Goal: Task Accomplishment & Management: Manage account settings

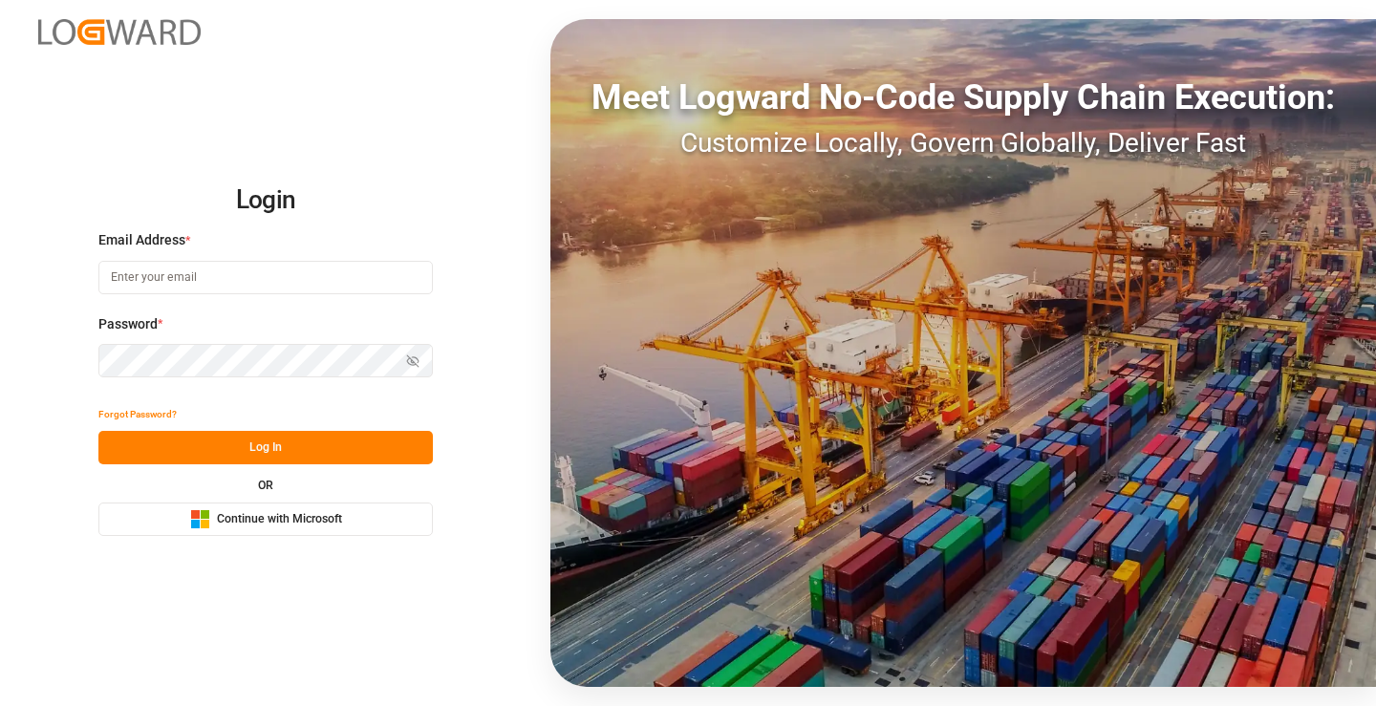
type input "mara-lynn.tan@leschaco.com"
click at [337, 440] on button "Log In" at bounding box center [265, 447] width 335 height 33
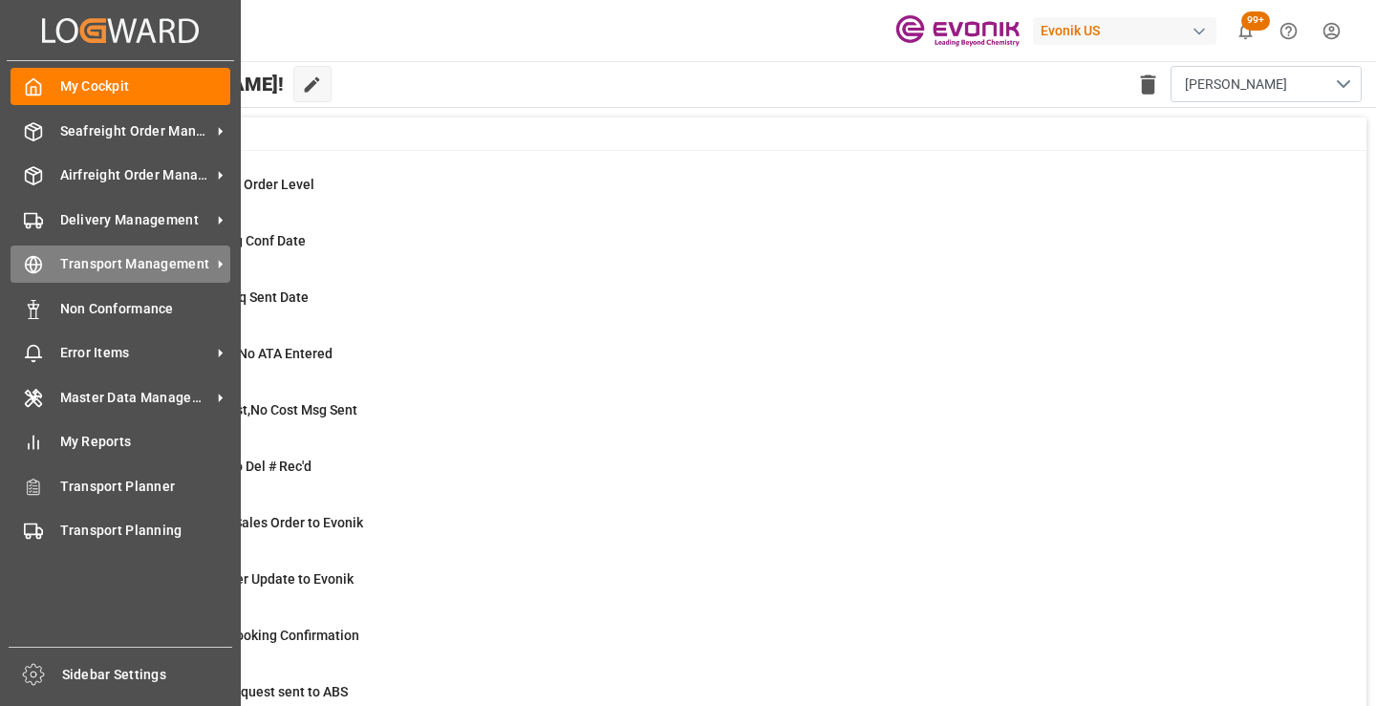
click at [32, 263] on icon at bounding box center [33, 264] width 19 height 19
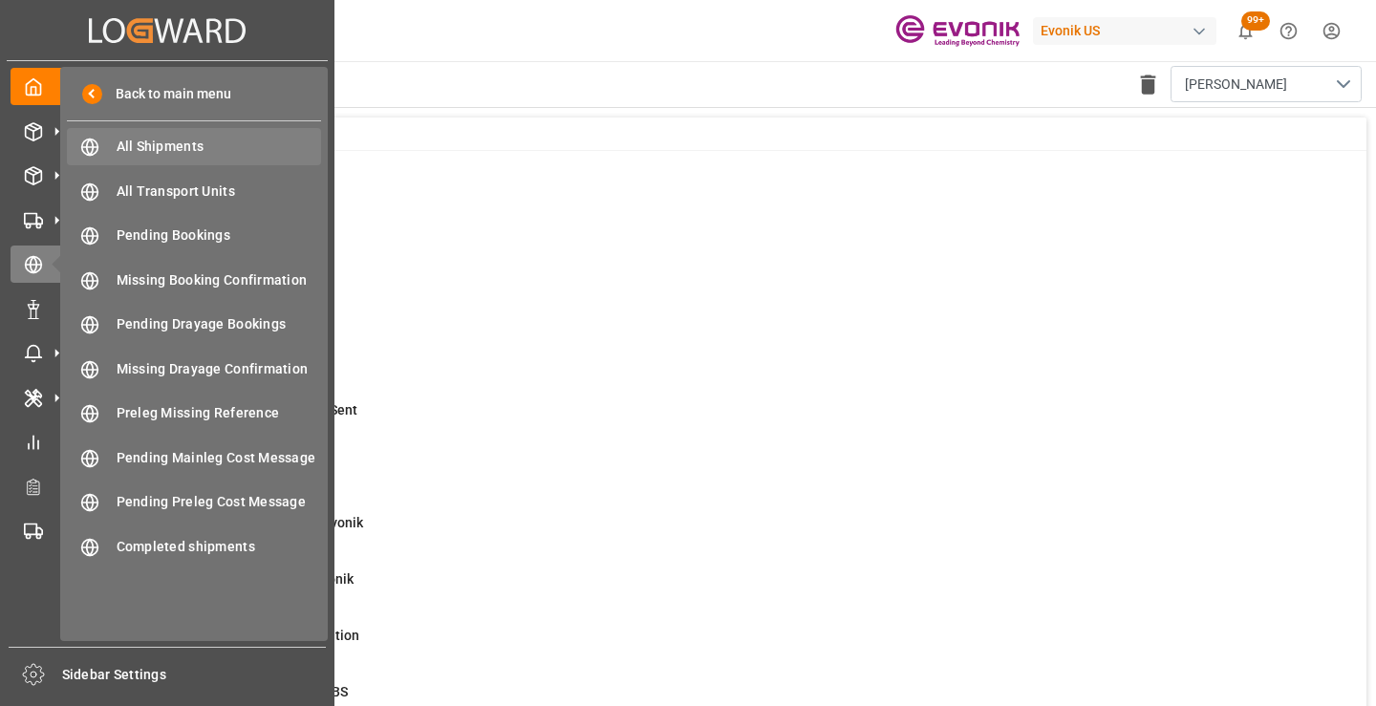
click at [132, 149] on span "All Shipments" at bounding box center [220, 147] width 206 height 20
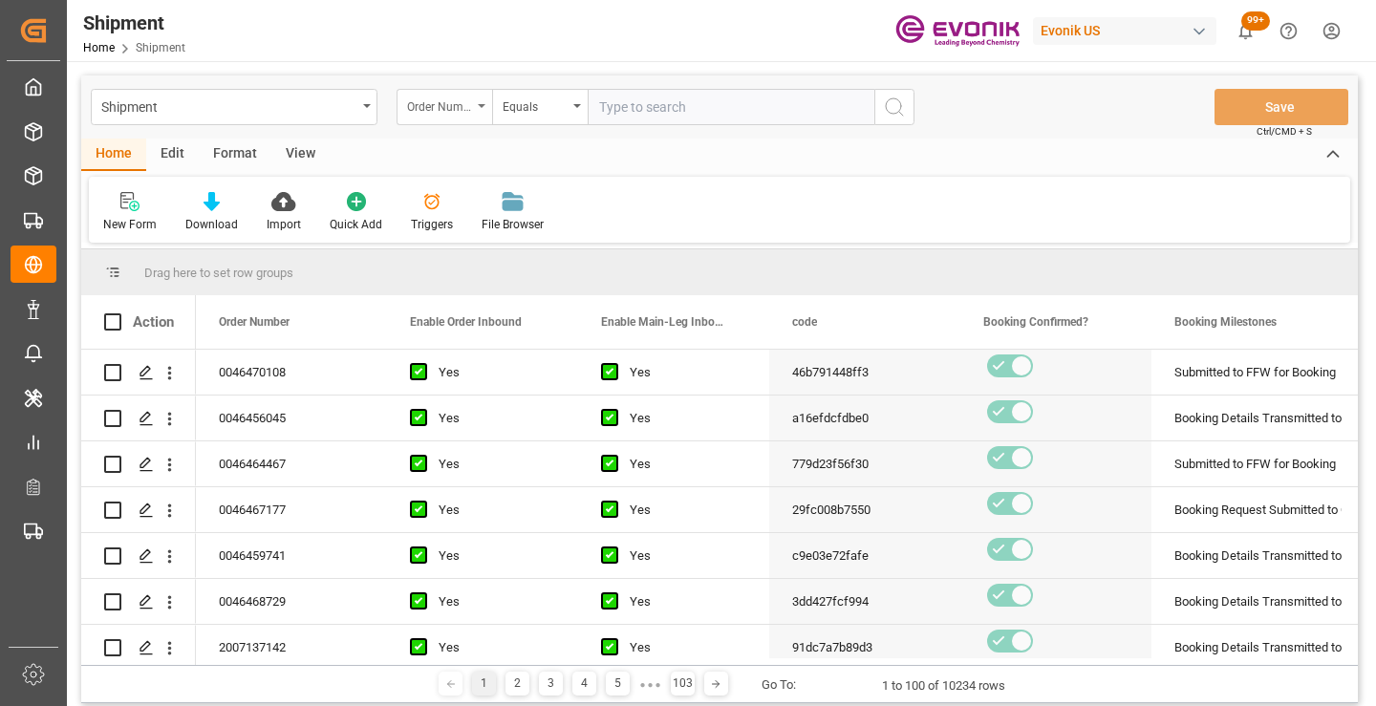
click at [475, 111] on div "Order Number" at bounding box center [445, 107] width 96 height 36
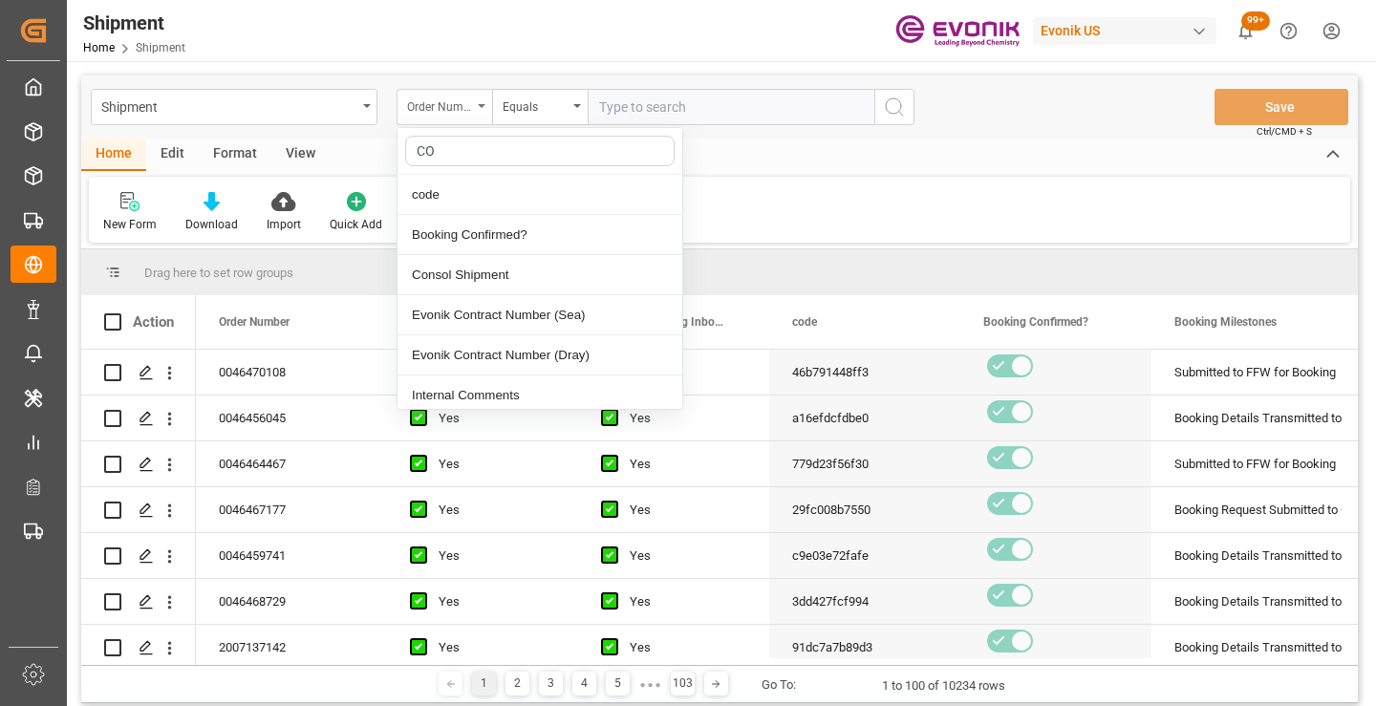
type input "COD"
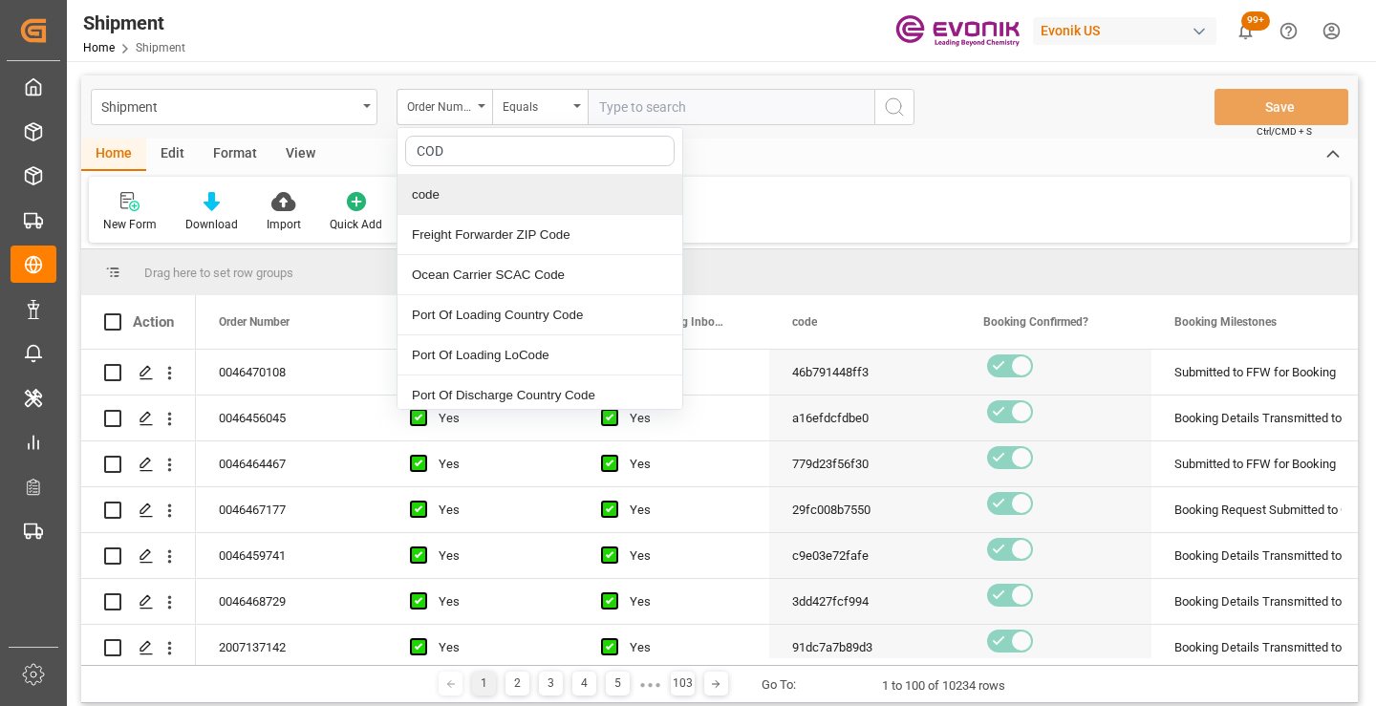
click at [488, 200] on div "code" at bounding box center [540, 195] width 285 height 40
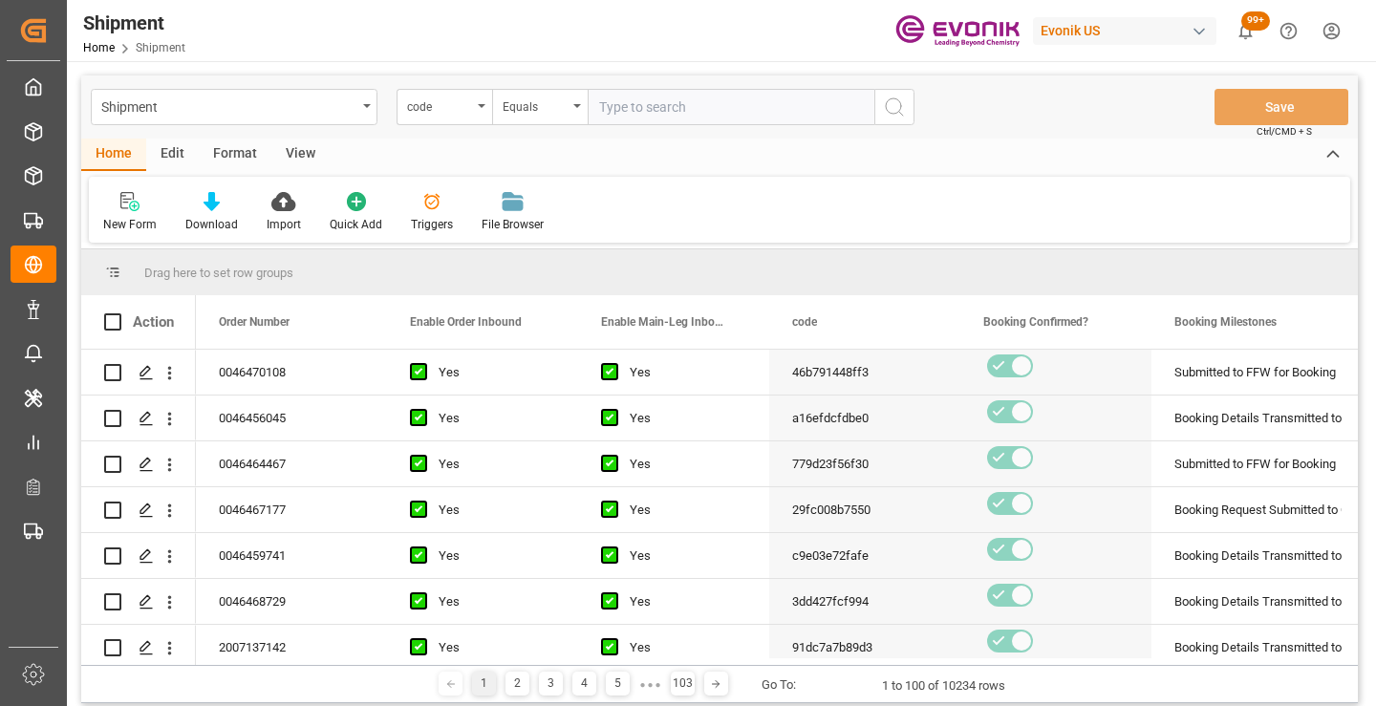
click at [690, 110] on input "text" at bounding box center [731, 107] width 287 height 36
paste input "9b129e3d4268"
type input "9b129e3d4268"
click at [908, 104] on button "search button" at bounding box center [895, 107] width 40 height 36
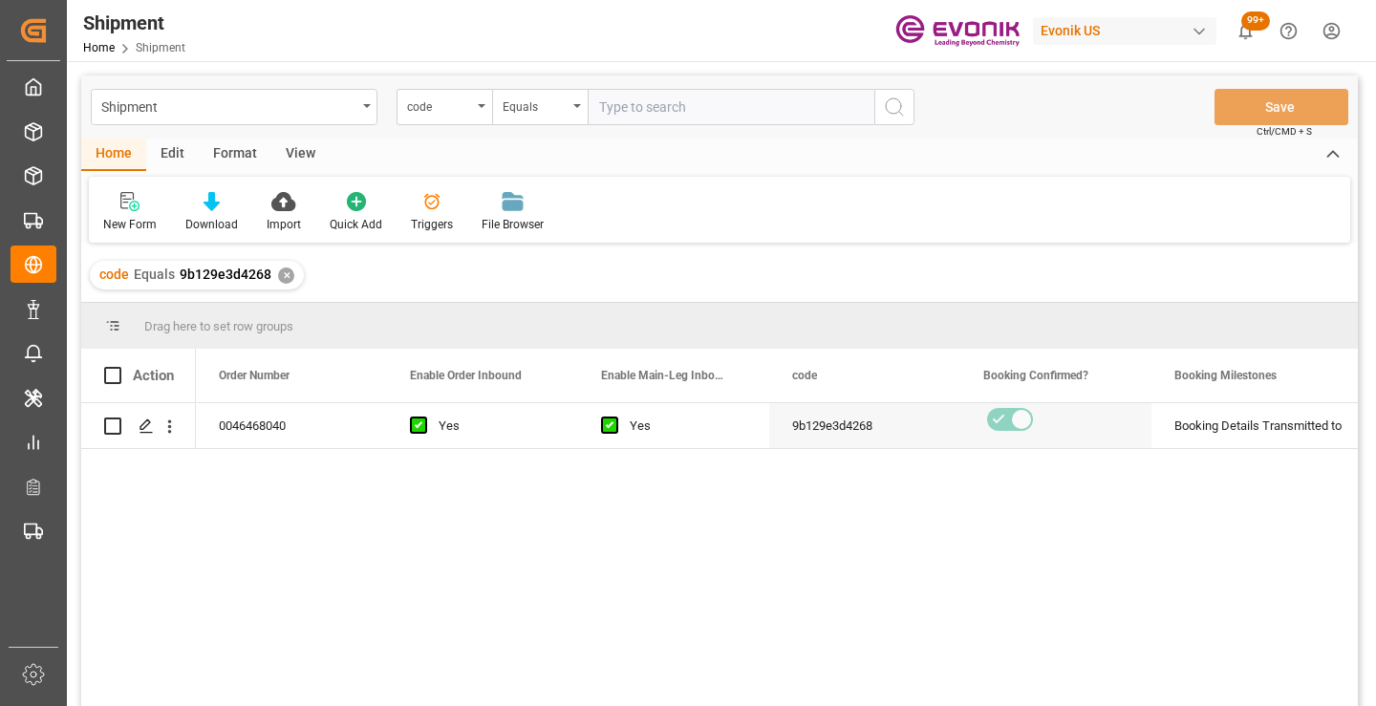
click at [769, 511] on div "0046468040 Yes Yes 9b129e3d4268 Booking Details Transmitted to SAP Active No" at bounding box center [777, 560] width 1162 height 315
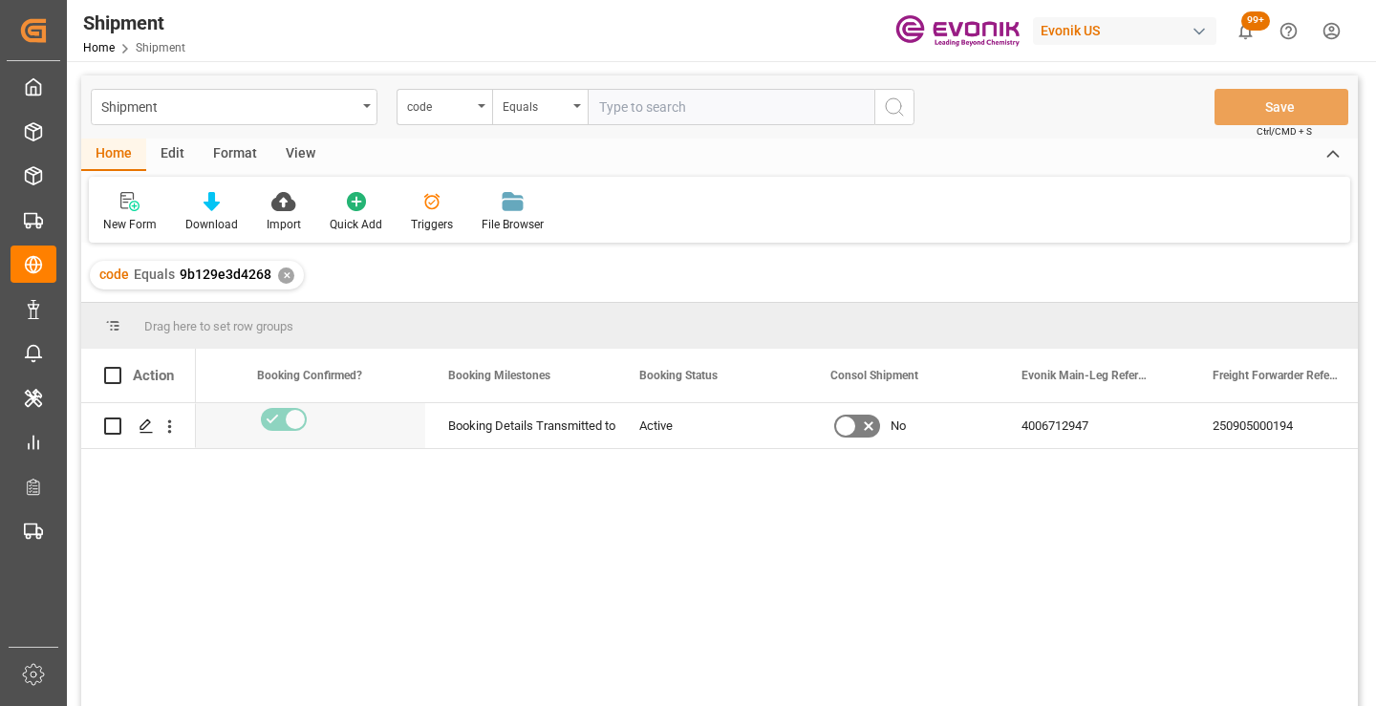
scroll to position [0, 765]
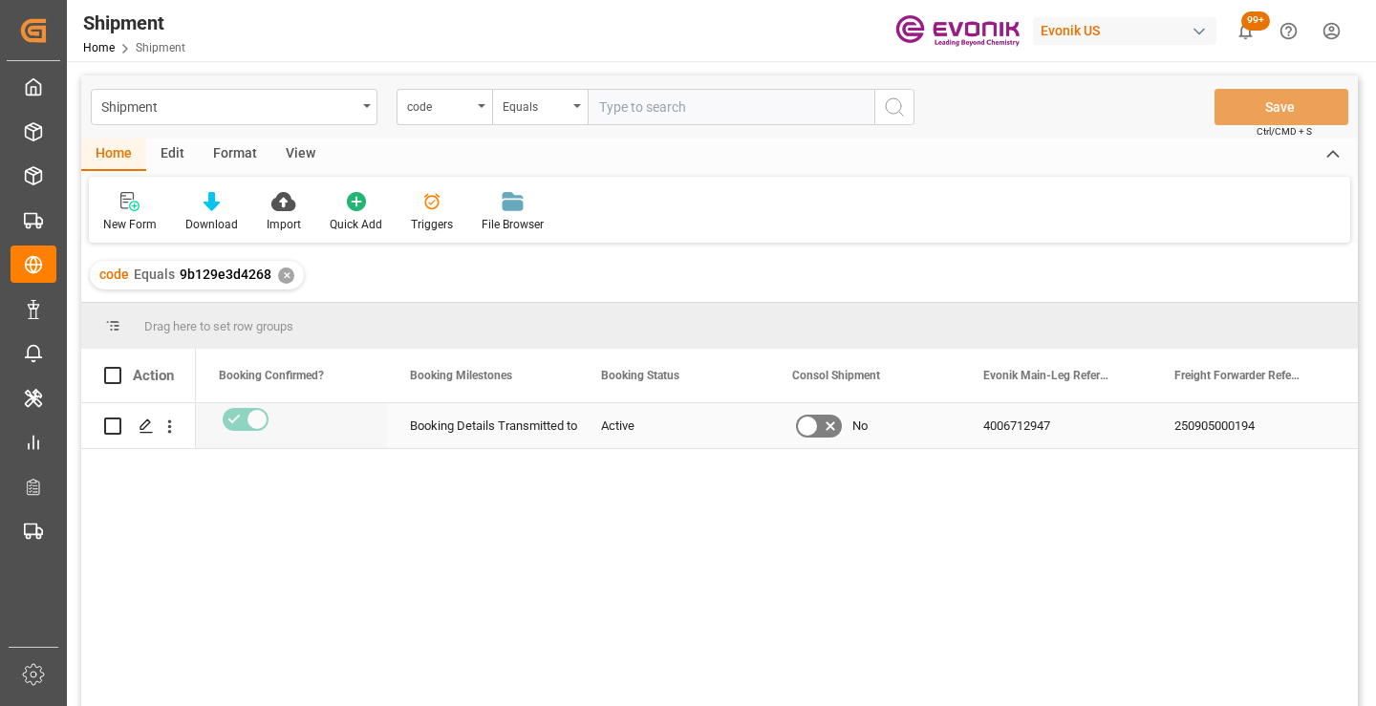
click at [1199, 435] on div "250905000194" at bounding box center [1247, 425] width 191 height 45
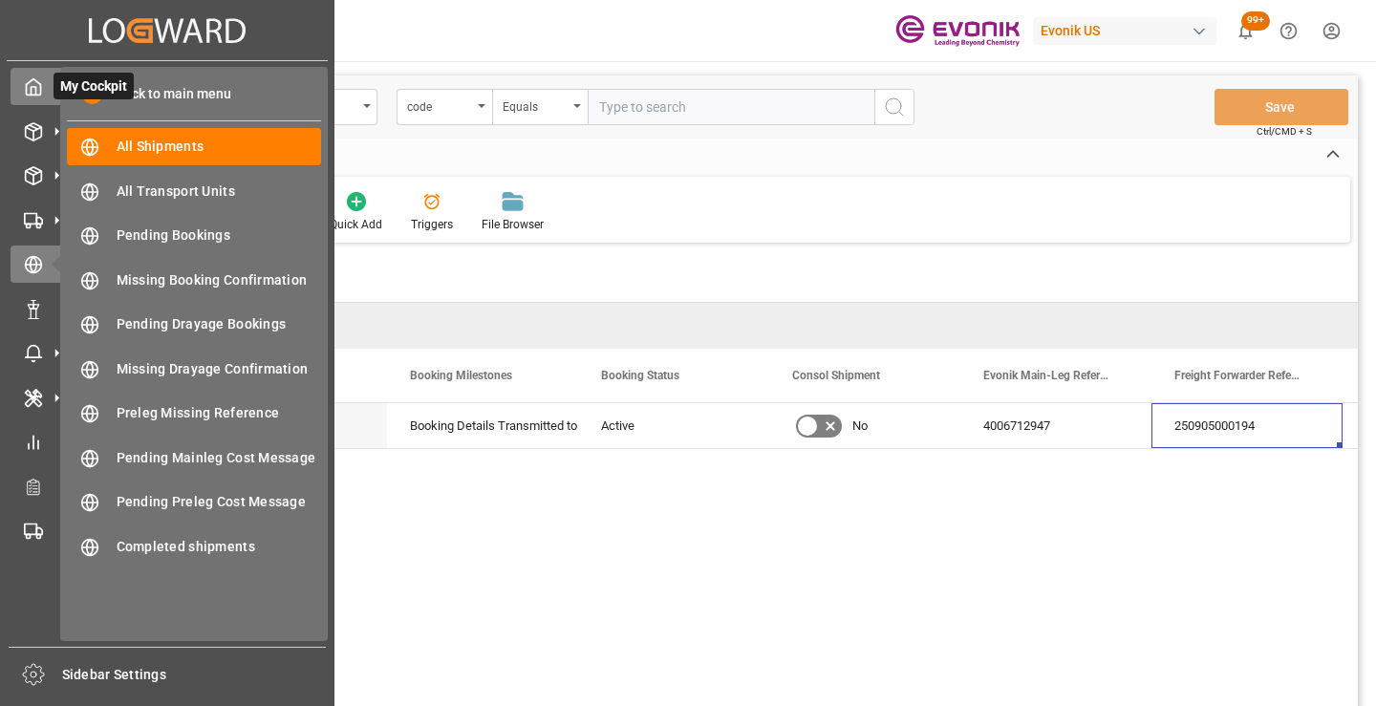
click at [39, 76] on div at bounding box center [27, 86] width 33 height 20
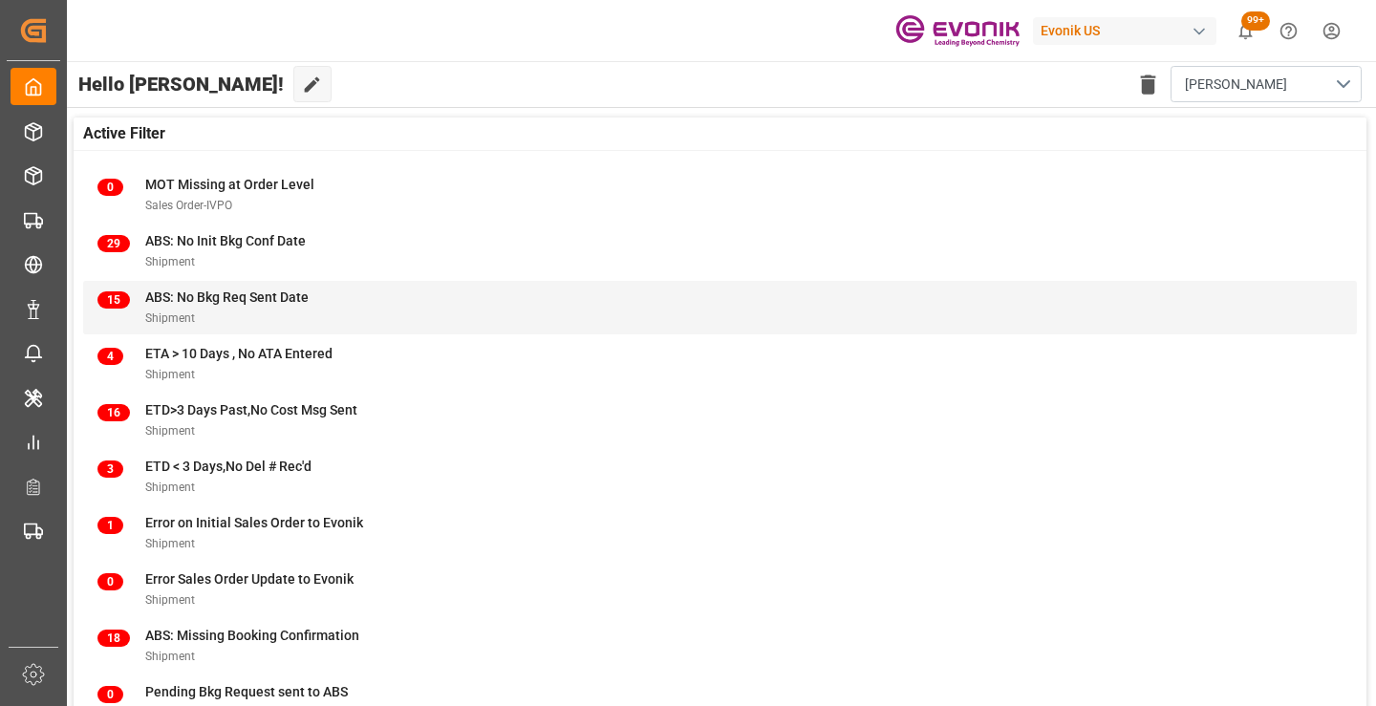
click at [254, 298] on span "ABS: No Bkg Req Sent Date" at bounding box center [226, 297] width 163 height 15
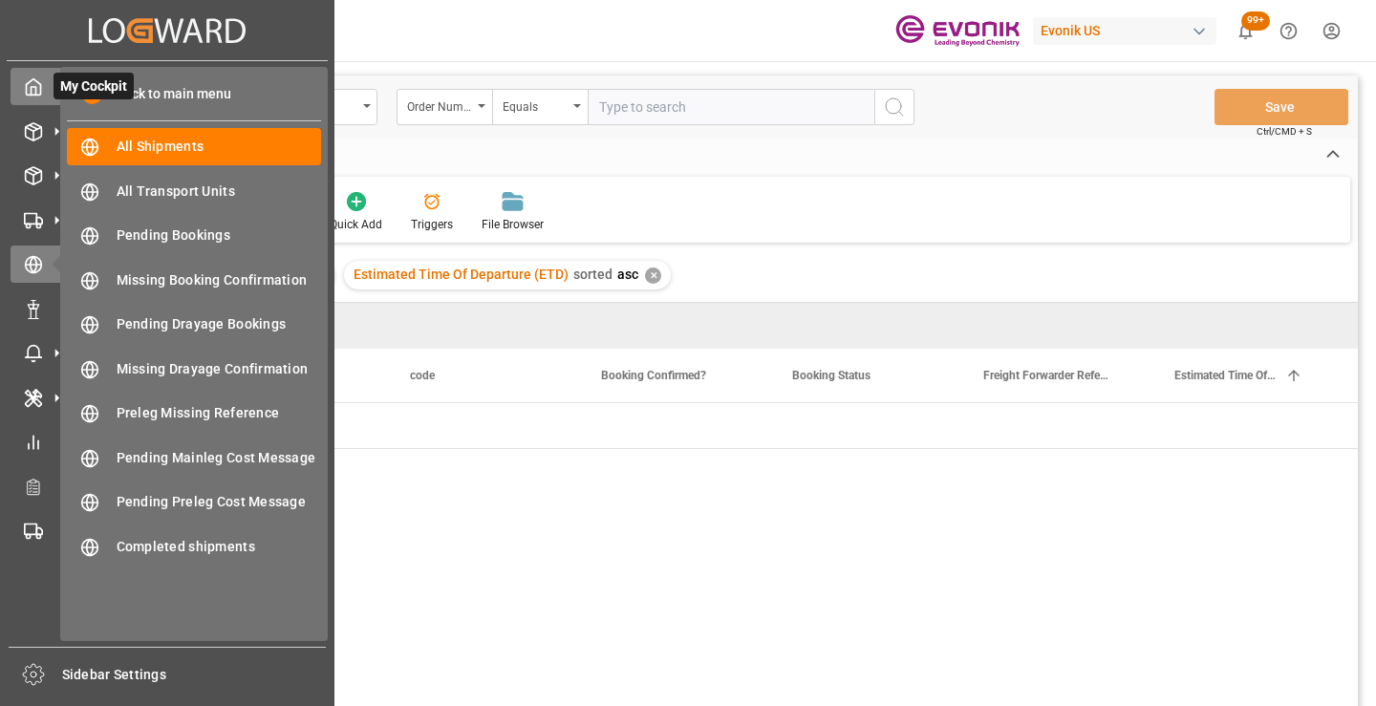
click at [32, 74] on div "My Cockpit My Cockpit" at bounding box center [168, 86] width 314 height 37
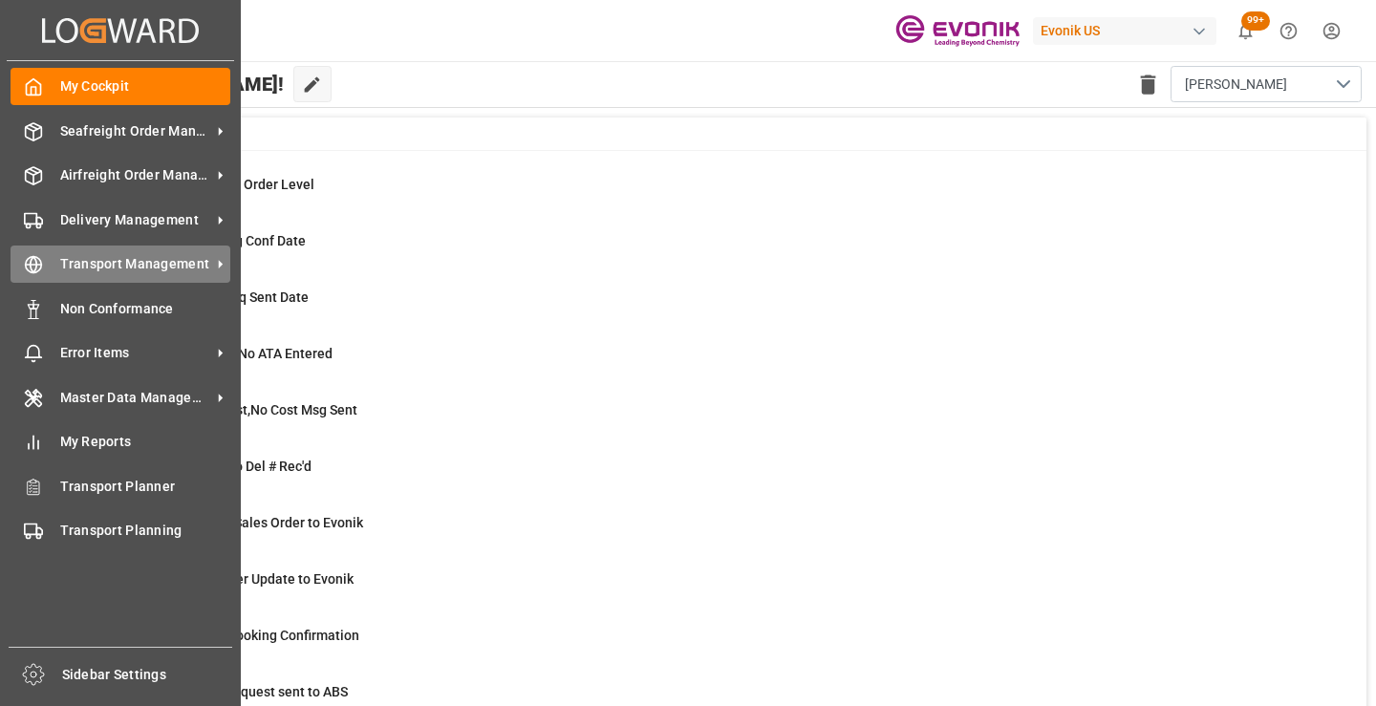
click at [39, 258] on icon at bounding box center [33, 264] width 19 height 19
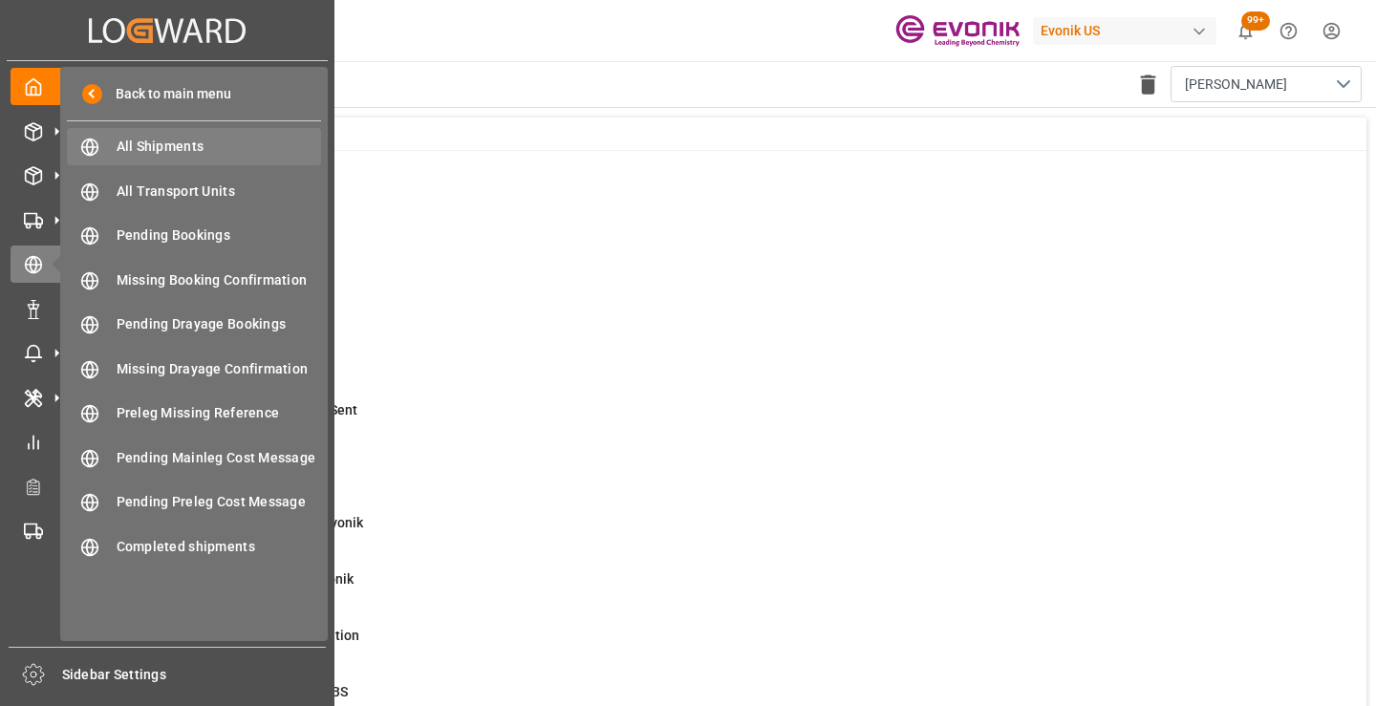
click at [184, 144] on span "All Shipments" at bounding box center [220, 147] width 206 height 20
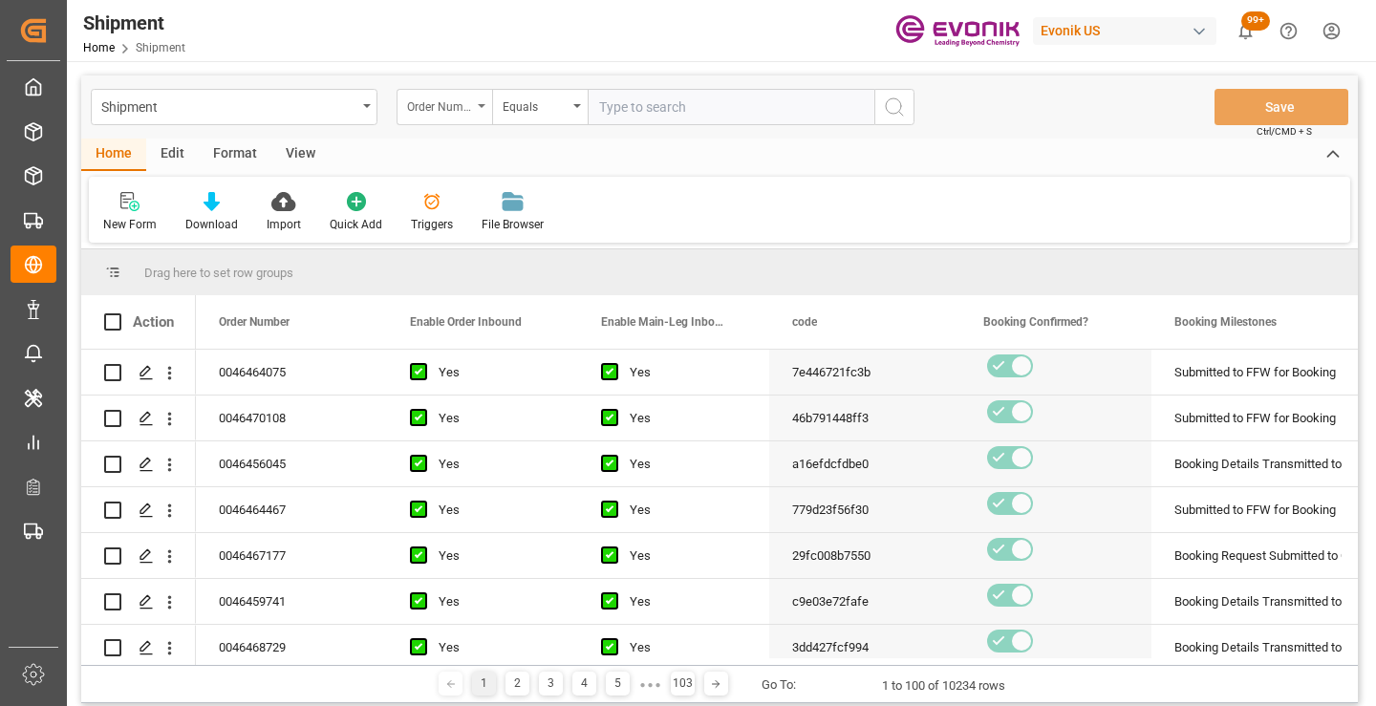
click at [458, 108] on div "Order Number" at bounding box center [439, 105] width 65 height 22
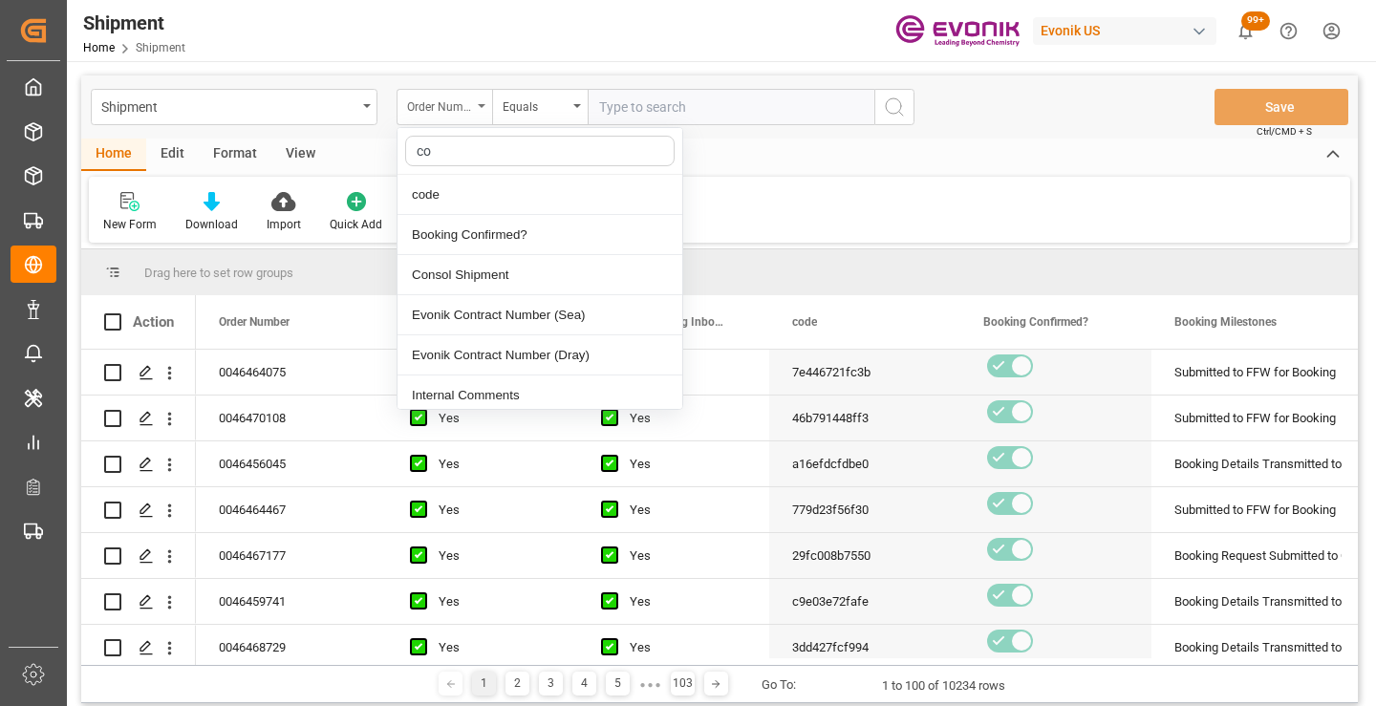
type input "cod"
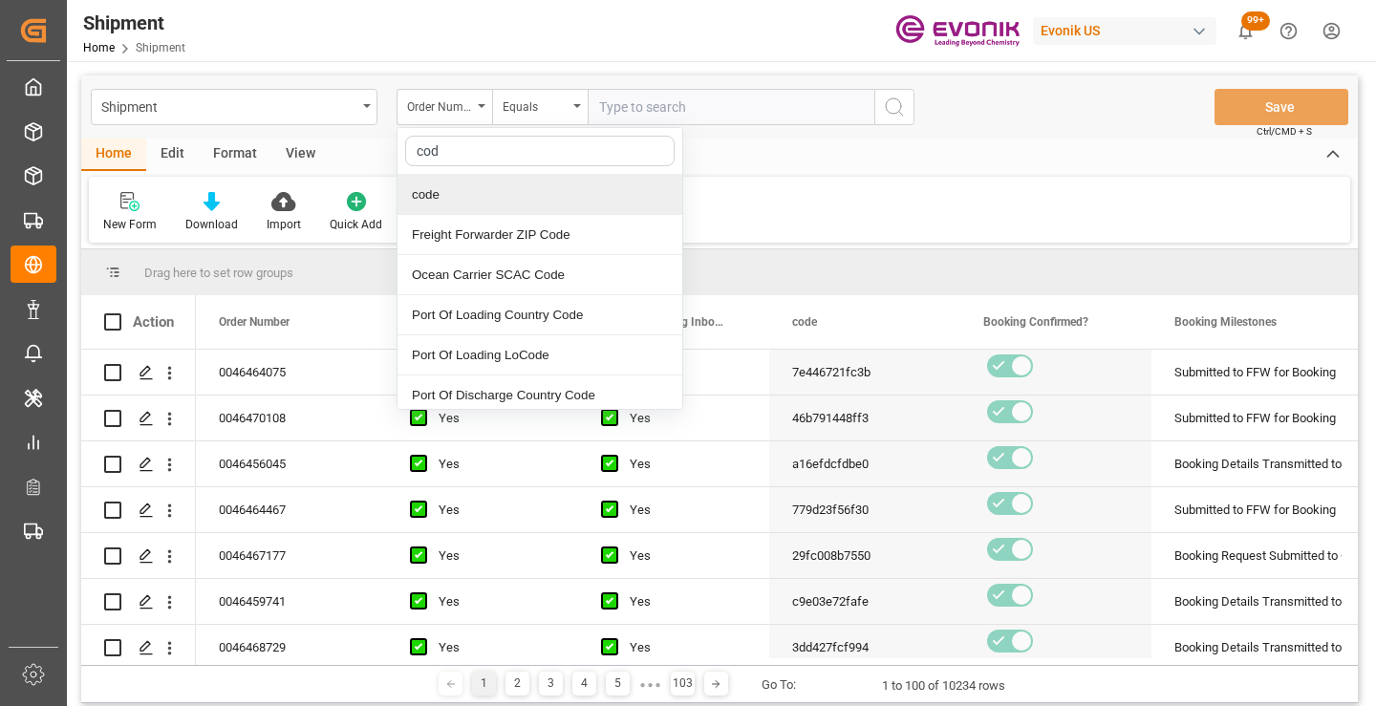
click at [461, 188] on div "code" at bounding box center [540, 195] width 285 height 40
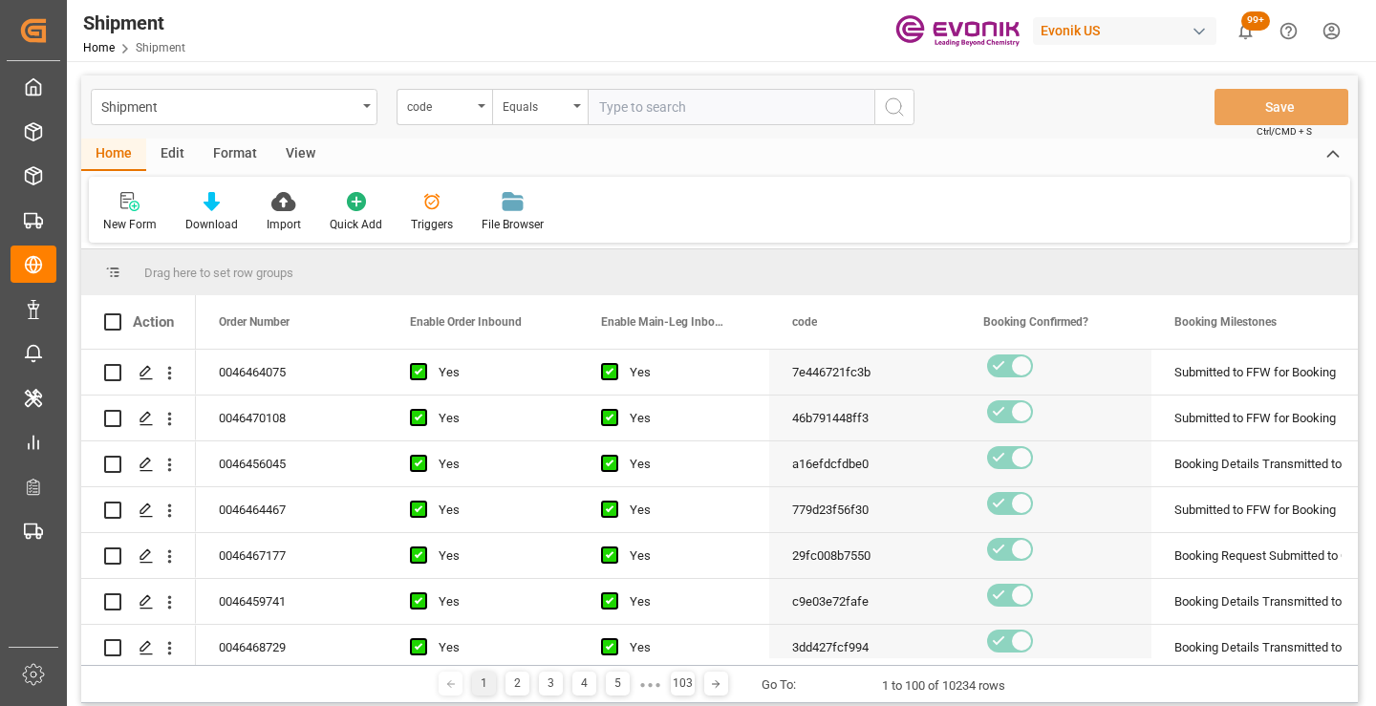
click at [671, 110] on input "text" at bounding box center [731, 107] width 287 height 36
paste input "86c6ae235dd0"
type input "86c6ae235dd0"
click at [902, 106] on icon "search button" at bounding box center [894, 107] width 23 height 23
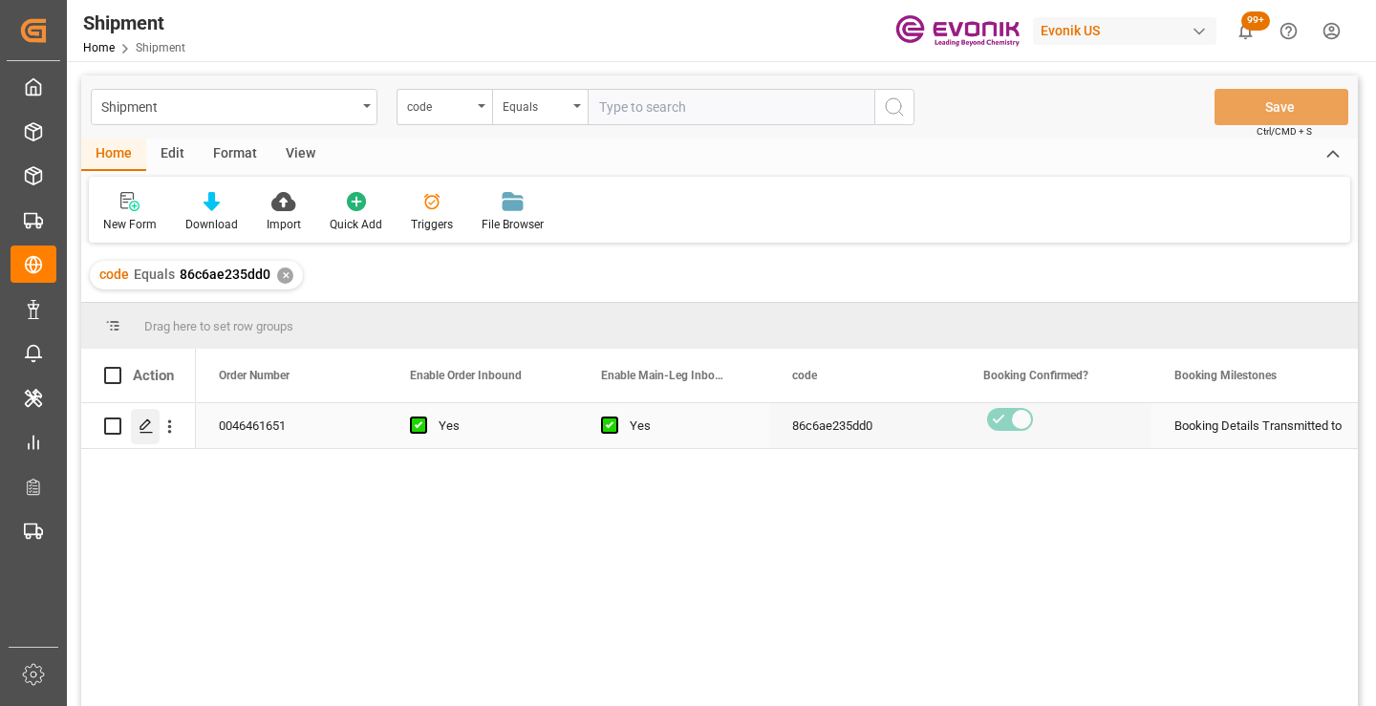
click at [147, 431] on icon "Press SPACE to select this row." at bounding box center [146, 426] width 15 height 15
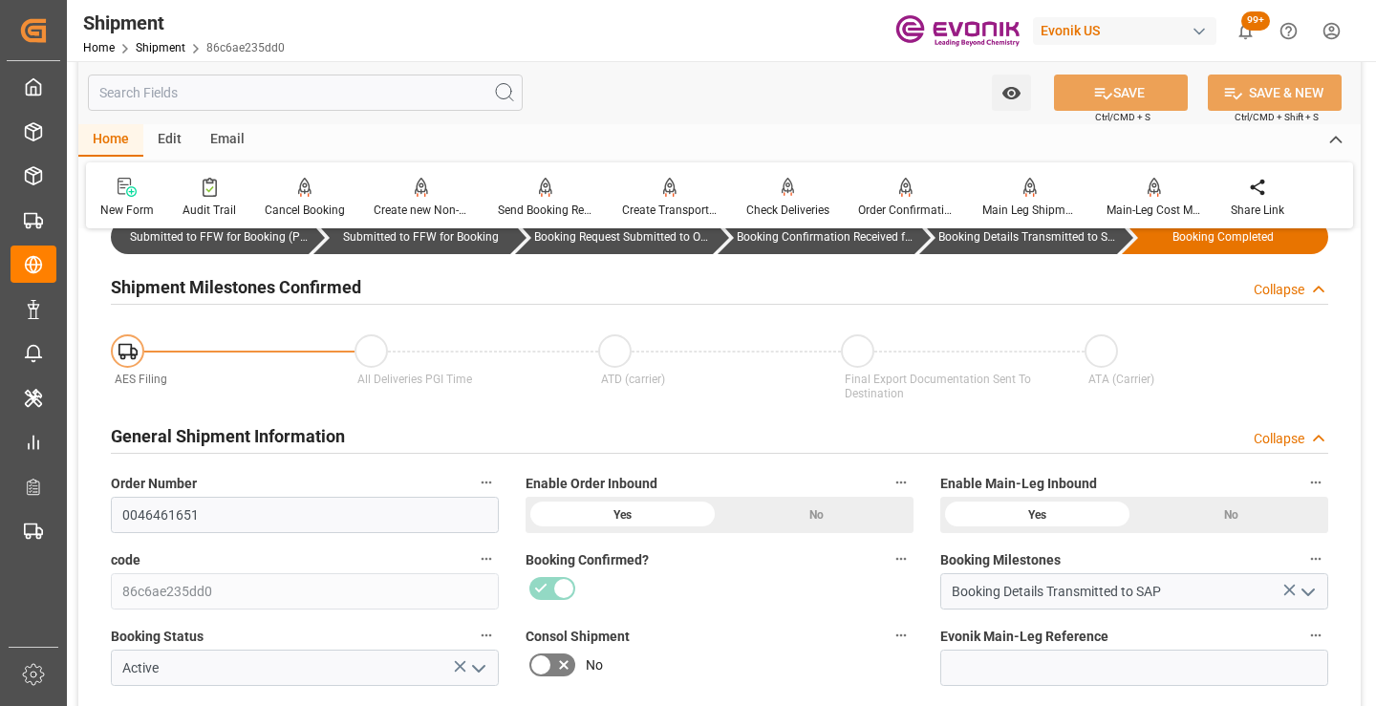
scroll to position [287, 0]
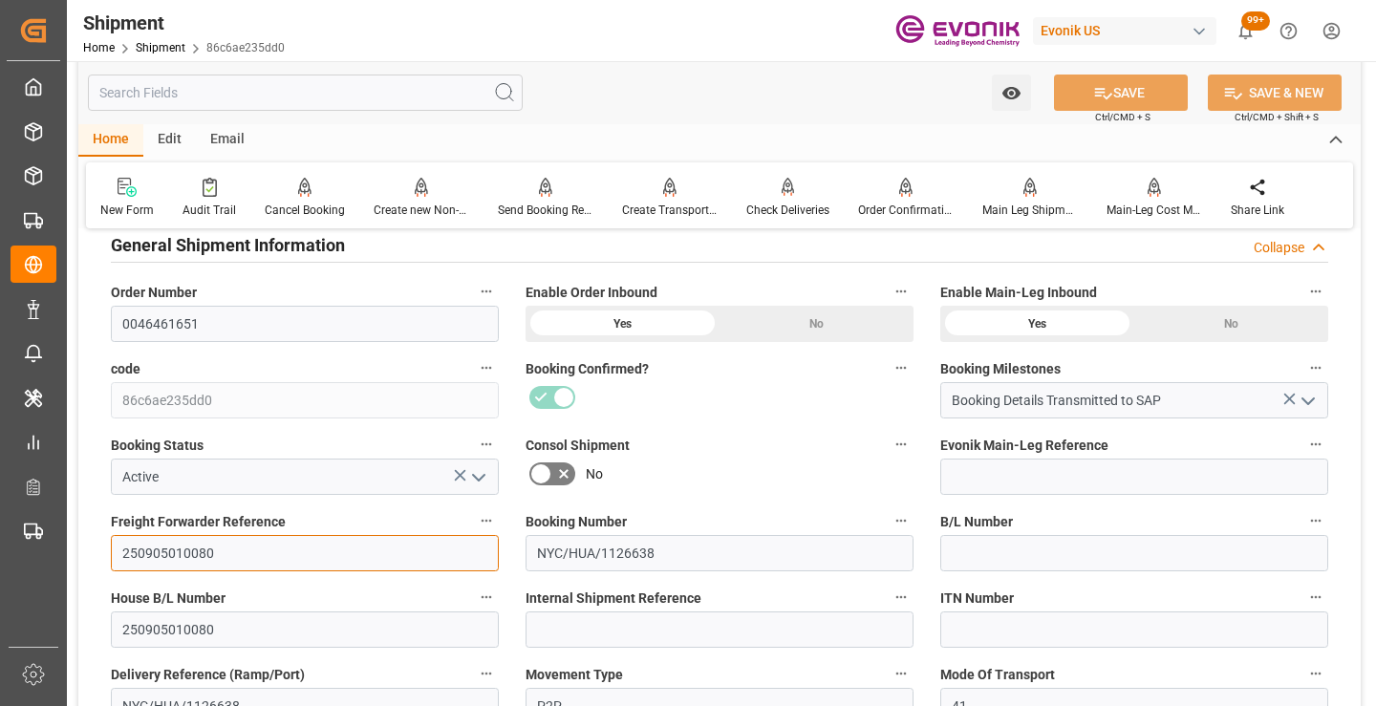
click at [186, 552] on input "250905010080" at bounding box center [305, 553] width 388 height 36
click at [361, 93] on input "text" at bounding box center [305, 93] width 435 height 36
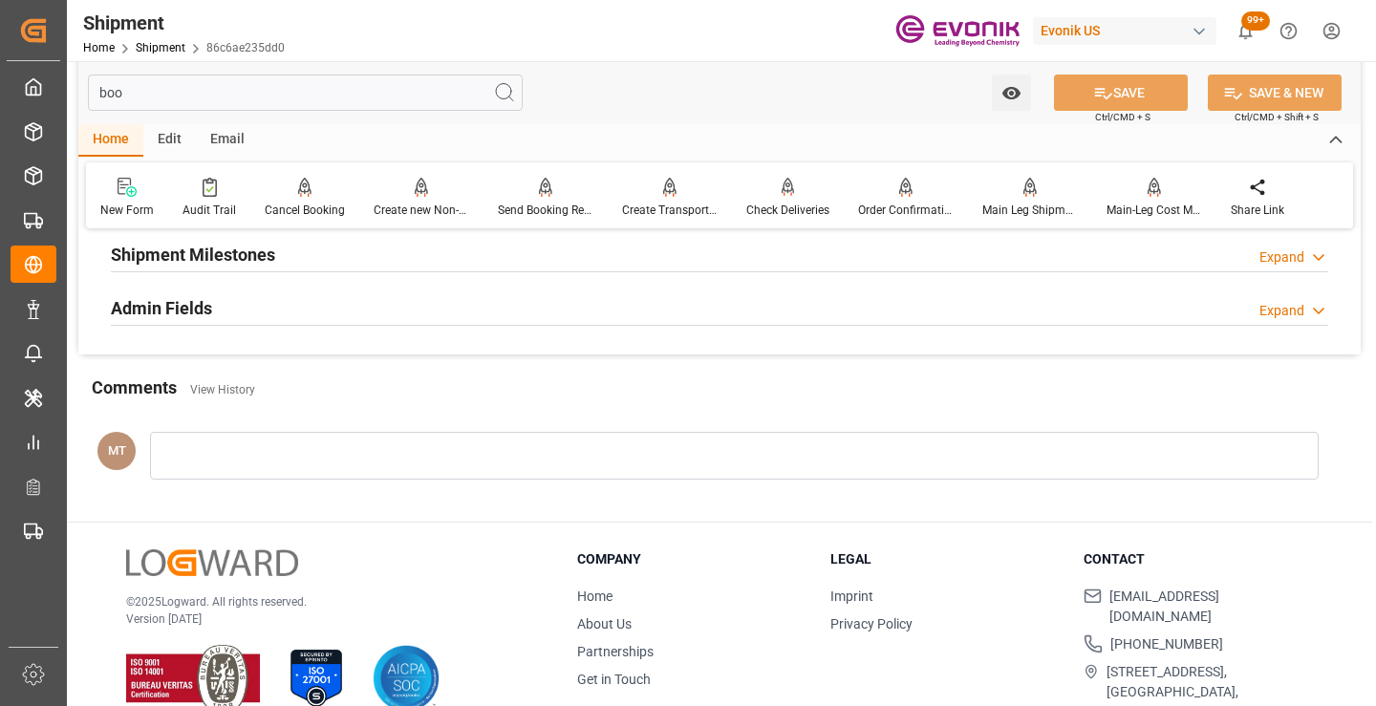
scroll to position [38, 0]
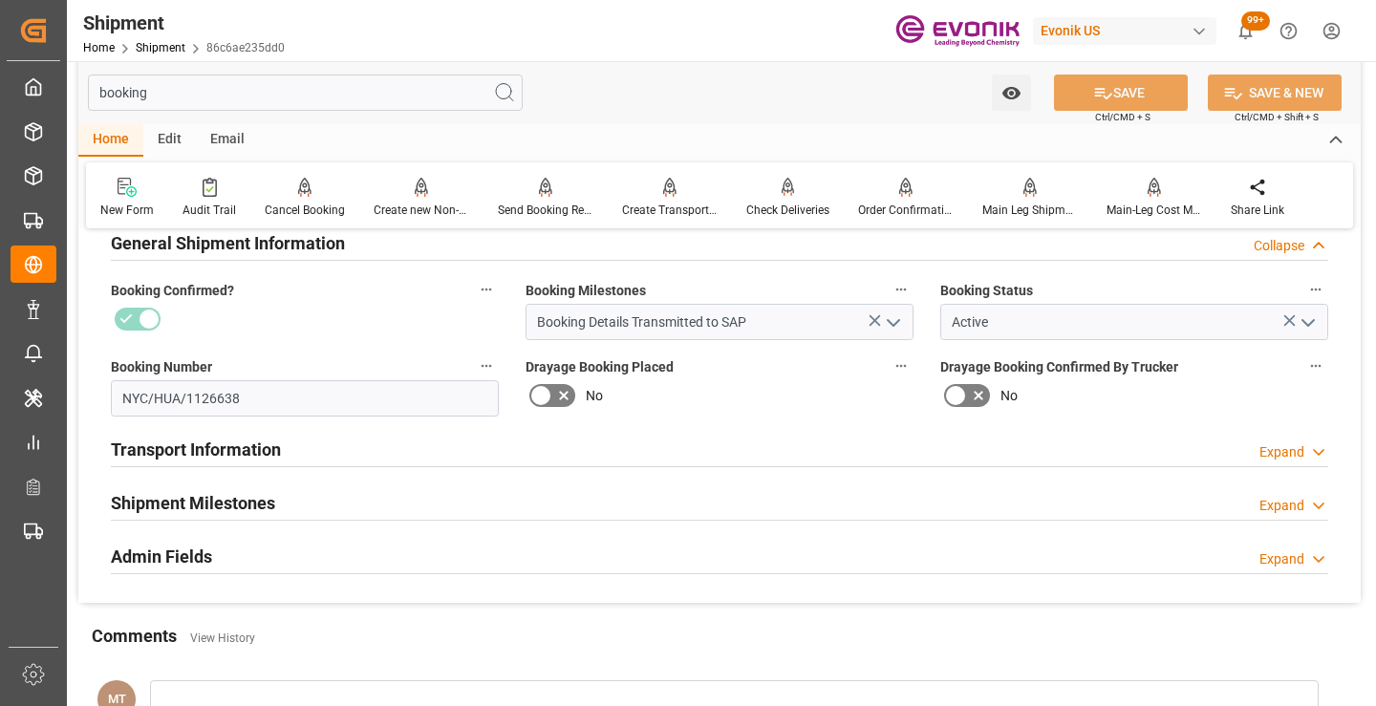
type input "booking"
click at [285, 501] on div "Shipment Milestones Expand" at bounding box center [720, 502] width 1218 height 36
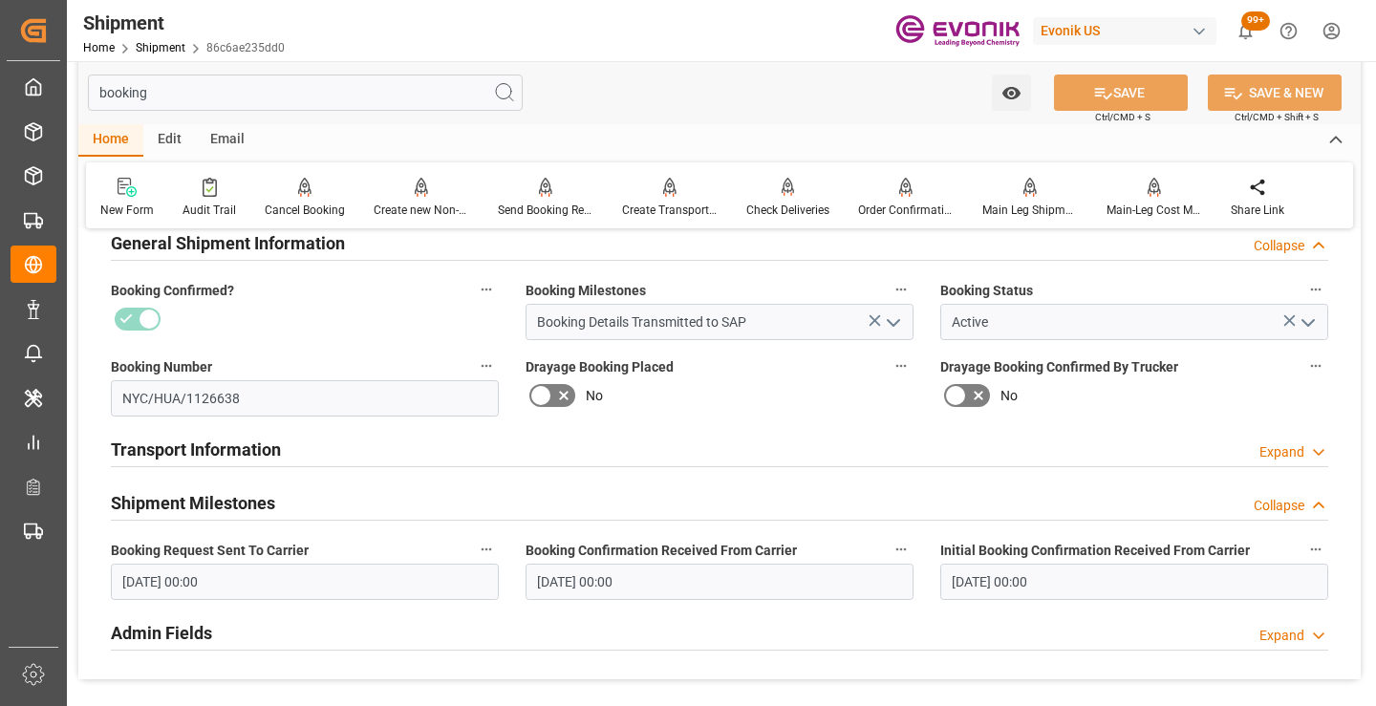
click at [277, 579] on input "08-25-2025 00:00" at bounding box center [305, 582] width 388 height 36
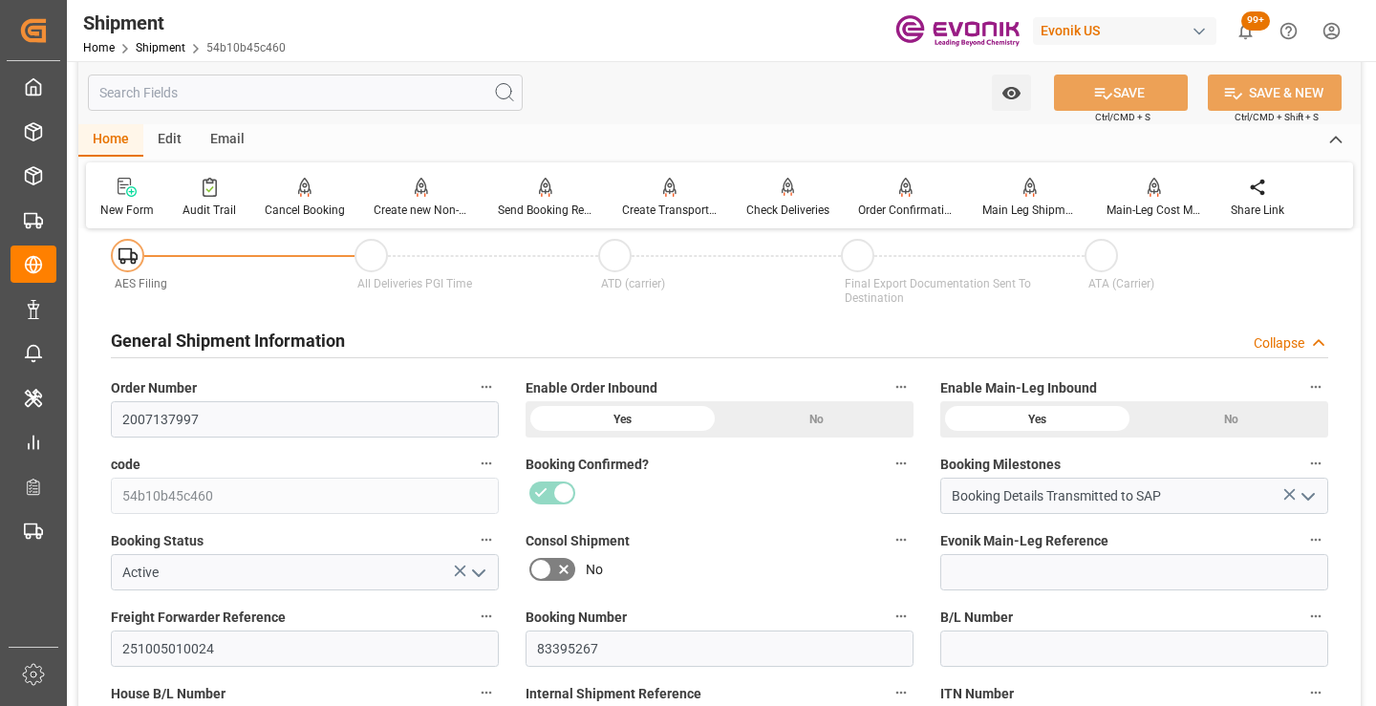
scroll to position [287, 0]
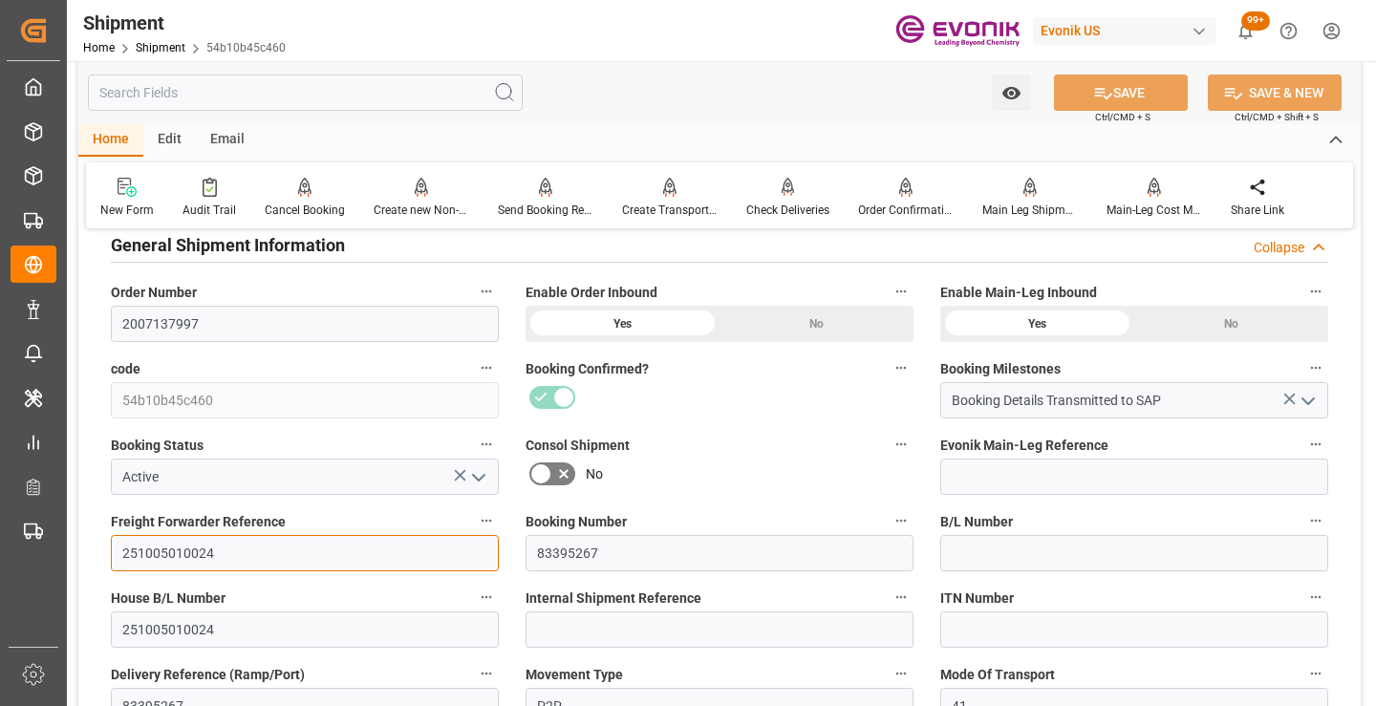
click at [185, 545] on input "251005010024" at bounding box center [305, 553] width 388 height 36
click at [394, 96] on input "text" at bounding box center [305, 93] width 435 height 36
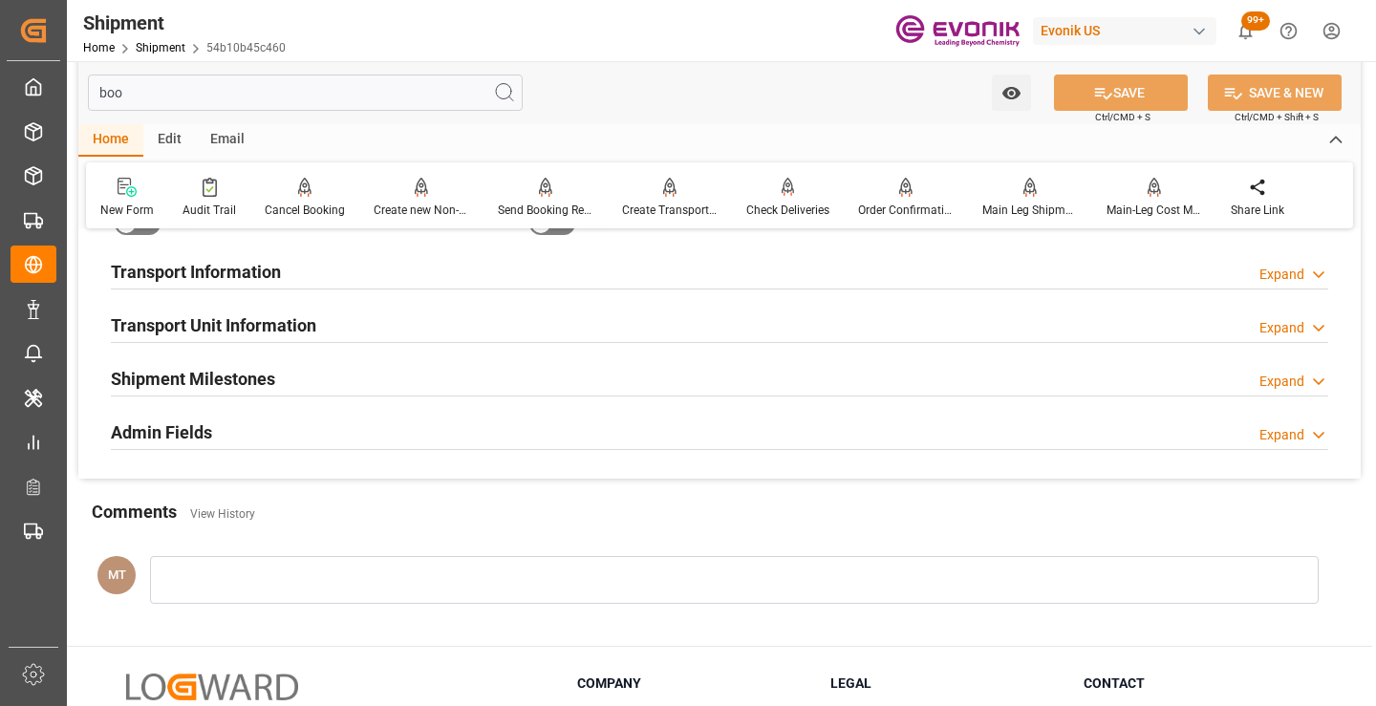
scroll to position [38, 0]
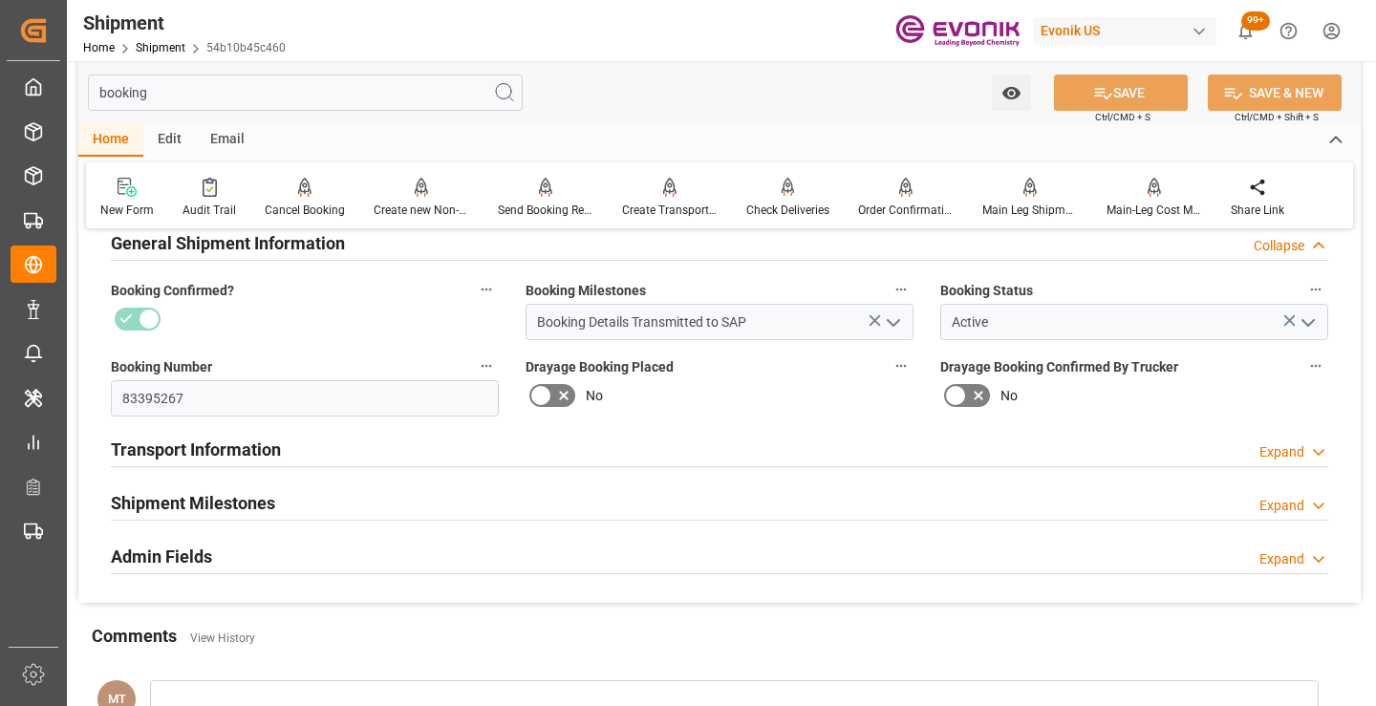
type input "booking"
click at [293, 470] on div "Transport Information Expand" at bounding box center [720, 450] width 1245 height 54
click at [298, 492] on div "Shipment Milestones Expand" at bounding box center [720, 502] width 1218 height 36
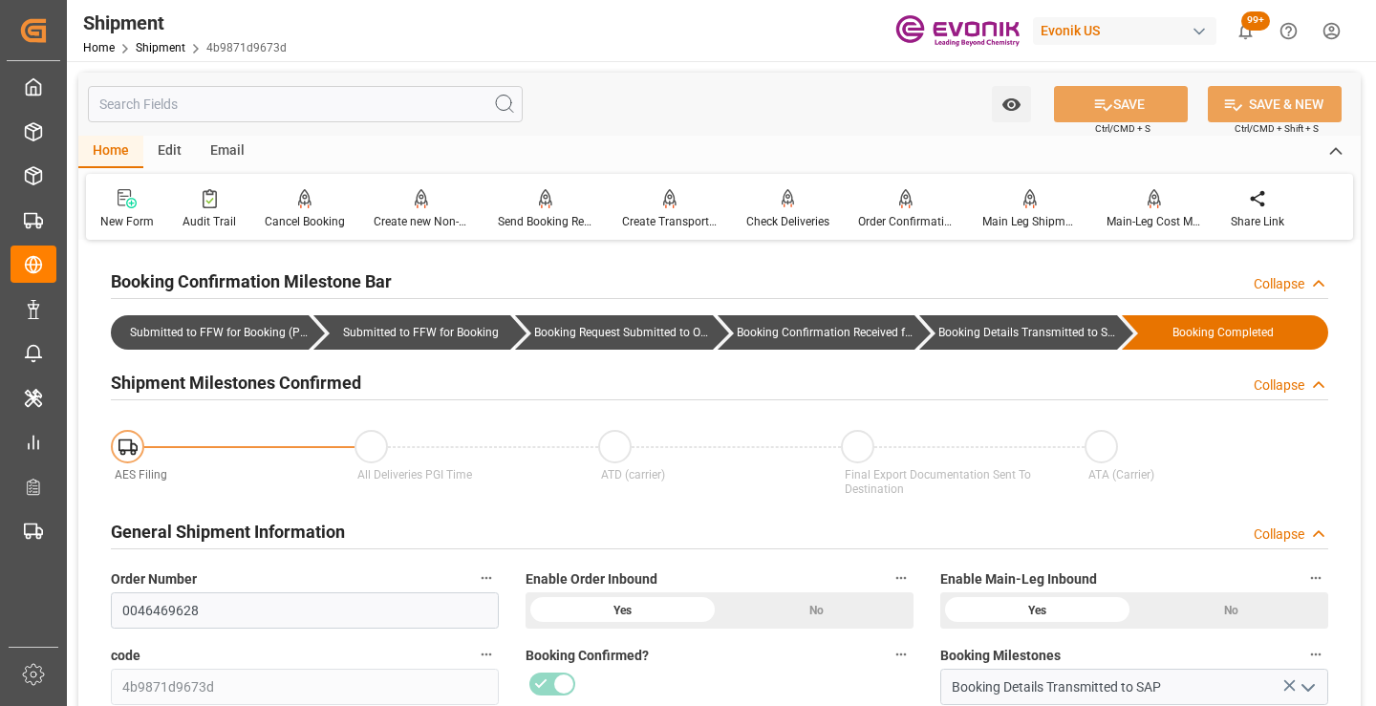
scroll to position [287, 0]
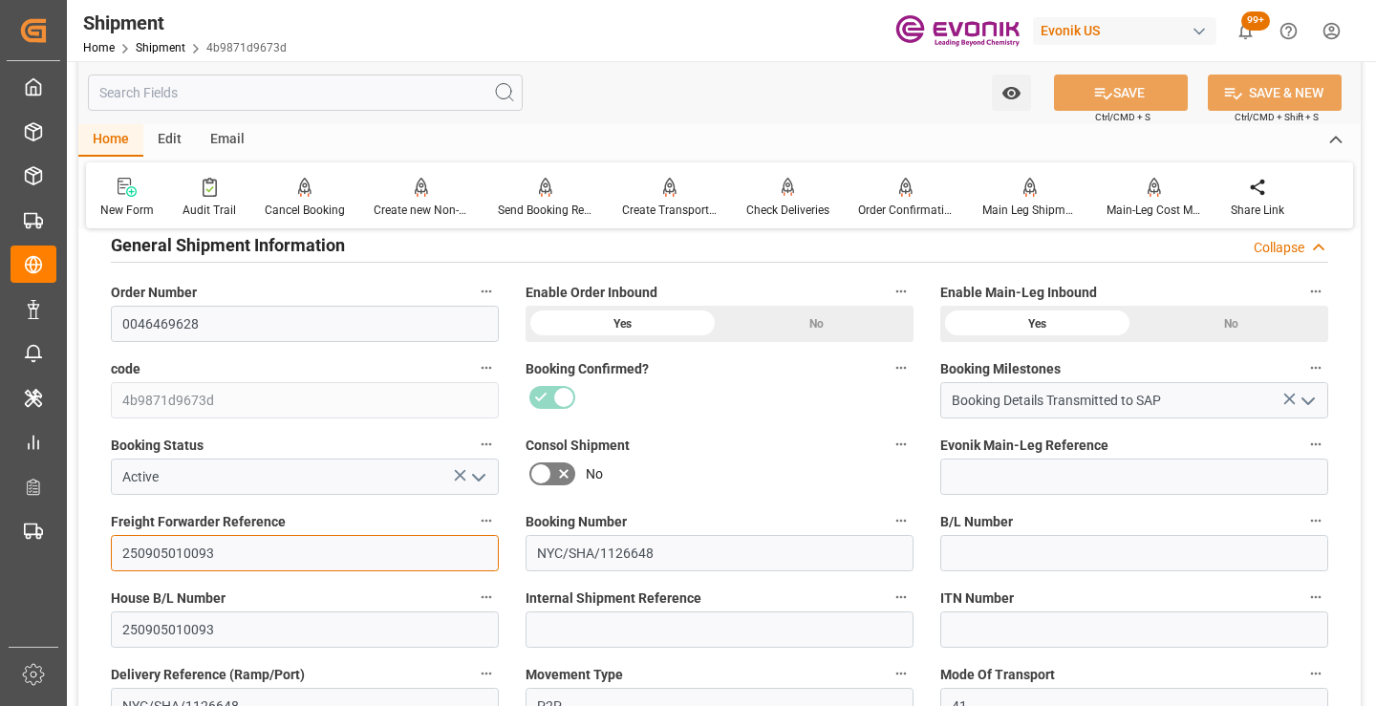
click at [179, 549] on input "250905010093" at bounding box center [305, 553] width 388 height 36
click at [367, 93] on input "text" at bounding box center [305, 93] width 435 height 36
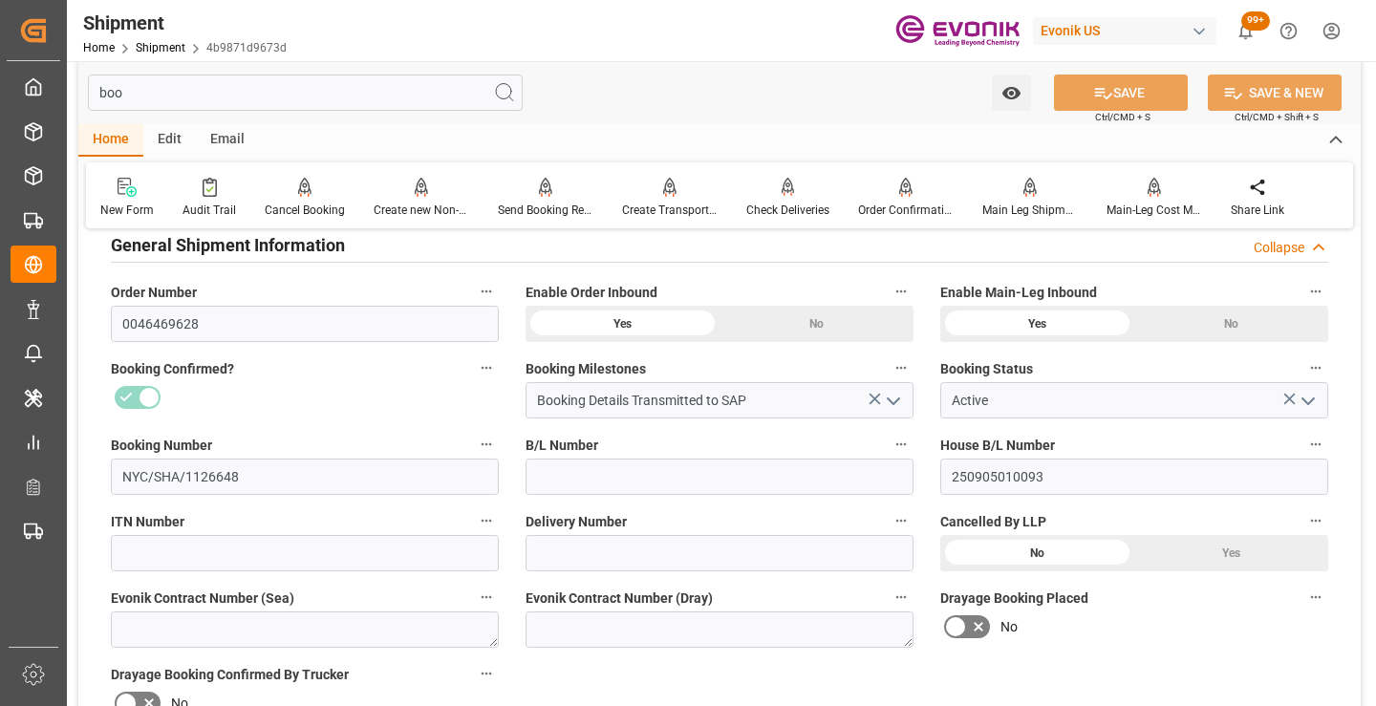
scroll to position [38, 0]
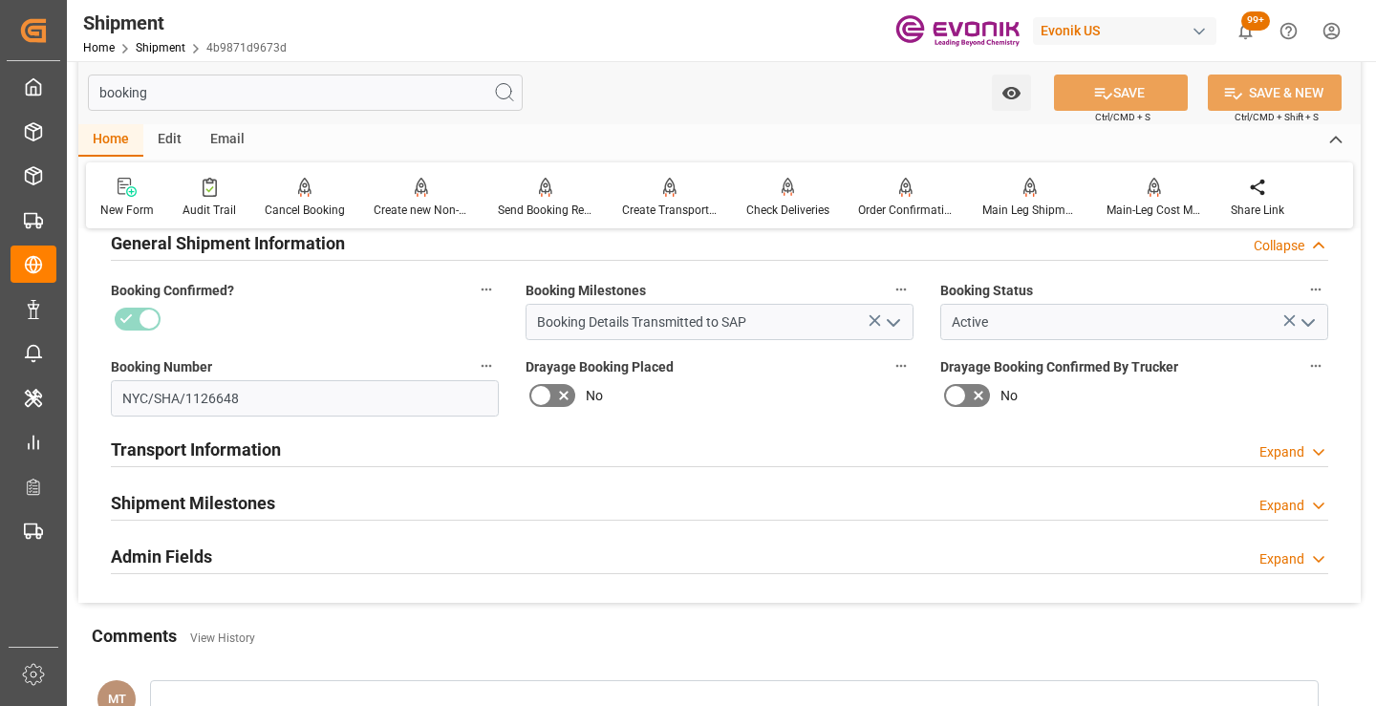
type input "booking"
click at [320, 506] on div "Shipment Milestones Expand" at bounding box center [720, 502] width 1218 height 36
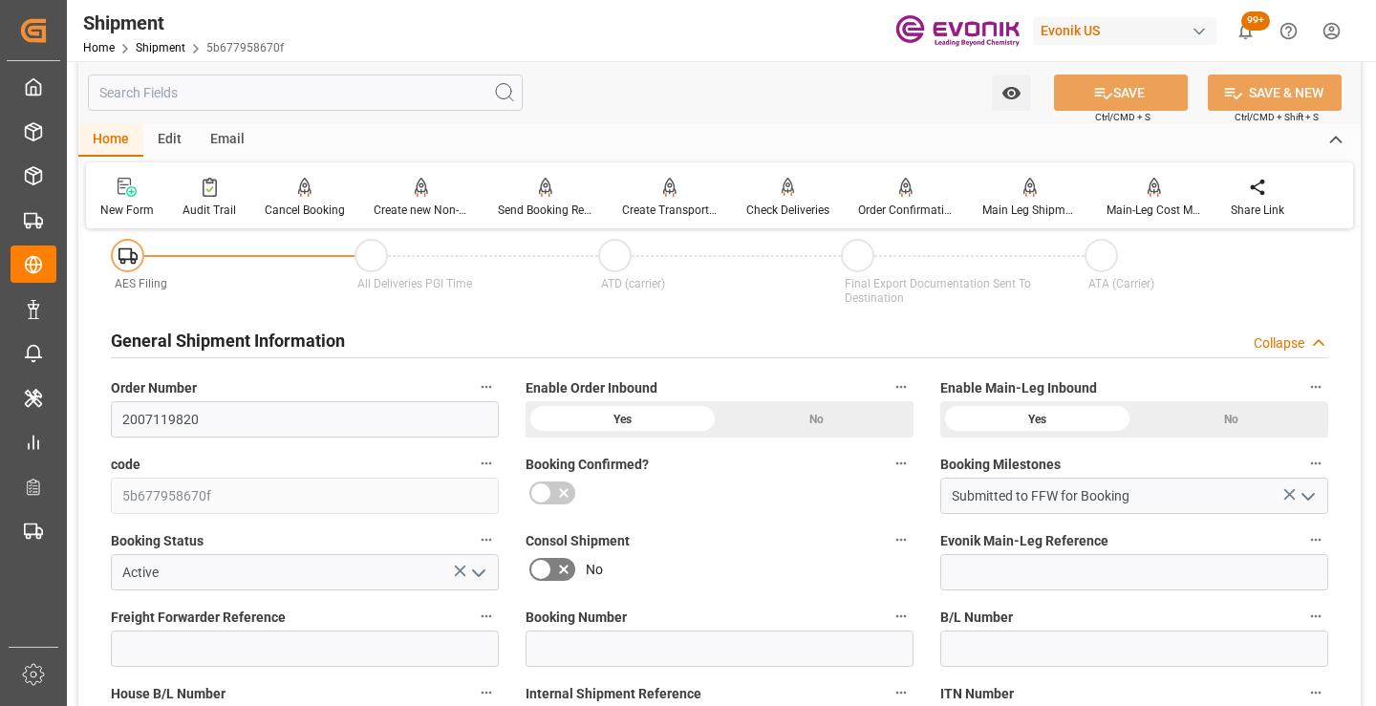
scroll to position [287, 0]
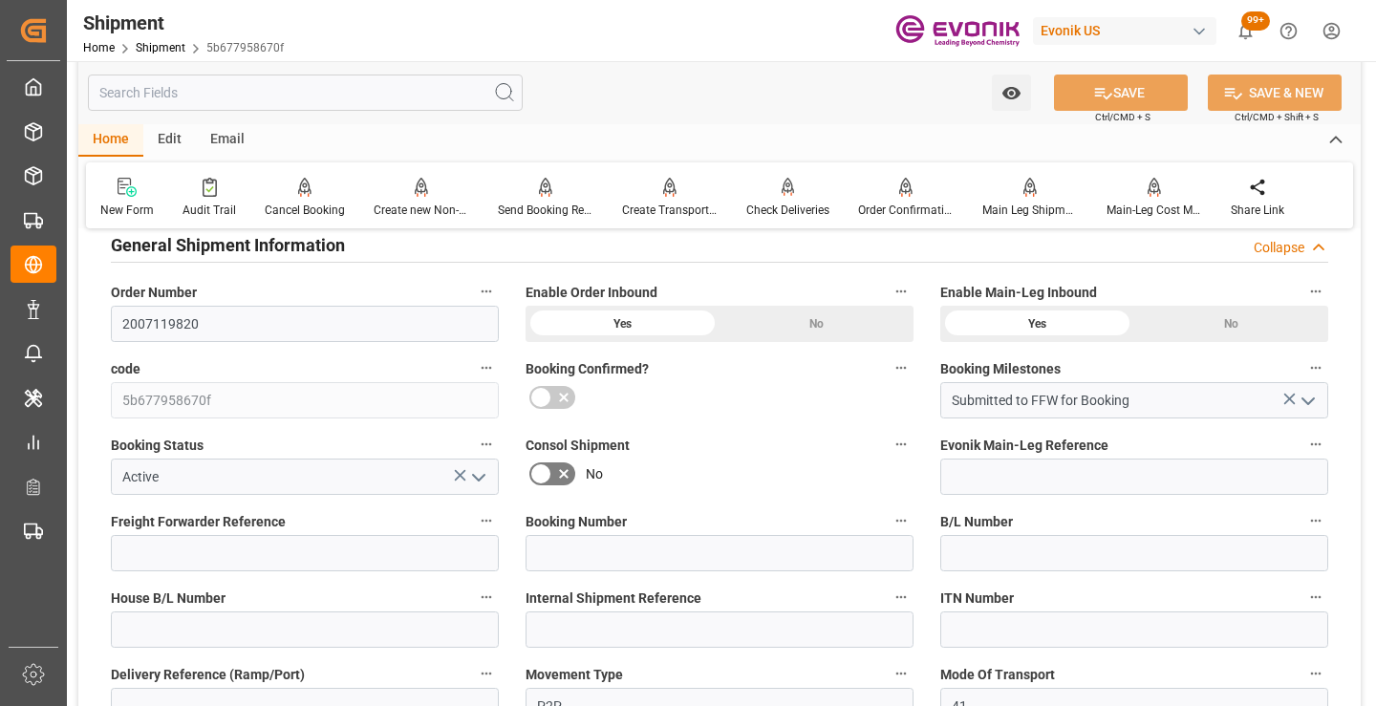
click at [411, 92] on input "text" at bounding box center [305, 93] width 435 height 36
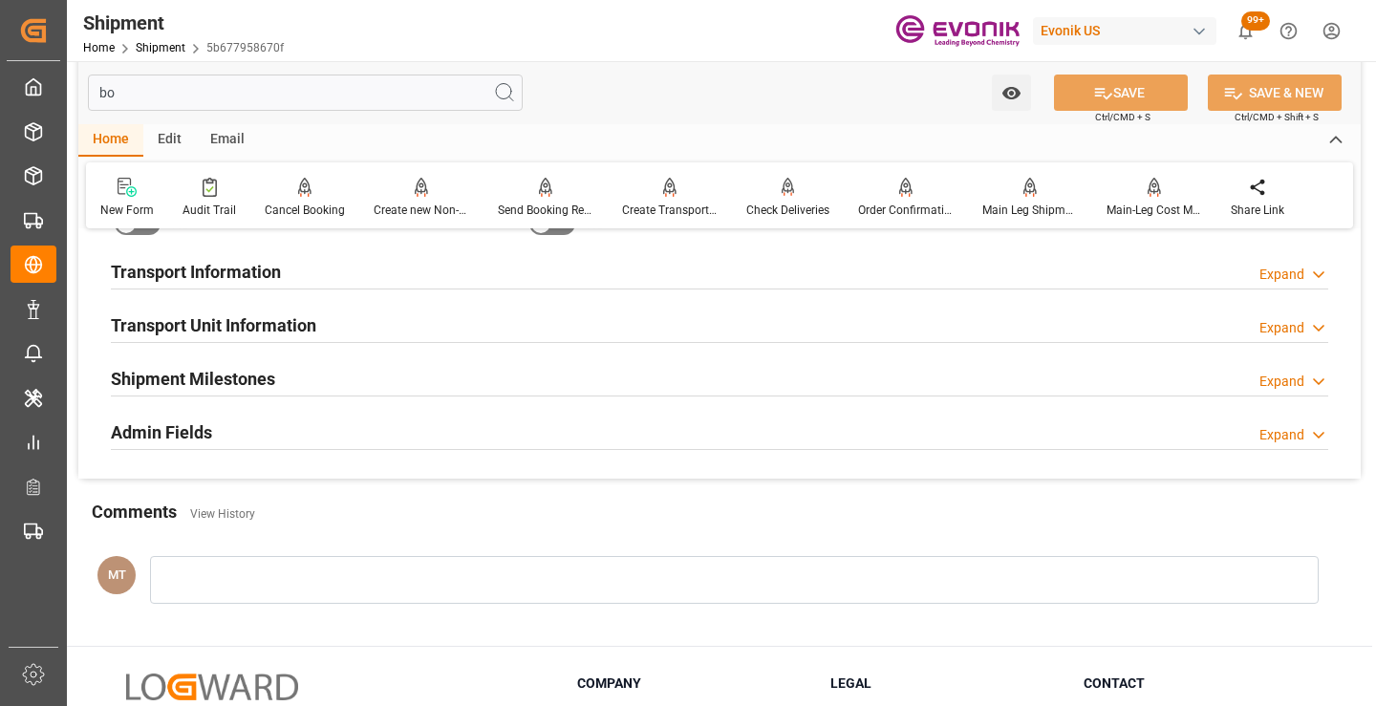
scroll to position [38, 0]
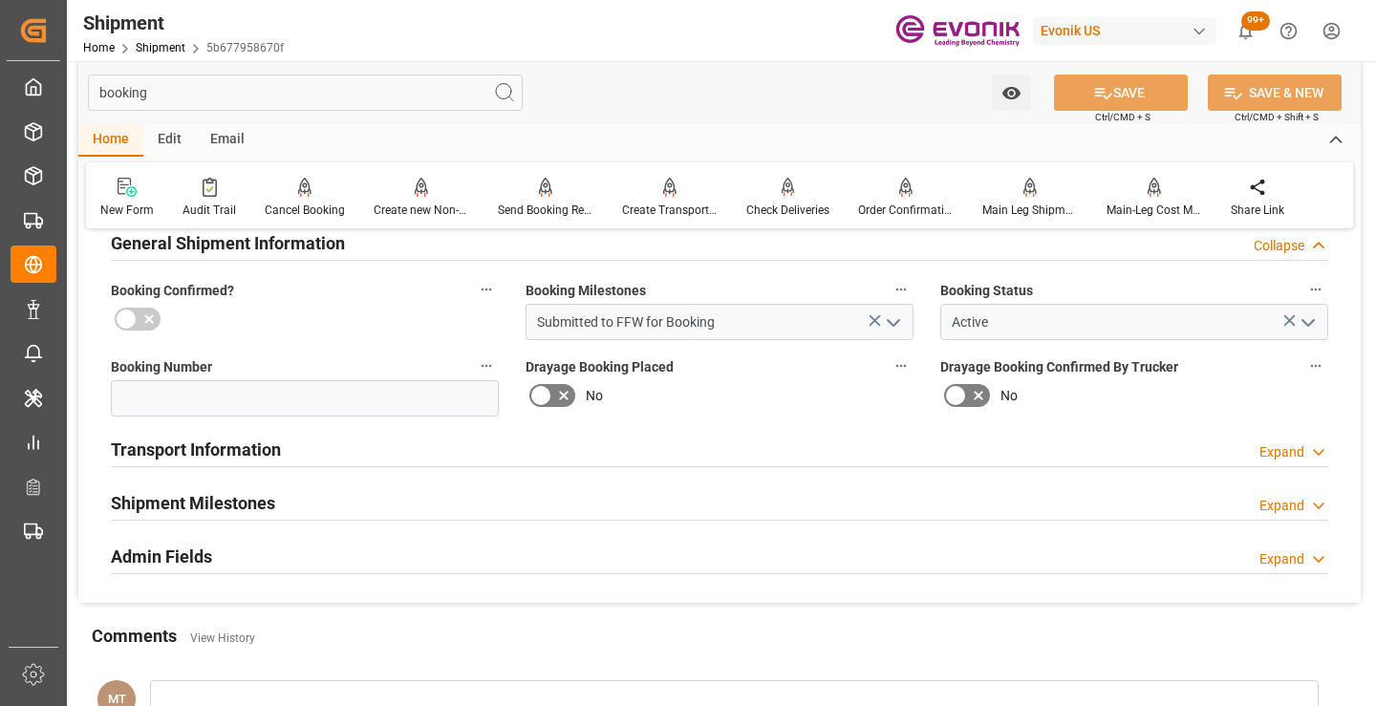
type input "booking"
click at [308, 492] on div "Shipment Milestones Expand" at bounding box center [720, 502] width 1218 height 36
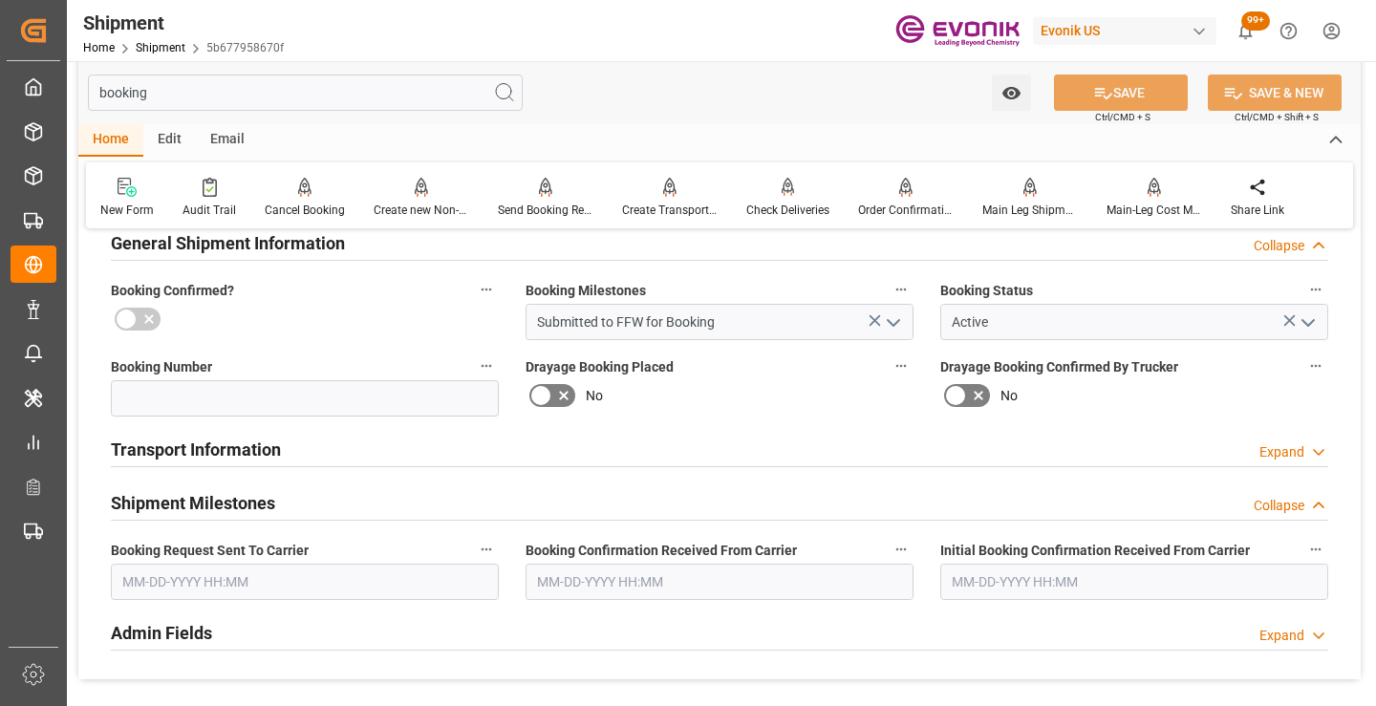
click at [338, 589] on input "text" at bounding box center [305, 582] width 388 height 36
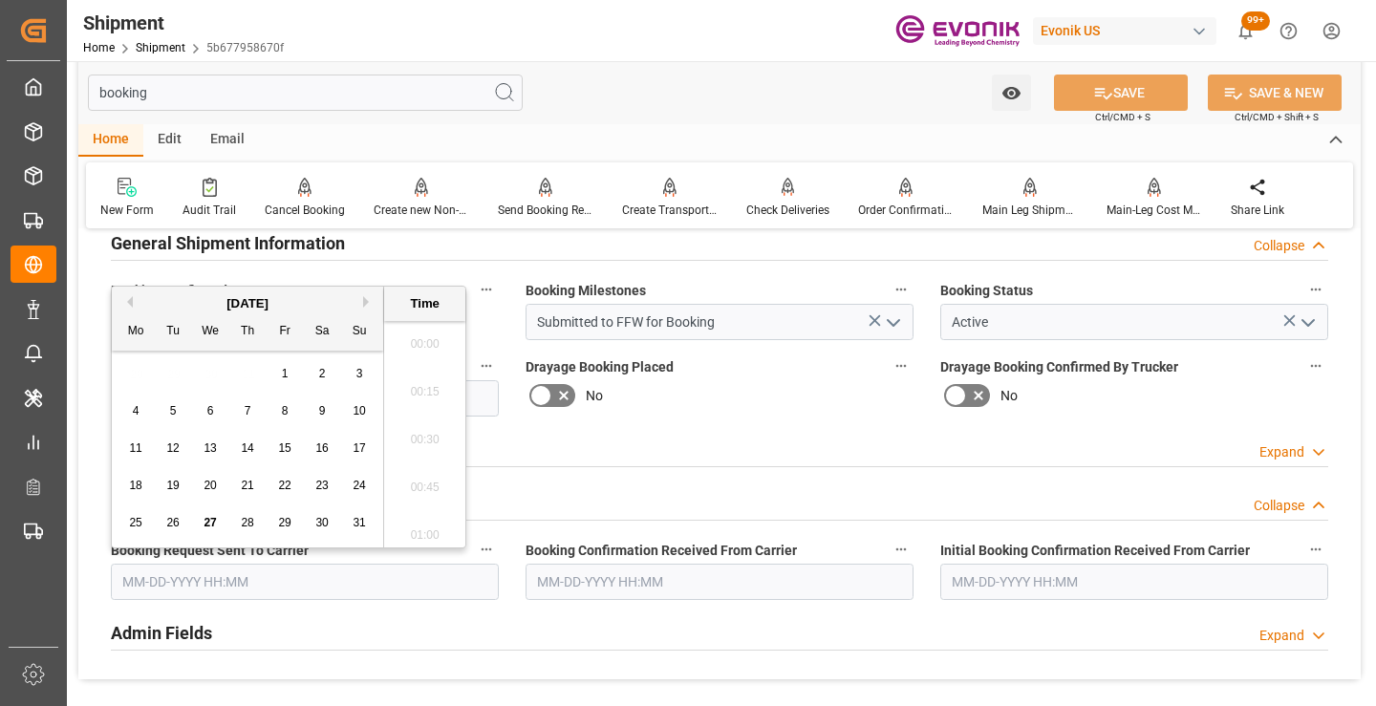
scroll to position [2970, 0]
click at [172, 515] on div "26" at bounding box center [174, 523] width 24 height 23
type input "[DATE] 00:00"
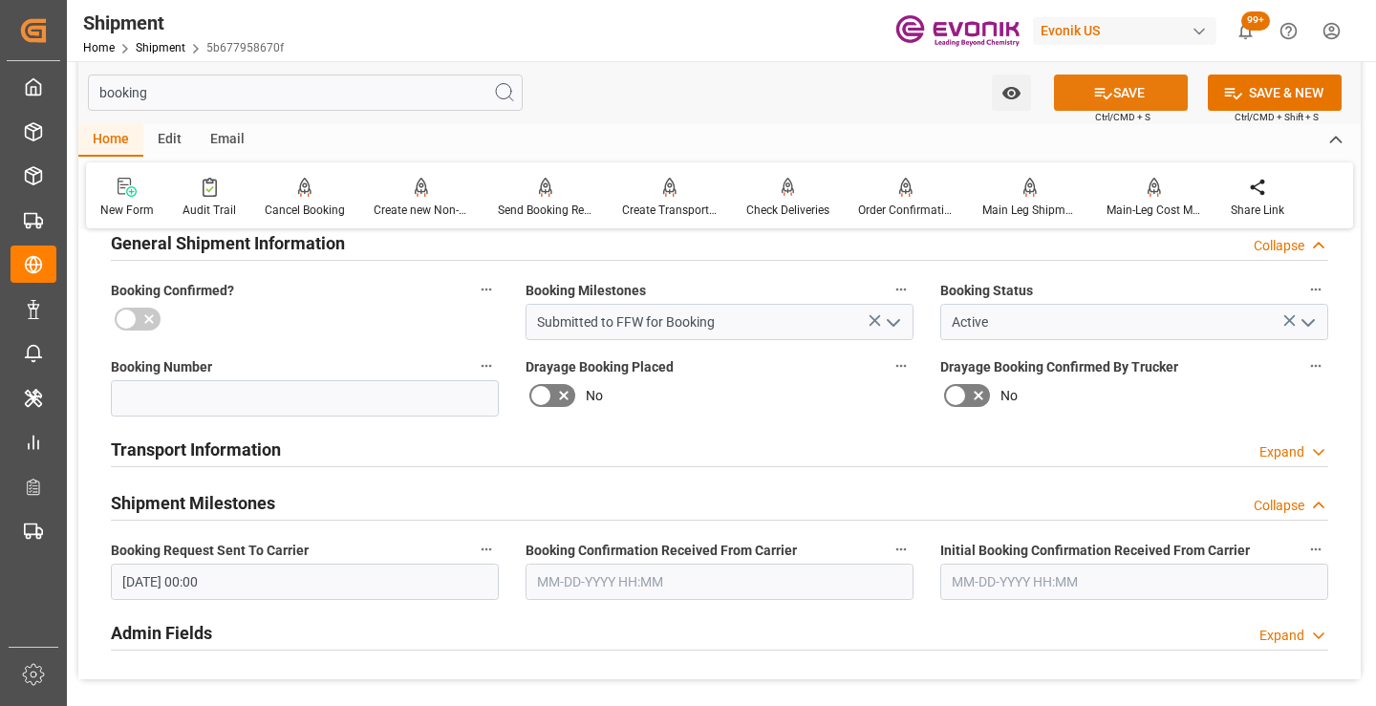
click at [1122, 90] on button "SAVE" at bounding box center [1121, 93] width 134 height 36
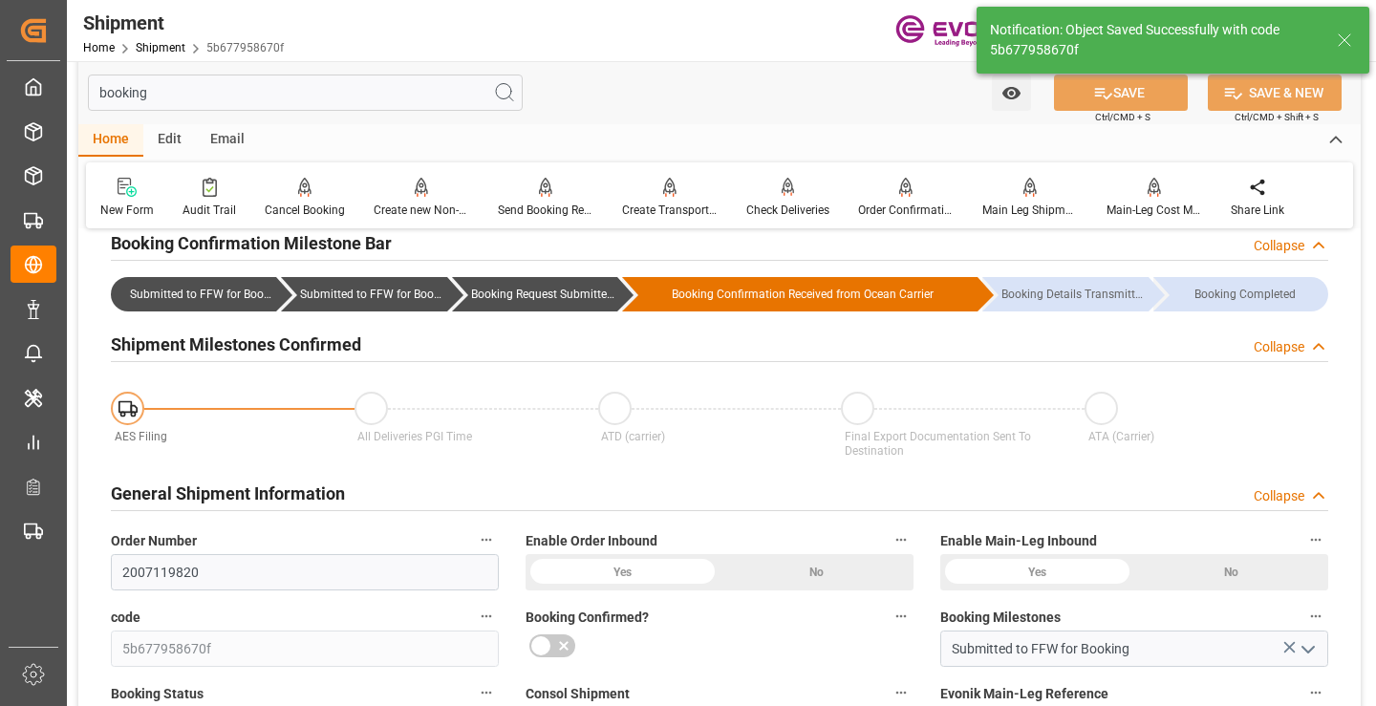
type input "Booking Request Submitted to Ocean Carrier"
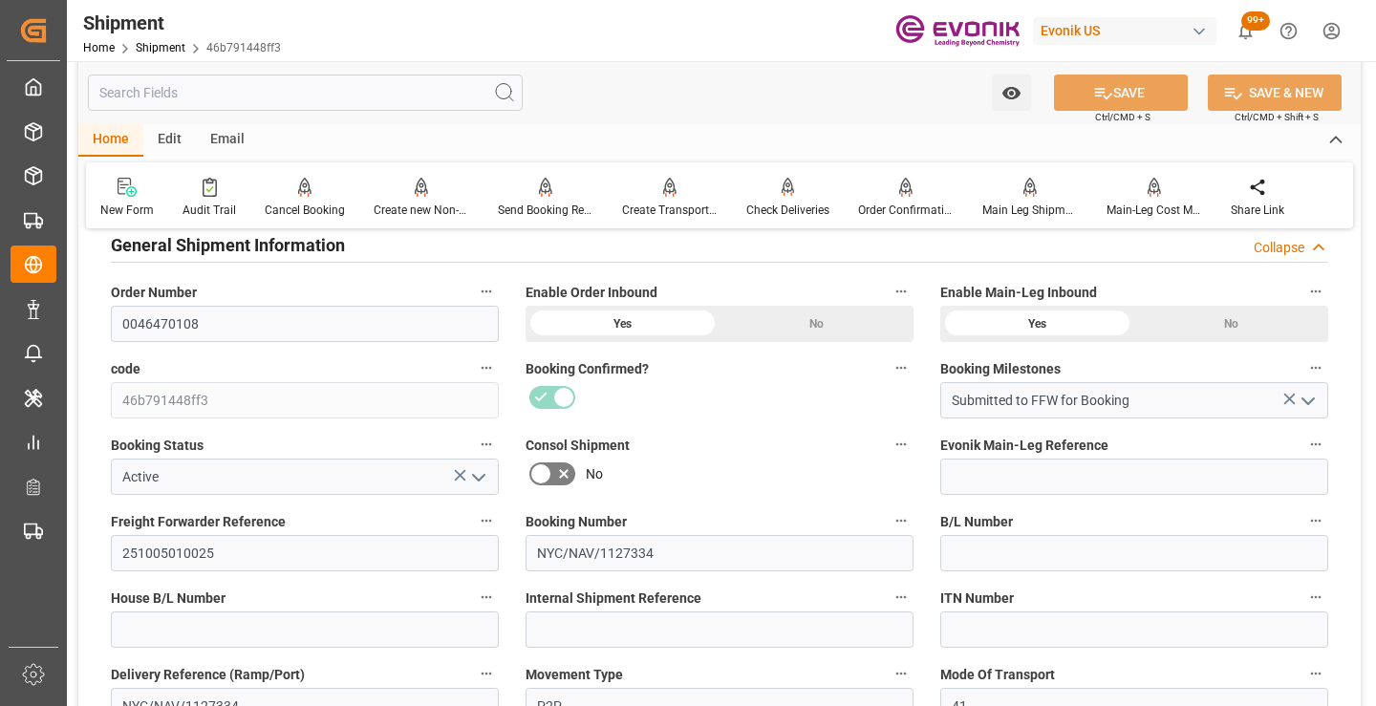
scroll to position [382, 0]
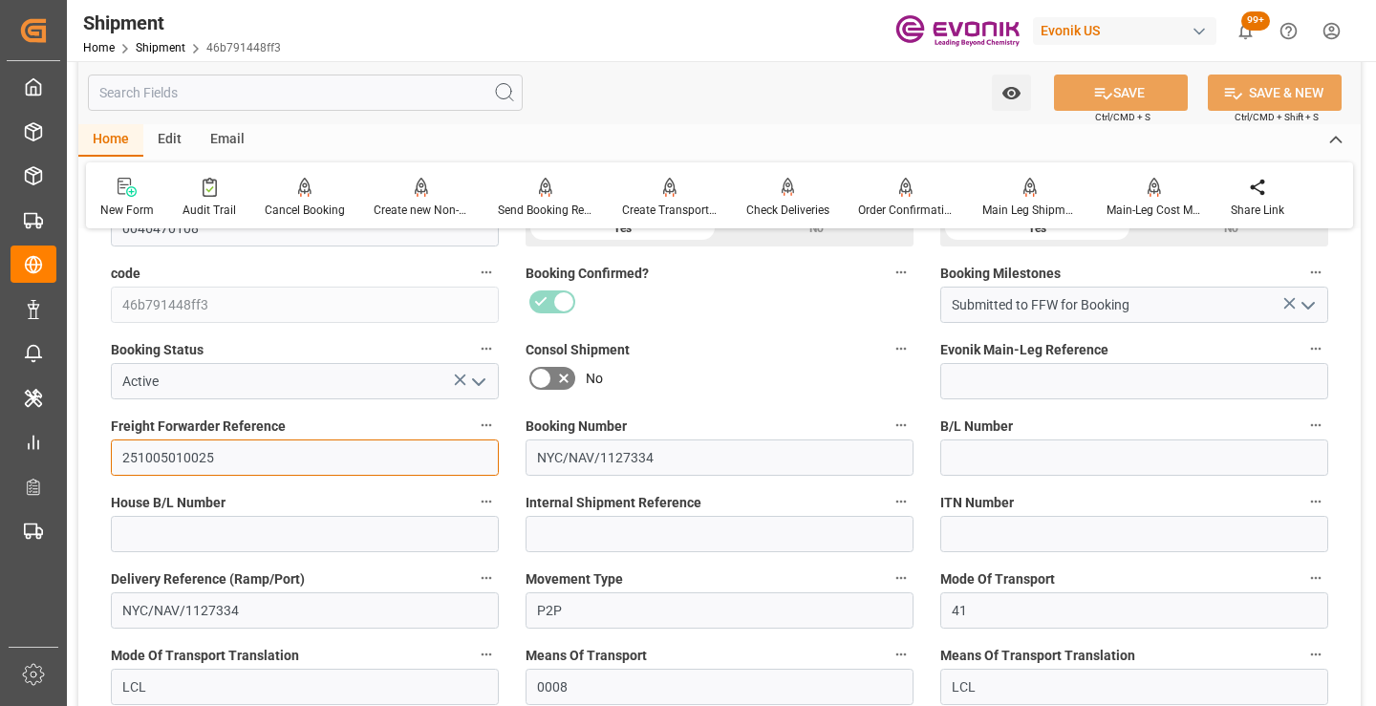
click at [171, 456] on input "251005010025" at bounding box center [305, 458] width 388 height 36
click at [375, 89] on input "text" at bounding box center [305, 93] width 435 height 36
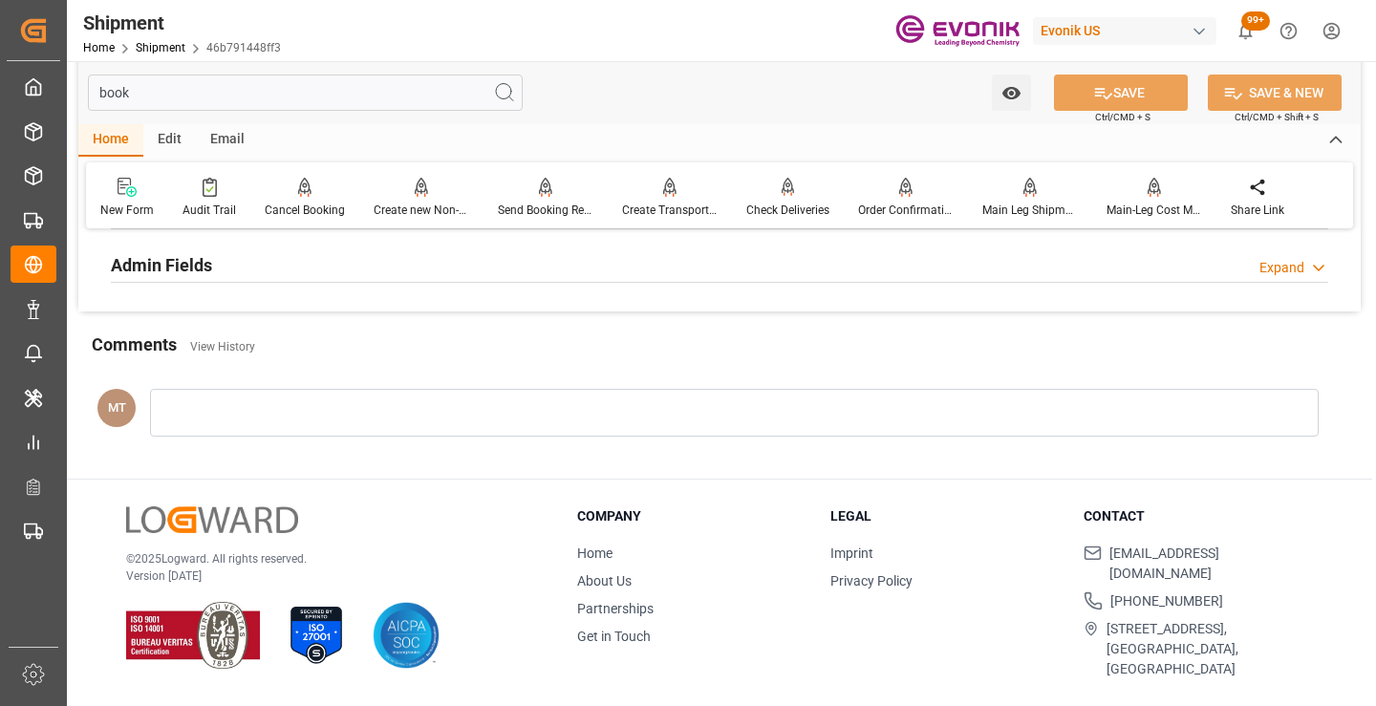
scroll to position [134, 0]
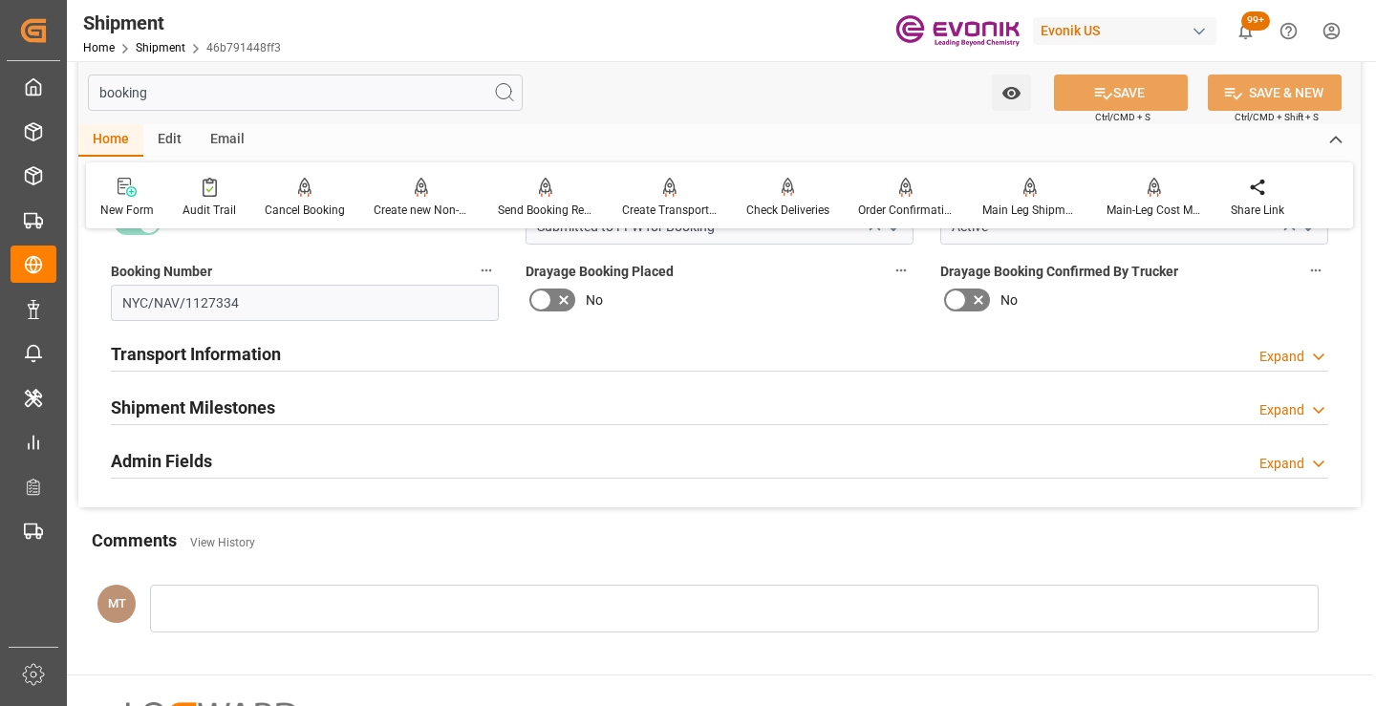
type input "booking"
click at [273, 416] on h2 "Shipment Milestones" at bounding box center [193, 408] width 164 height 26
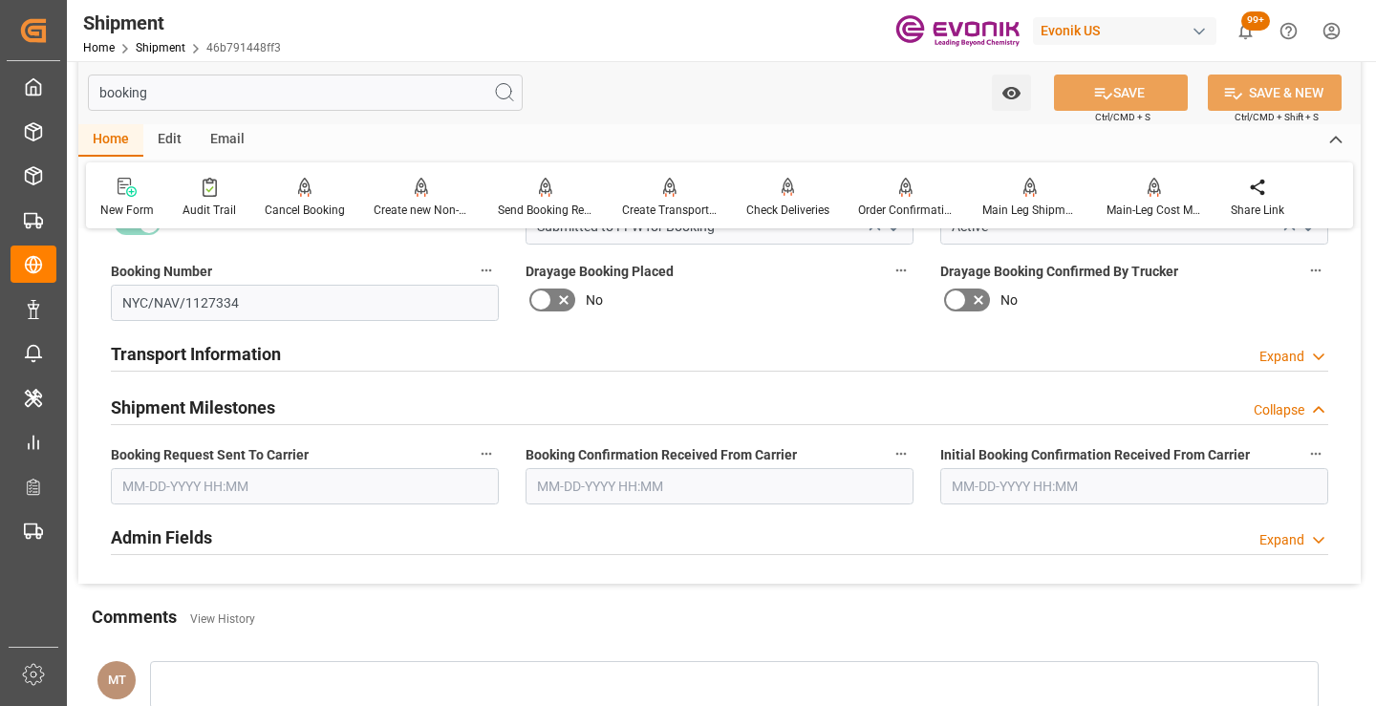
click at [236, 495] on input "text" at bounding box center [305, 486] width 388 height 36
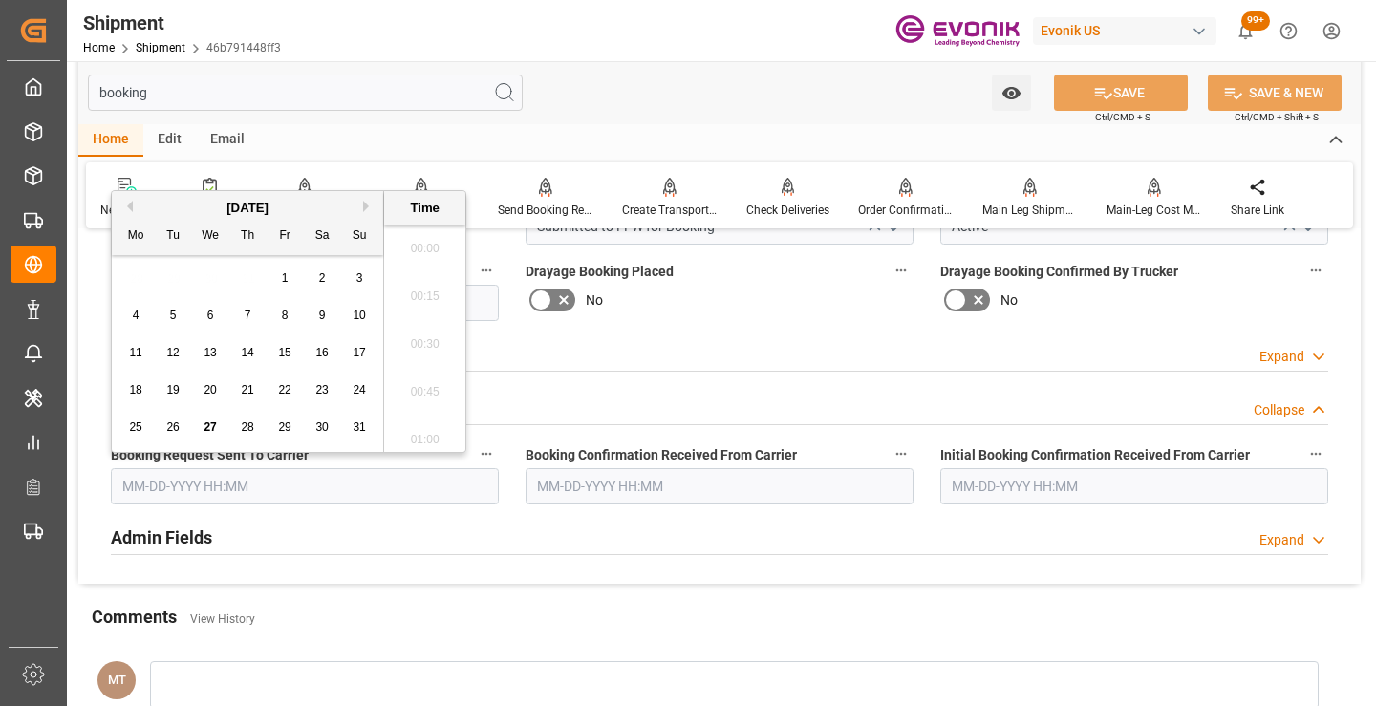
scroll to position [2970, 0]
click at [170, 432] on span "26" at bounding box center [172, 427] width 12 height 13
type input "08-26-2025 00:00"
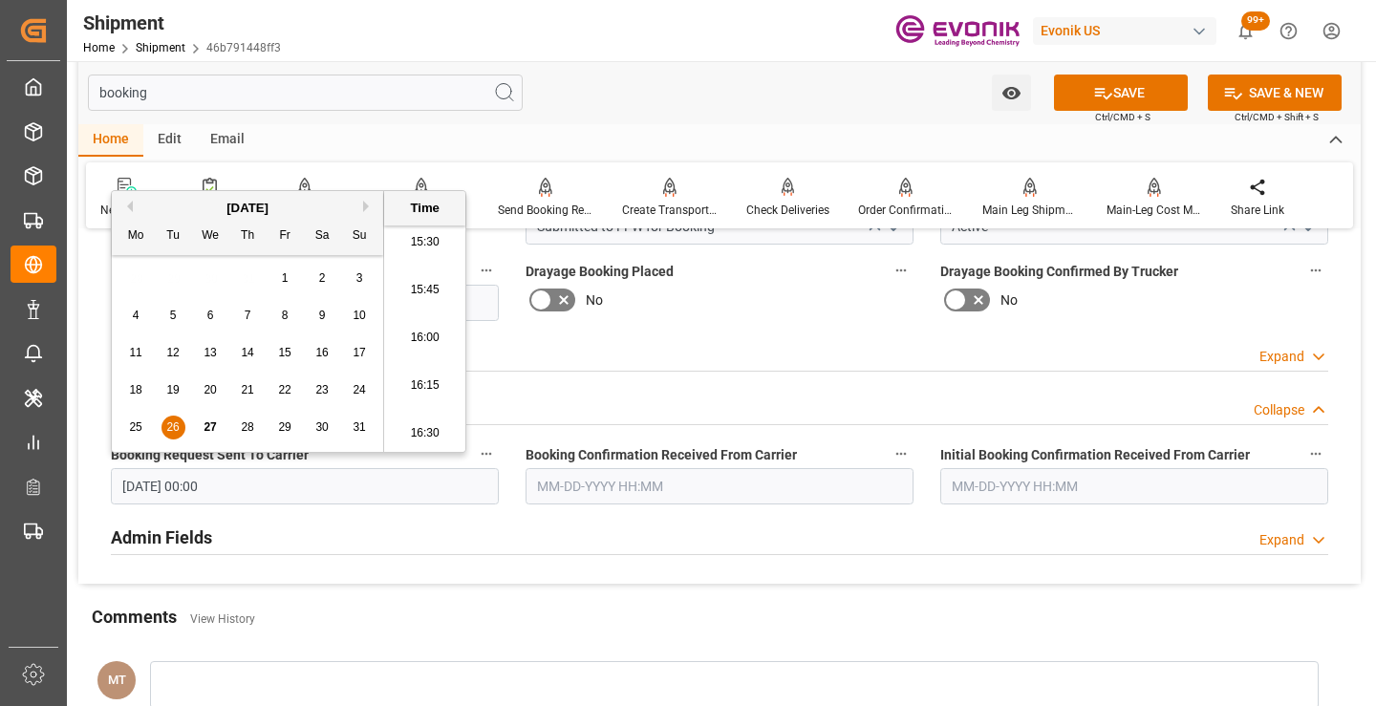
click at [621, 481] on input "text" at bounding box center [720, 486] width 388 height 36
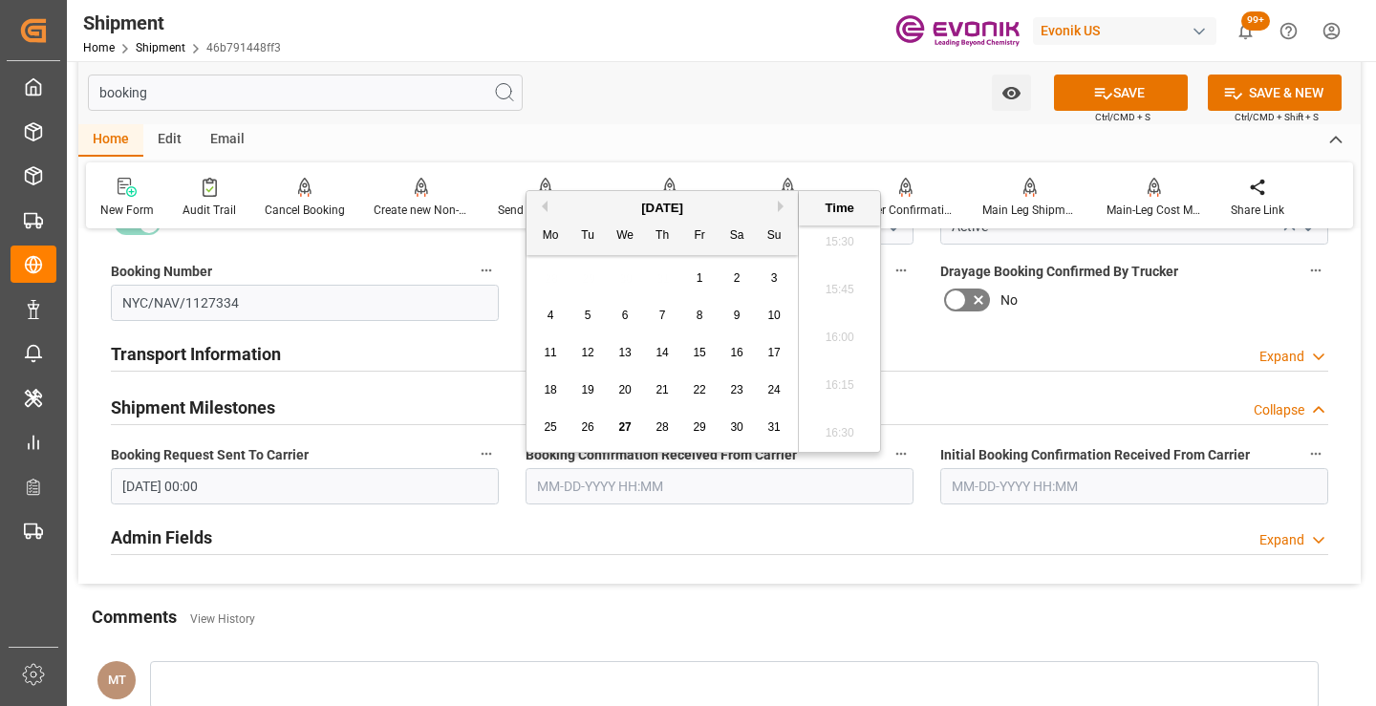
click at [624, 422] on span "27" at bounding box center [624, 427] width 12 height 13
type input "[DATE] 00:00"
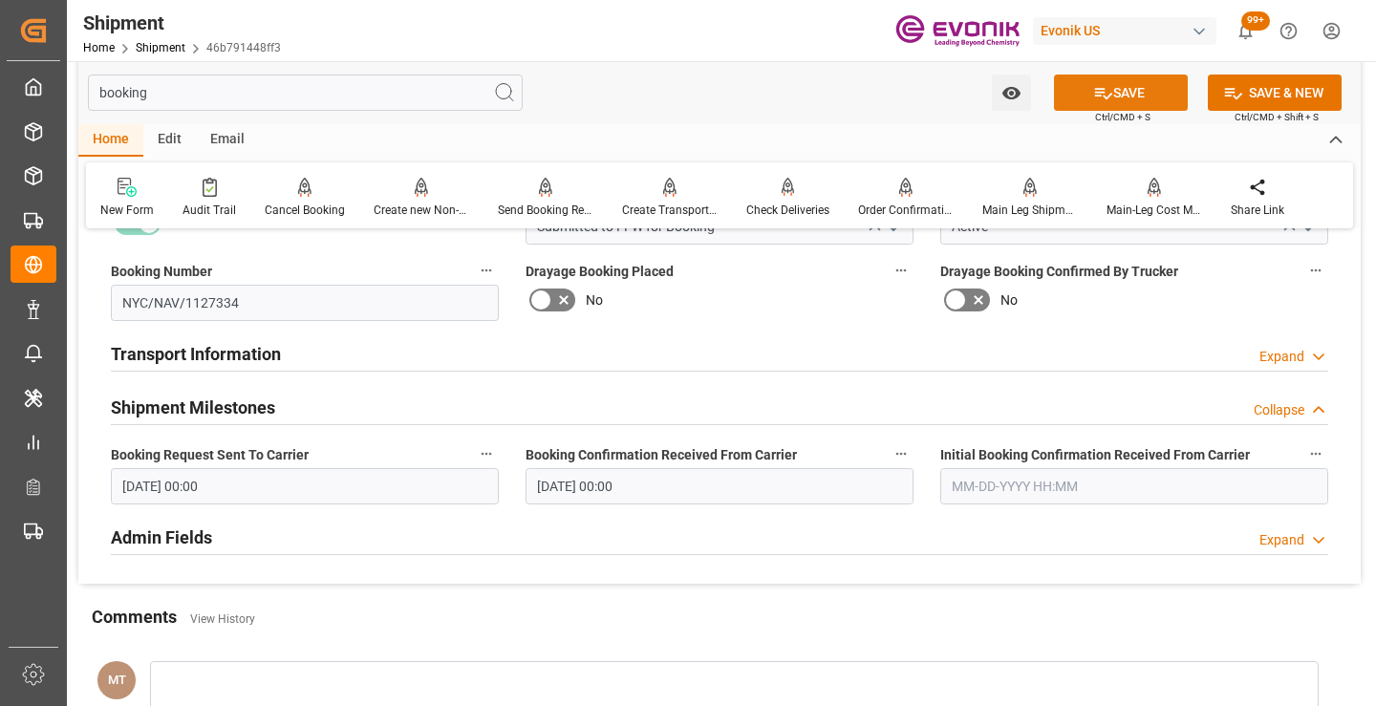
click at [1095, 93] on icon at bounding box center [1103, 93] width 17 height 11
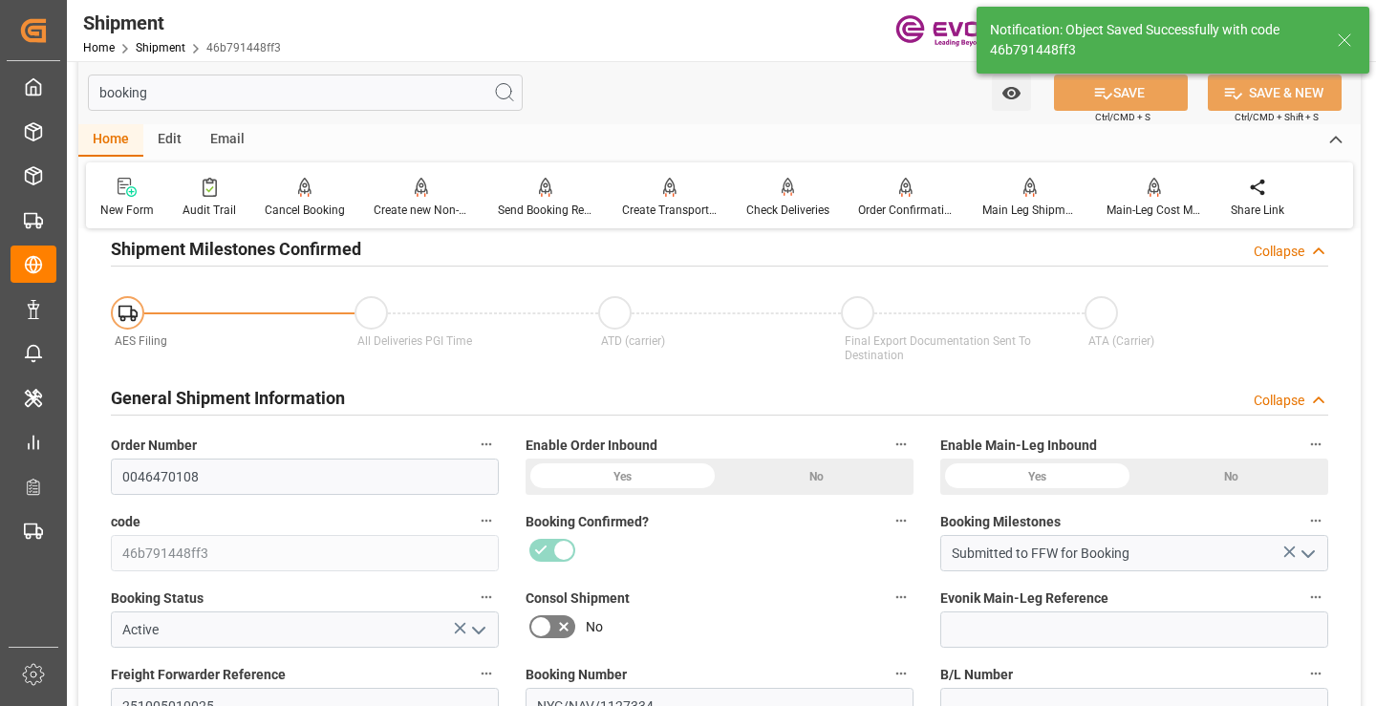
type input "Booking Details Transmitted to SAP"
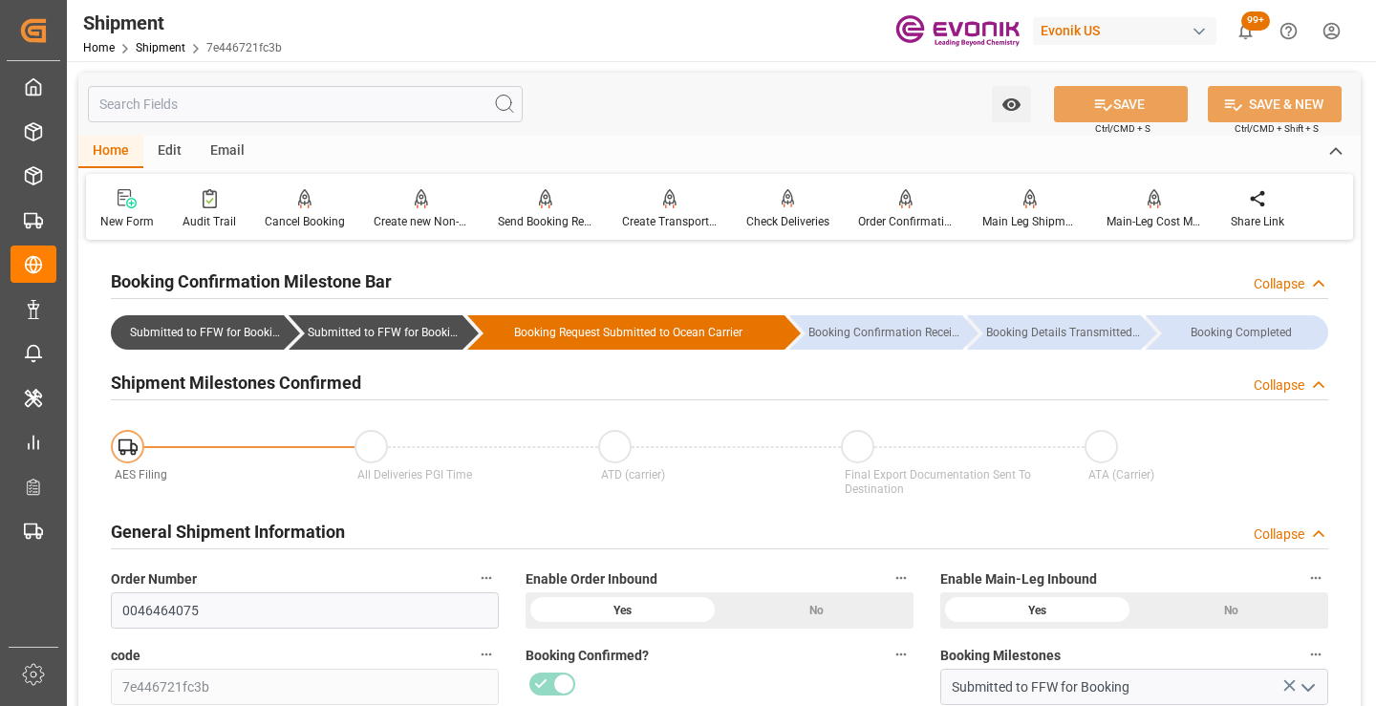
scroll to position [191, 0]
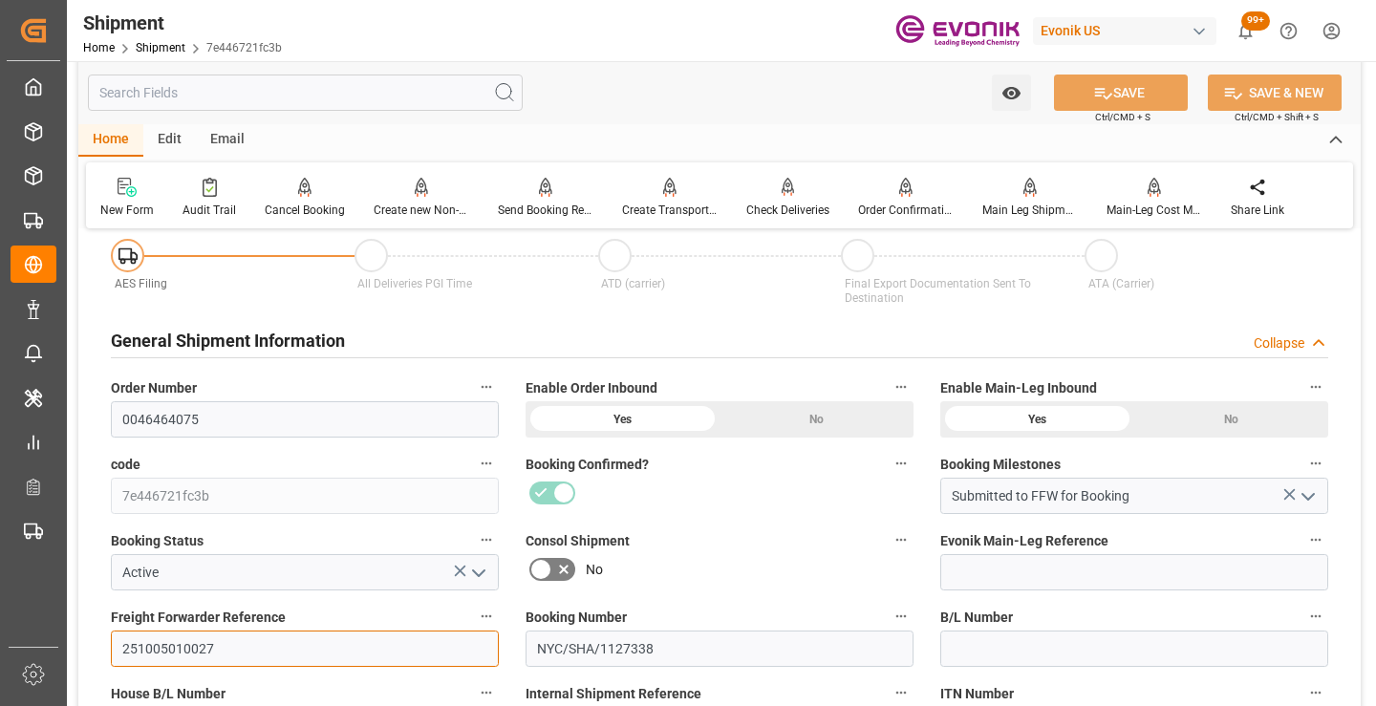
click at [183, 646] on input "251005010027" at bounding box center [305, 649] width 388 height 36
click at [420, 98] on input "text" at bounding box center [305, 93] width 435 height 36
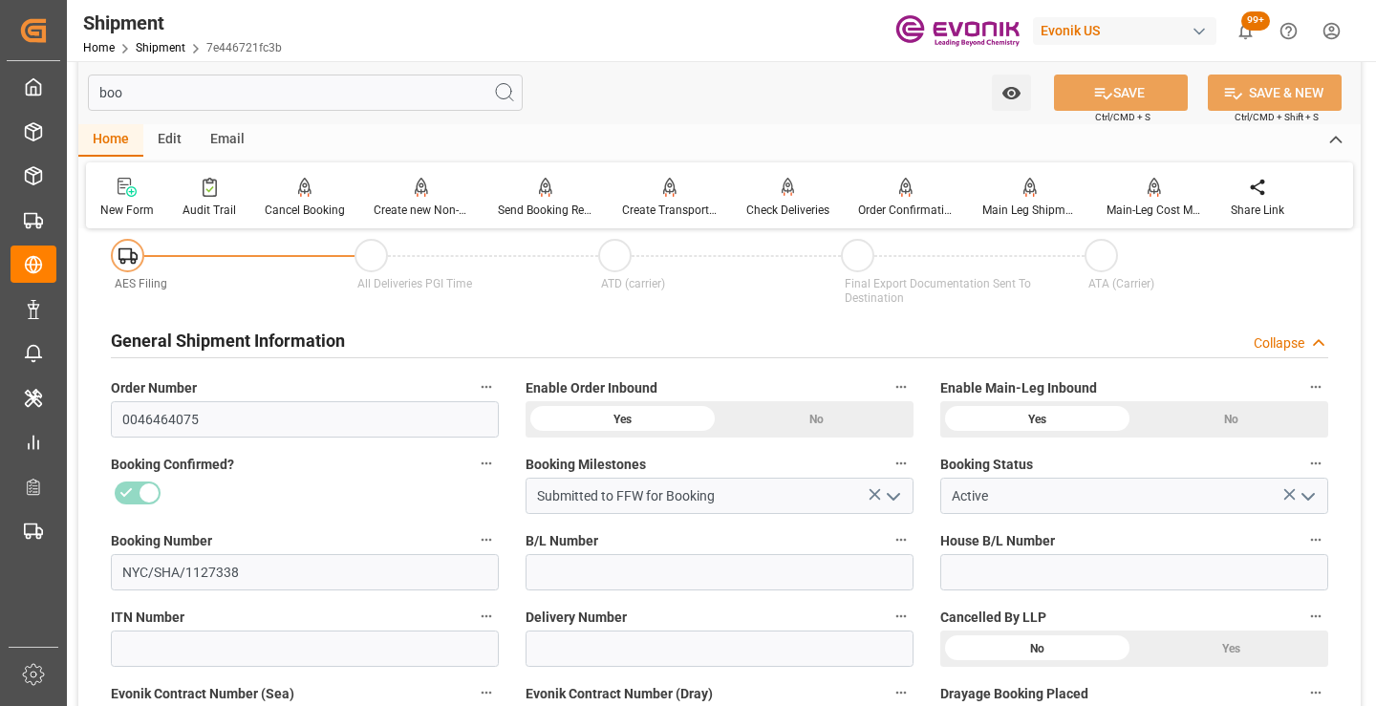
scroll to position [0, 0]
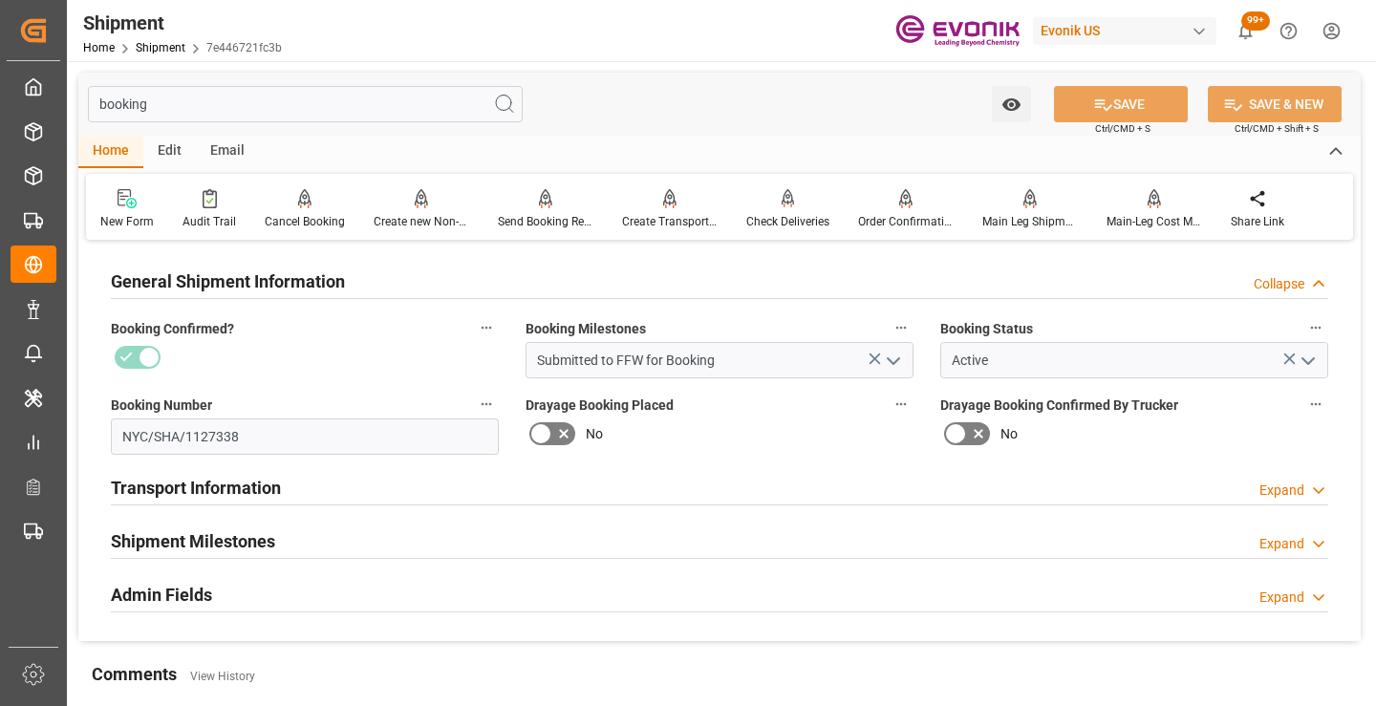
type input "booking"
click at [255, 541] on h2 "Shipment Milestones" at bounding box center [193, 542] width 164 height 26
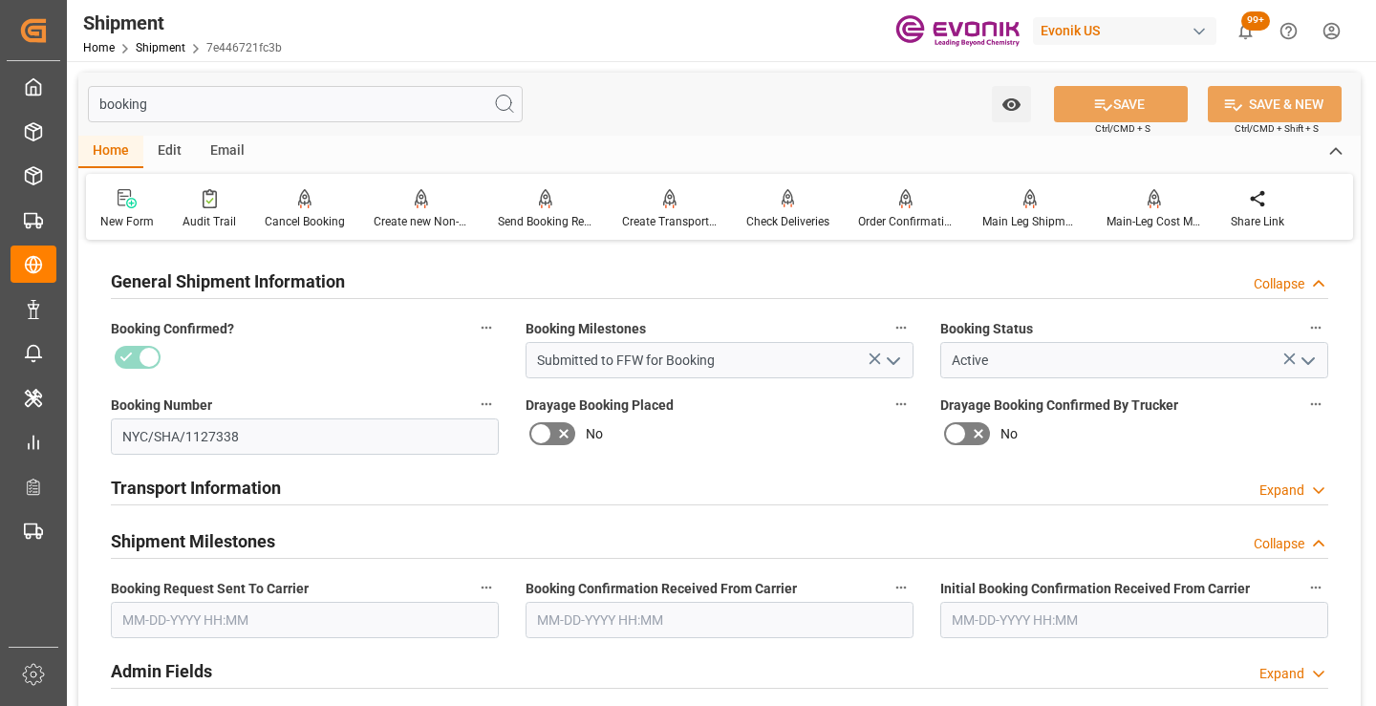
click at [264, 618] on input "text" at bounding box center [305, 620] width 388 height 36
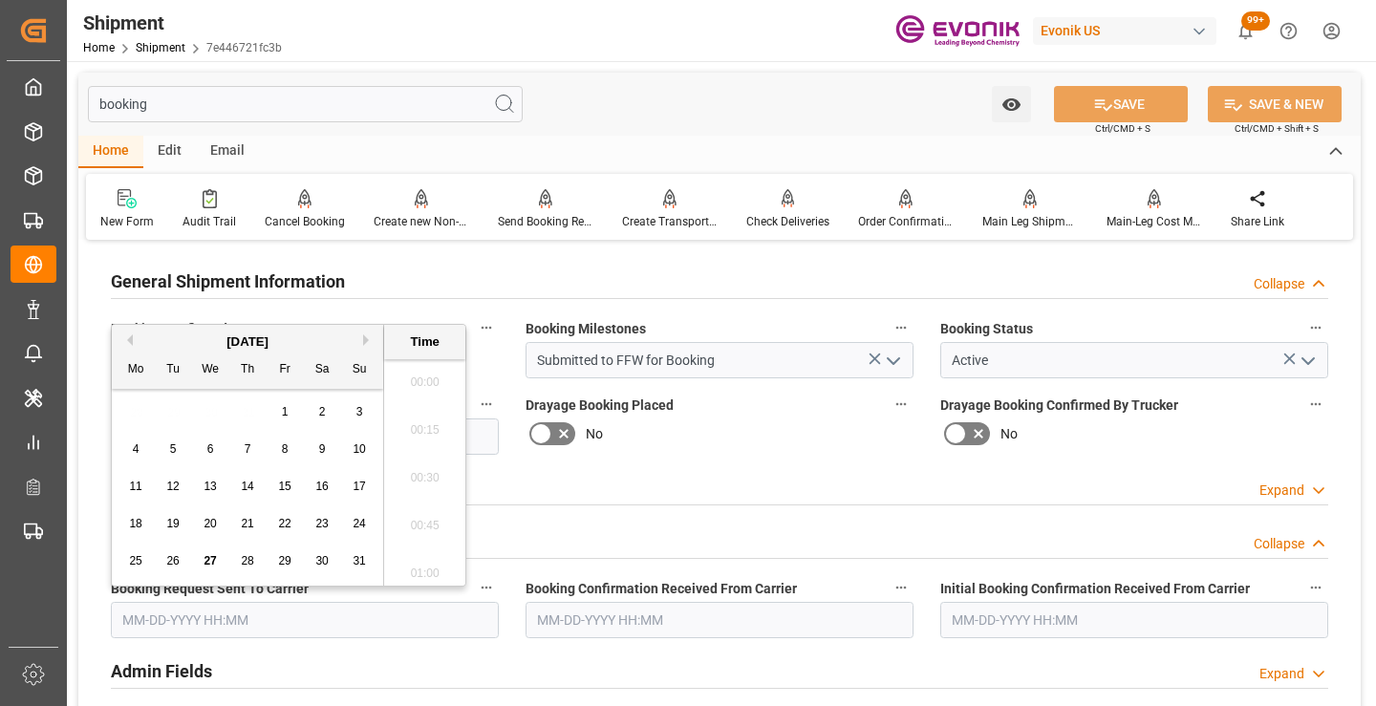
scroll to position [2970, 0]
click at [172, 559] on span "26" at bounding box center [172, 560] width 12 height 13
type input "[DATE] 00:00"
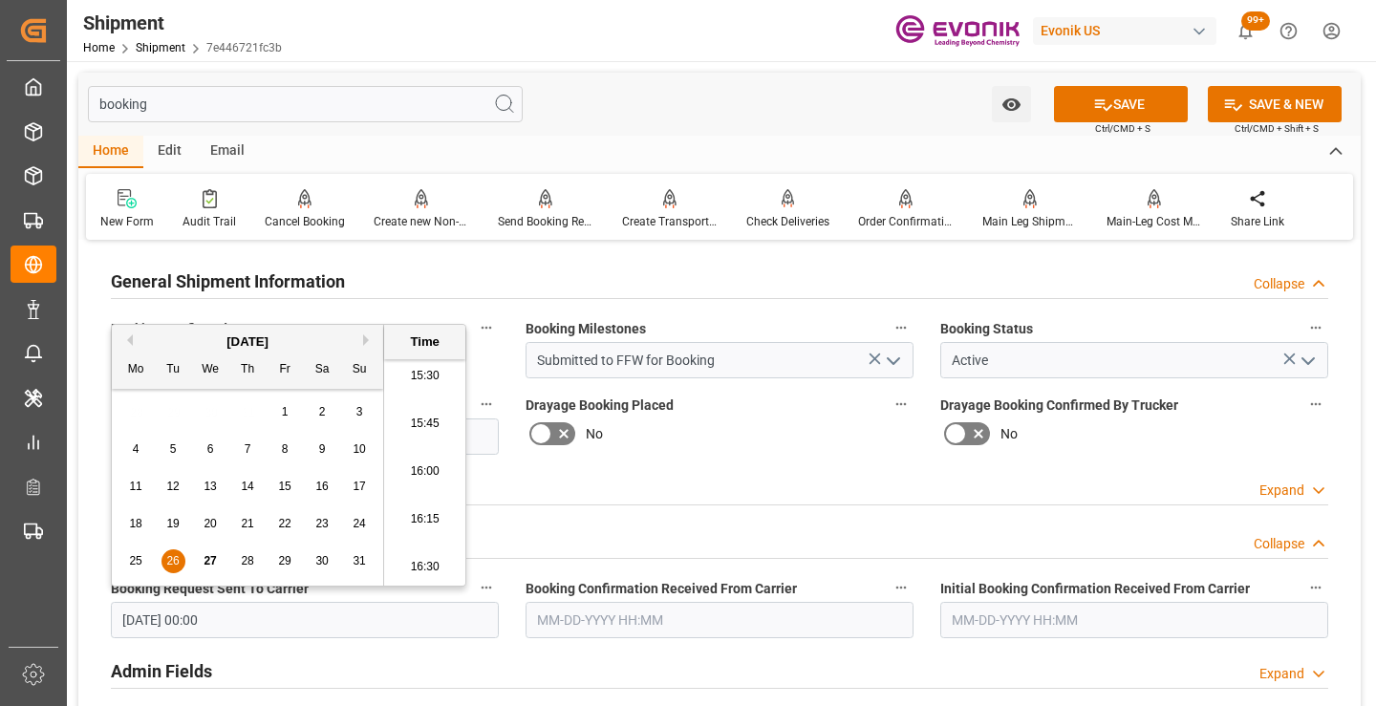
click at [605, 620] on input "text" at bounding box center [720, 620] width 388 height 36
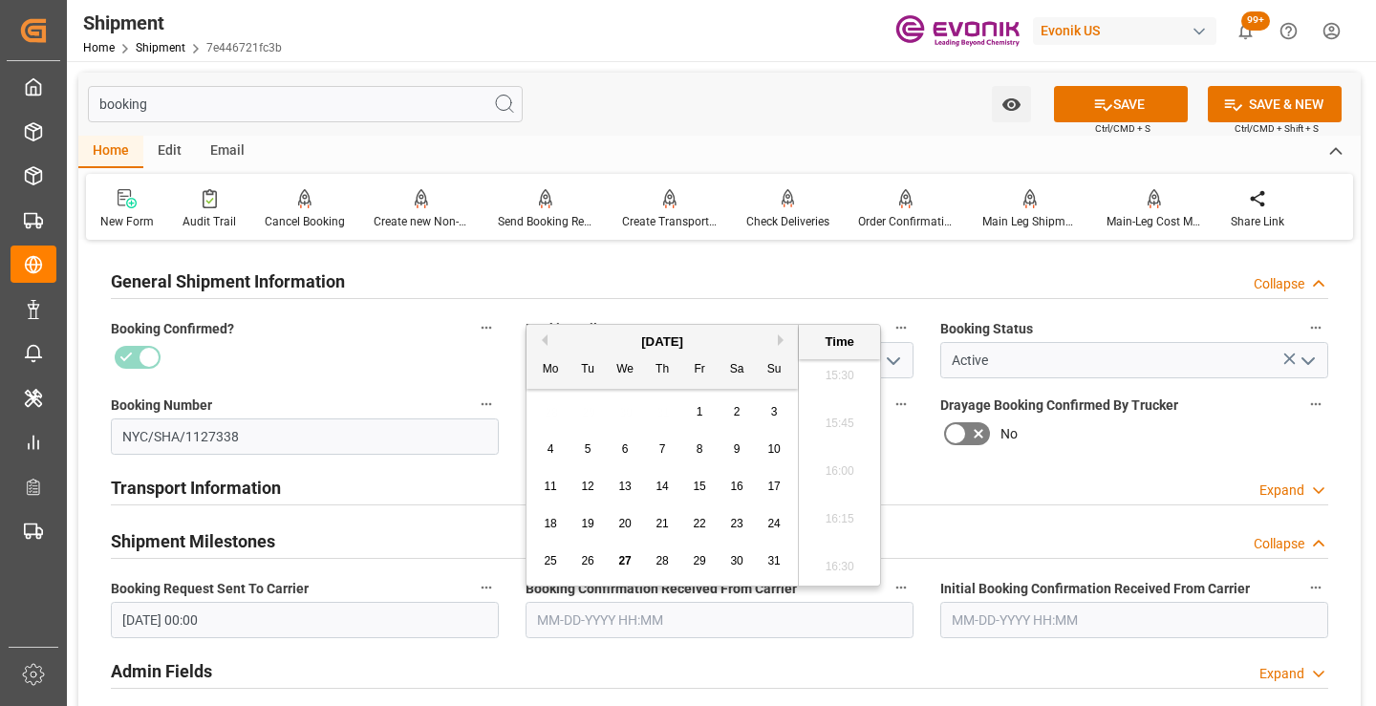
click at [632, 560] on div "27" at bounding box center [626, 562] width 24 height 23
type input "[DATE] 00:00"
click at [1155, 99] on button "SAVE" at bounding box center [1121, 104] width 134 height 36
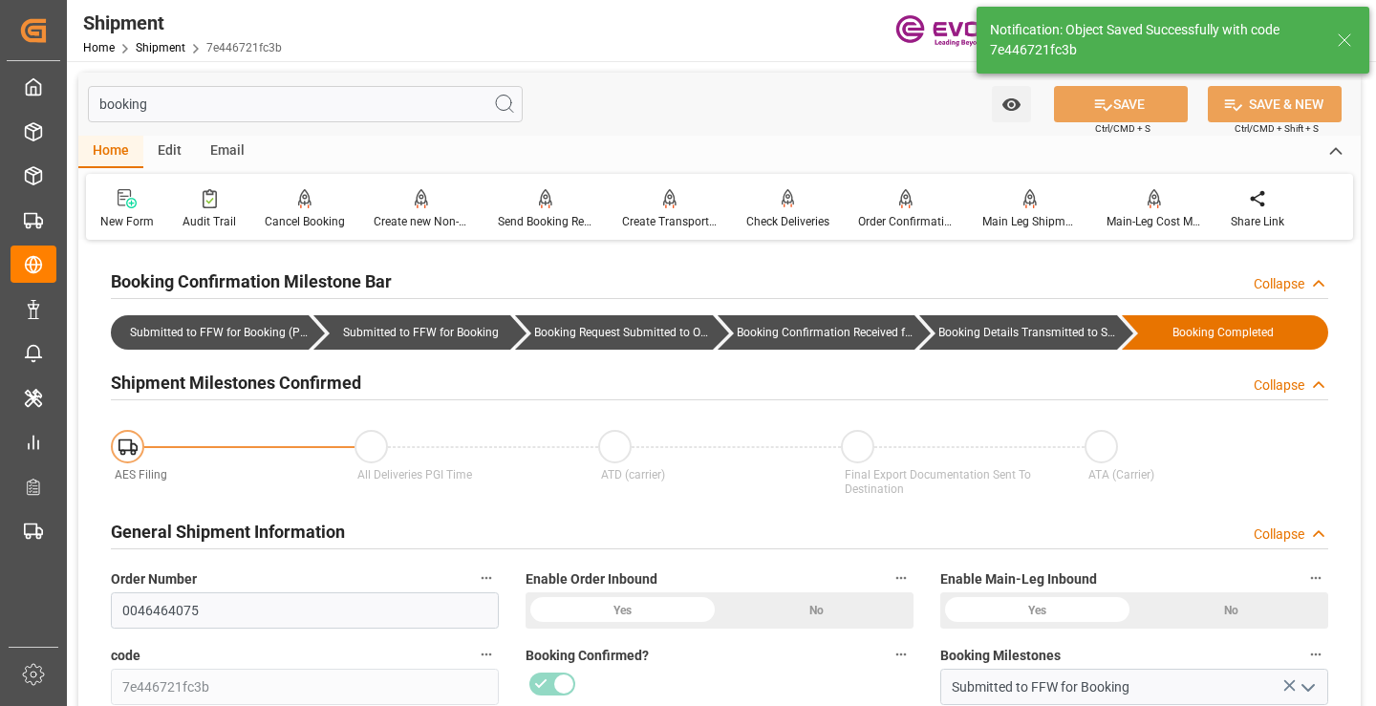
type input "Booking Details Transmitted to SAP"
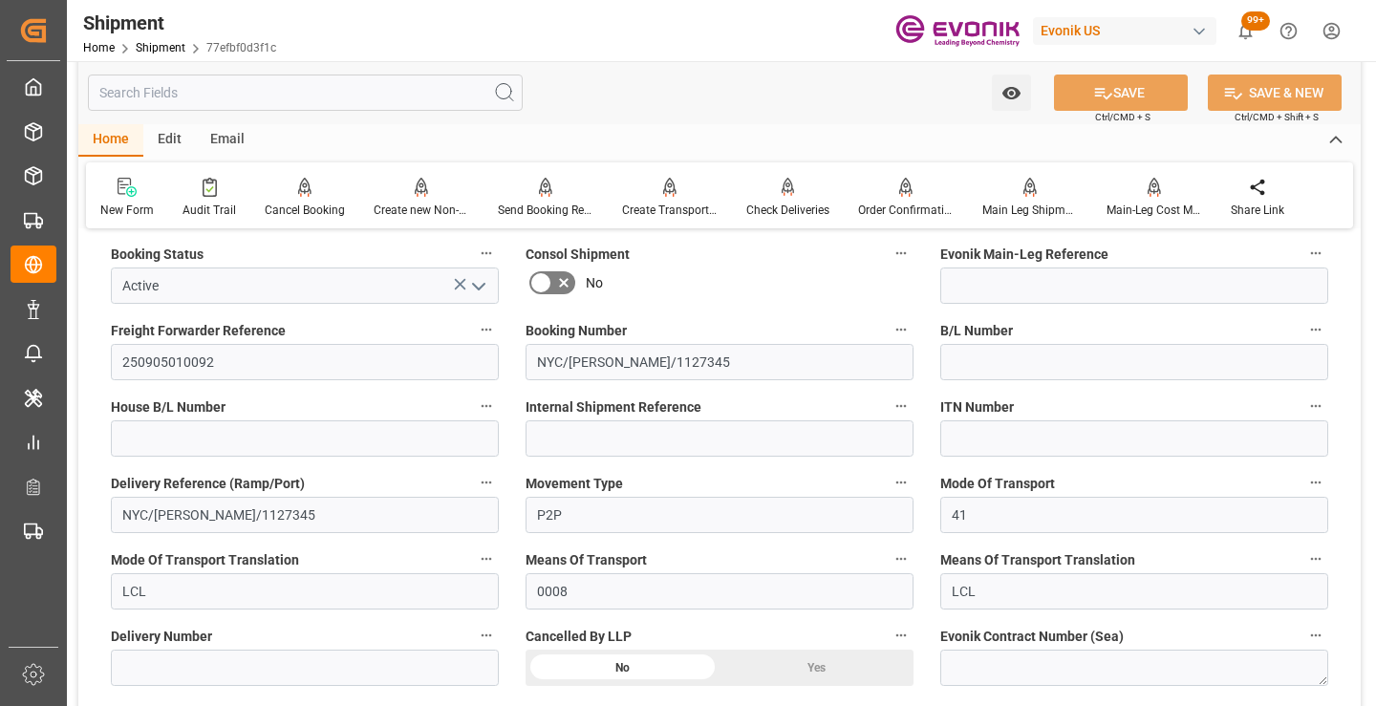
scroll to position [574, 0]
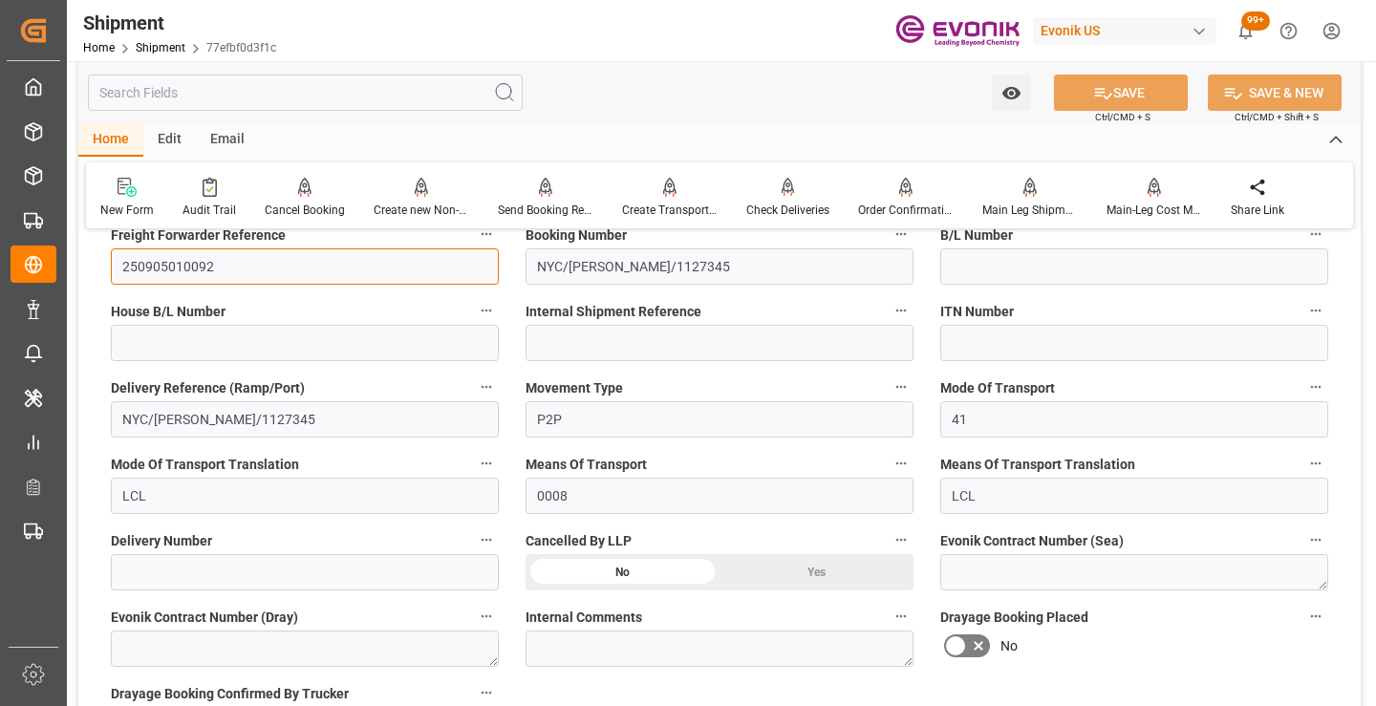
click at [184, 267] on input "250905010092" at bounding box center [305, 267] width 388 height 36
click at [440, 98] on input "text" at bounding box center [305, 93] width 435 height 36
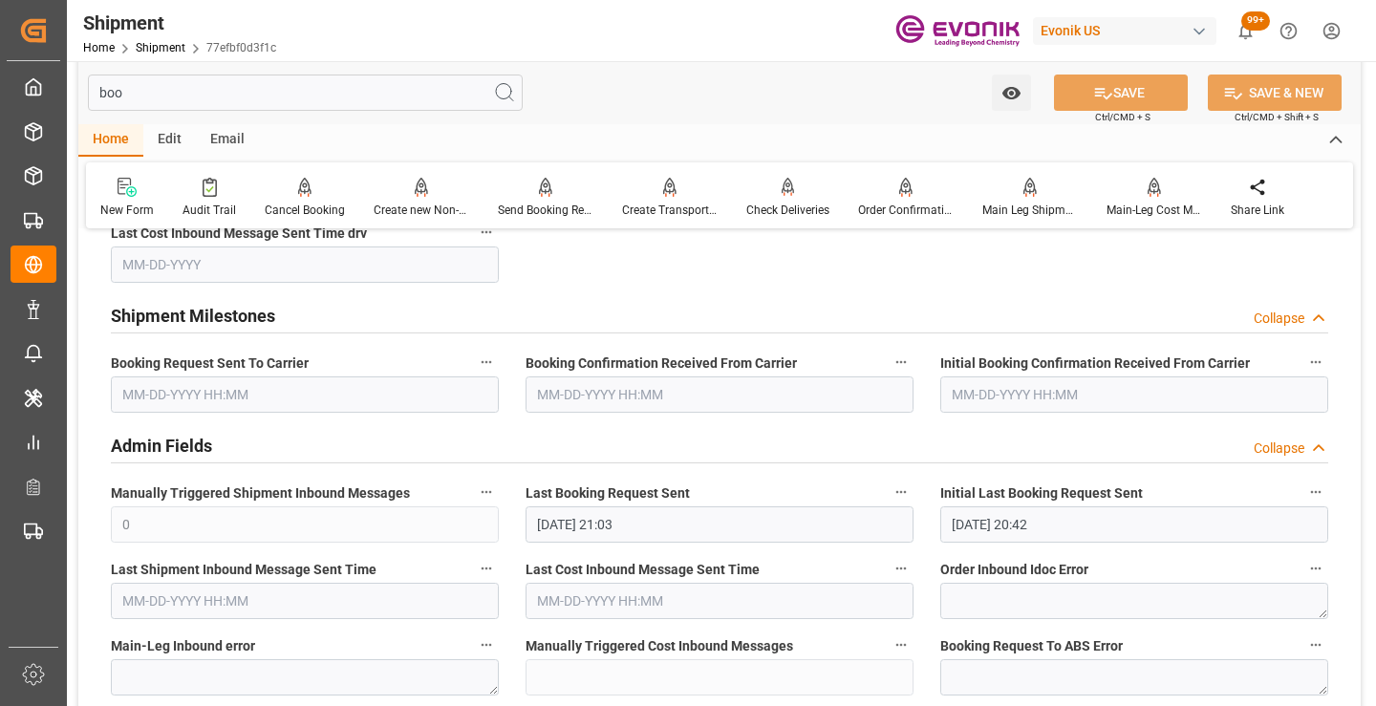
scroll to position [249, 0]
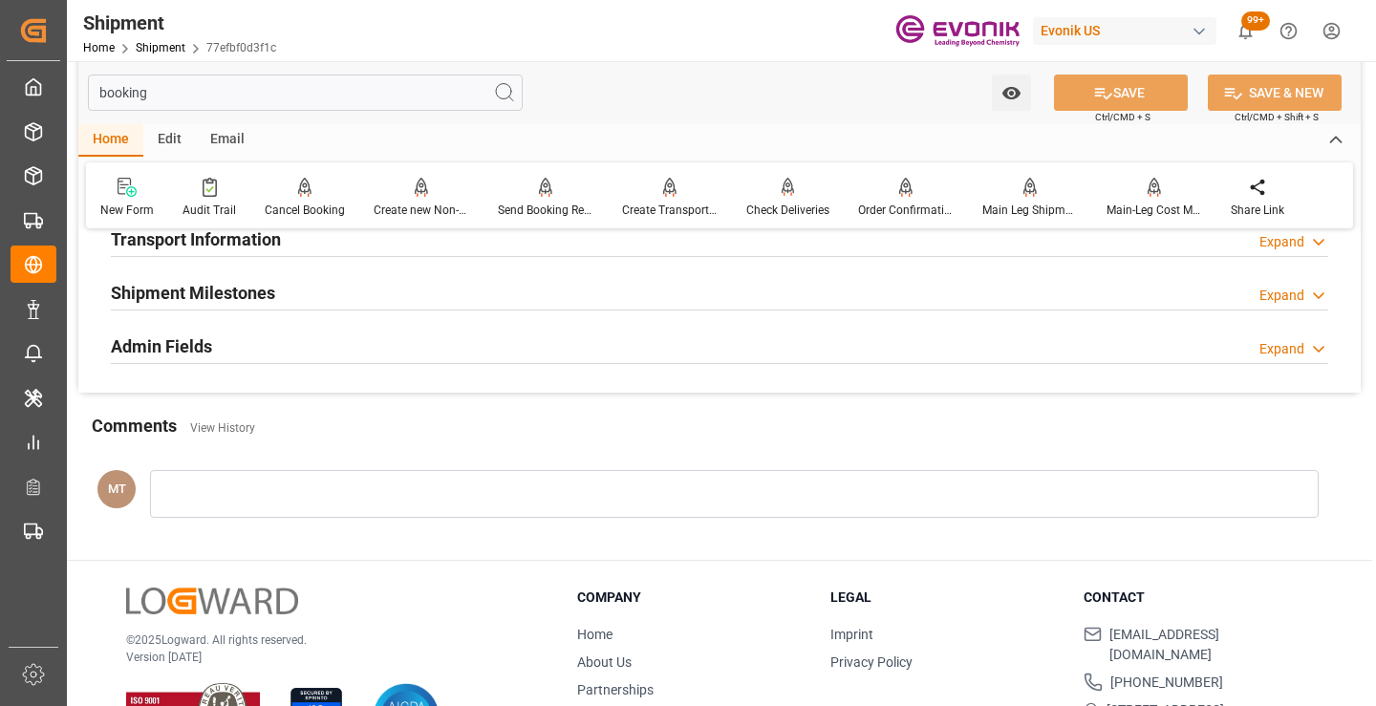
type input "booking"
click at [267, 287] on h2 "Shipment Milestones" at bounding box center [193, 293] width 164 height 26
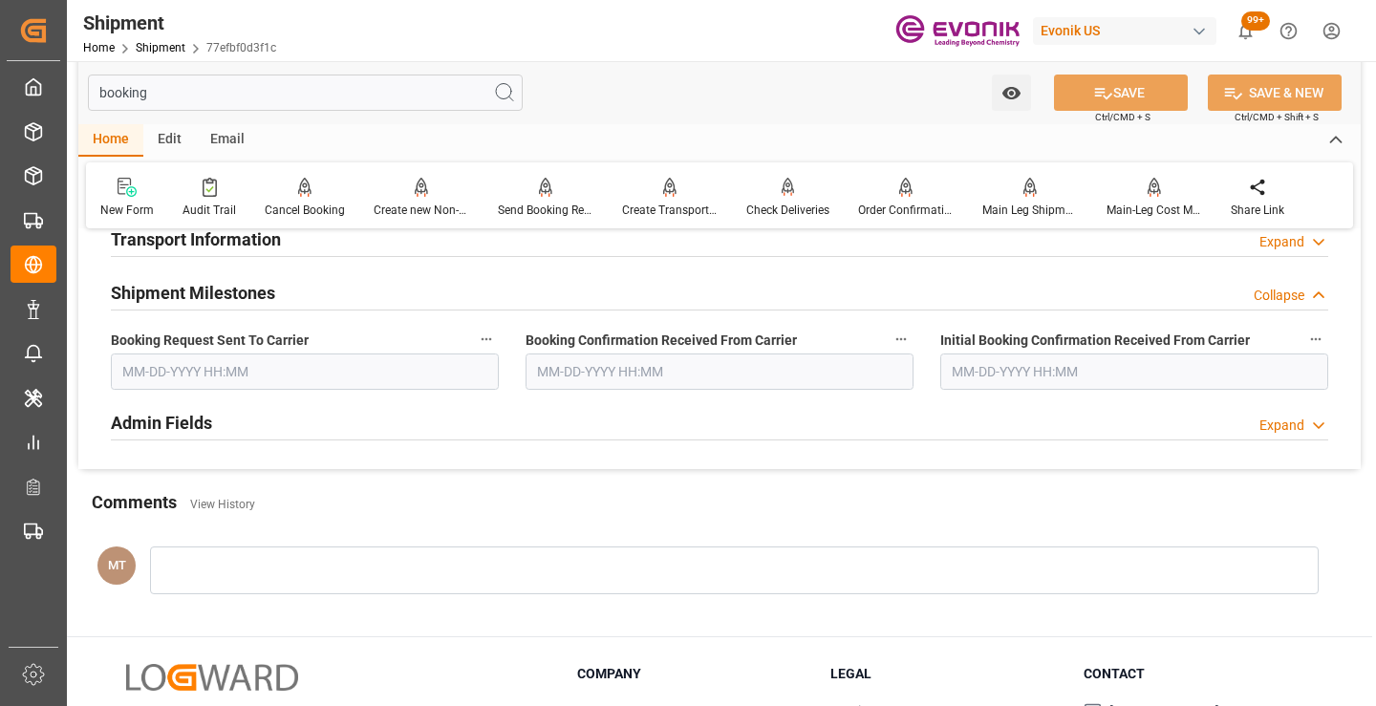
click at [253, 379] on input "text" at bounding box center [305, 372] width 388 height 36
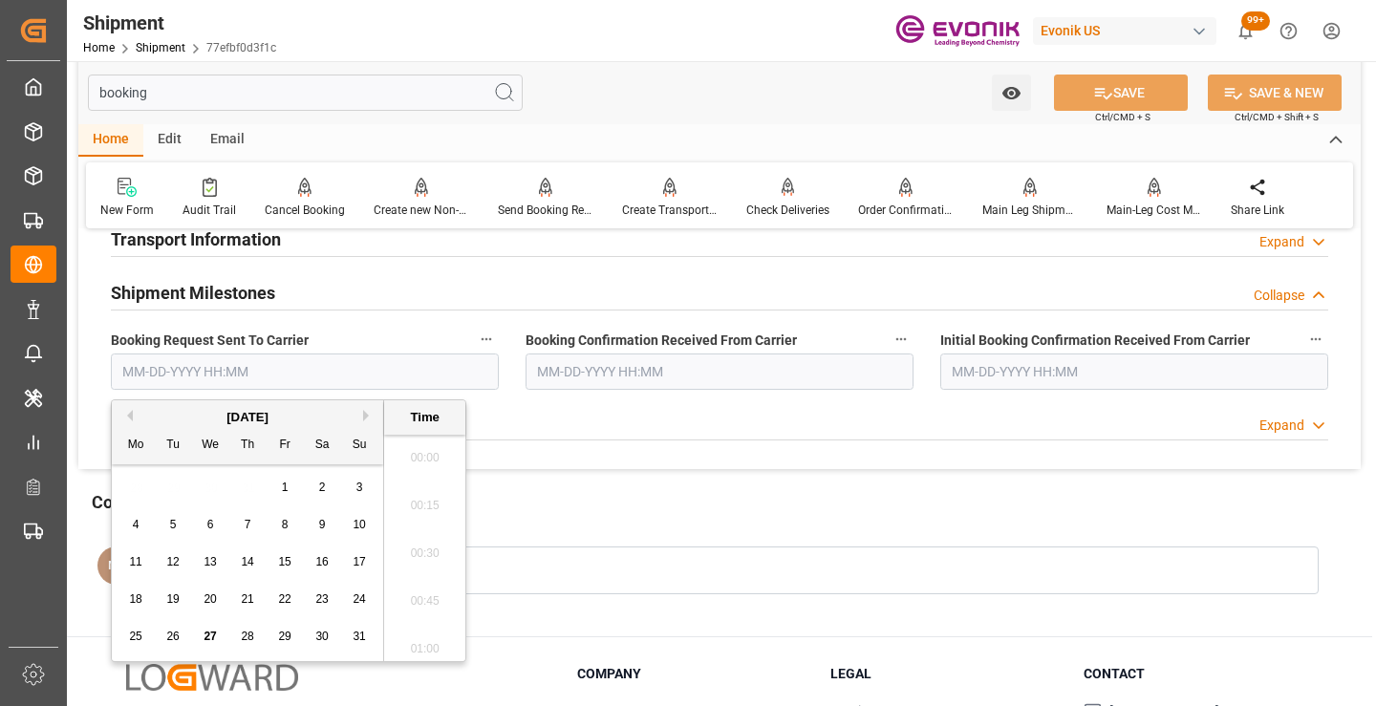
scroll to position [2970, 0]
click at [171, 632] on span "26" at bounding box center [172, 636] width 12 height 13
type input "[DATE] 00:00"
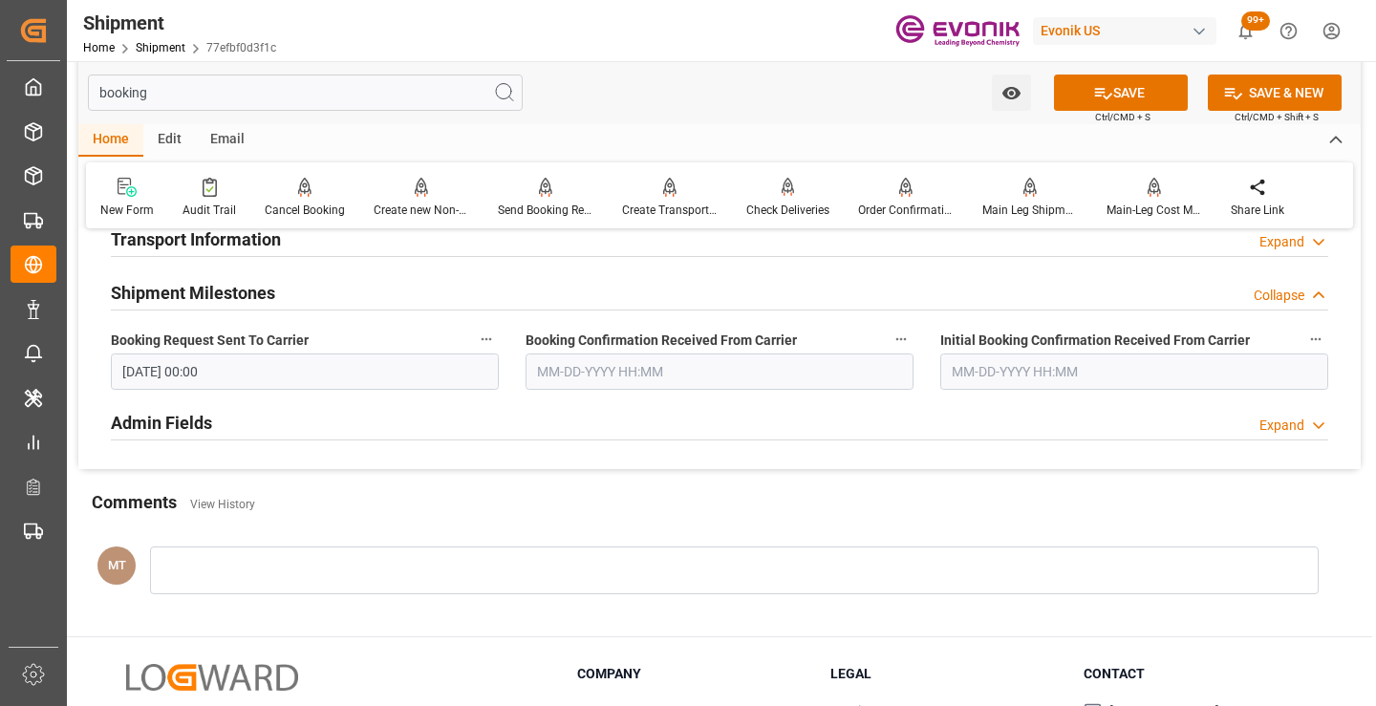
click at [675, 352] on label "Booking Confirmation Received From Carrier" at bounding box center [720, 340] width 388 height 27
click at [889, 352] on button "Booking Confirmation Received From Carrier" at bounding box center [901, 339] width 25 height 25
click at [675, 365] on div at bounding box center [688, 353] width 1376 height 706
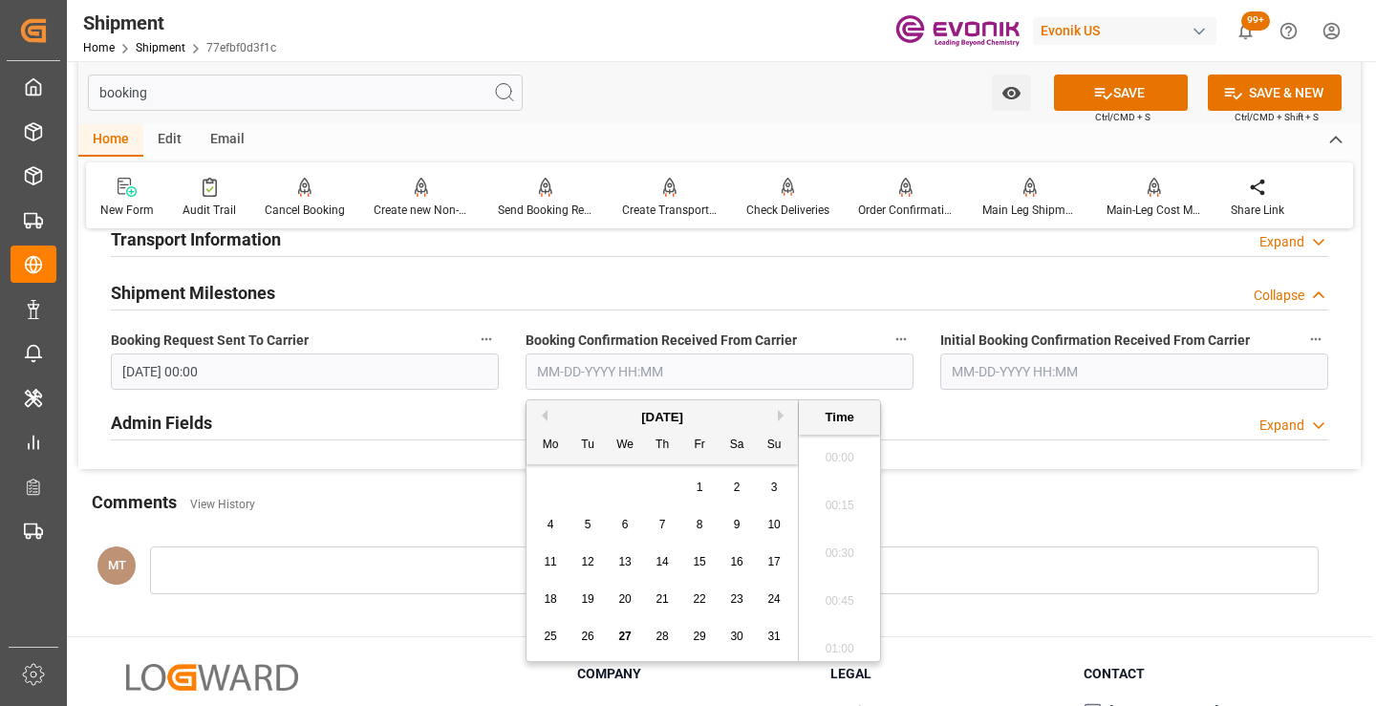
click at [656, 374] on input "text" at bounding box center [720, 372] width 388 height 36
click at [623, 631] on span "27" at bounding box center [624, 636] width 12 height 13
type input "[DATE] 00:00"
click at [1131, 97] on button "SAVE" at bounding box center [1121, 93] width 134 height 36
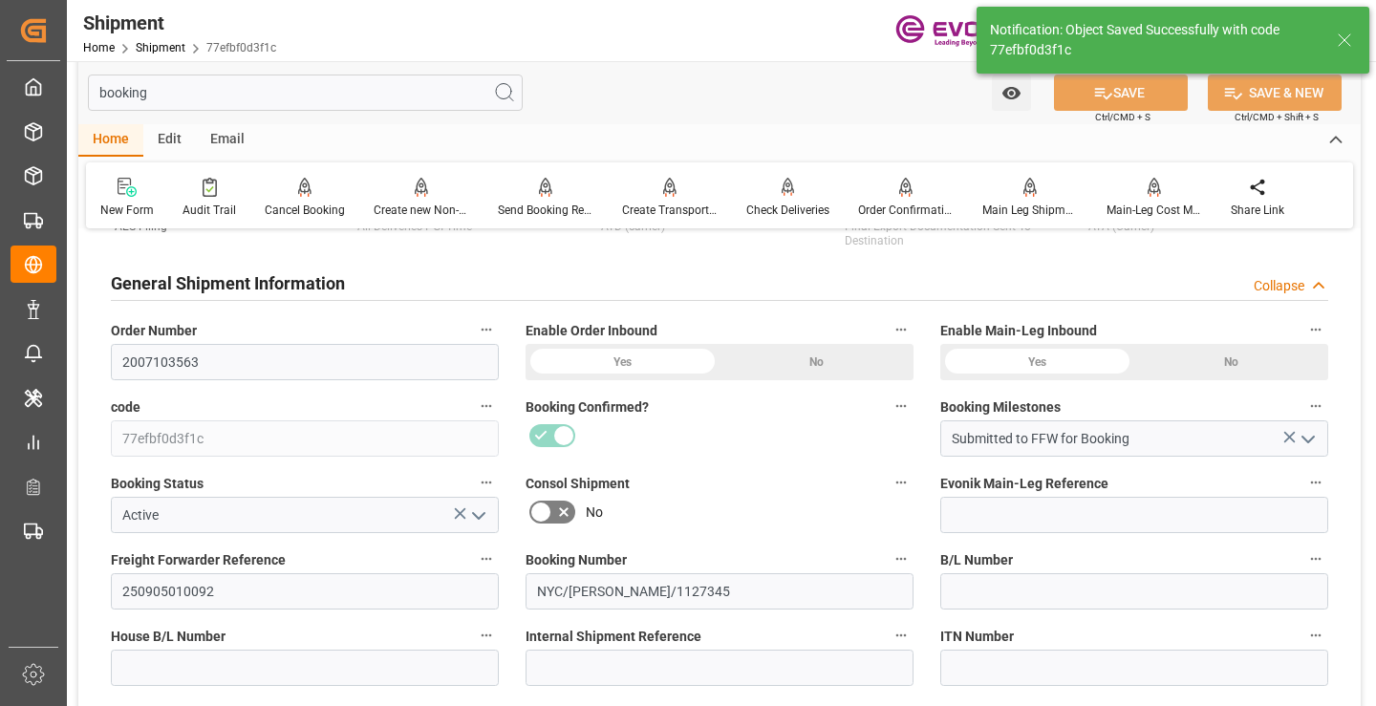
type input "Booking Details Transmitted to SAP"
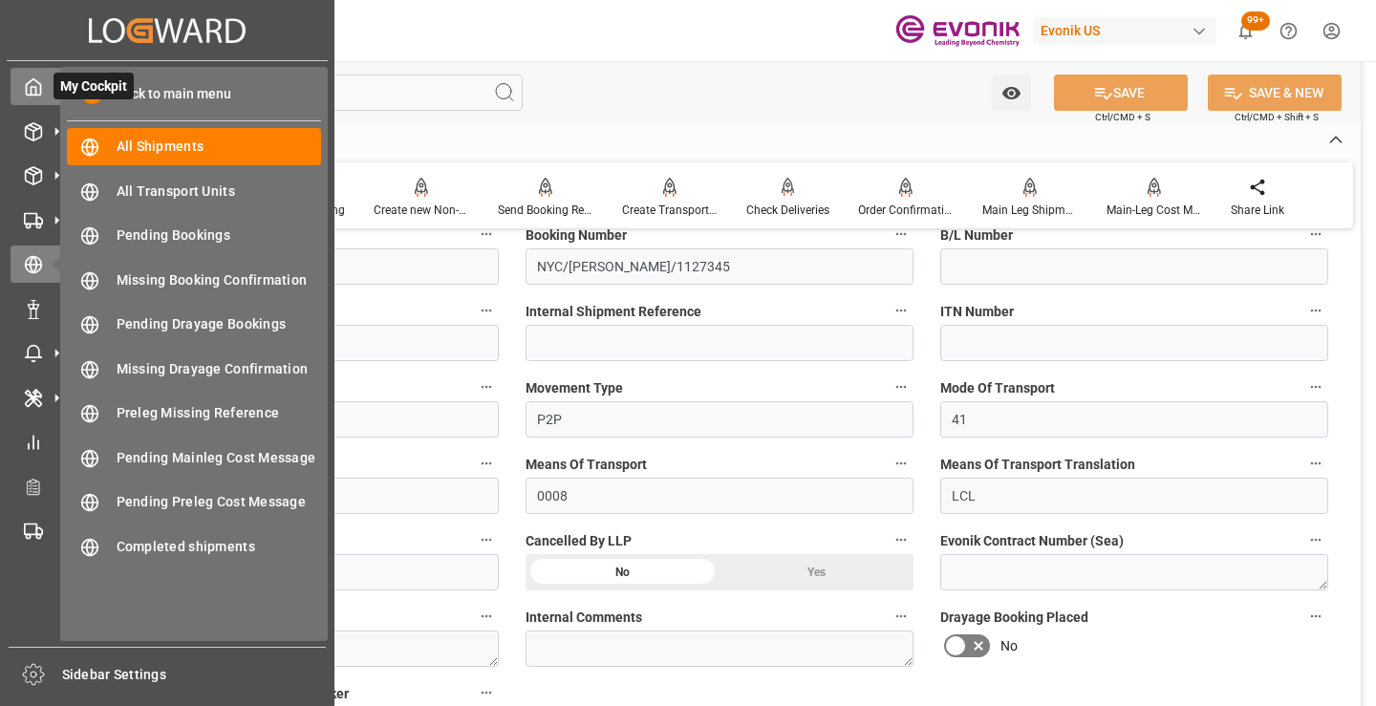
click at [36, 76] on div at bounding box center [27, 86] width 33 height 20
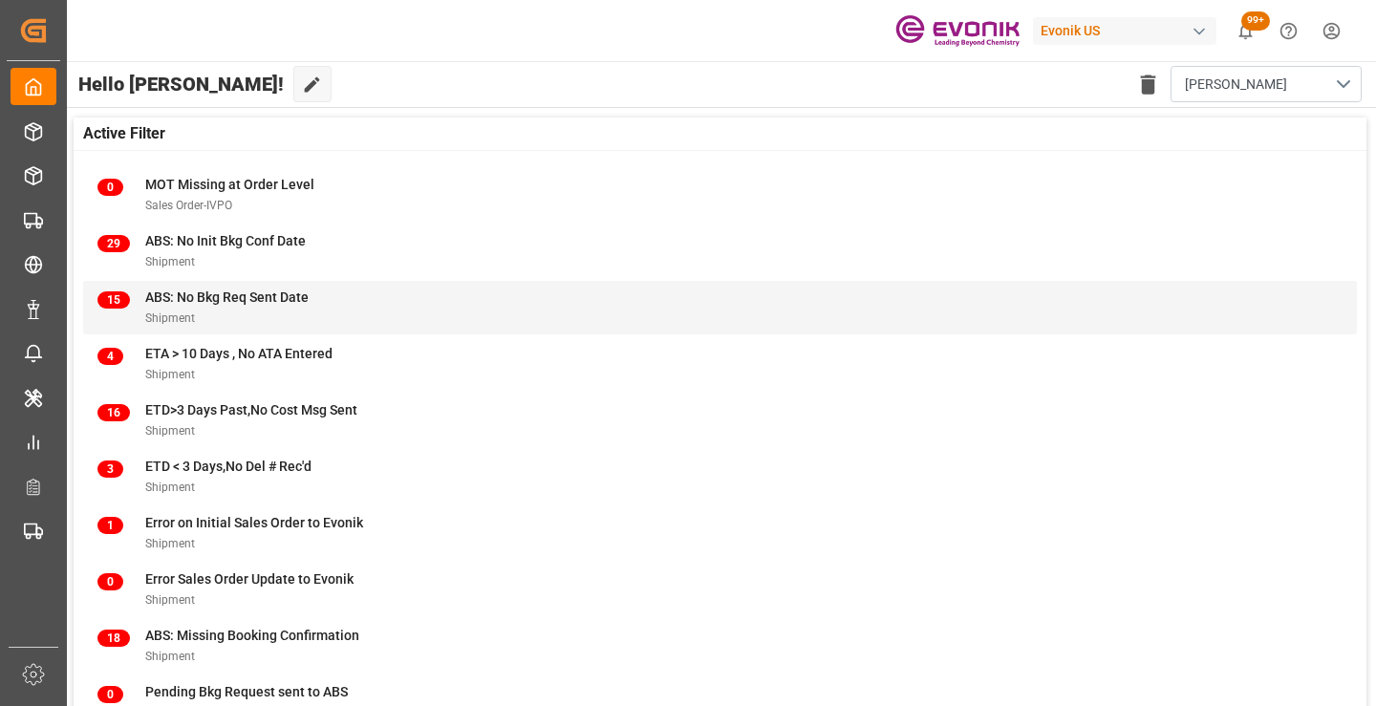
click at [214, 303] on span "ABS: No Bkg Req Sent Date" at bounding box center [226, 297] width 163 height 15
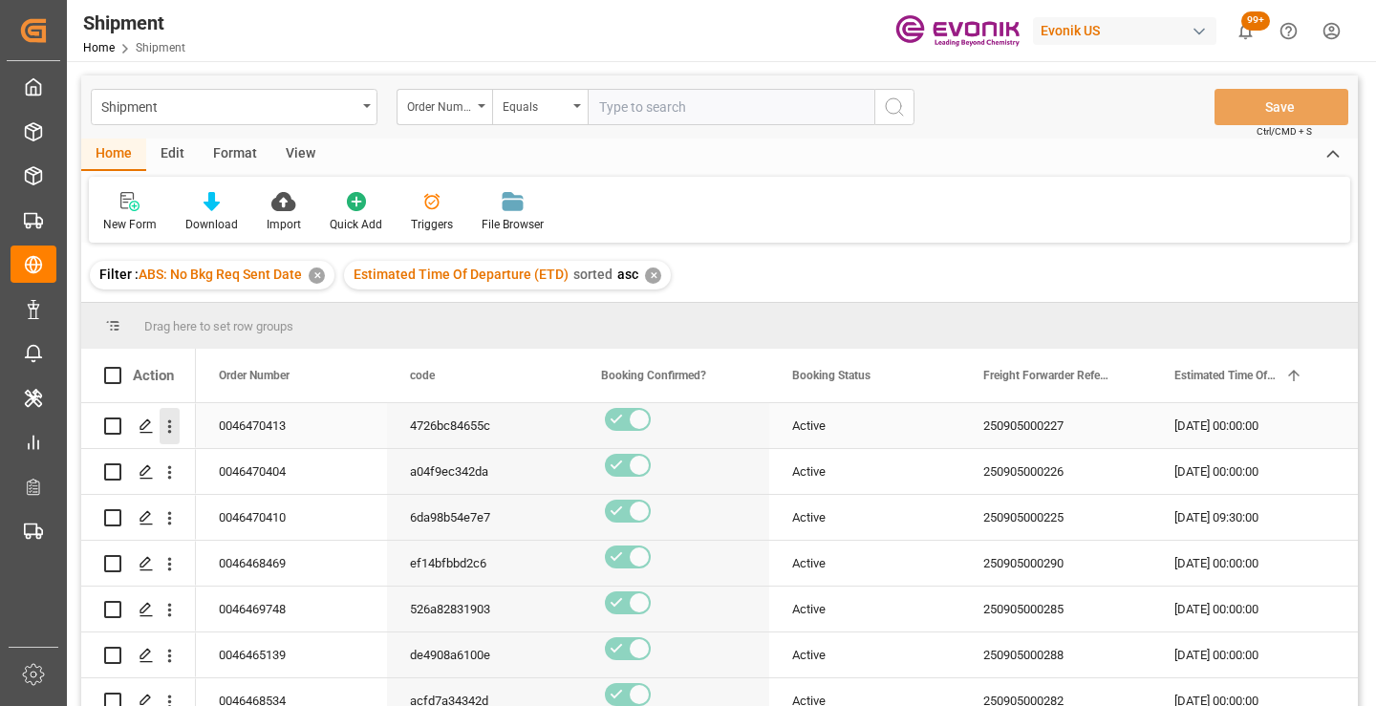
click at [172, 426] on icon "open menu" at bounding box center [170, 427] width 20 height 20
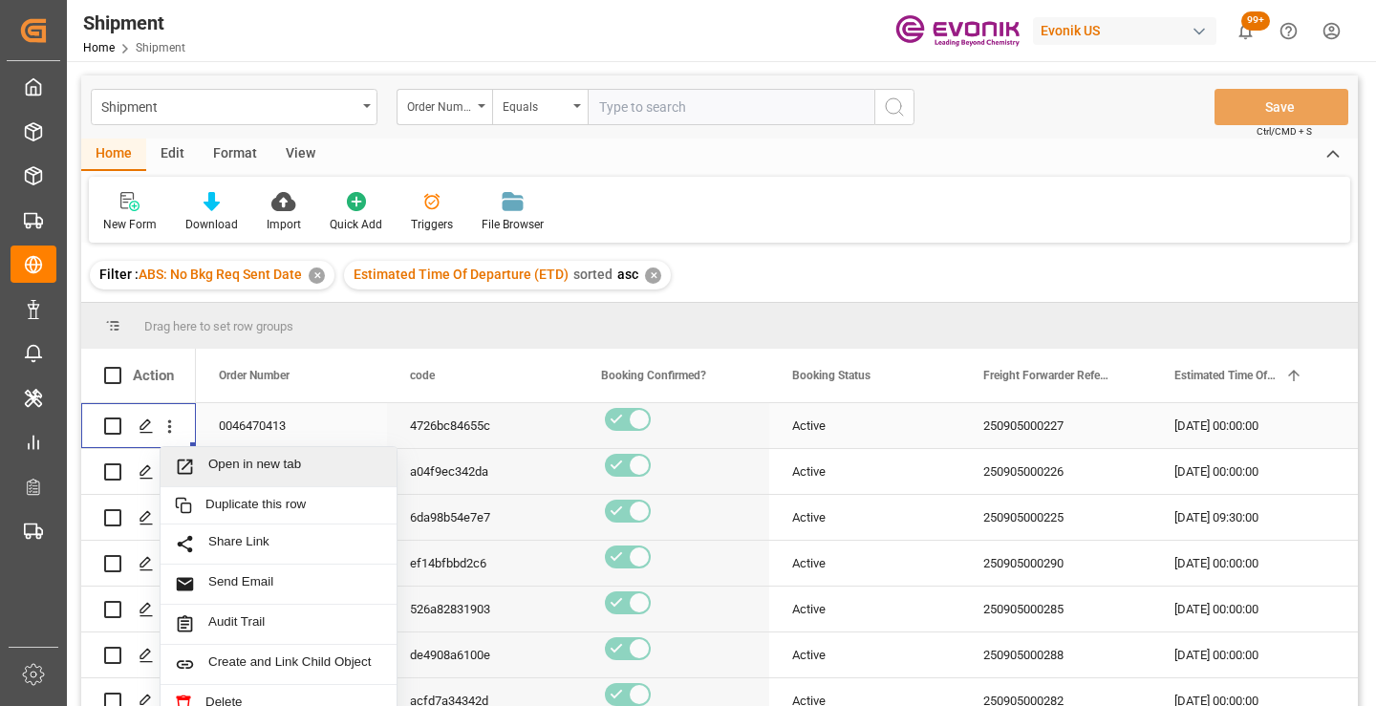
click at [282, 469] on span "Open in new tab" at bounding box center [295, 467] width 174 height 20
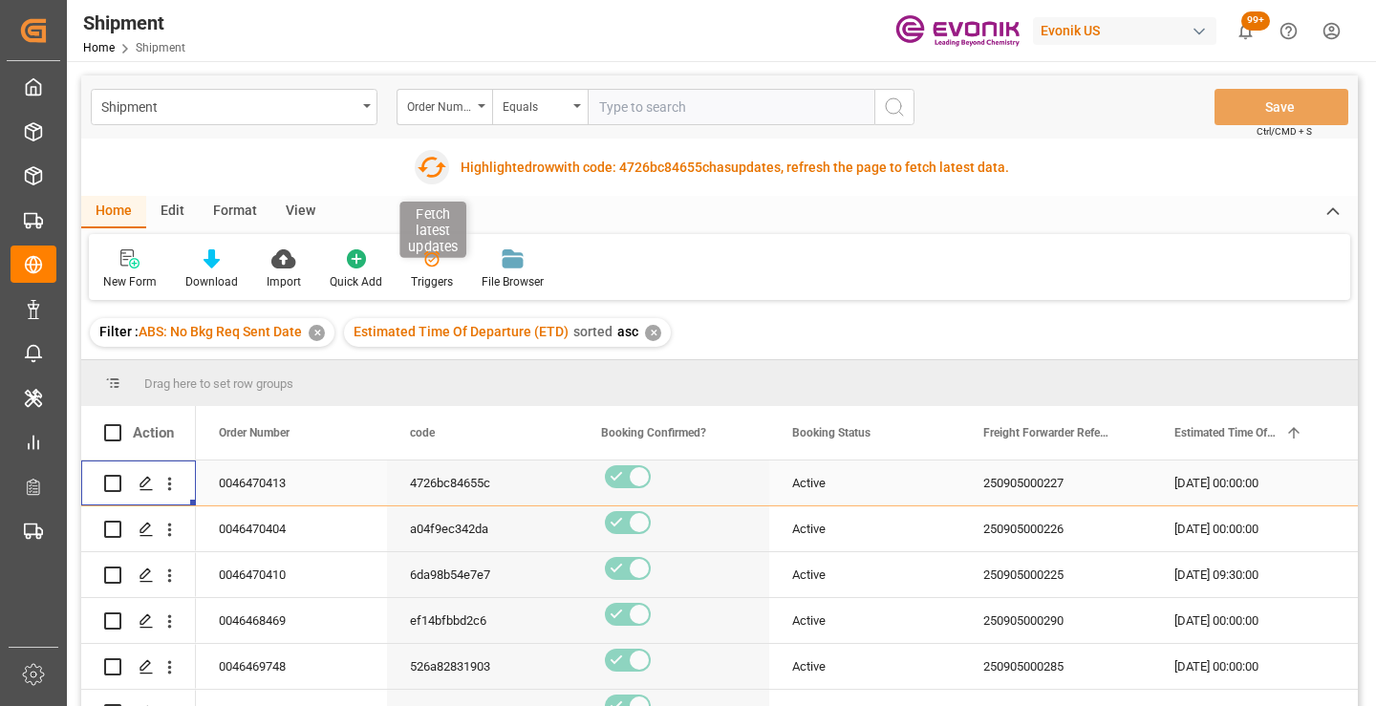
click at [422, 175] on icon "button" at bounding box center [432, 167] width 31 height 31
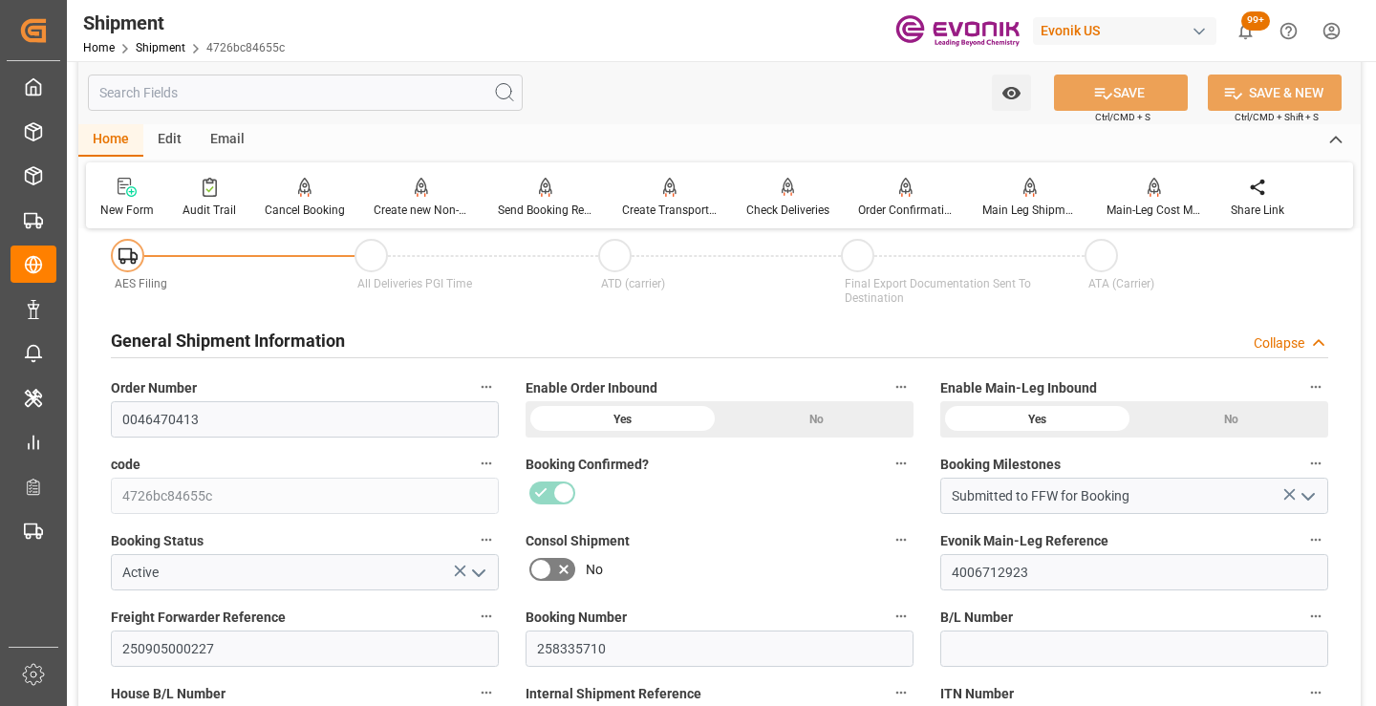
scroll to position [287, 0]
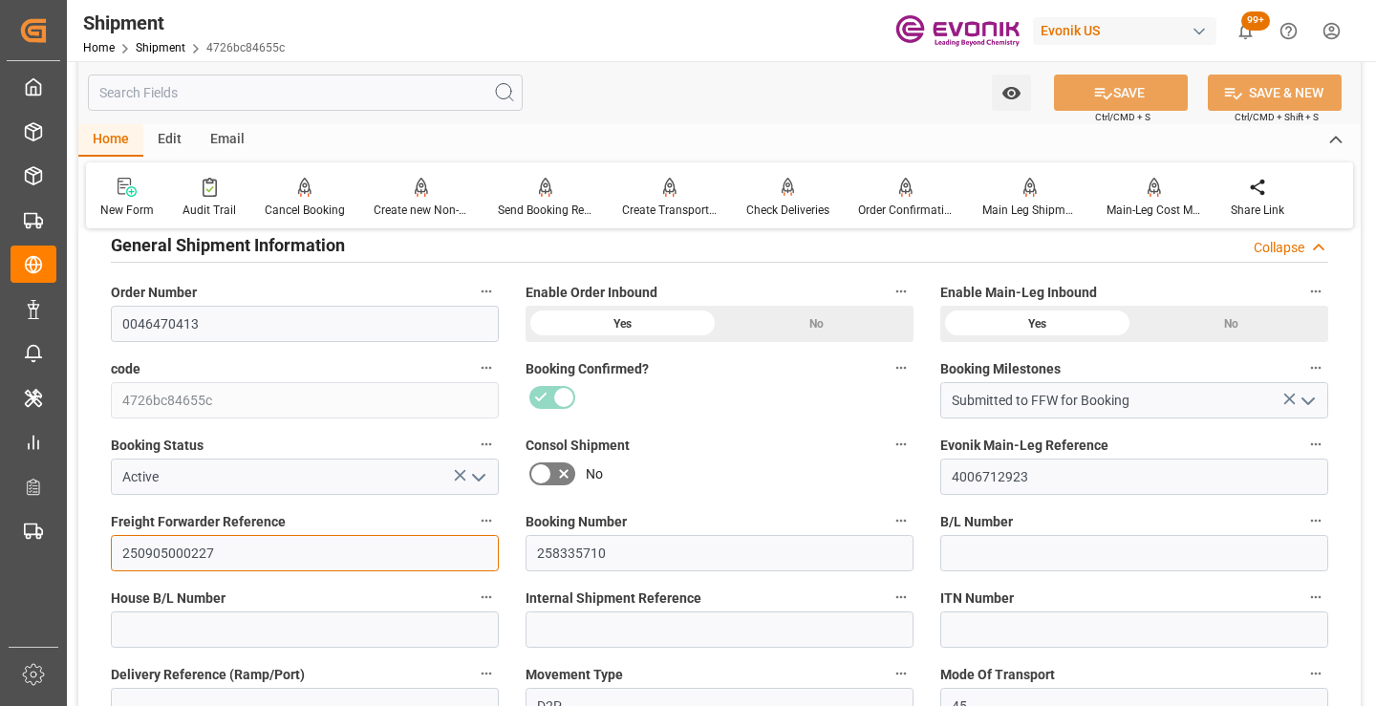
click at [175, 548] on input "250905000227" at bounding box center [305, 553] width 388 height 36
click at [386, 97] on input "text" at bounding box center [305, 93] width 435 height 36
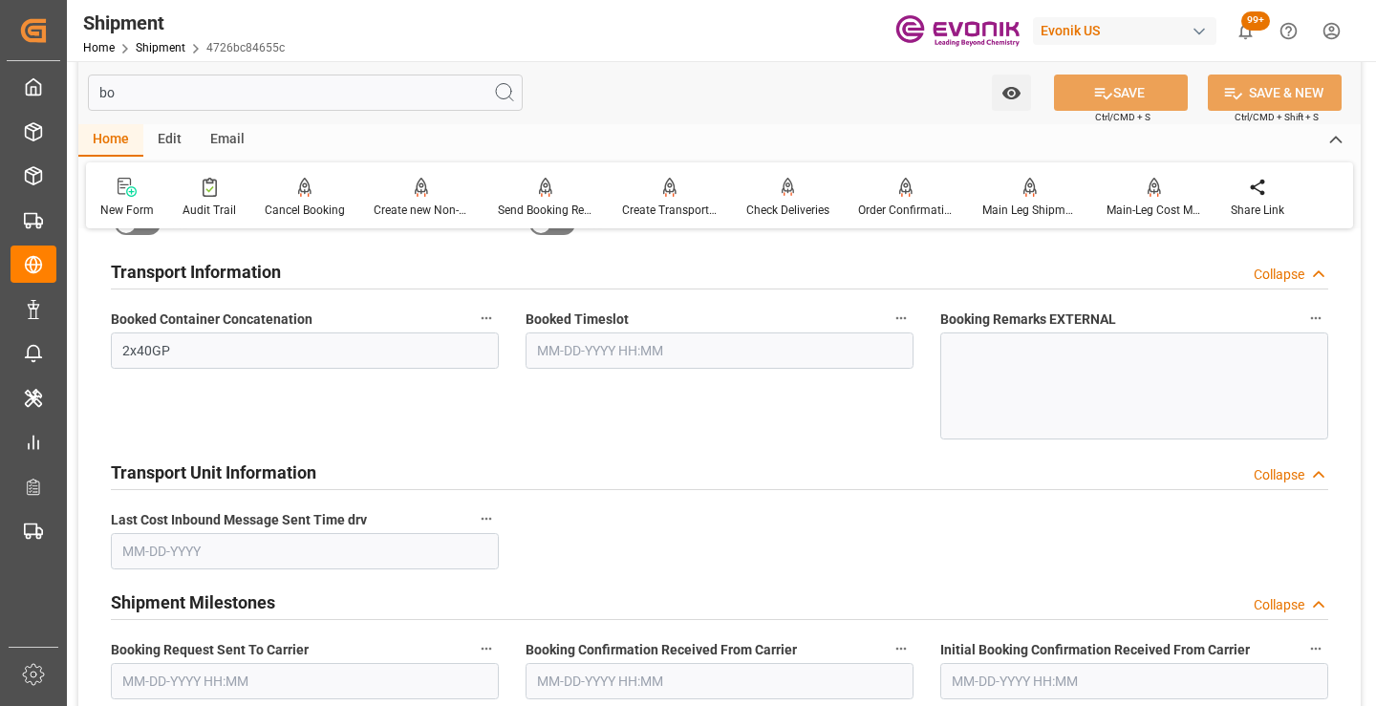
scroll to position [38, 0]
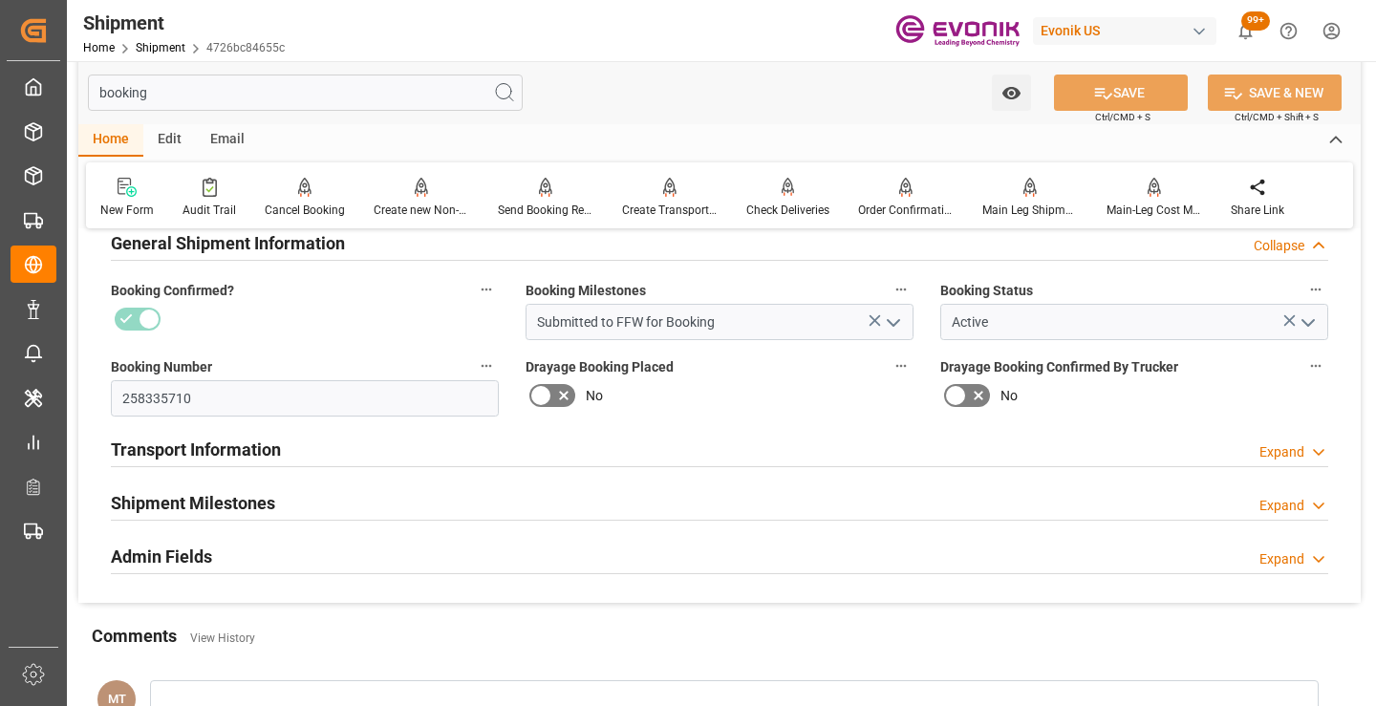
type input "booking"
click at [302, 492] on div "Shipment Milestones Expand" at bounding box center [720, 502] width 1218 height 36
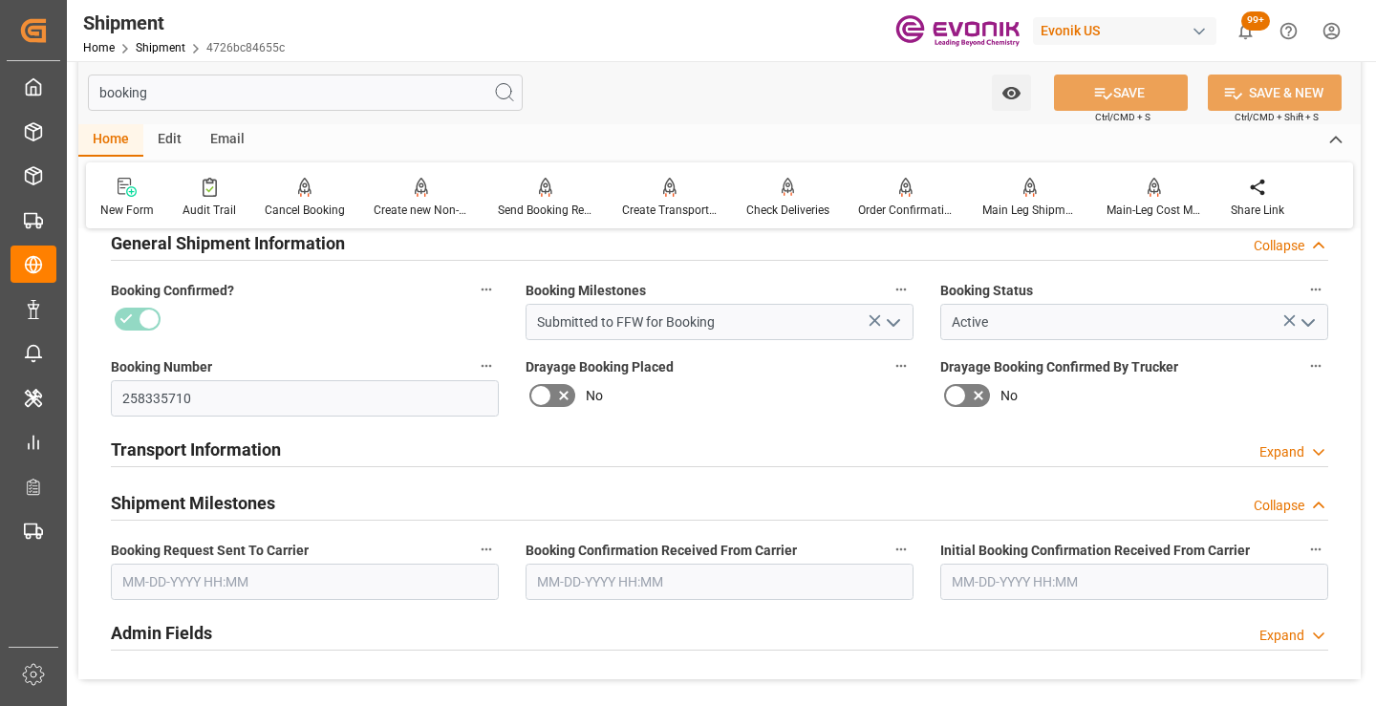
click at [364, 582] on input "text" at bounding box center [305, 582] width 388 height 36
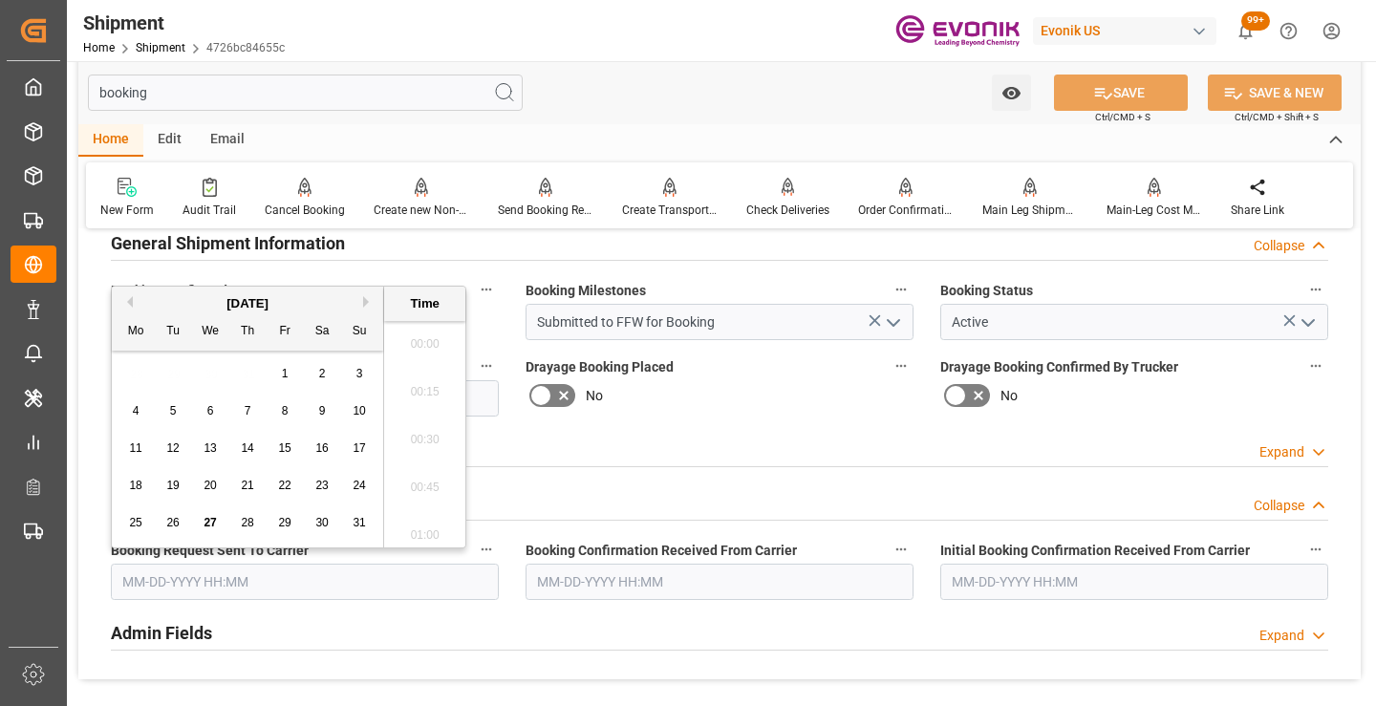
scroll to position [2970, 0]
click at [168, 518] on span "26" at bounding box center [172, 522] width 12 height 13
type input "[DATE] 00:00"
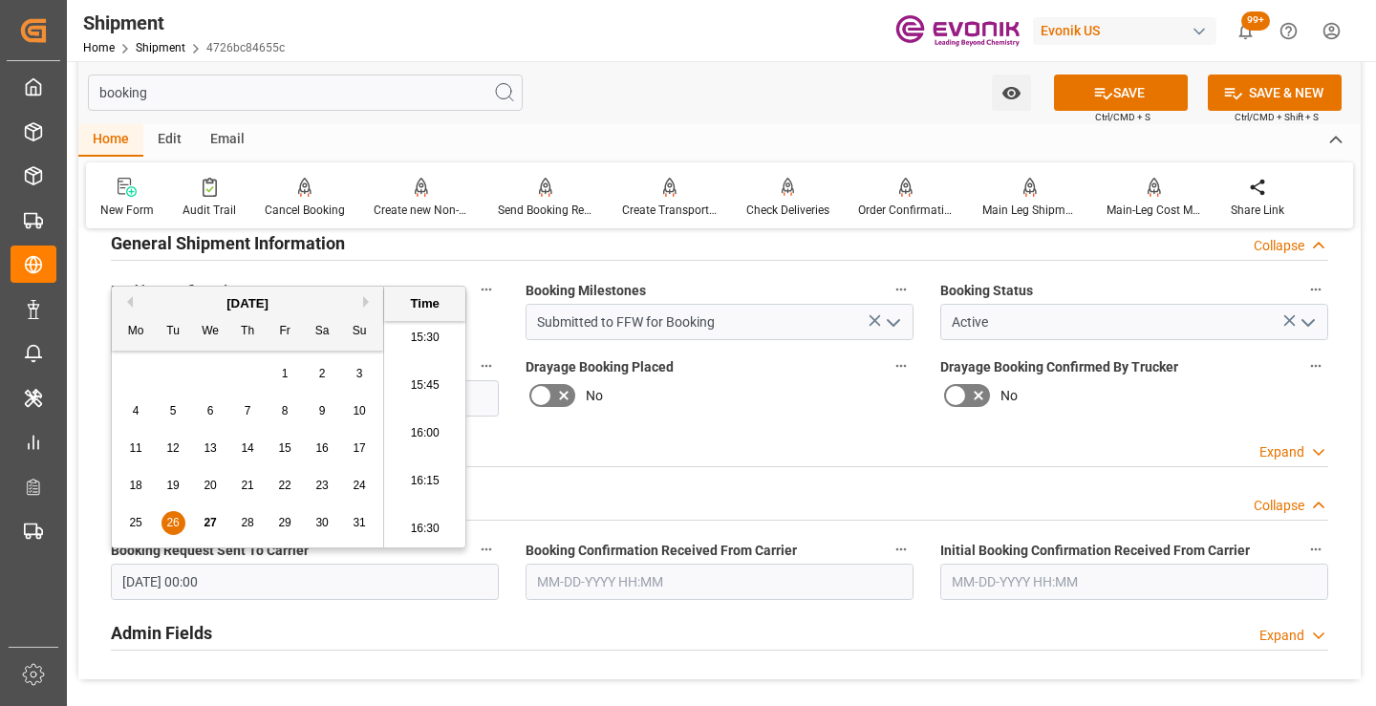
click at [647, 581] on input "text" at bounding box center [720, 582] width 388 height 36
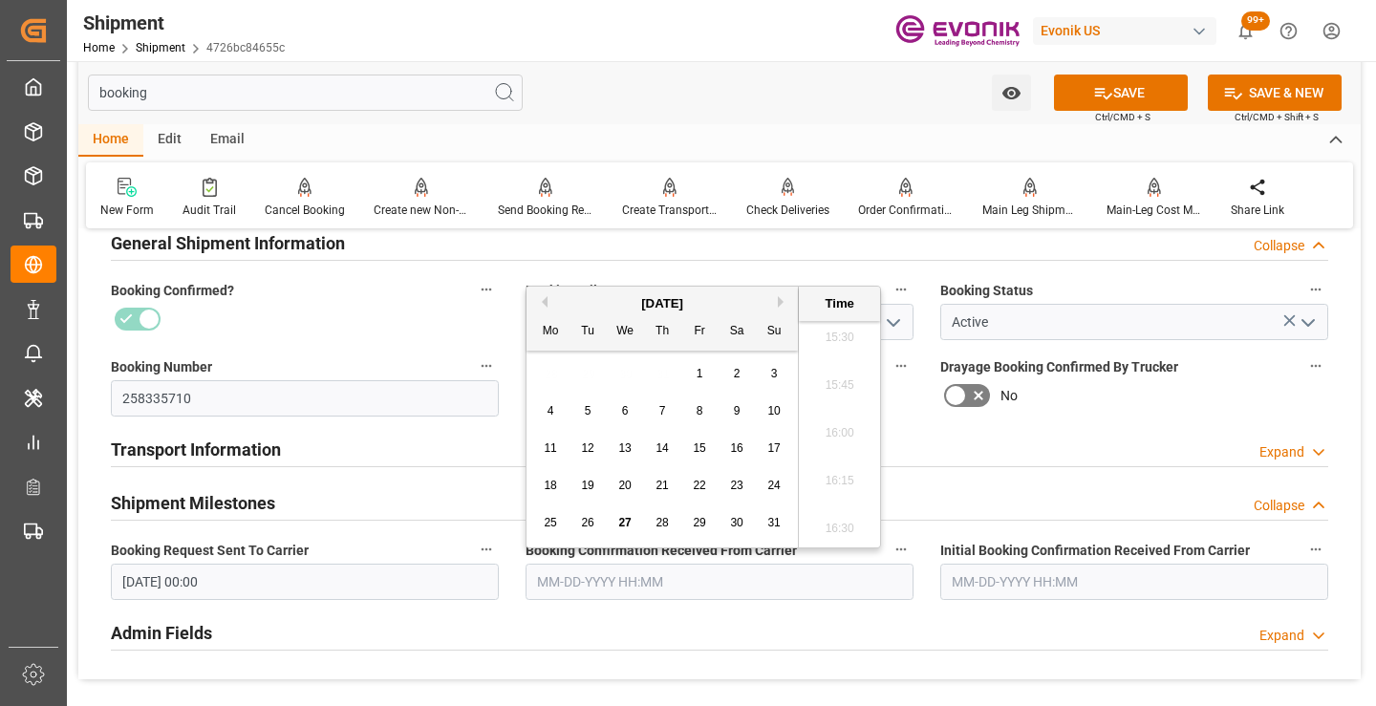
click at [621, 527] on span "27" at bounding box center [624, 522] width 12 height 13
type input "[DATE] 00:00"
click at [1141, 88] on button "SAVE" at bounding box center [1121, 93] width 134 height 36
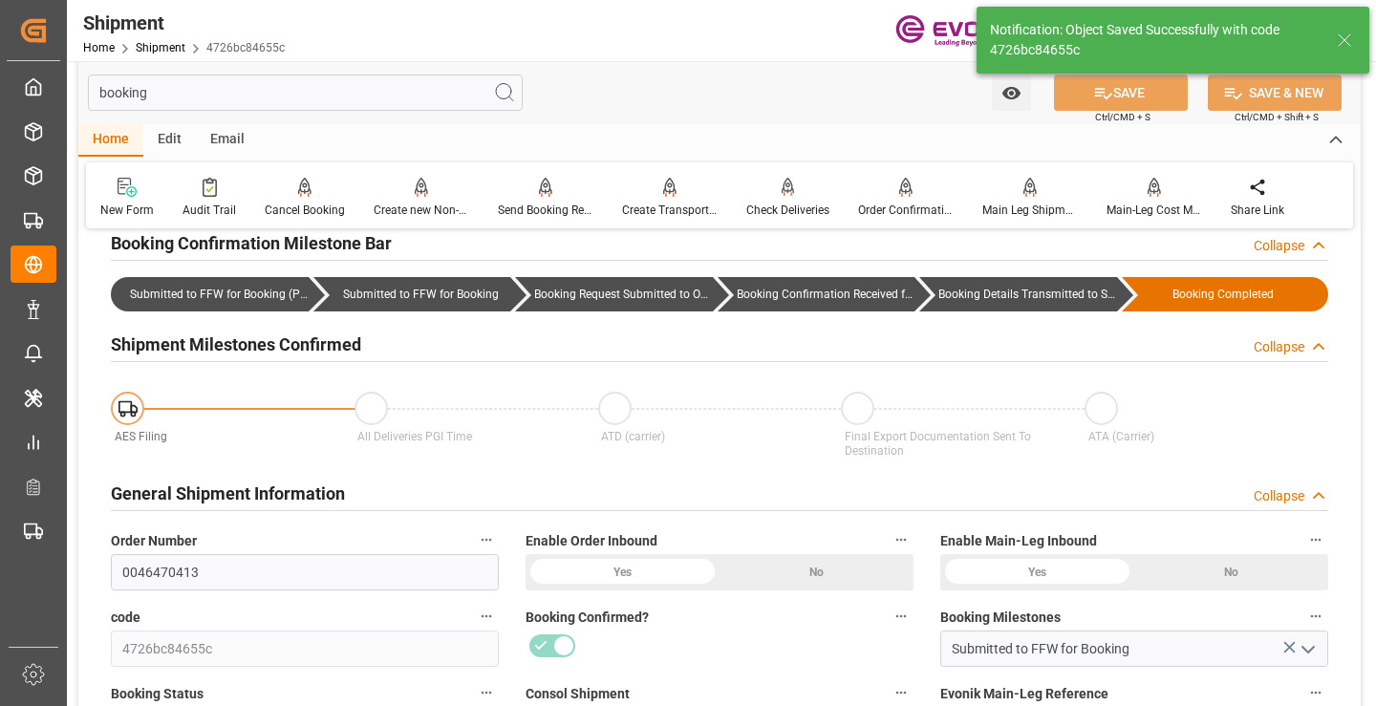
type input "Booking Details Transmitted to SAP"
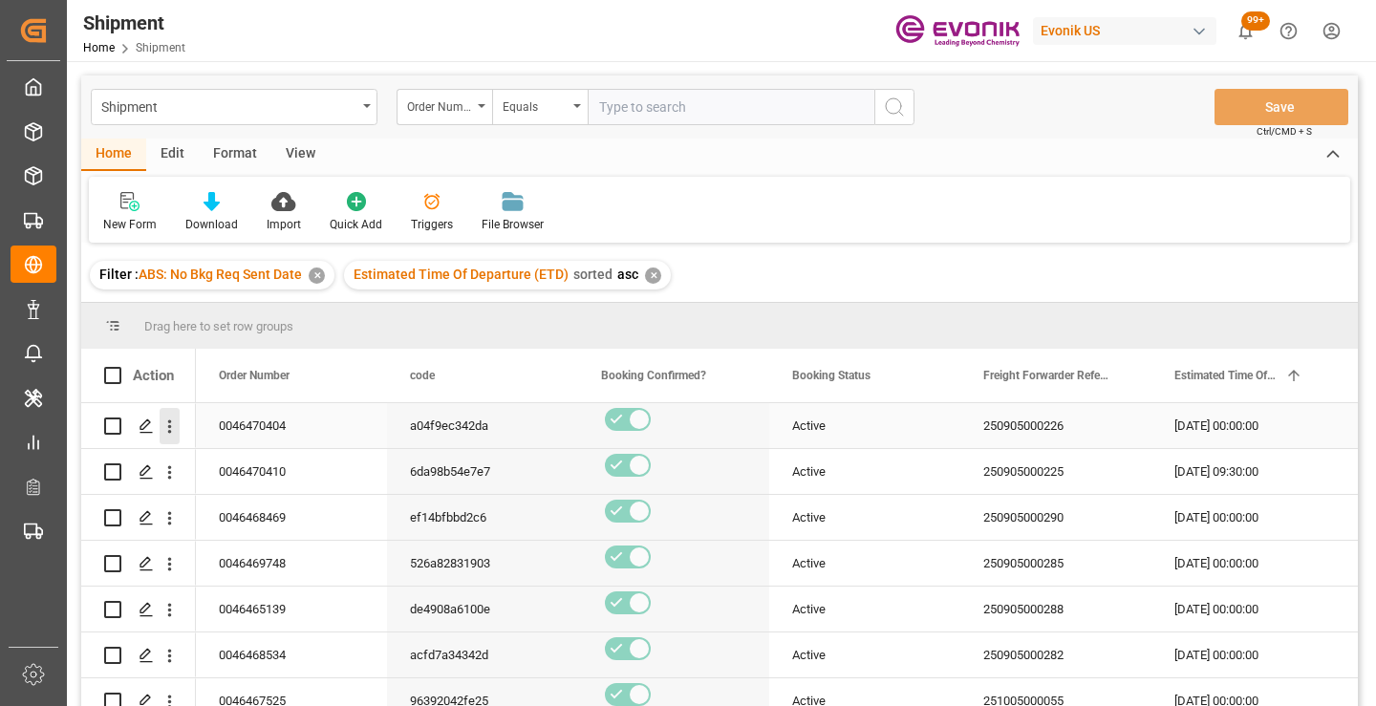
click at [168, 427] on icon "open menu" at bounding box center [170, 427] width 4 height 13
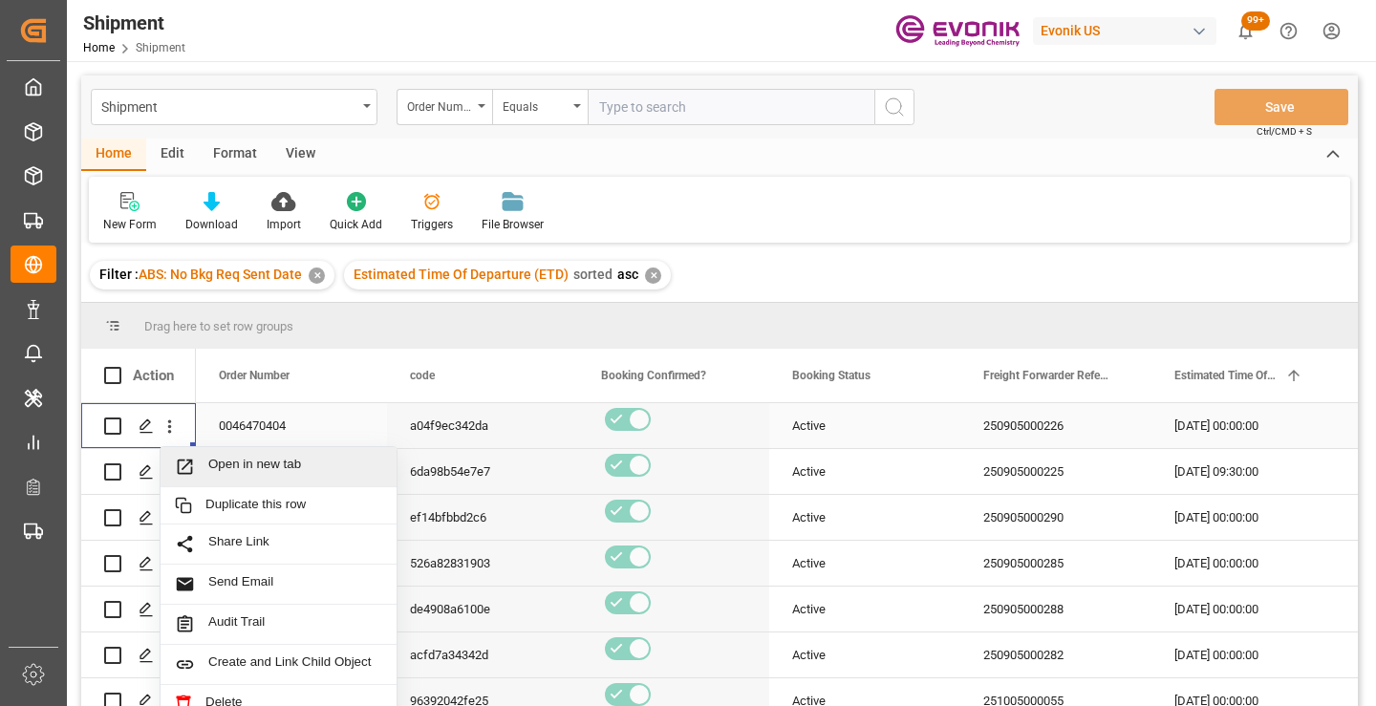
click at [282, 466] on span "Open in new tab" at bounding box center [295, 467] width 174 height 20
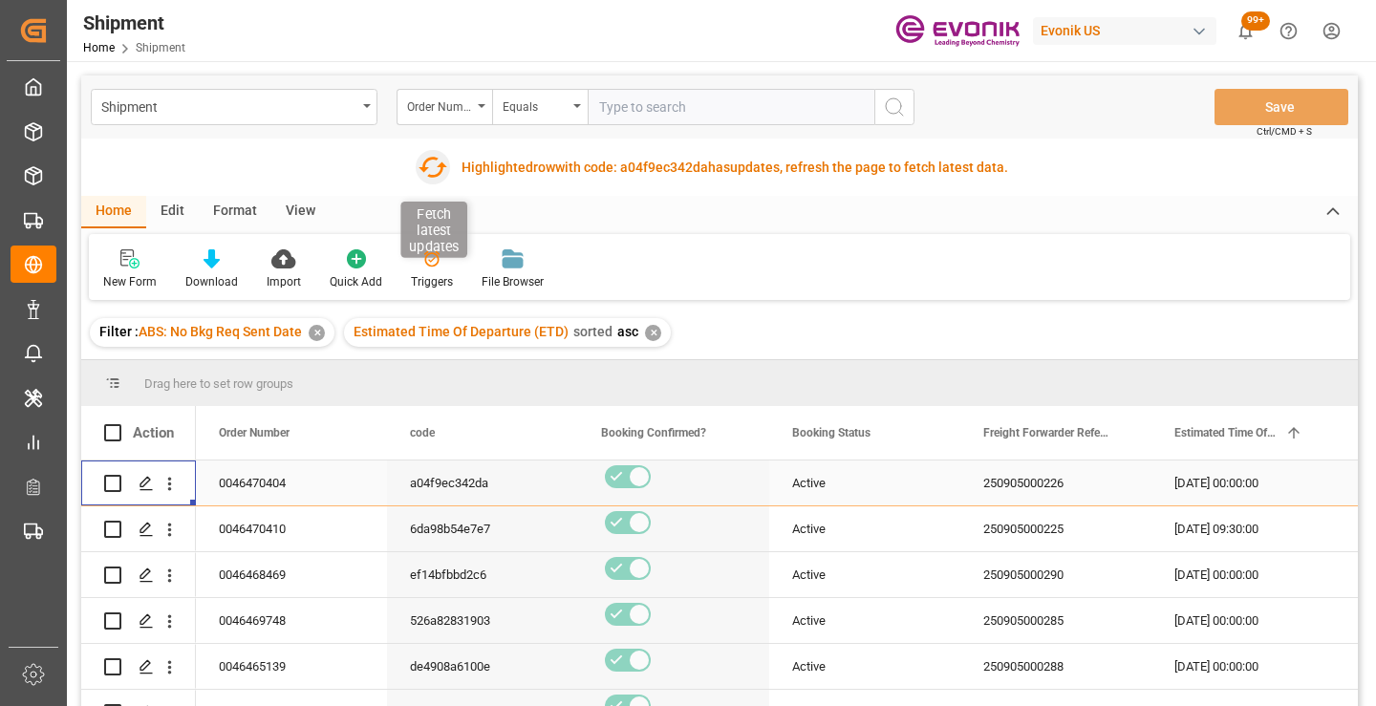
click at [426, 171] on icon "button" at bounding box center [433, 167] width 31 height 31
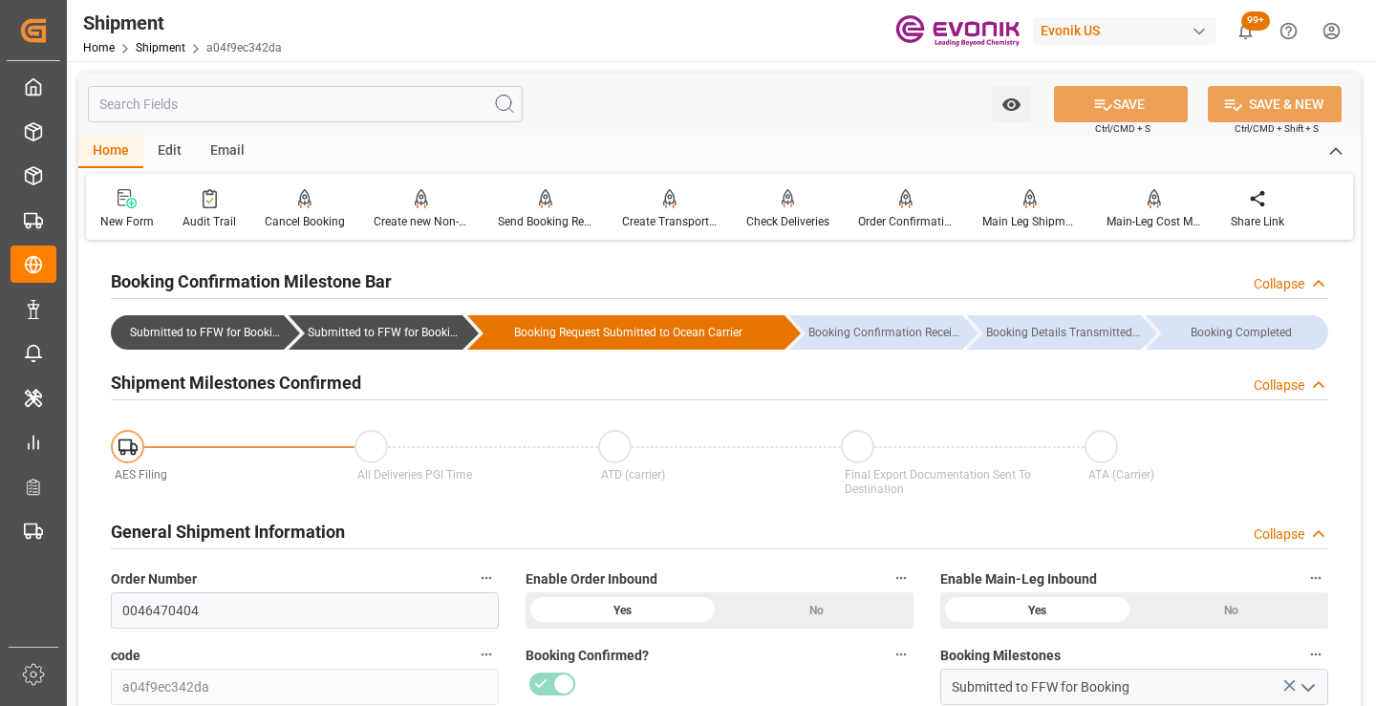
scroll to position [287, 0]
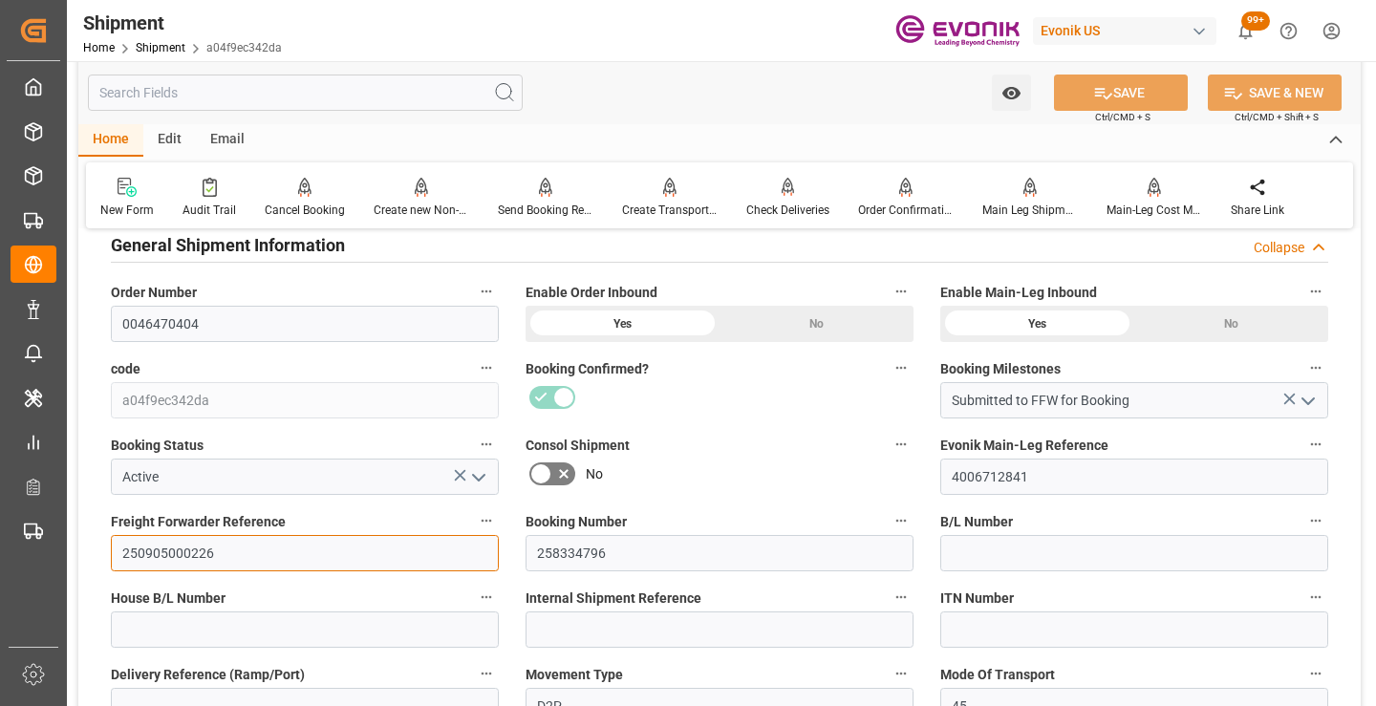
click at [183, 552] on input "250905000226" at bounding box center [305, 553] width 388 height 36
click at [438, 96] on input "text" at bounding box center [305, 93] width 435 height 36
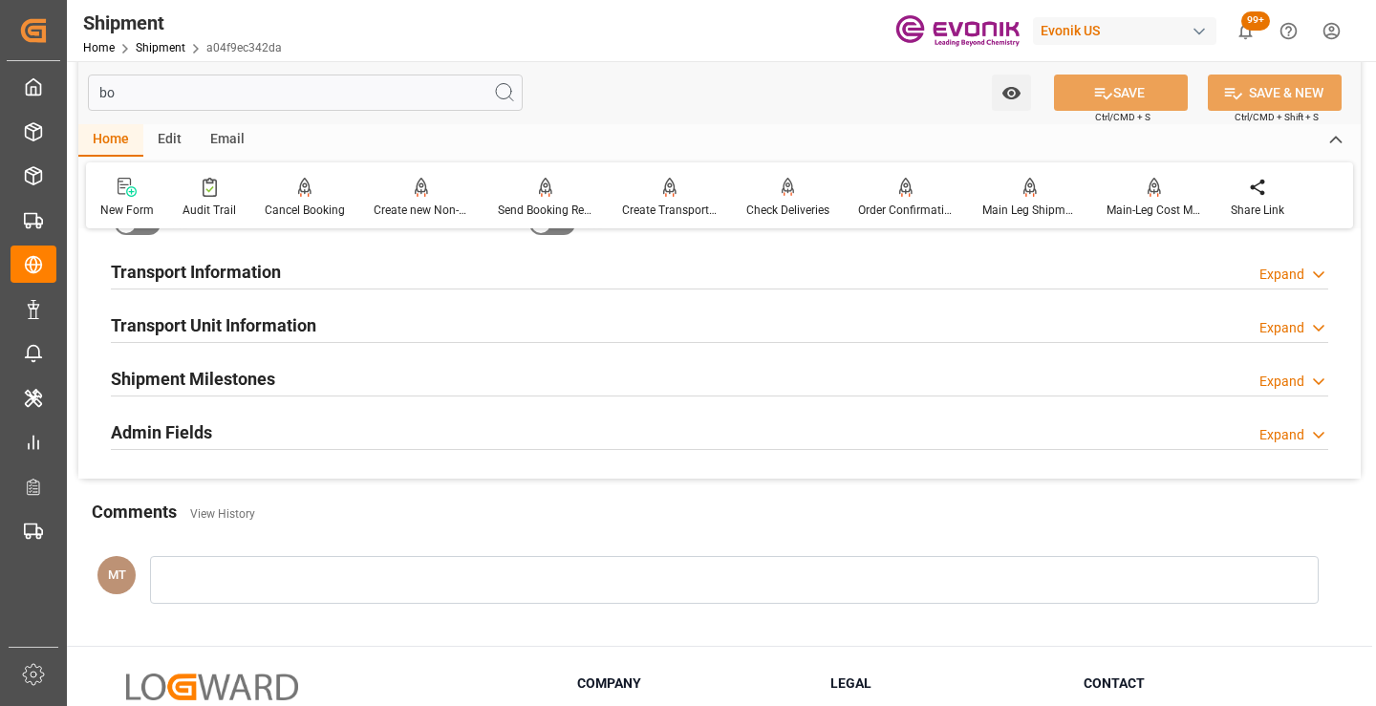
scroll to position [38, 0]
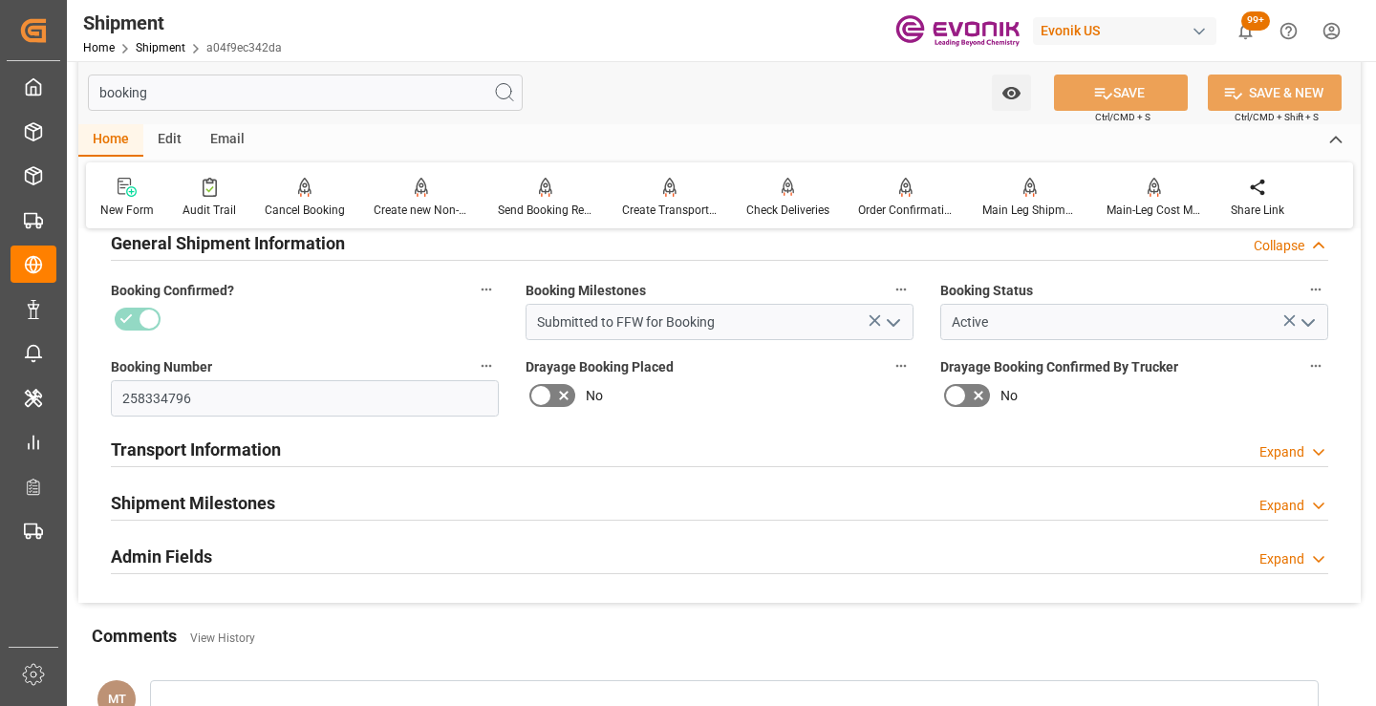
type input "booking"
click at [271, 511] on h2 "Shipment Milestones" at bounding box center [193, 503] width 164 height 26
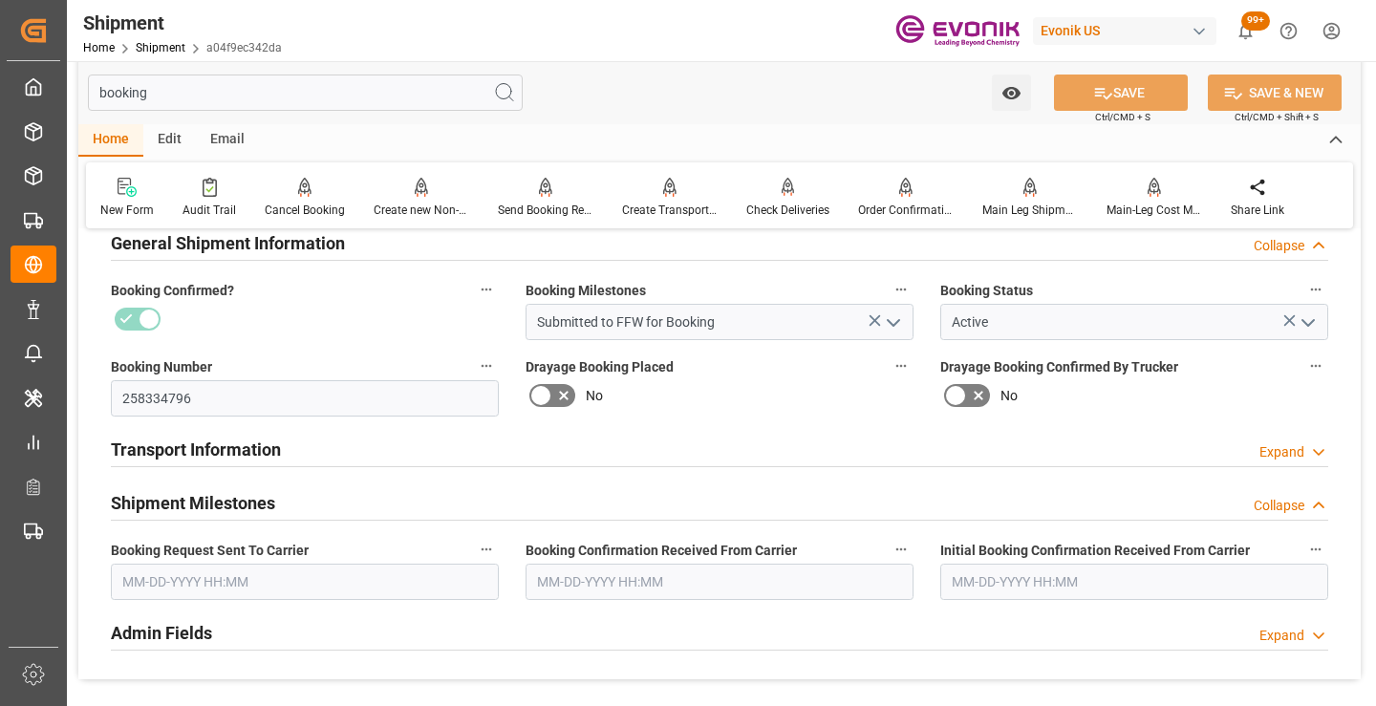
click at [319, 578] on input "text" at bounding box center [305, 582] width 388 height 36
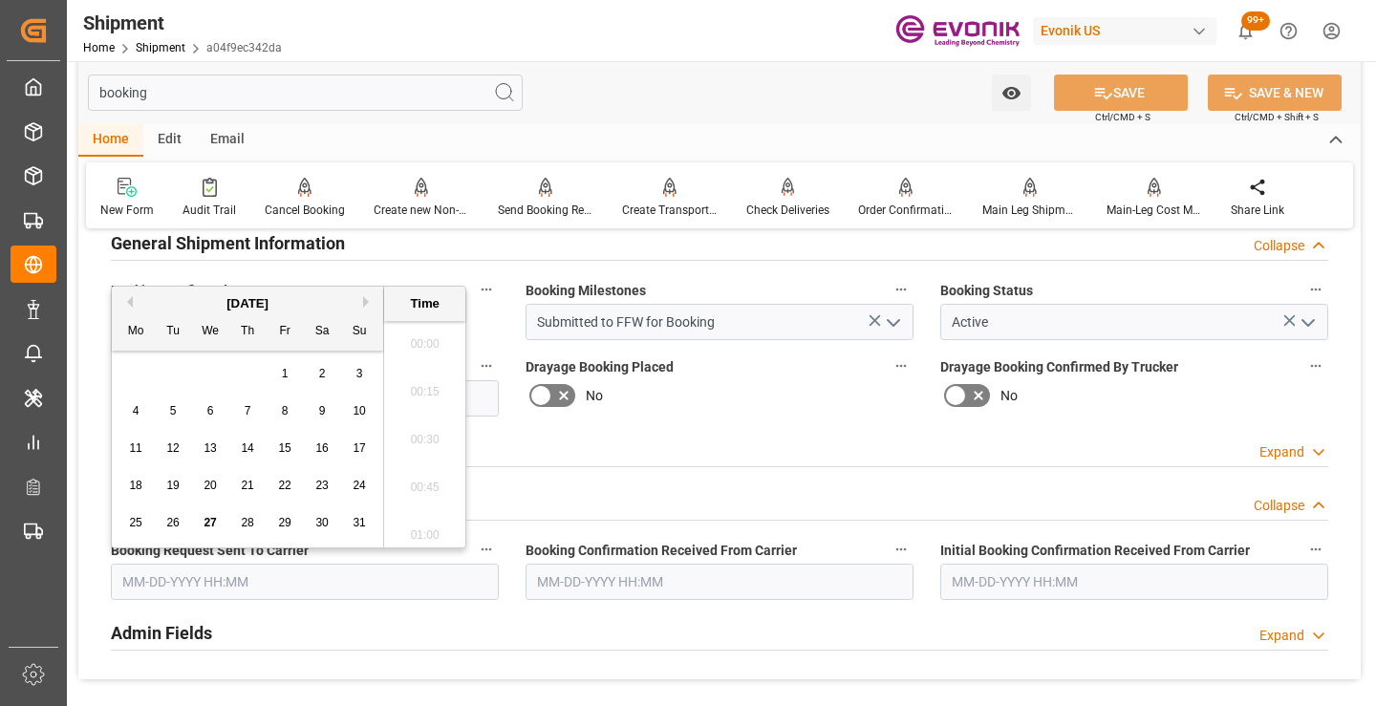
scroll to position [2970, 0]
click at [174, 519] on span "26" at bounding box center [172, 522] width 12 height 13
type input "[DATE] 00:00"
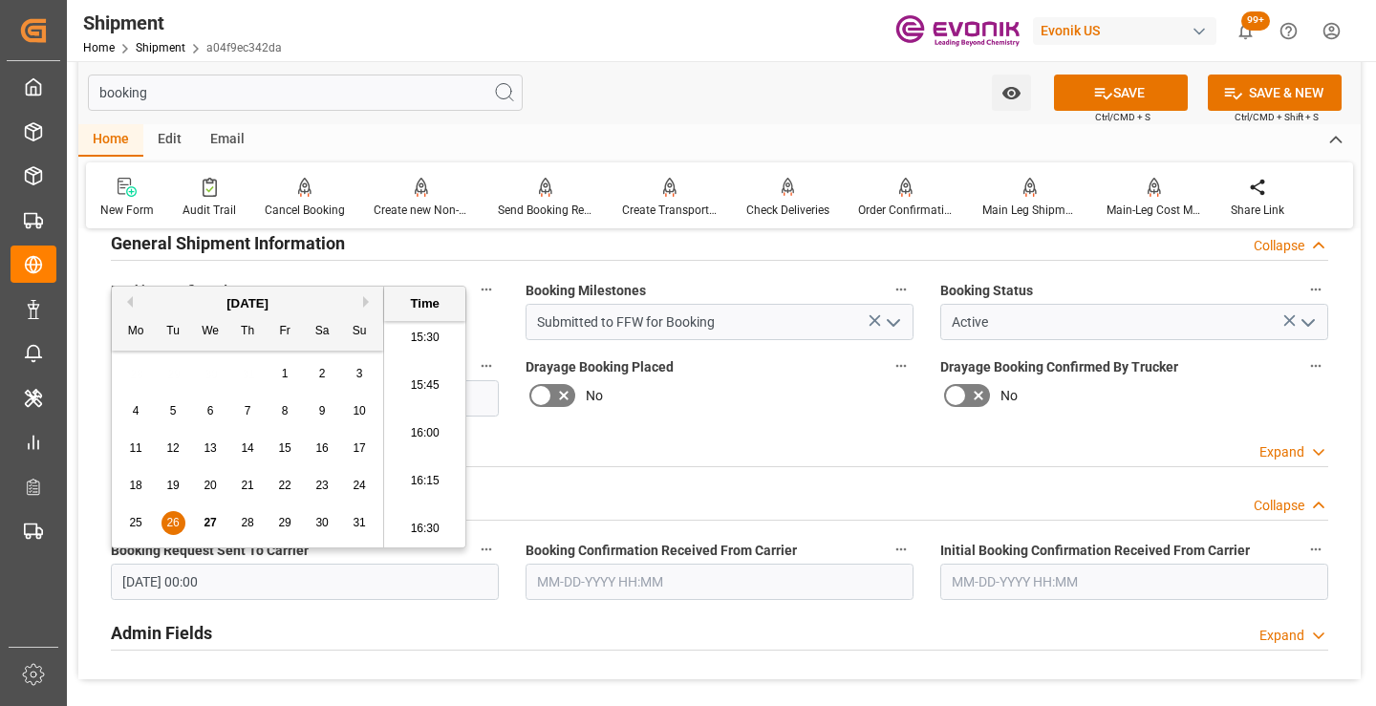
click at [615, 594] on input "text" at bounding box center [720, 582] width 388 height 36
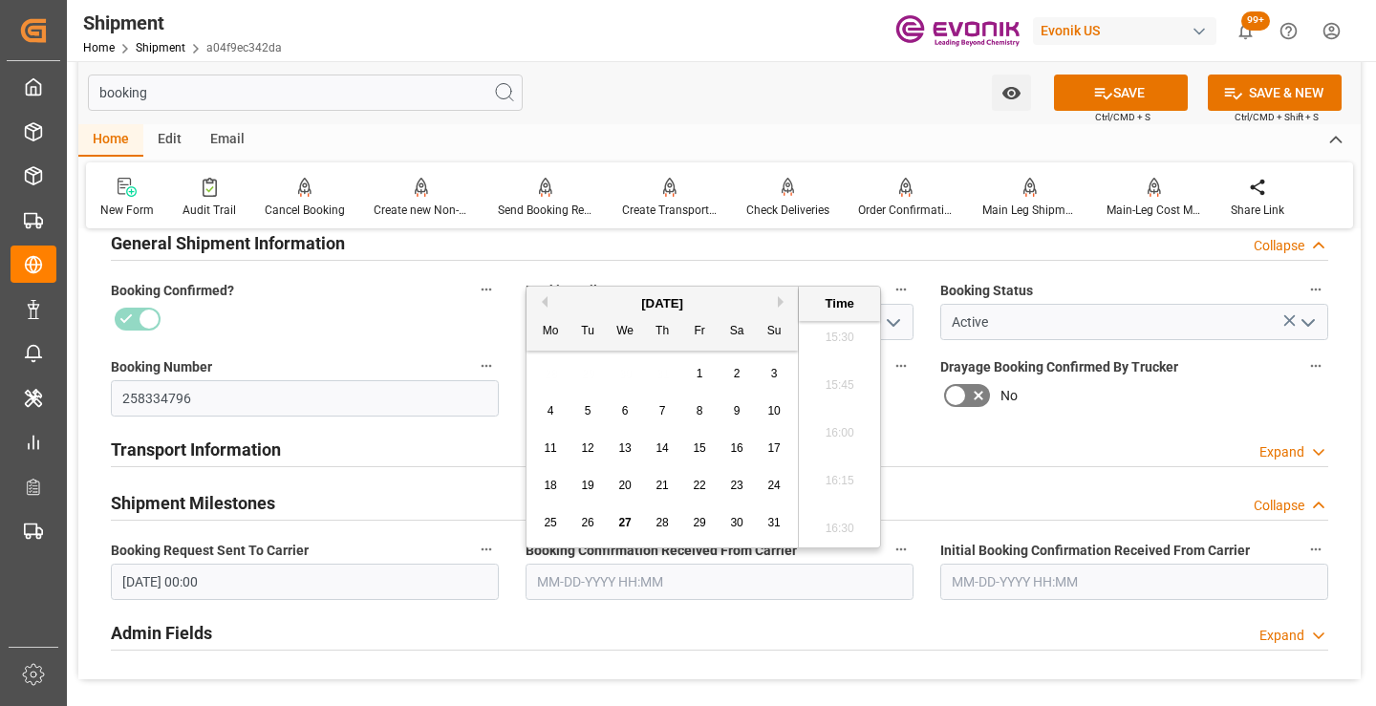
click at [623, 524] on span "27" at bounding box center [624, 522] width 12 height 13
type input "[DATE] 00:00"
click at [1138, 98] on button "SAVE" at bounding box center [1121, 93] width 134 height 36
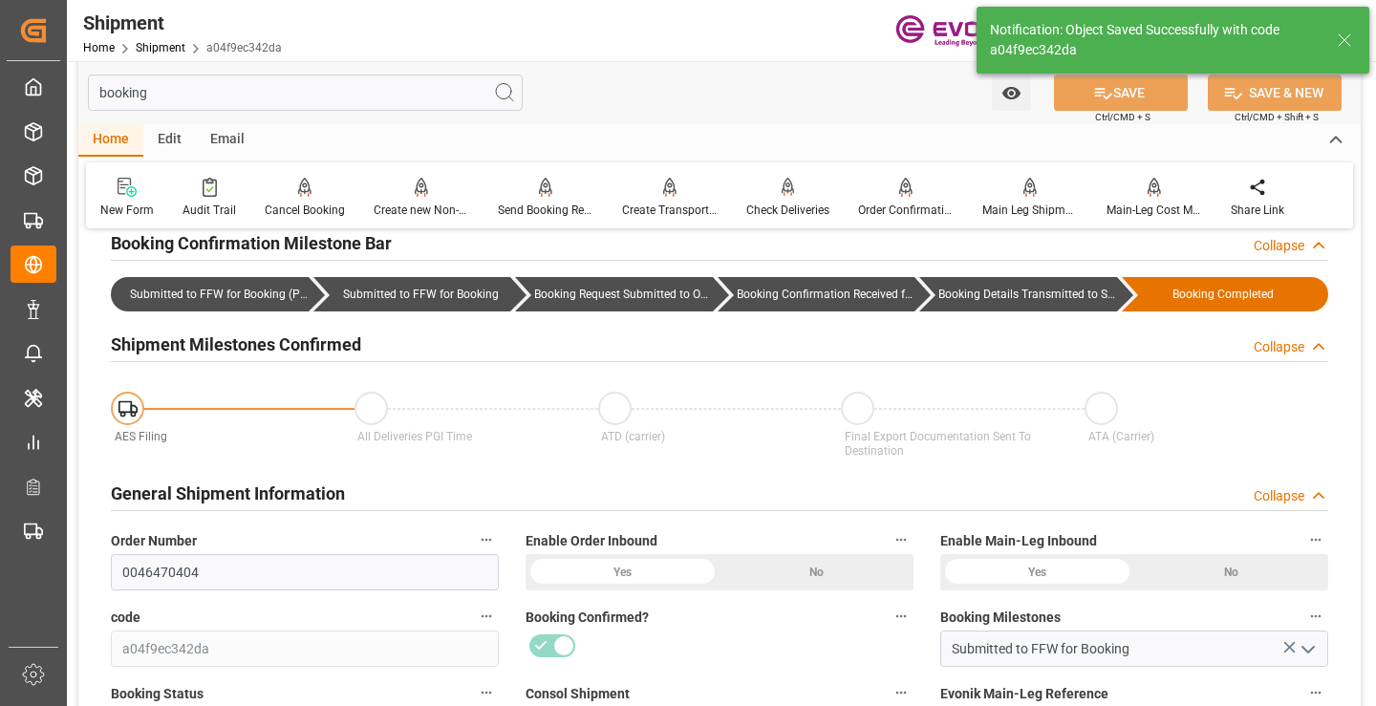
type input "Booking Details Transmitted to SAP"
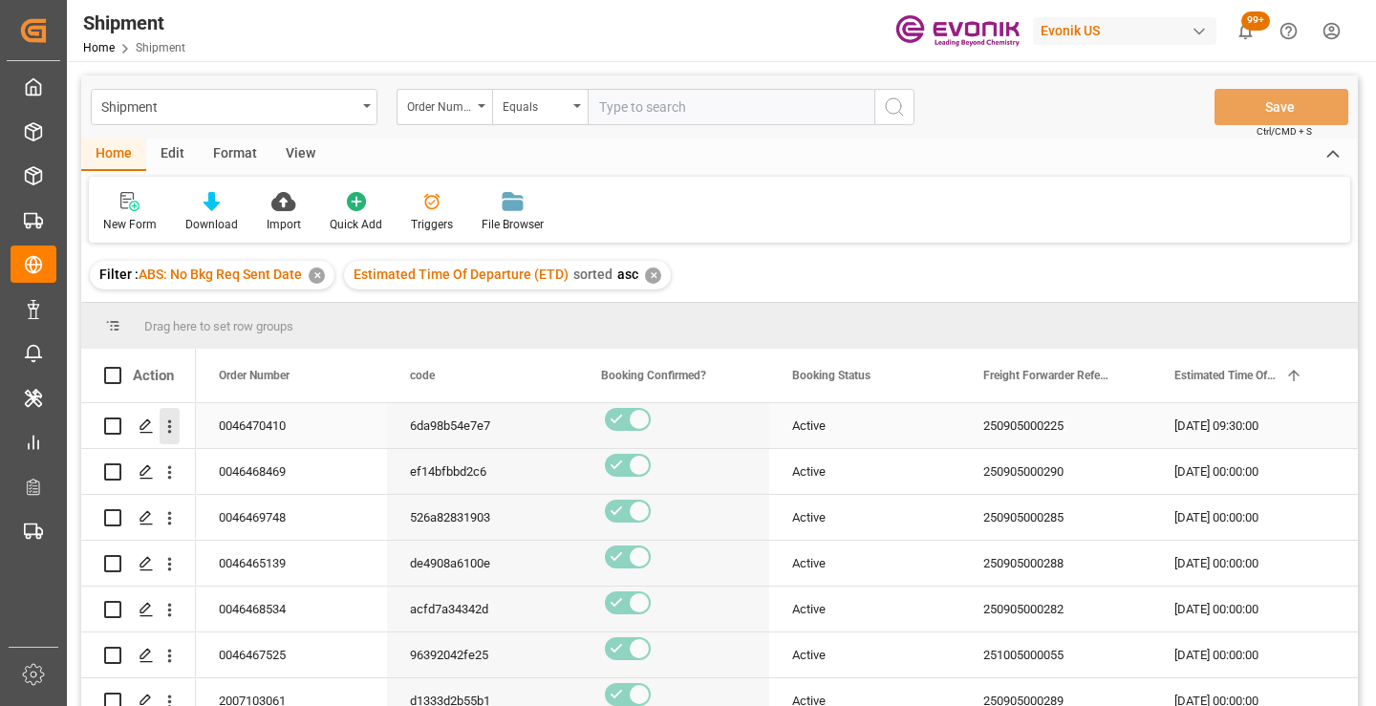
click at [167, 425] on icon "open menu" at bounding box center [170, 427] width 20 height 20
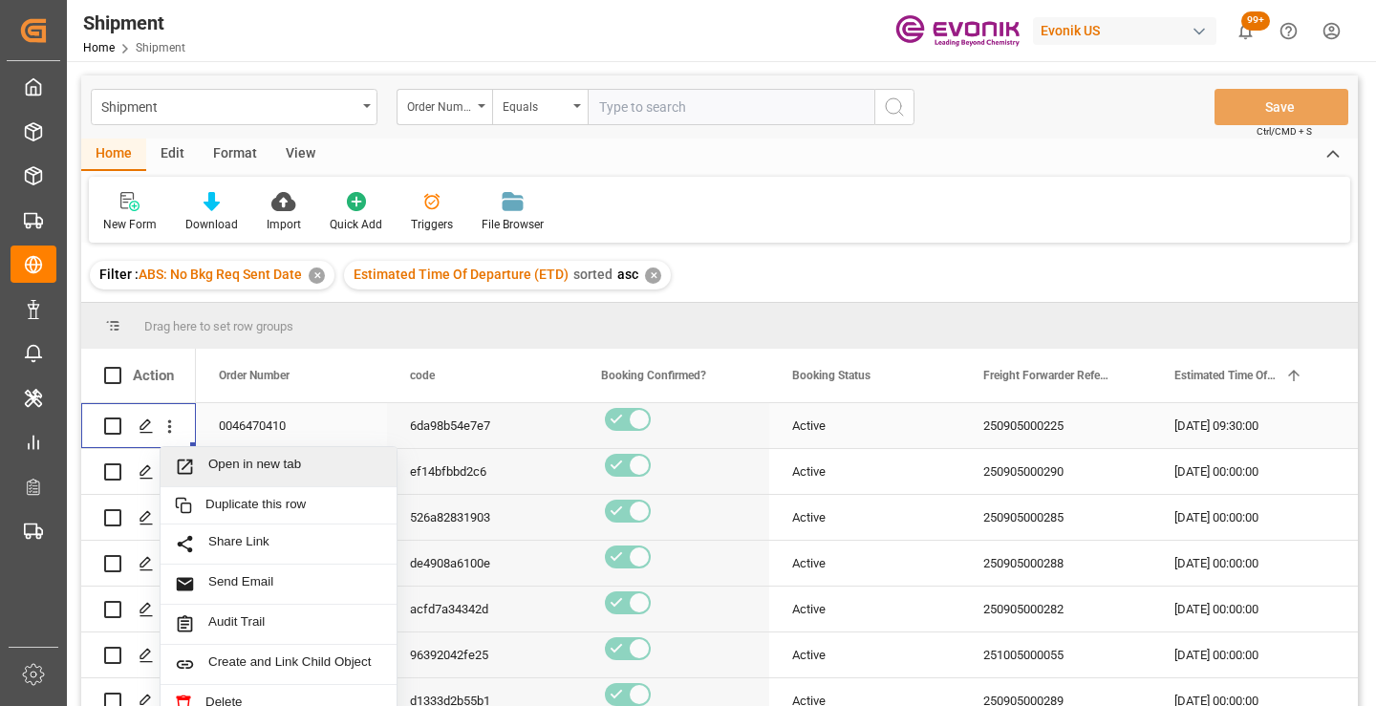
click at [333, 471] on span "Open in new tab" at bounding box center [295, 467] width 174 height 20
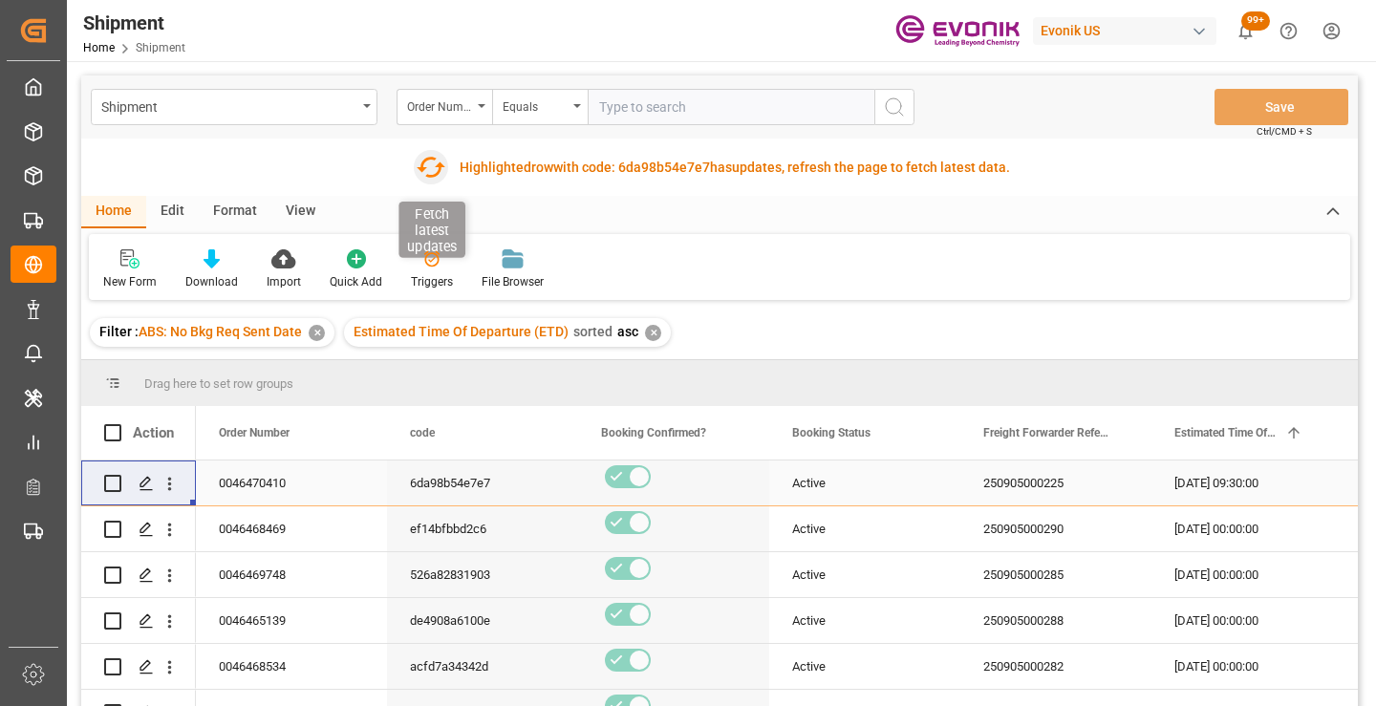
click at [428, 163] on icon "button" at bounding box center [431, 167] width 31 height 31
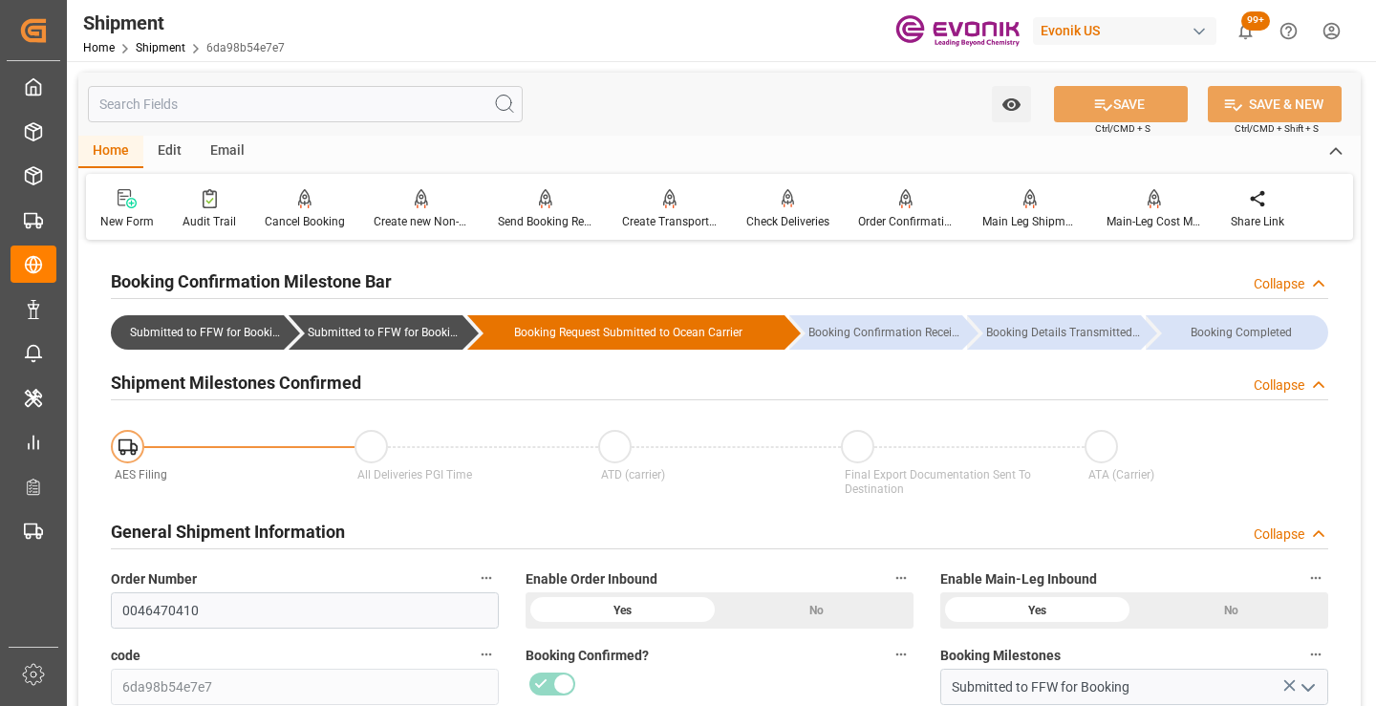
scroll to position [191, 0]
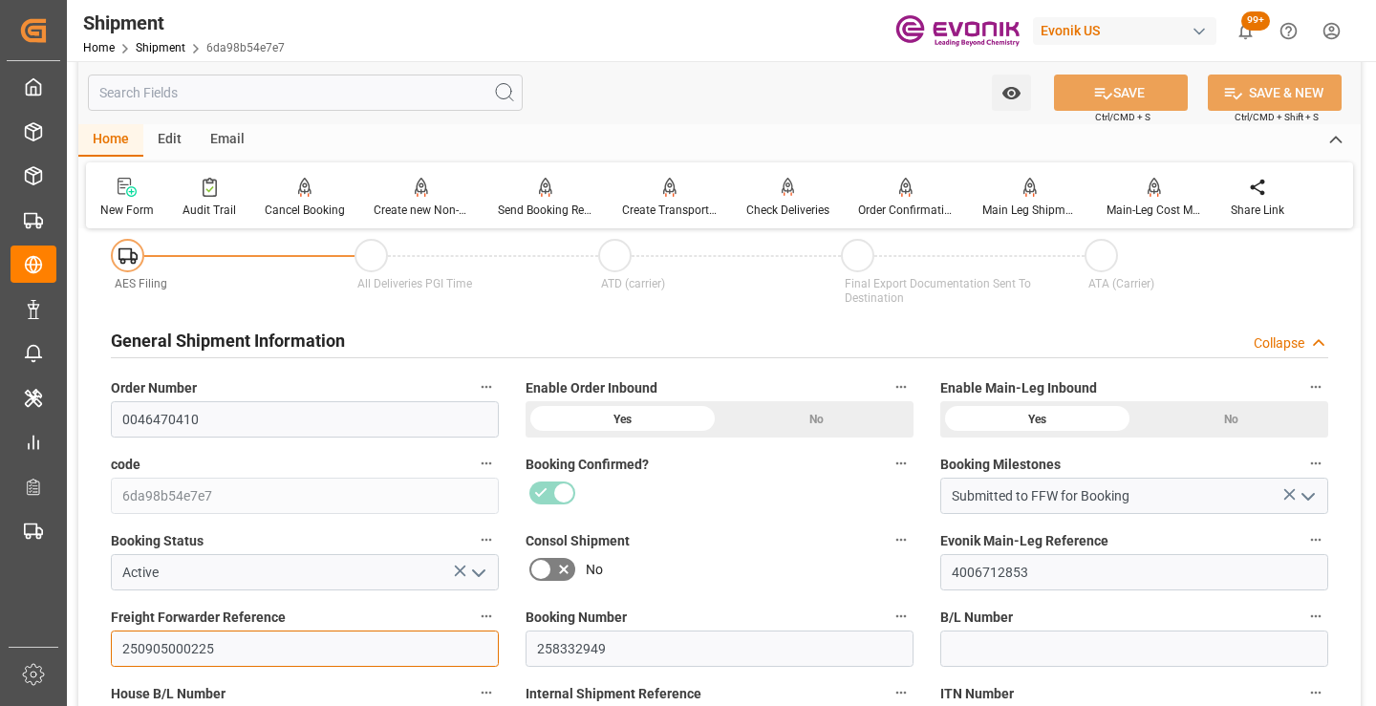
click at [177, 646] on input "250905000225" at bounding box center [305, 649] width 388 height 36
click at [390, 86] on input "text" at bounding box center [305, 93] width 435 height 36
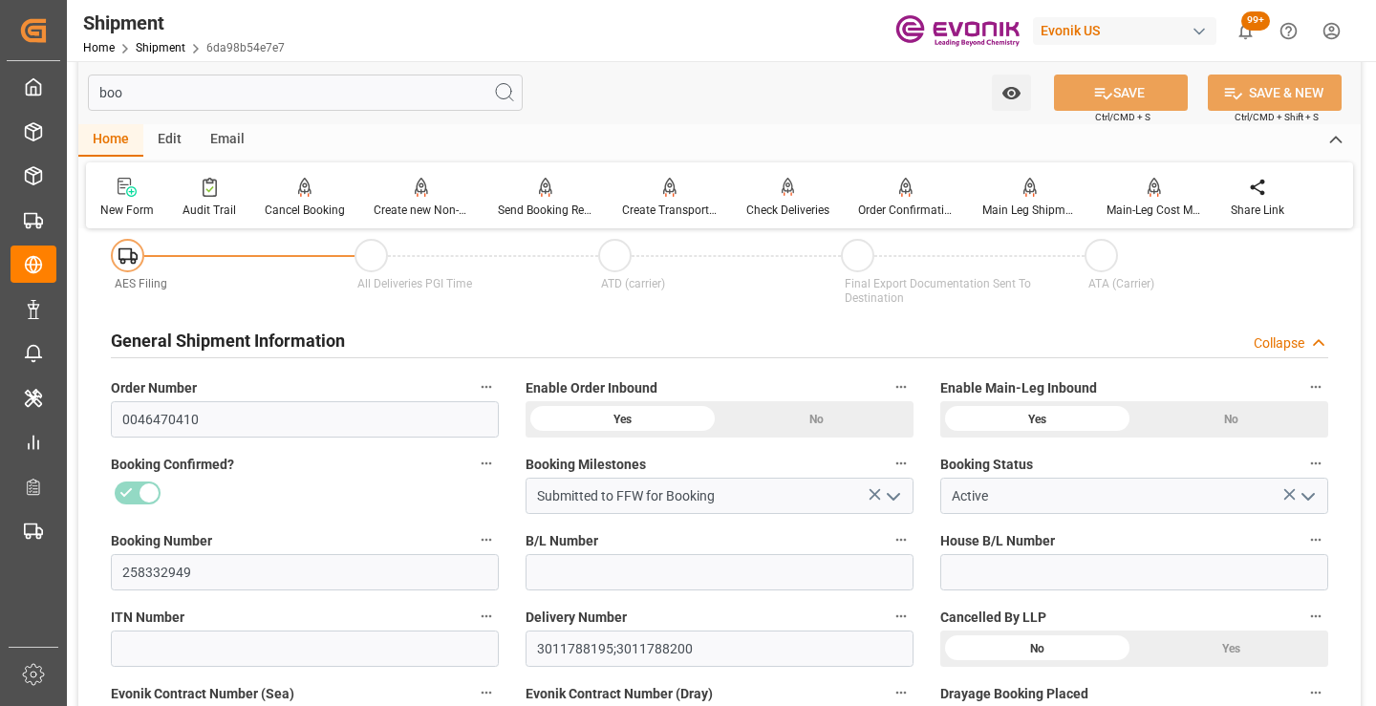
scroll to position [0, 0]
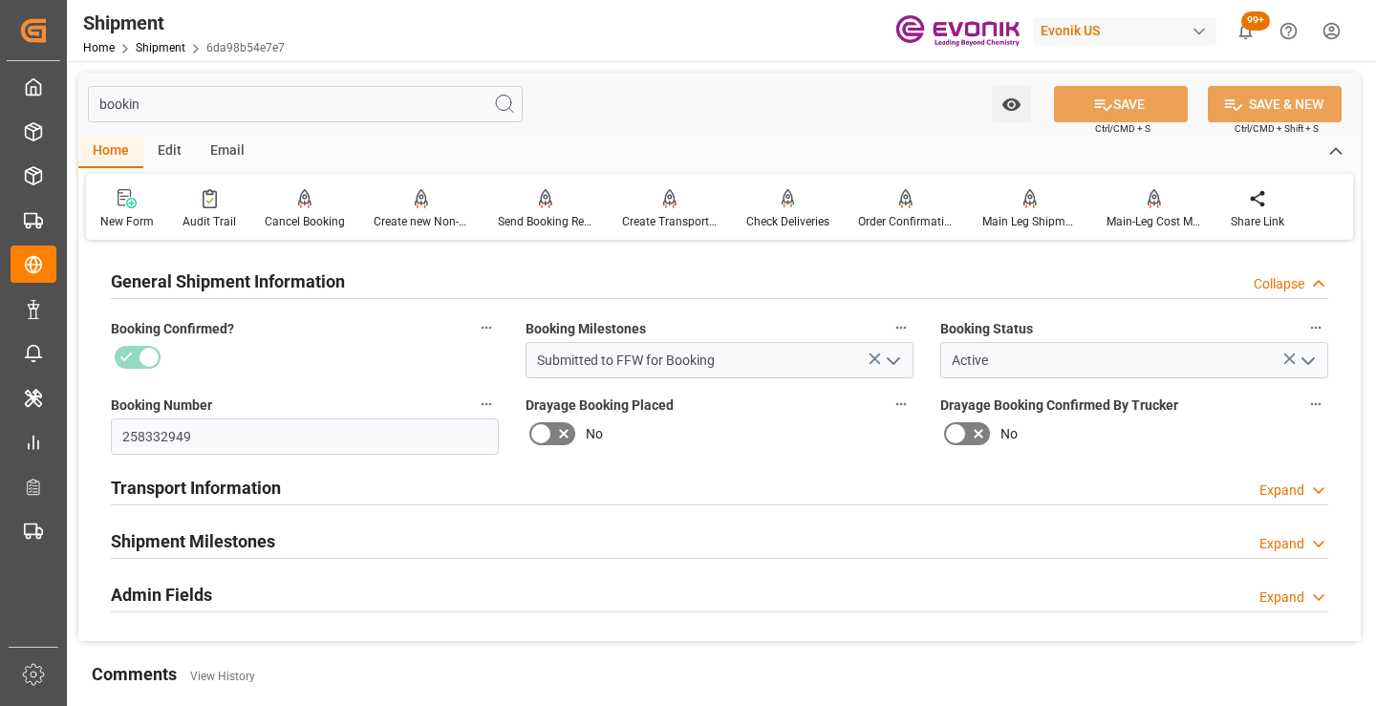
type input "bookin"
click at [255, 548] on h2 "Shipment Milestones" at bounding box center [193, 542] width 164 height 26
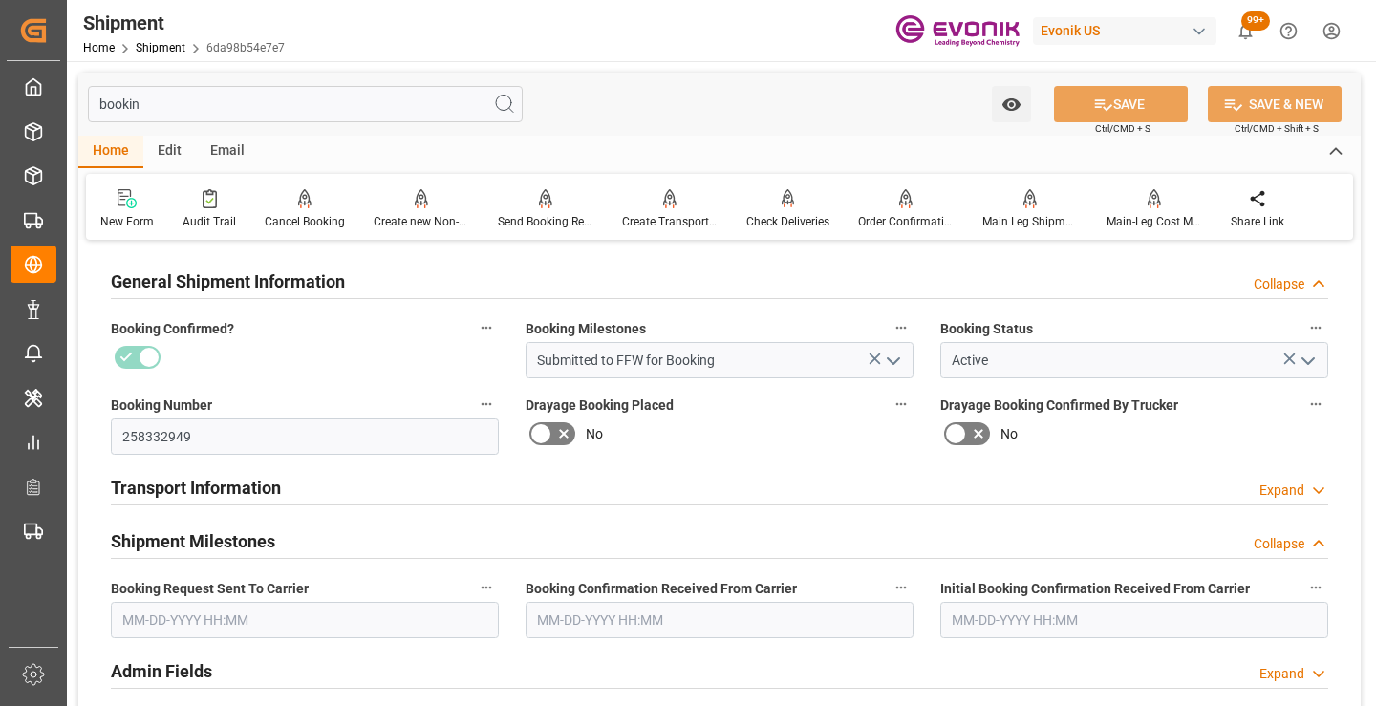
click at [261, 624] on input "text" at bounding box center [305, 620] width 388 height 36
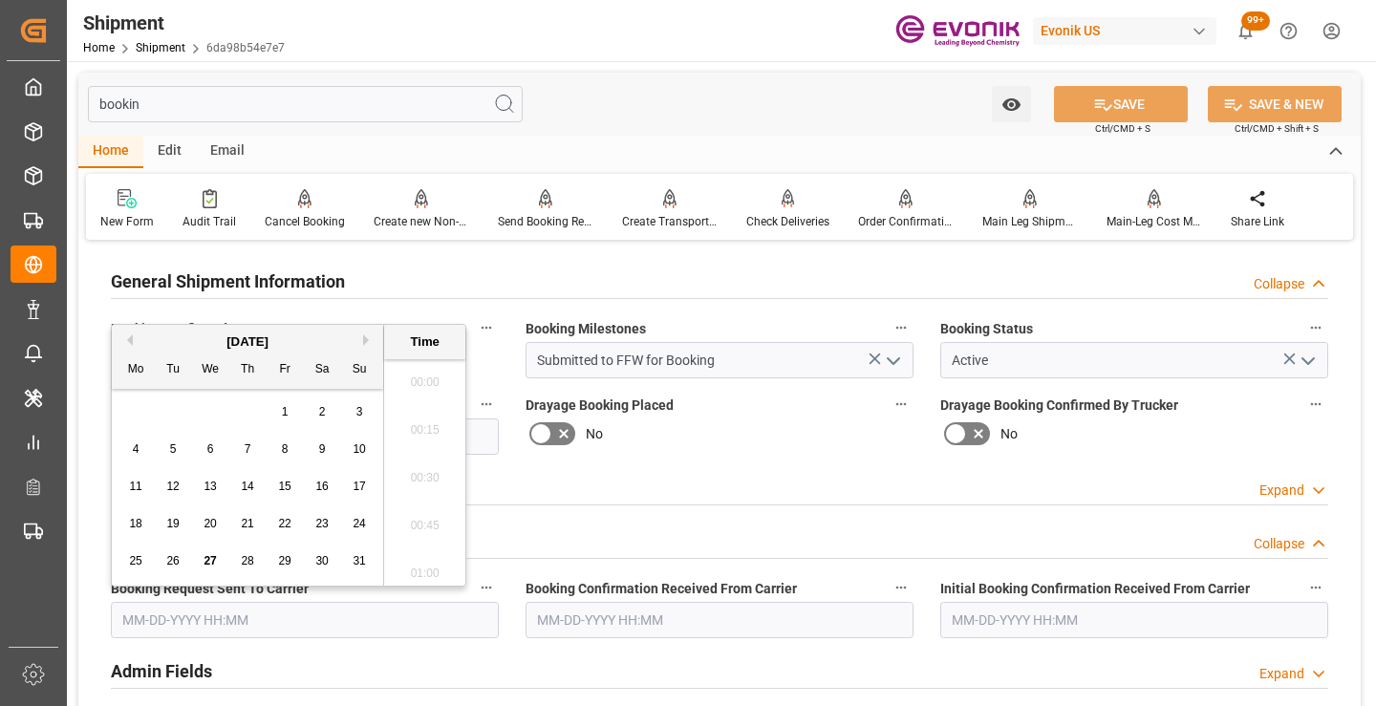
scroll to position [2970, 0]
click at [170, 559] on span "26" at bounding box center [172, 560] width 12 height 13
type input "08-26-2025 00:00"
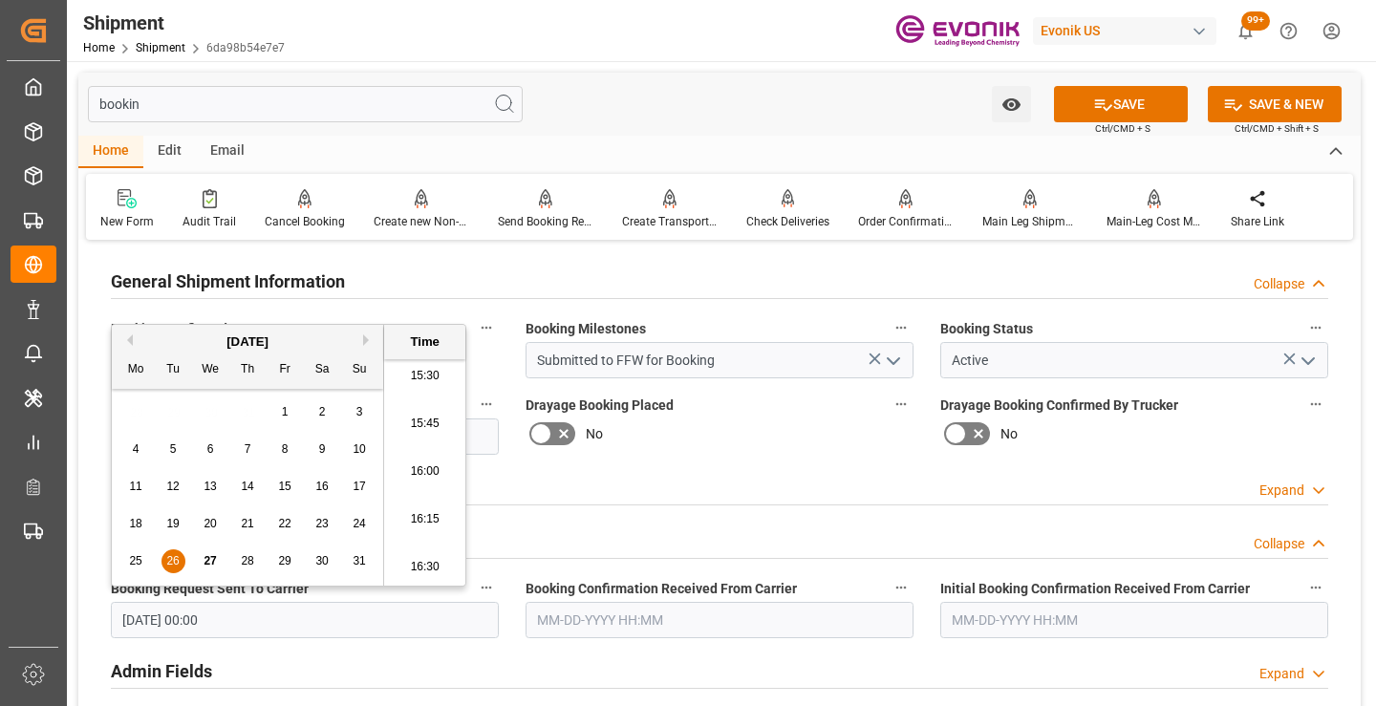
click at [724, 625] on input "text" at bounding box center [720, 620] width 388 height 36
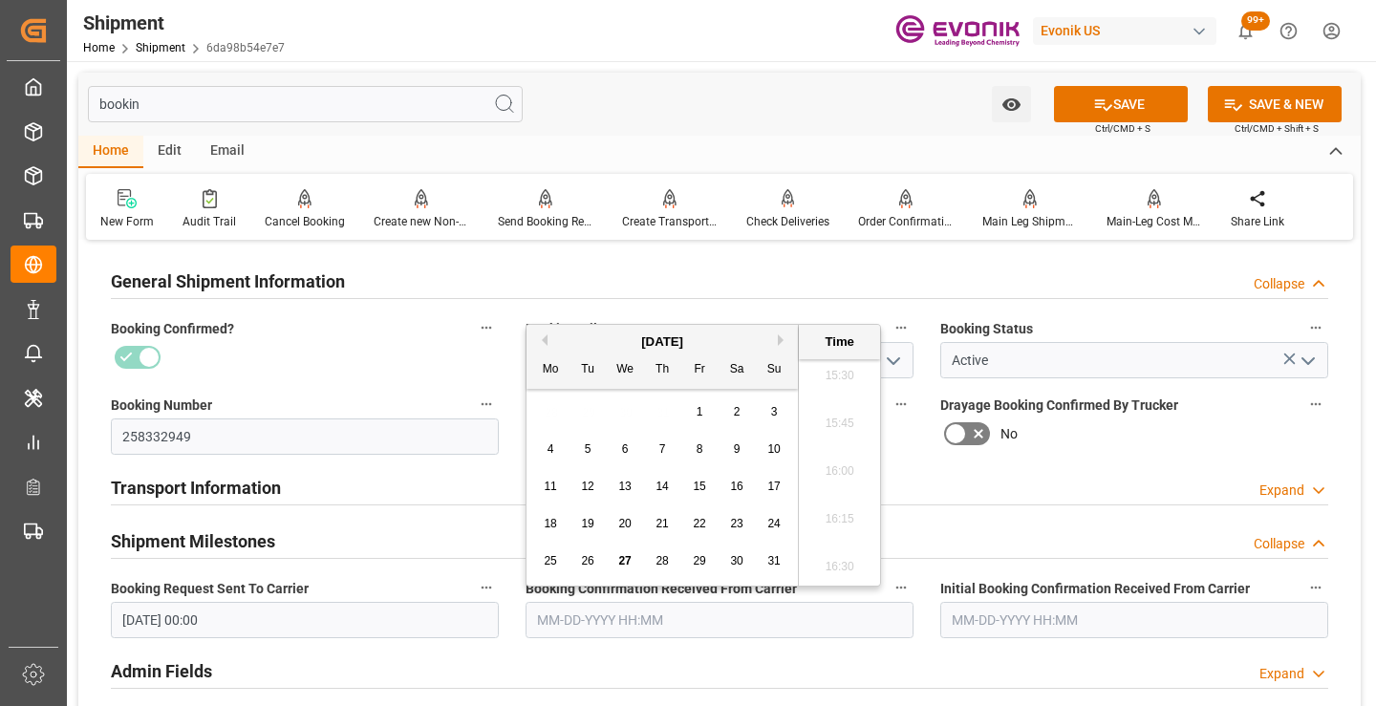
click at [629, 562] on span "27" at bounding box center [624, 560] width 12 height 13
type input "[DATE] 00:00"
click at [1121, 106] on button "SAVE" at bounding box center [1121, 104] width 134 height 36
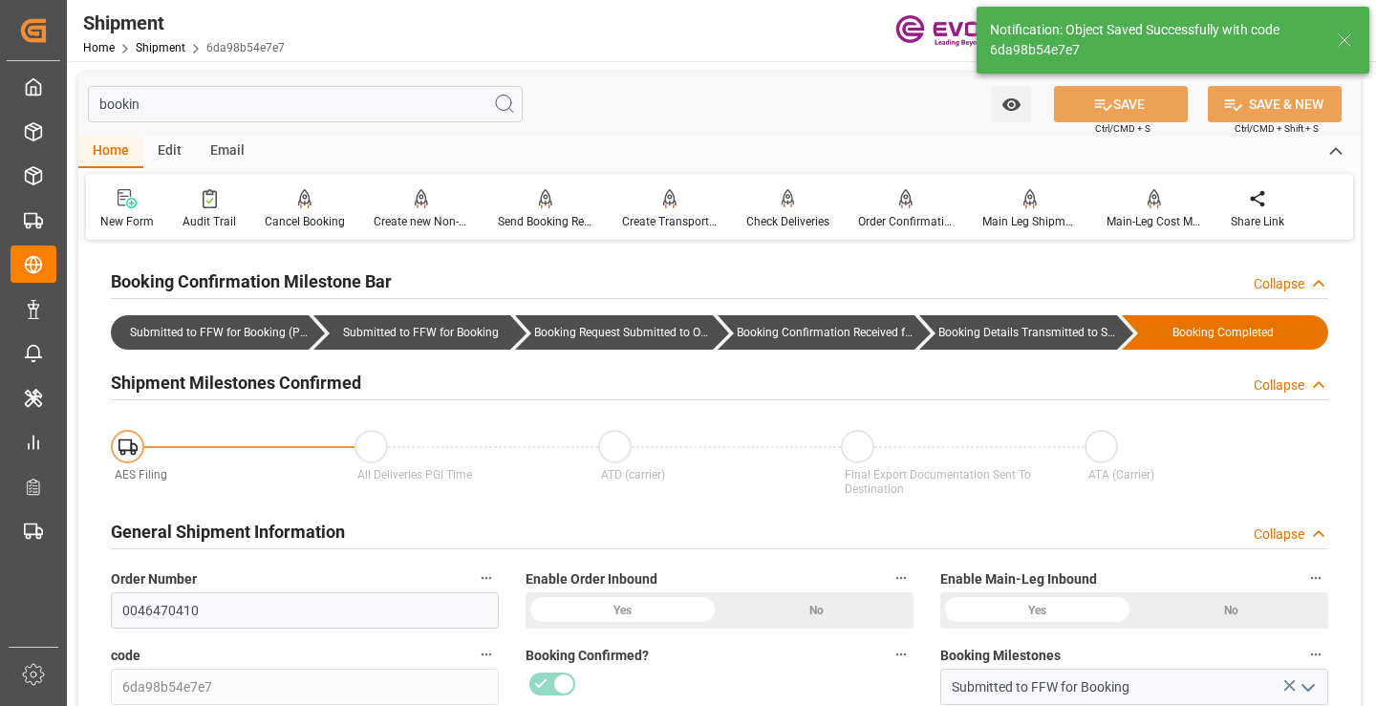
type input "Booking Details Transmitted to SAP"
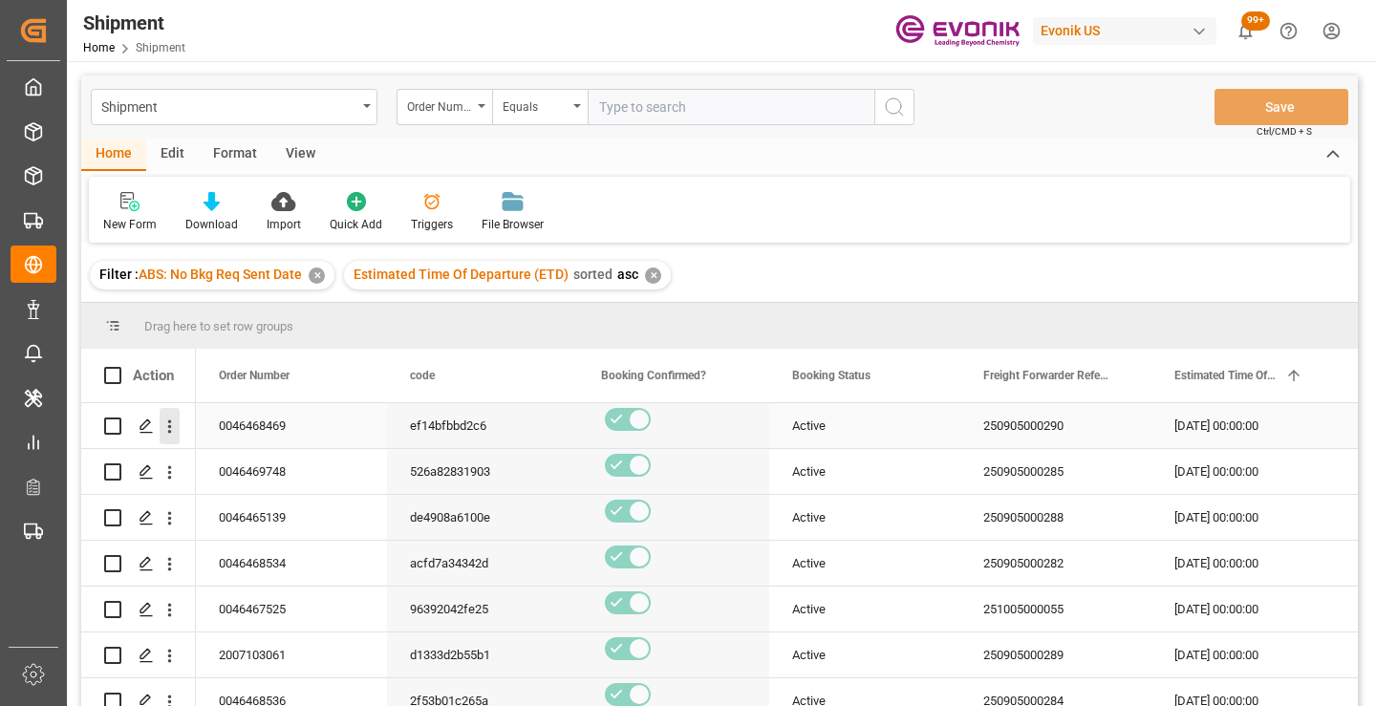
click at [166, 423] on icon "open menu" at bounding box center [170, 427] width 20 height 20
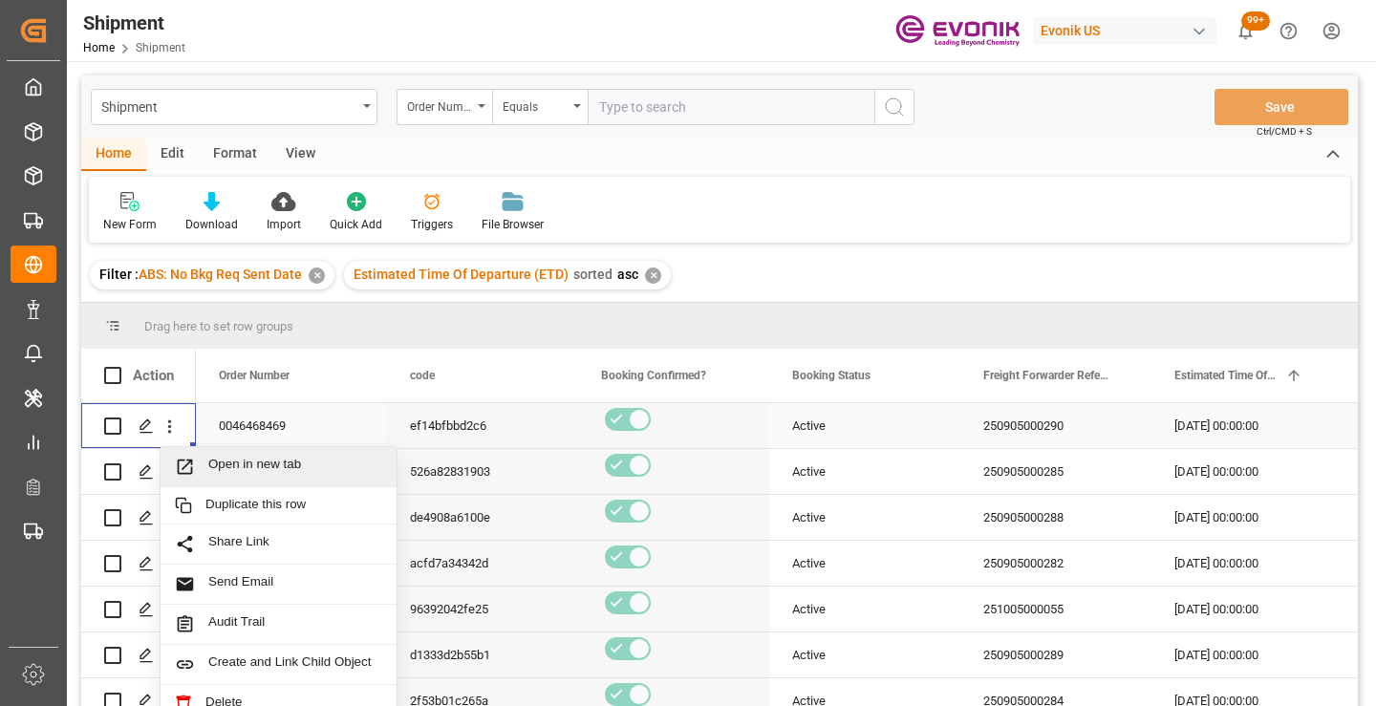
click at [282, 458] on span "Open in new tab" at bounding box center [295, 467] width 174 height 20
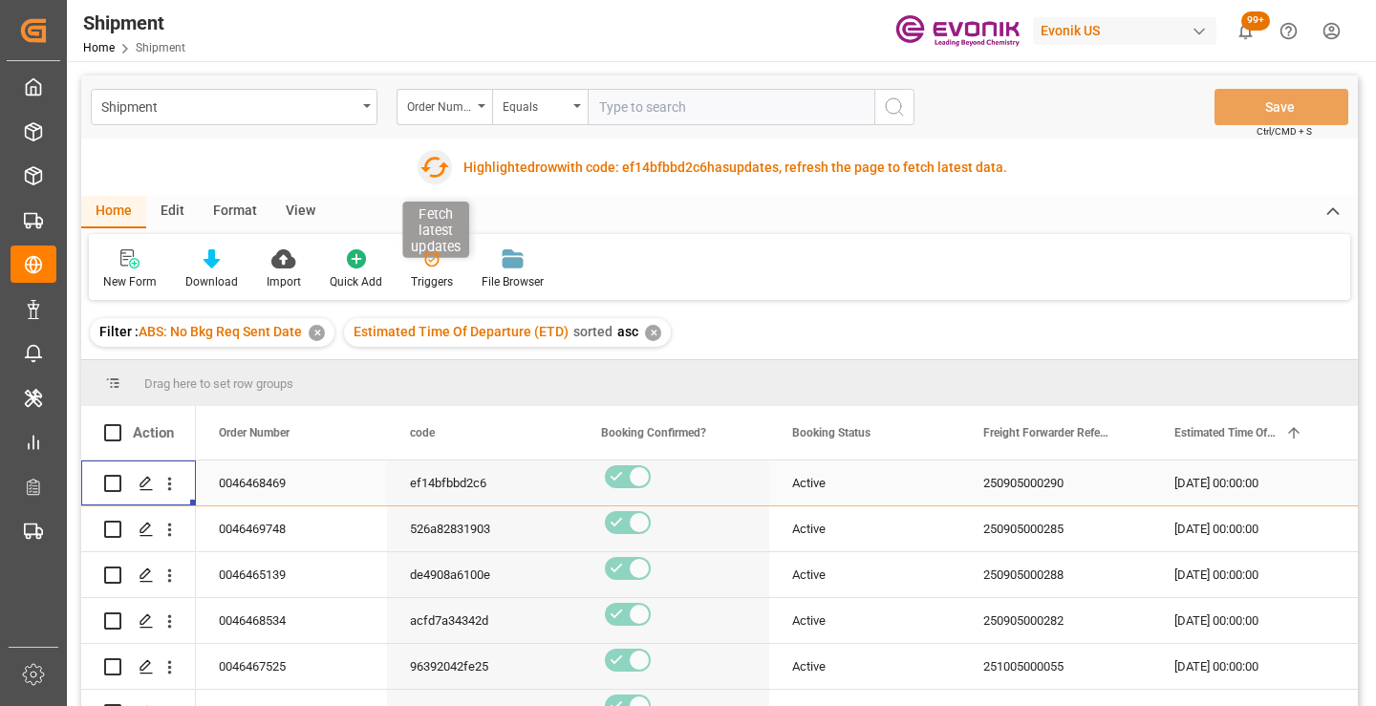
click at [433, 170] on icon "button" at bounding box center [434, 167] width 31 height 31
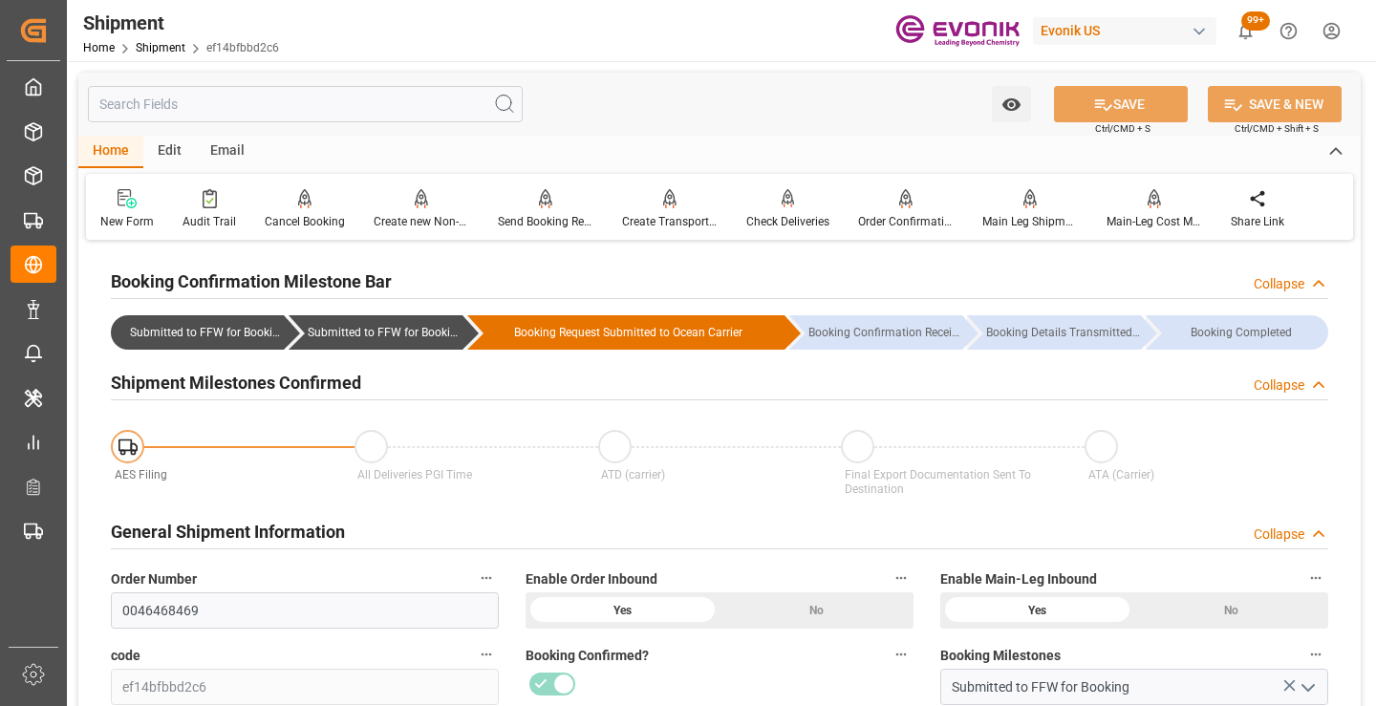
scroll to position [287, 0]
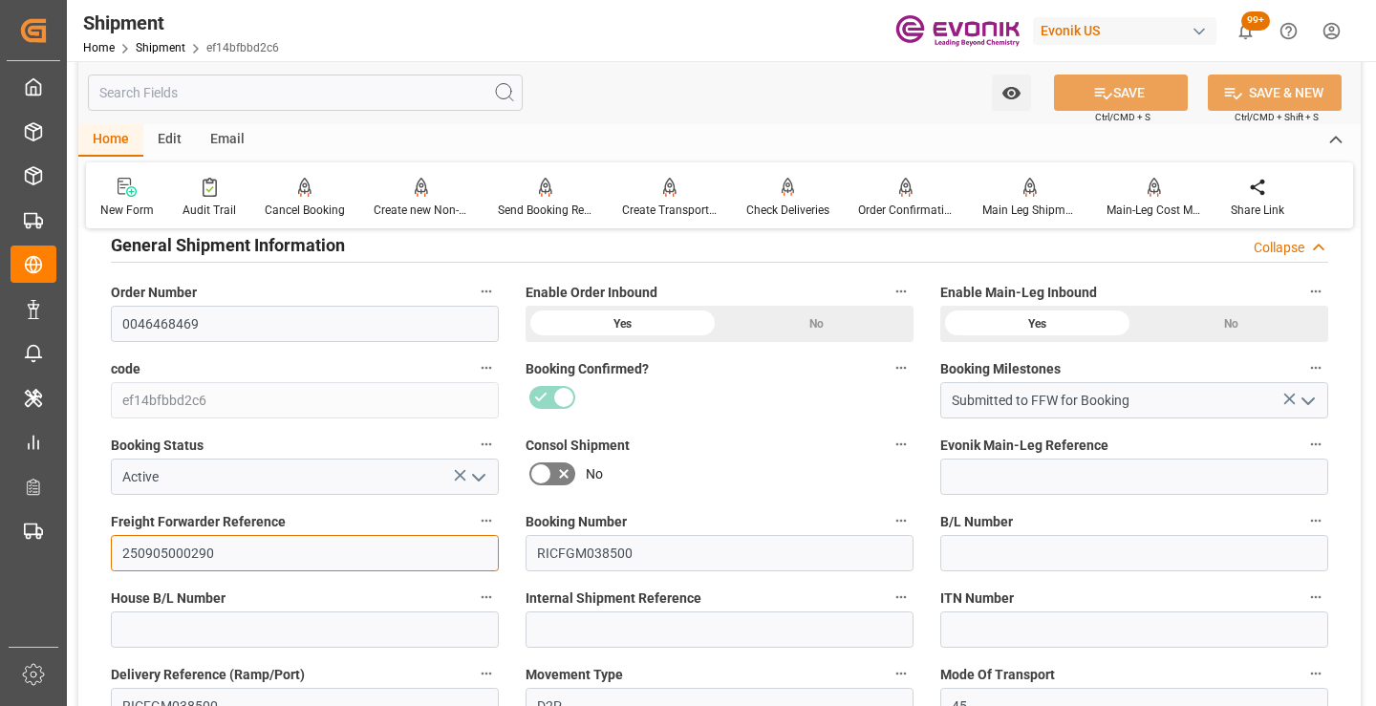
click at [162, 545] on input "250905000290" at bounding box center [305, 553] width 388 height 36
click at [409, 93] on input "text" at bounding box center [305, 93] width 435 height 36
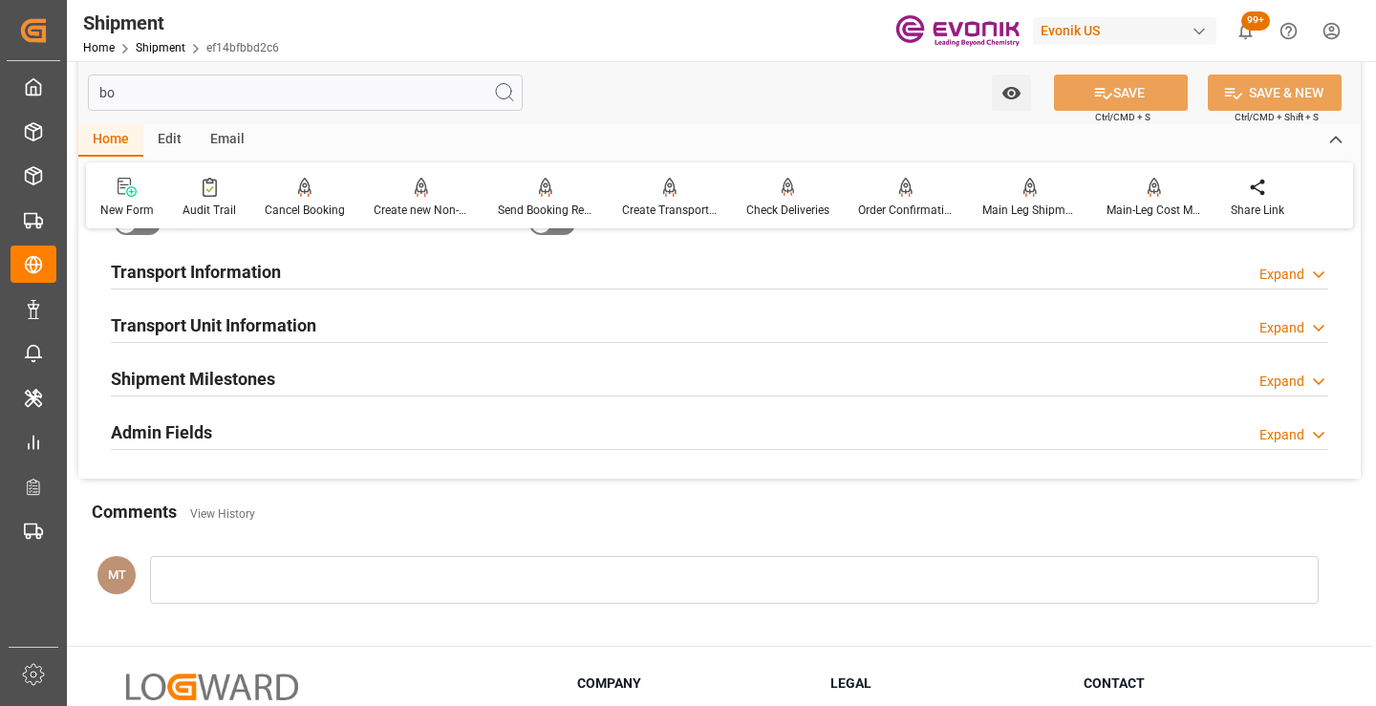
scroll to position [38, 0]
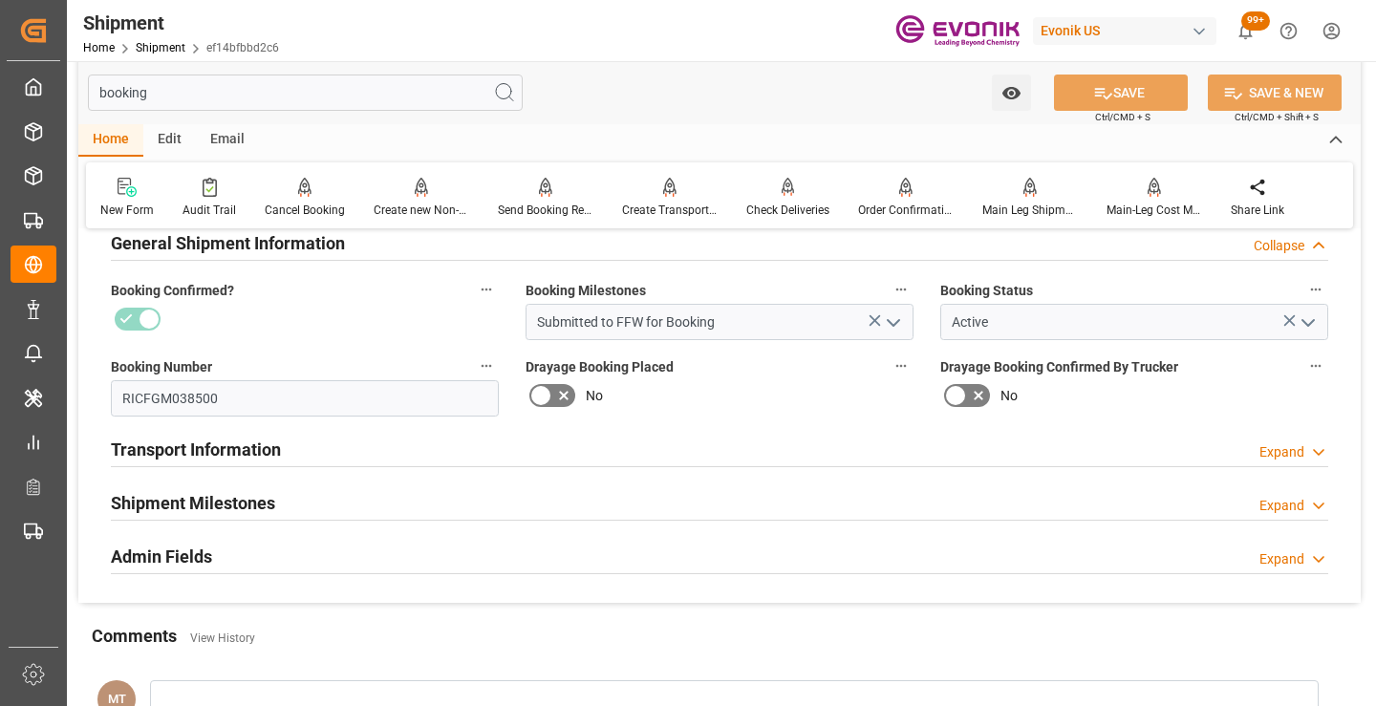
type input "booking"
click at [228, 491] on h2 "Shipment Milestones" at bounding box center [193, 503] width 164 height 26
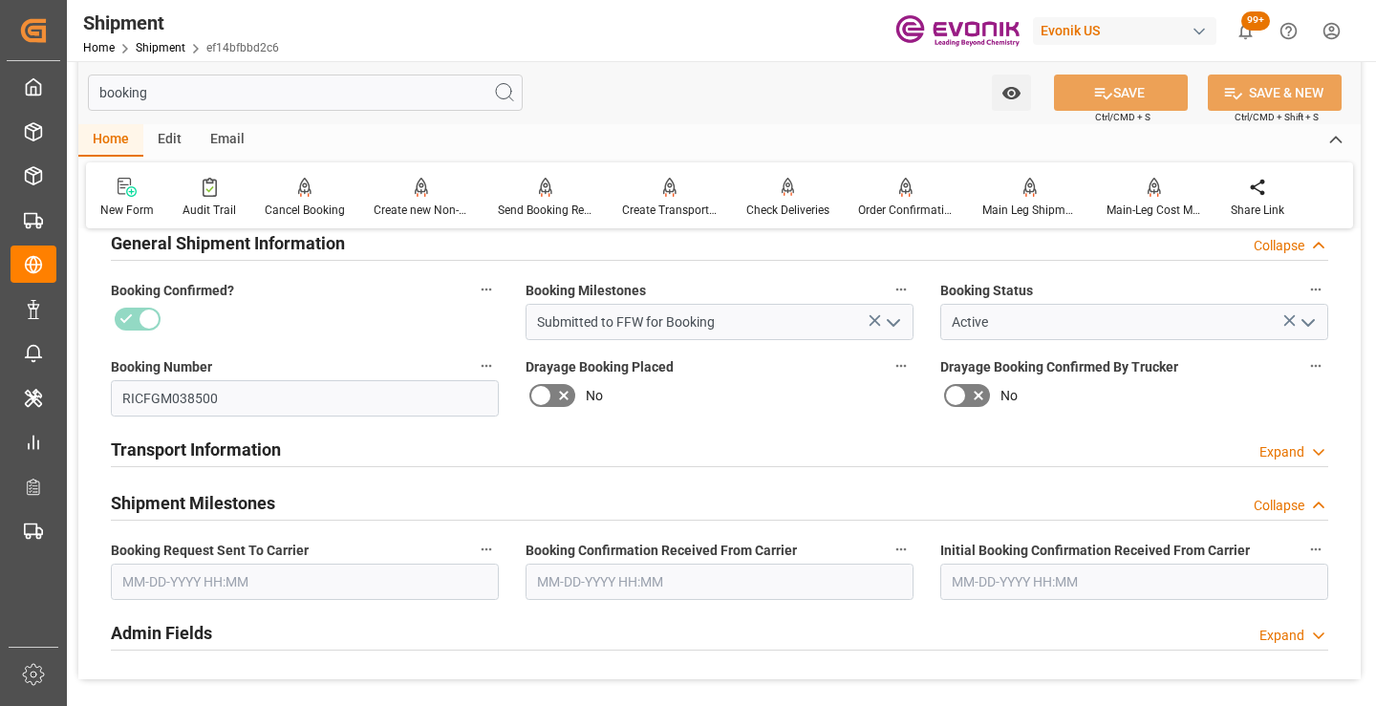
click at [302, 578] on input "text" at bounding box center [305, 582] width 388 height 36
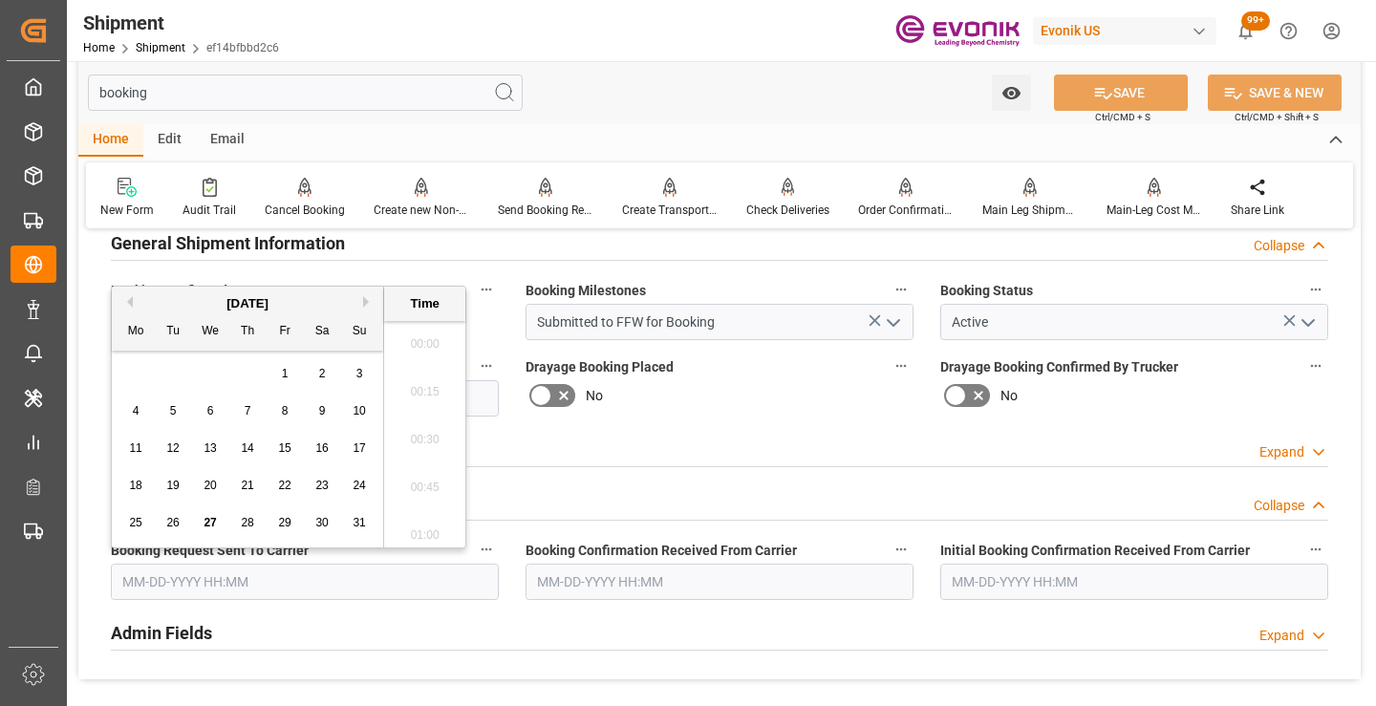
scroll to position [2970, 0]
click at [208, 521] on span "27" at bounding box center [210, 522] width 12 height 13
type input "08-27-2025 00:00"
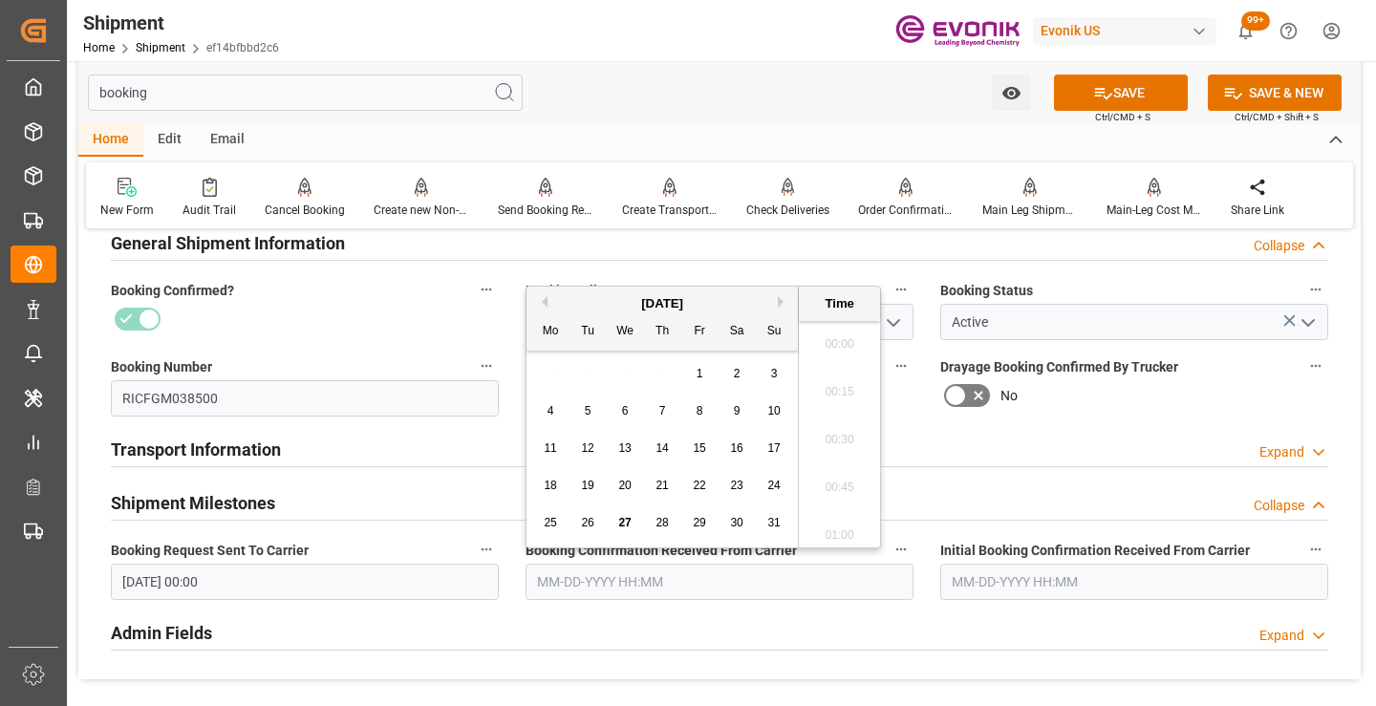
click at [653, 586] on input "text" at bounding box center [720, 582] width 388 height 36
click at [630, 522] on span "27" at bounding box center [624, 522] width 12 height 13
type input "08-27-2025 00:00"
click at [1122, 81] on button "SAVE" at bounding box center [1121, 93] width 134 height 36
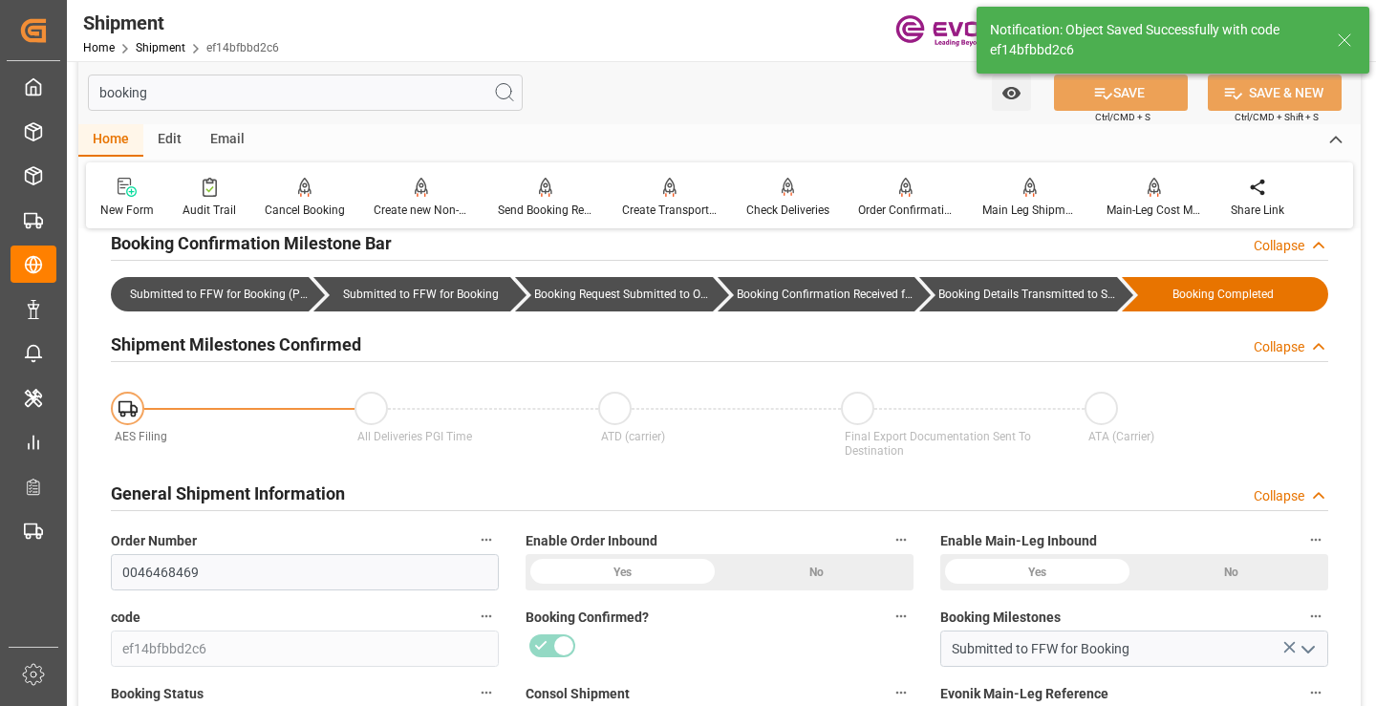
type input "Booking Details Transmitted to SAP"
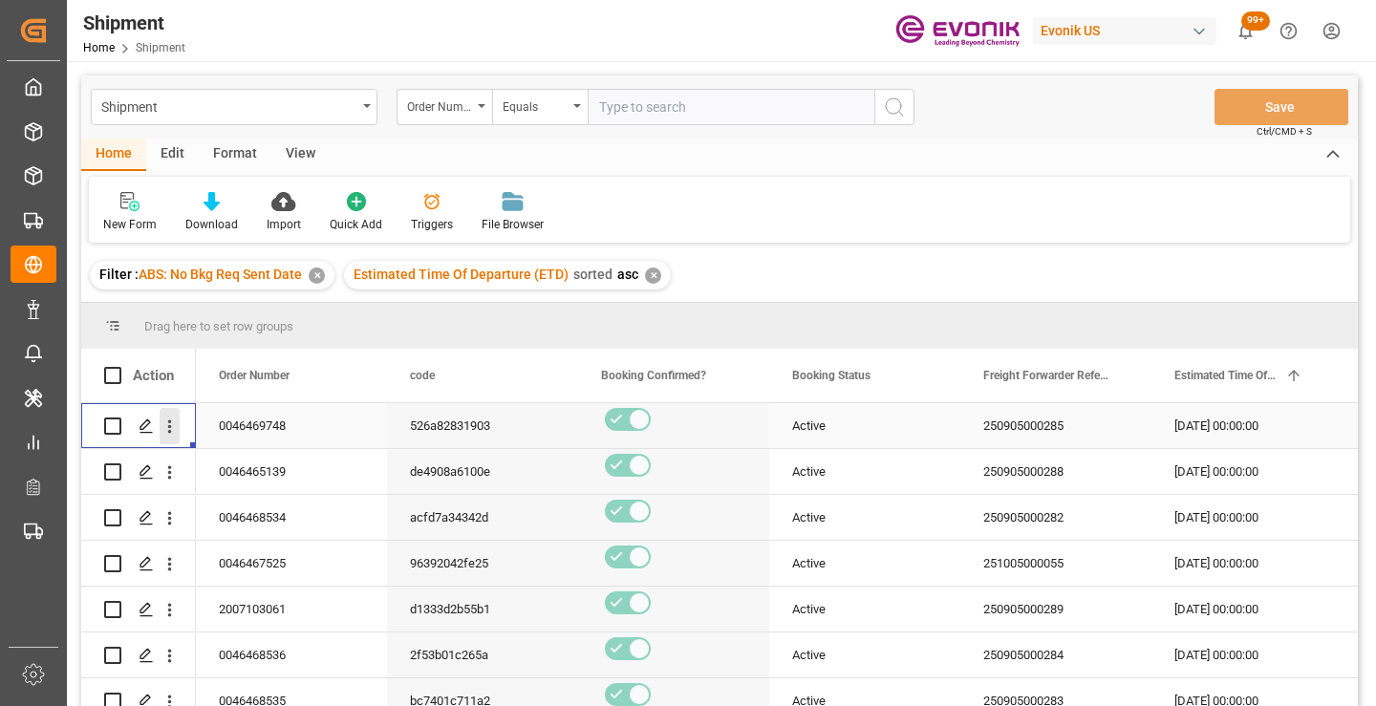
click at [164, 430] on icon "open menu" at bounding box center [170, 427] width 20 height 20
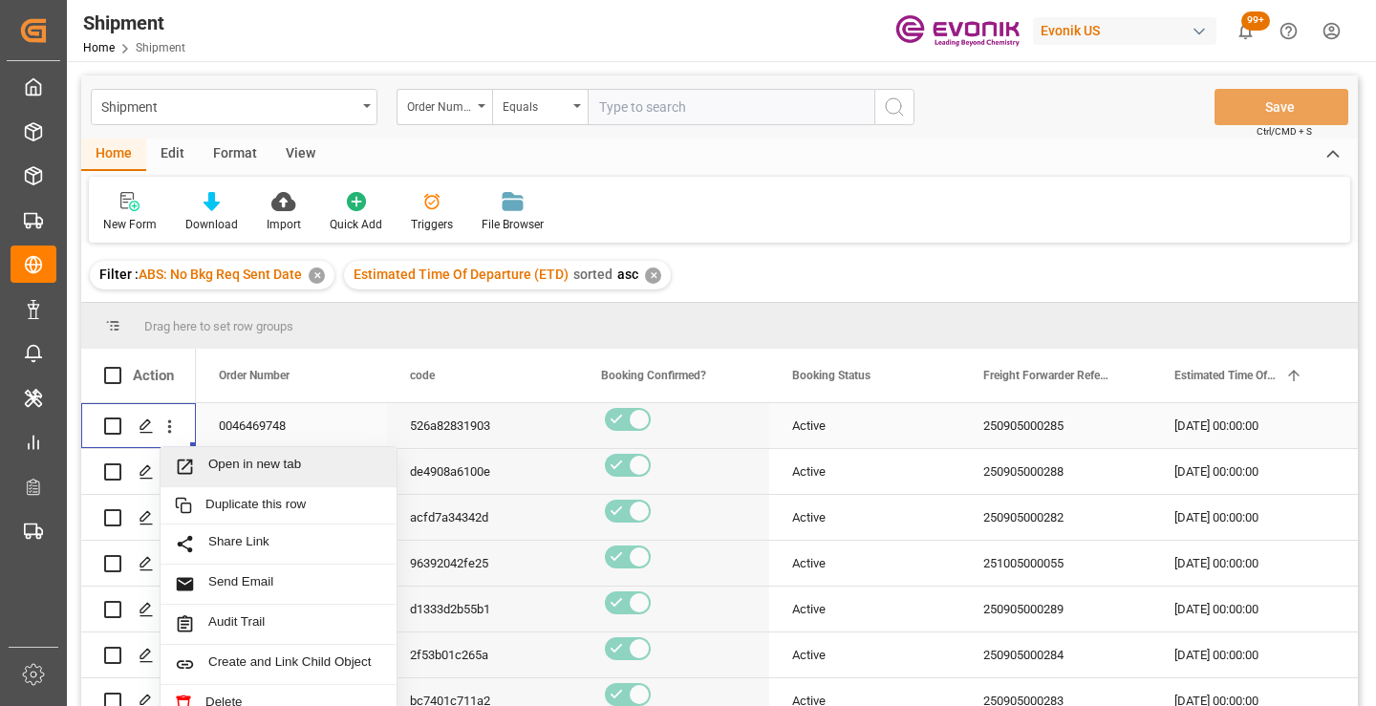
click at [257, 462] on span "Open in new tab" at bounding box center [295, 467] width 174 height 20
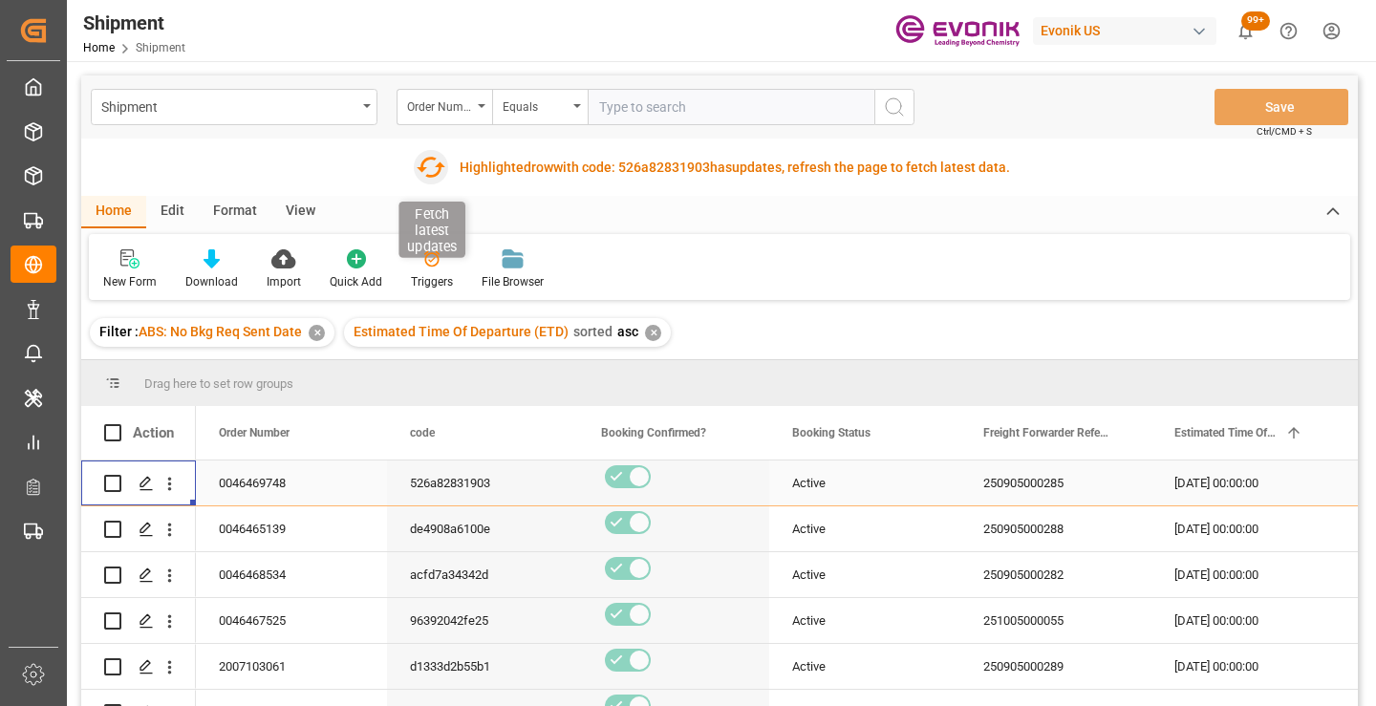
click at [426, 171] on icon "button" at bounding box center [431, 167] width 31 height 31
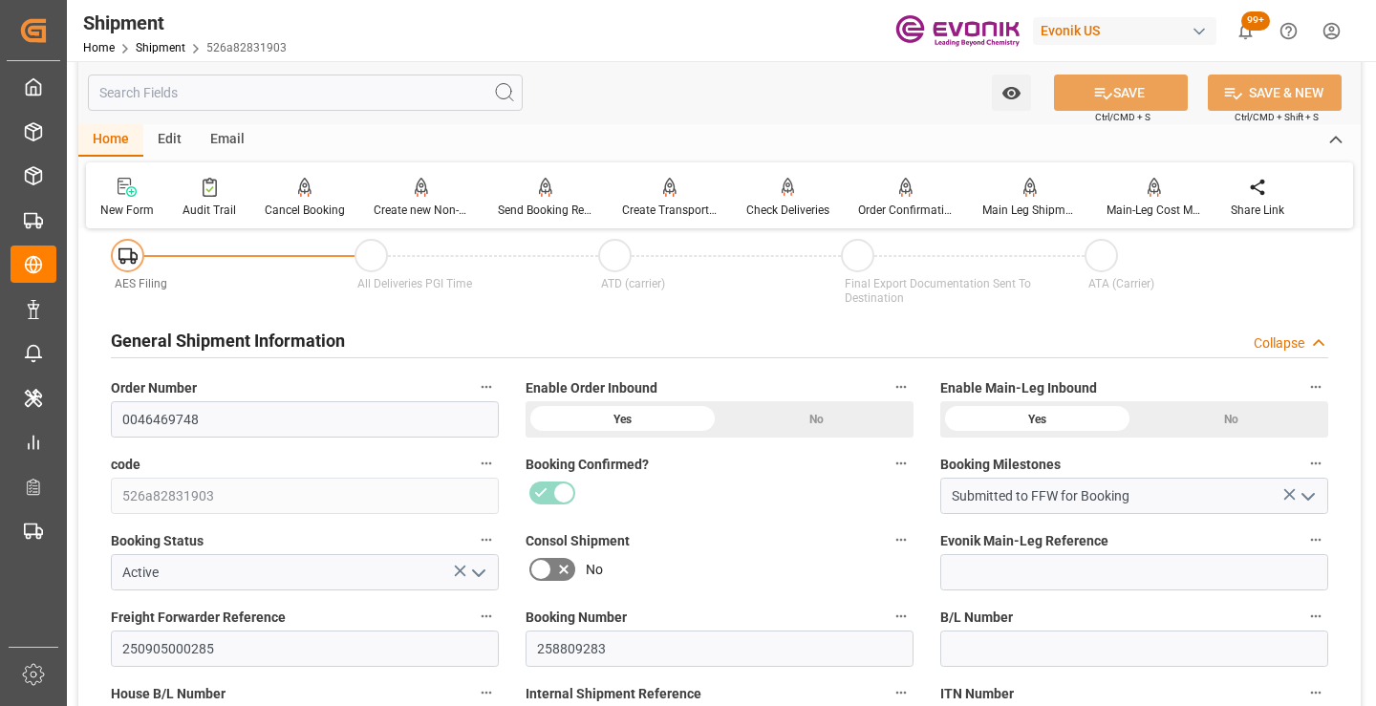
scroll to position [287, 0]
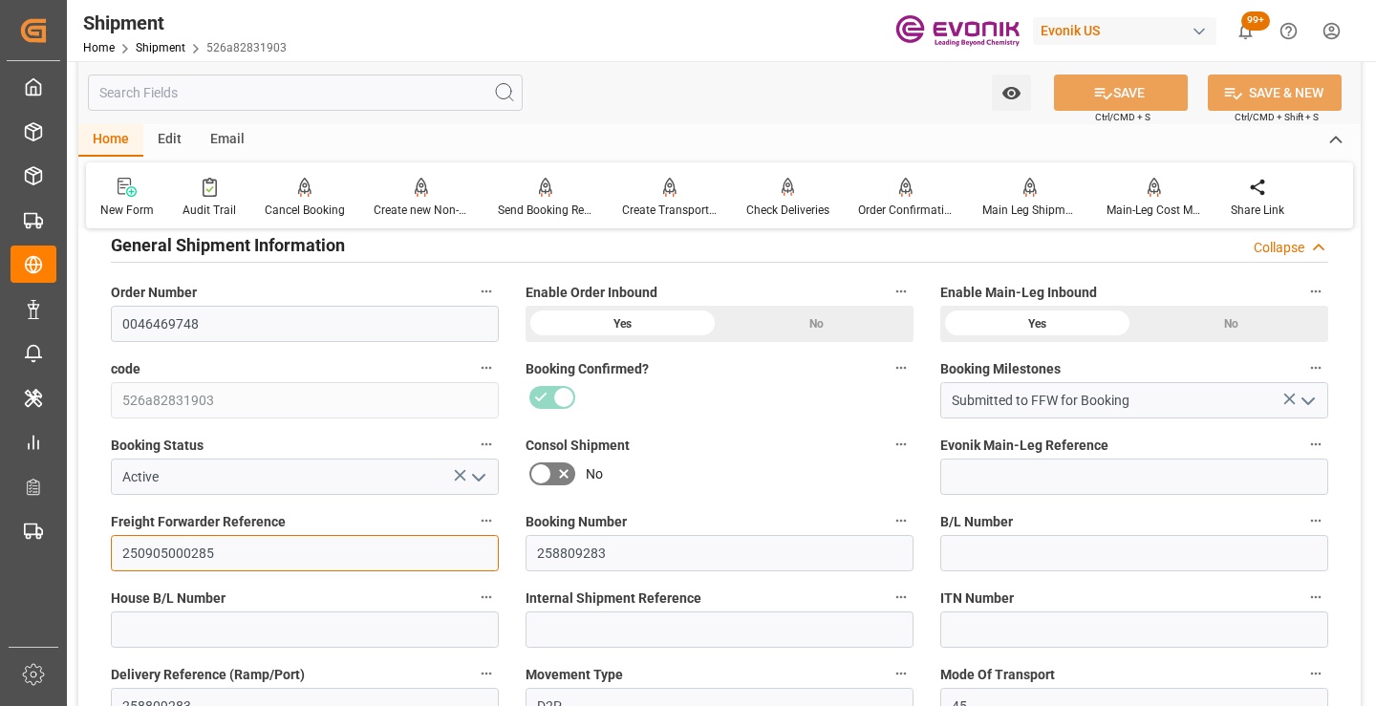
click at [185, 554] on input "250905000285" at bounding box center [305, 553] width 388 height 36
click at [352, 93] on input "text" at bounding box center [305, 93] width 435 height 36
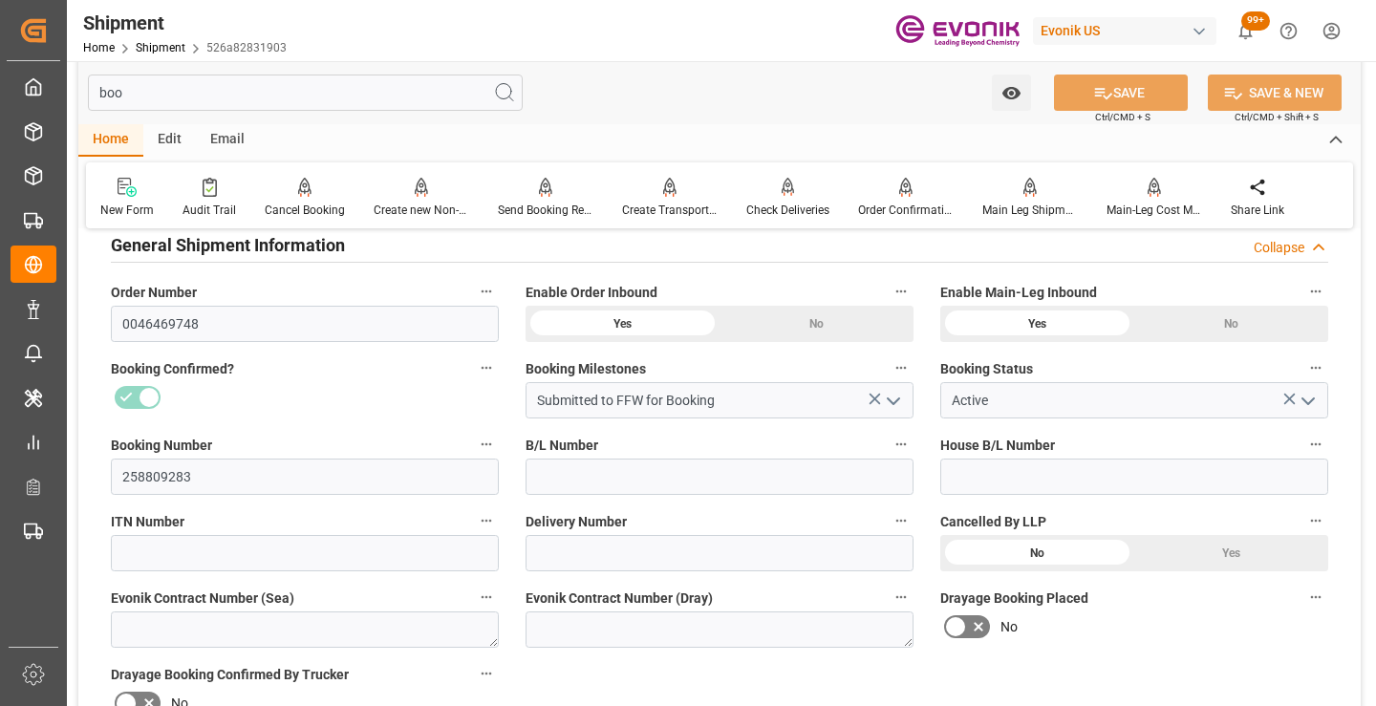
scroll to position [38, 0]
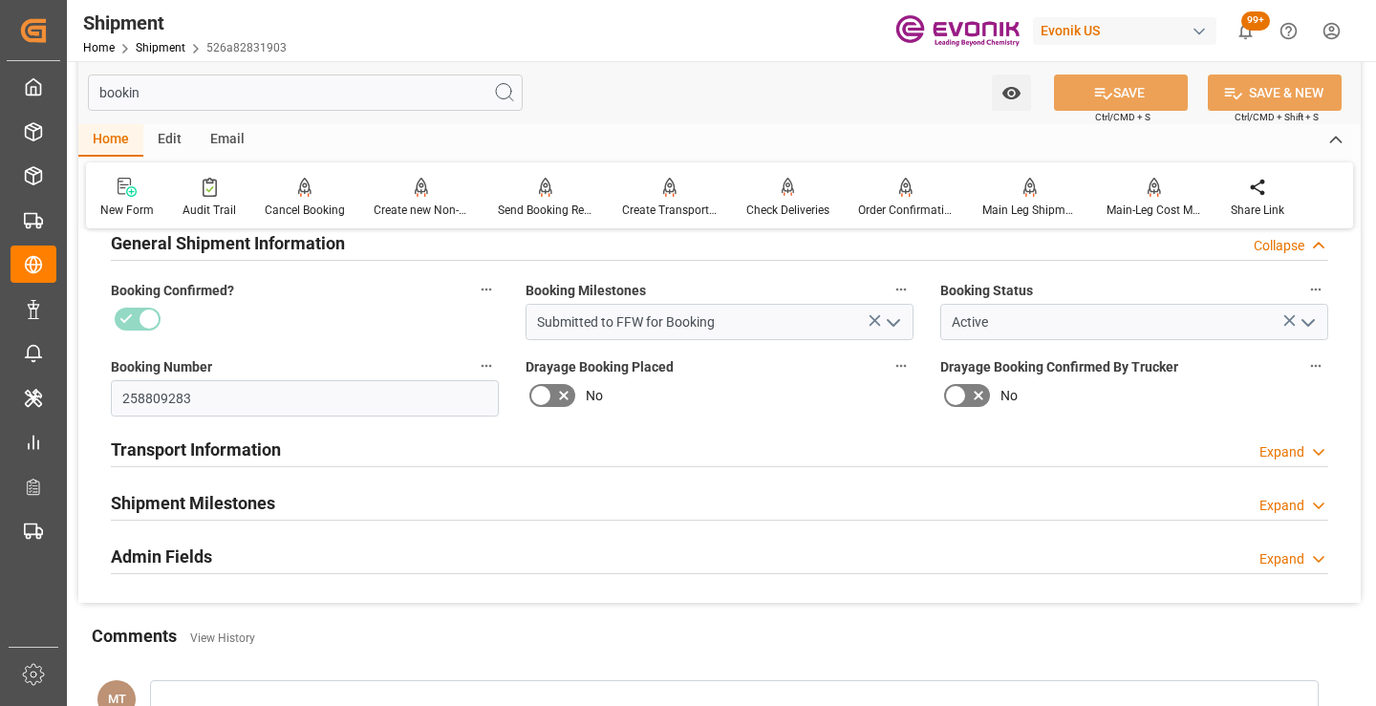
type input "bookin"
click at [249, 501] on h2 "Shipment Milestones" at bounding box center [193, 503] width 164 height 26
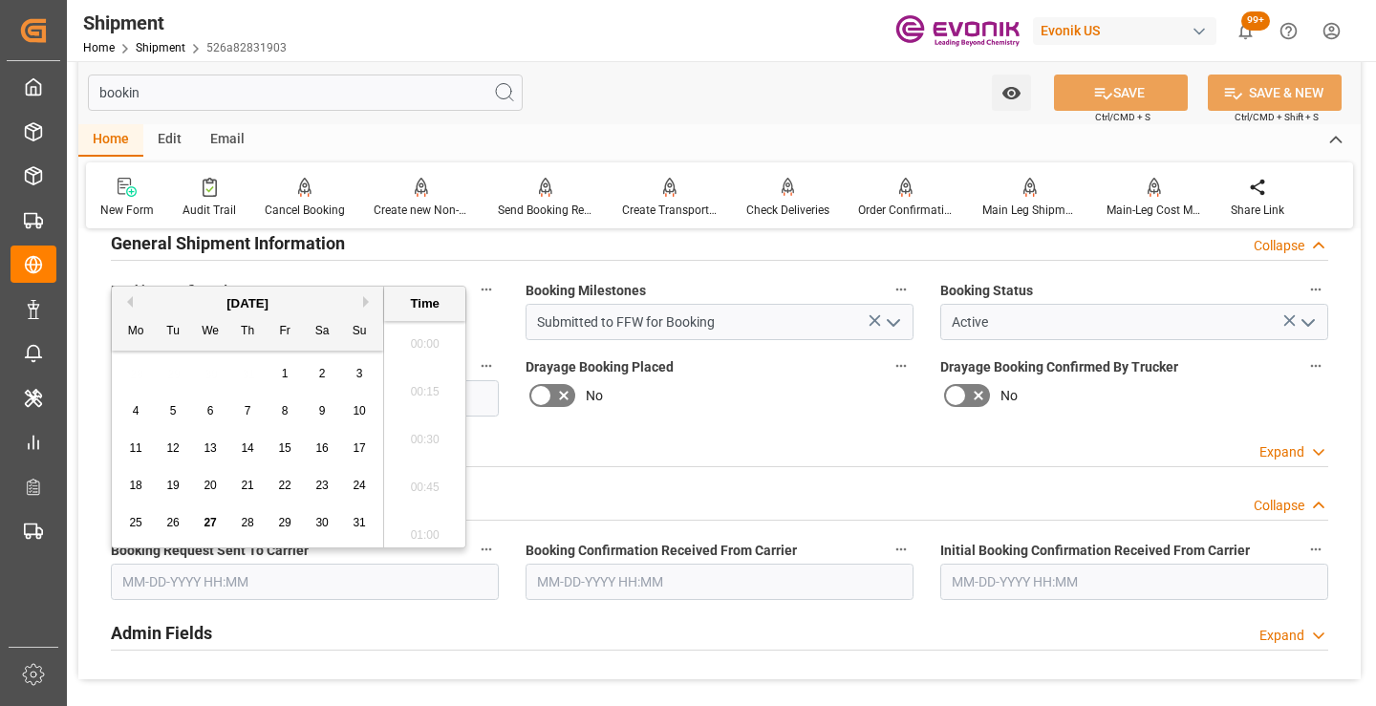
scroll to position [2970, 0]
click at [206, 526] on span "27" at bounding box center [210, 522] width 12 height 13
type input "08-27-2025 00:00"
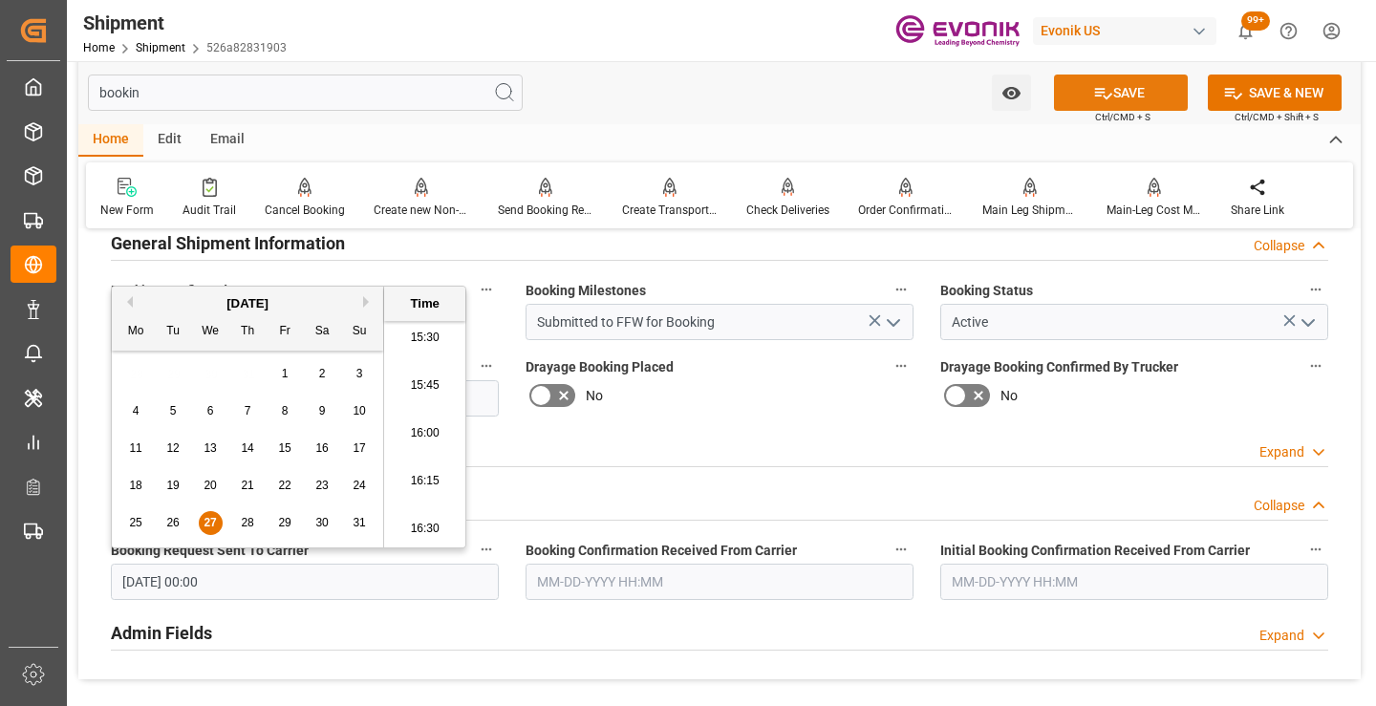
click at [1084, 98] on button "SAVE" at bounding box center [1121, 93] width 134 height 36
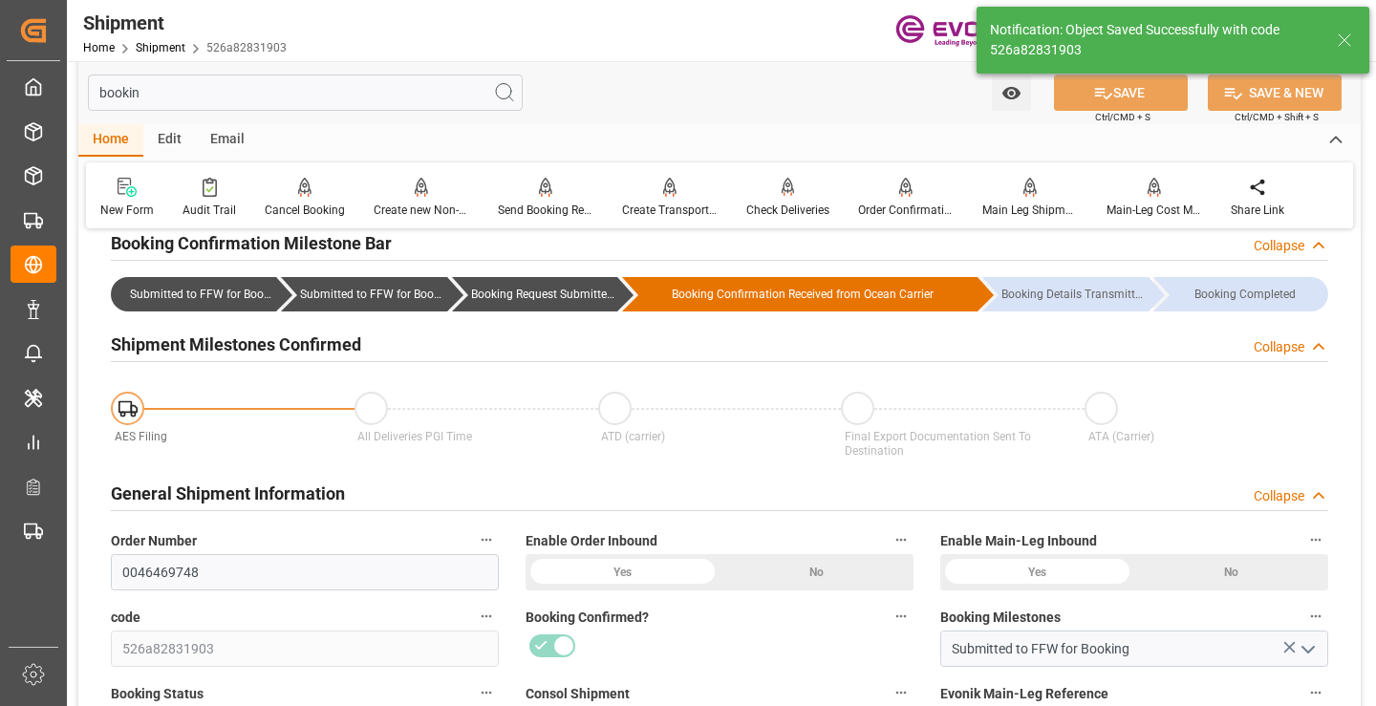
type input "Booking Request Submitted to Ocean Carrier"
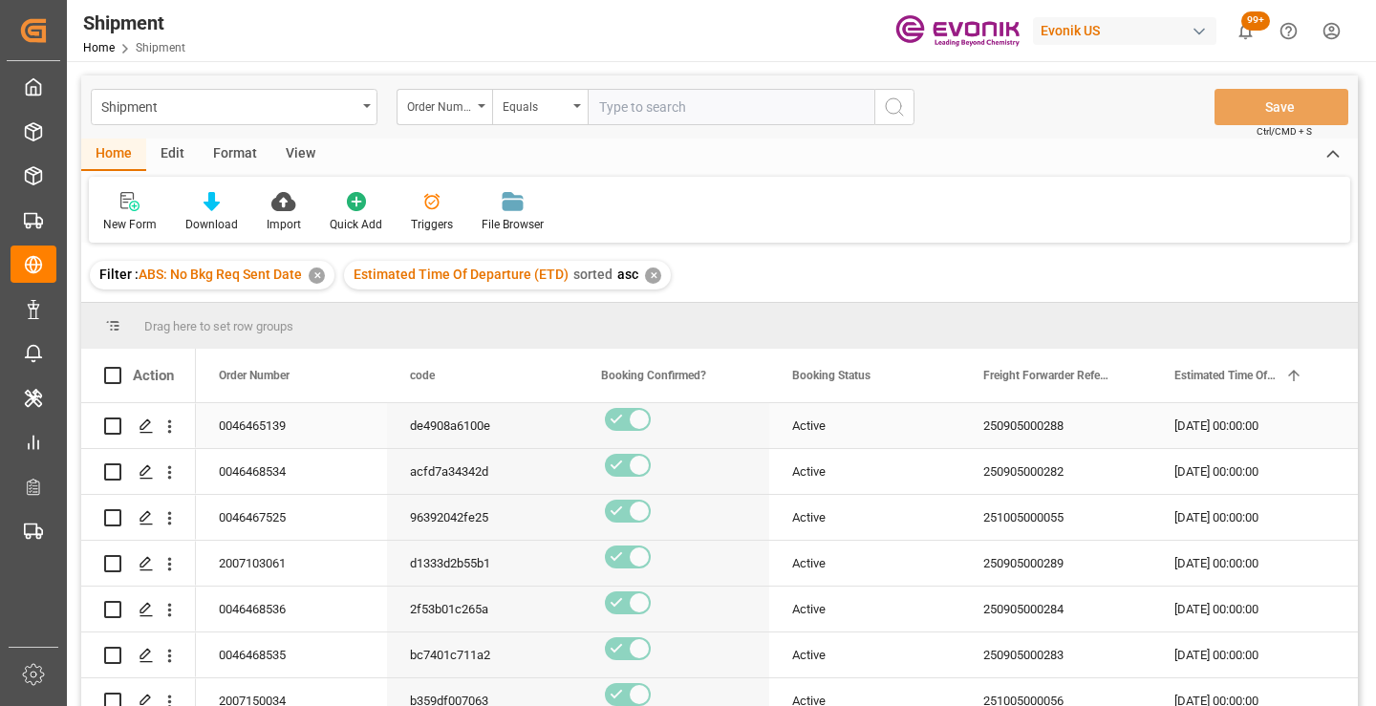
click at [174, 438] on button "open menu" at bounding box center [170, 426] width 20 height 36
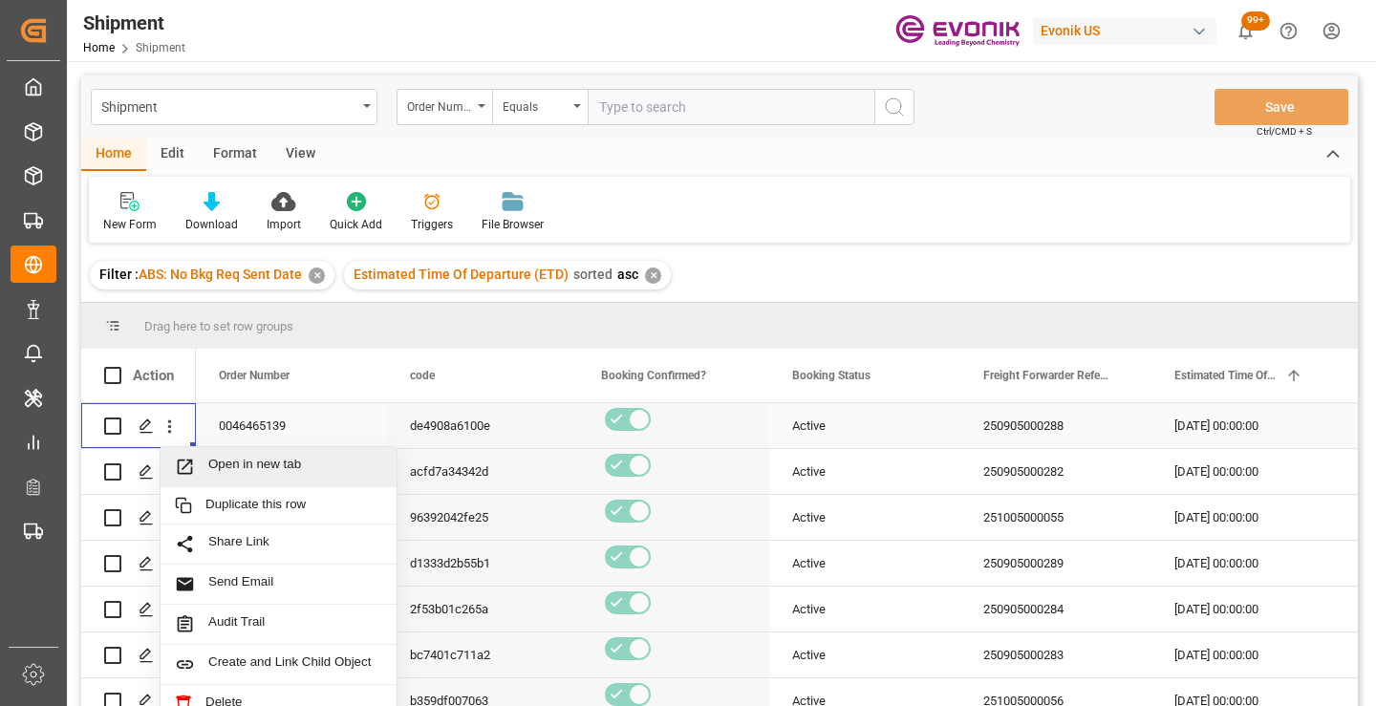
click at [245, 473] on span "Open in new tab" at bounding box center [295, 467] width 174 height 20
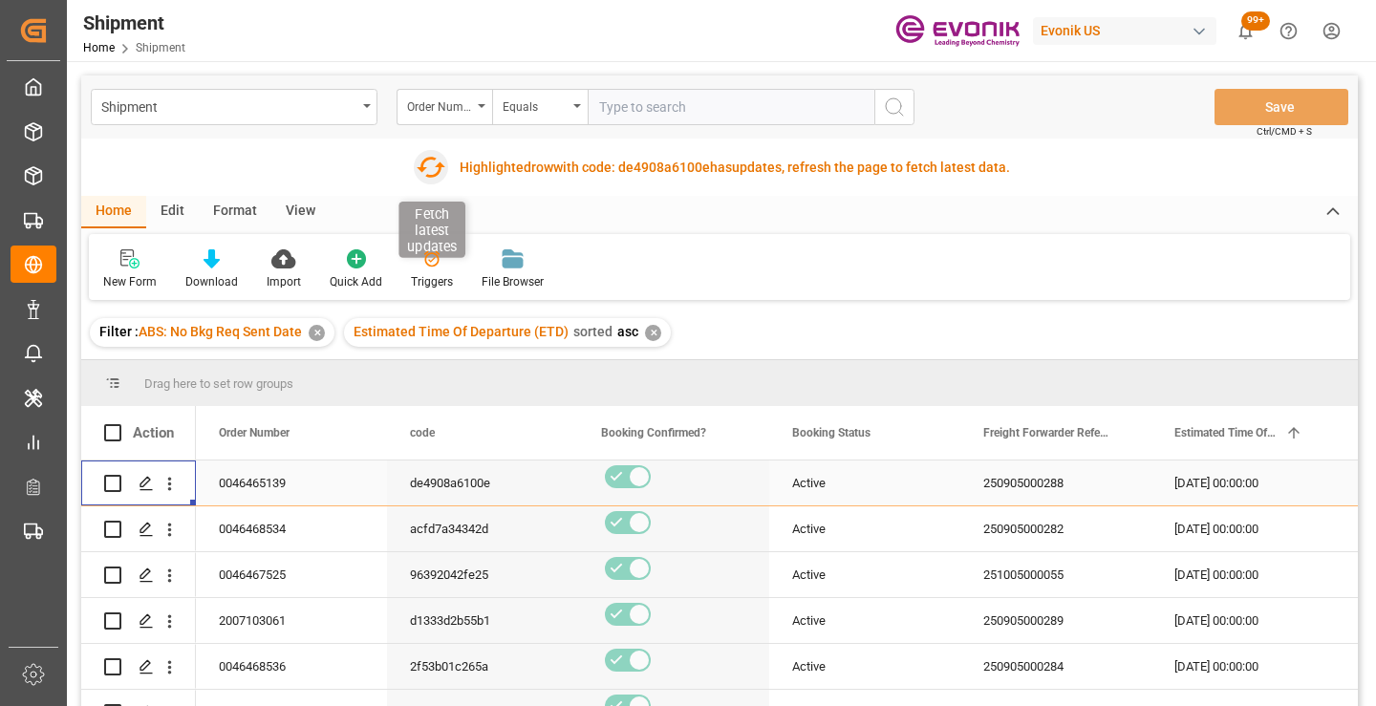
click at [434, 172] on icon "button" at bounding box center [431, 167] width 31 height 31
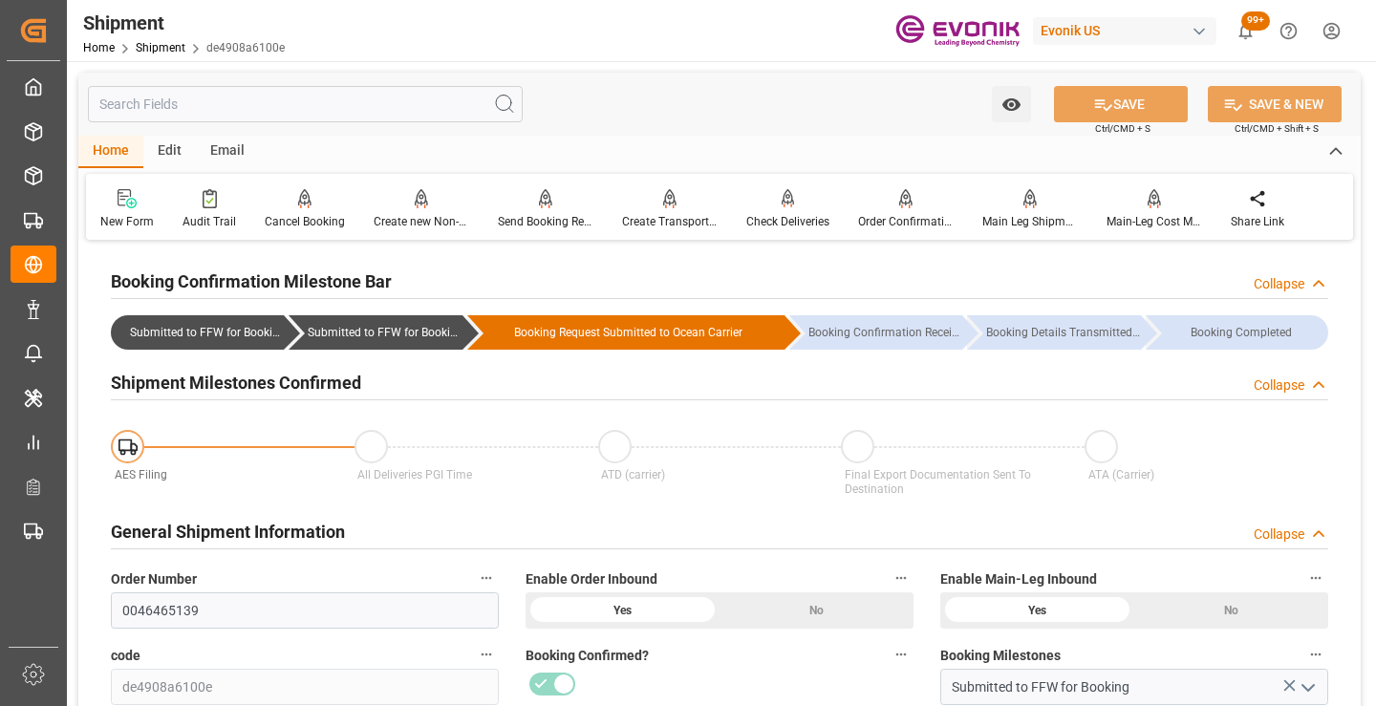
scroll to position [191, 0]
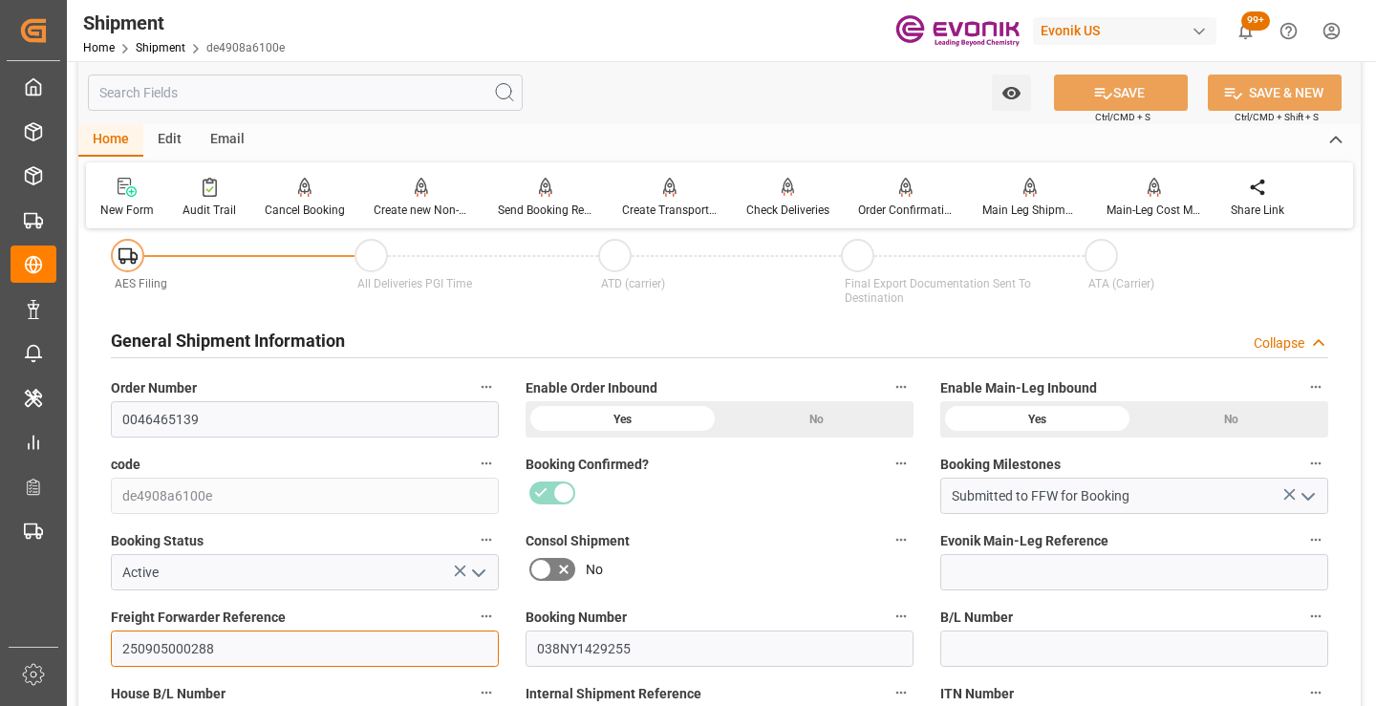
click at [189, 647] on input "250905000288" at bounding box center [305, 649] width 388 height 36
click at [353, 98] on input "text" at bounding box center [305, 93] width 435 height 36
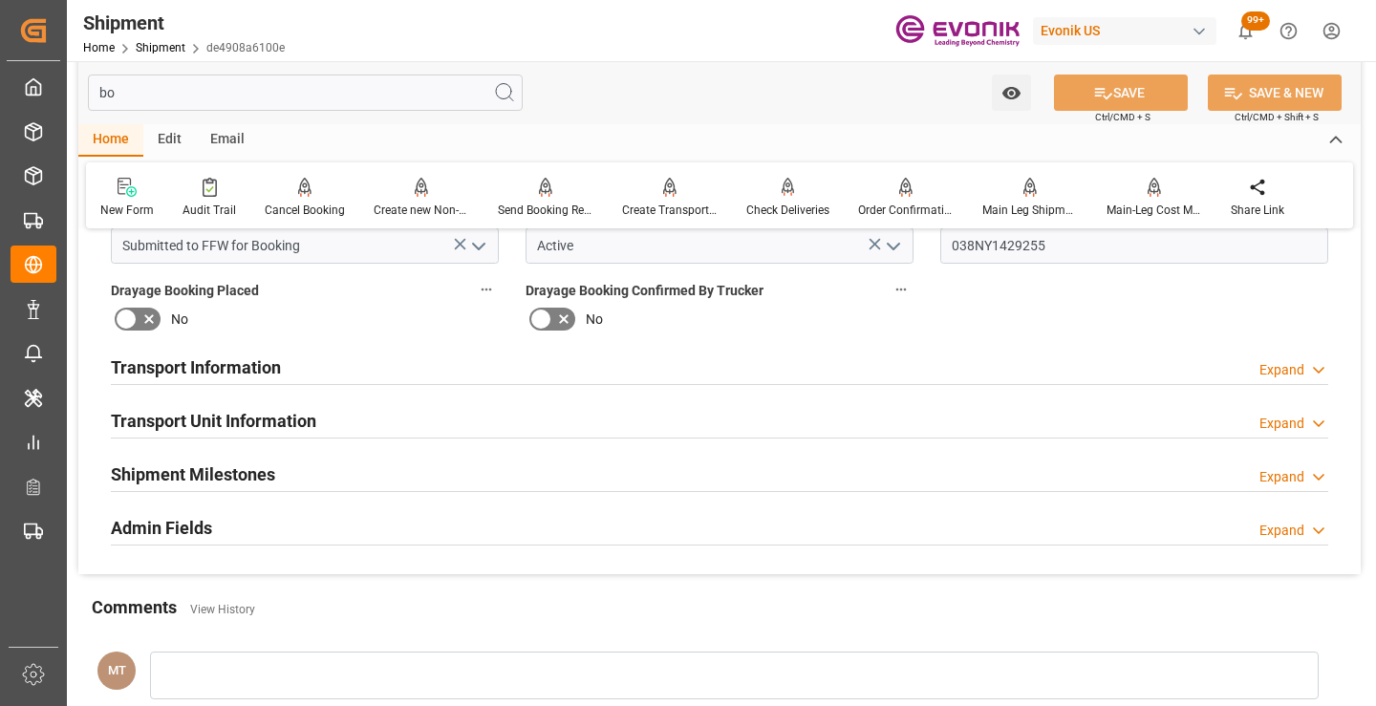
scroll to position [0, 0]
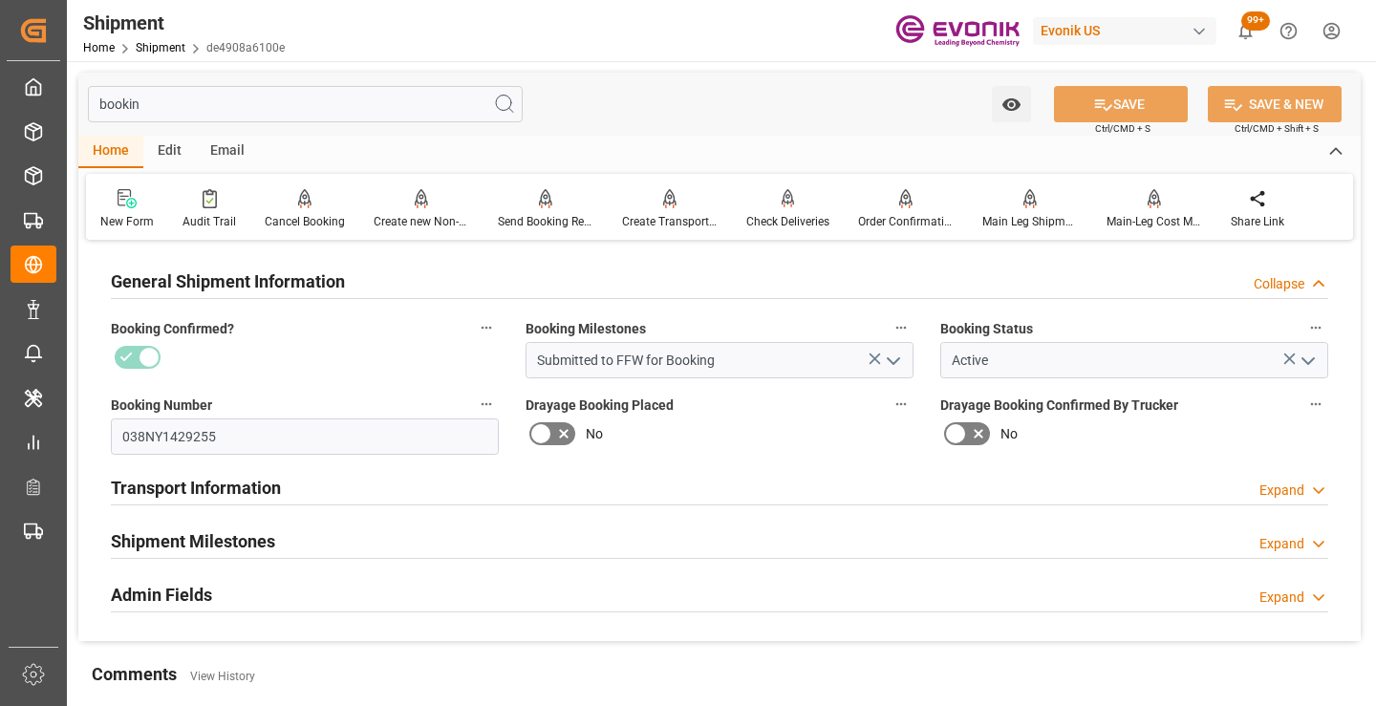
type input "bookin"
click at [290, 553] on div "Shipment Milestones Expand" at bounding box center [720, 540] width 1218 height 36
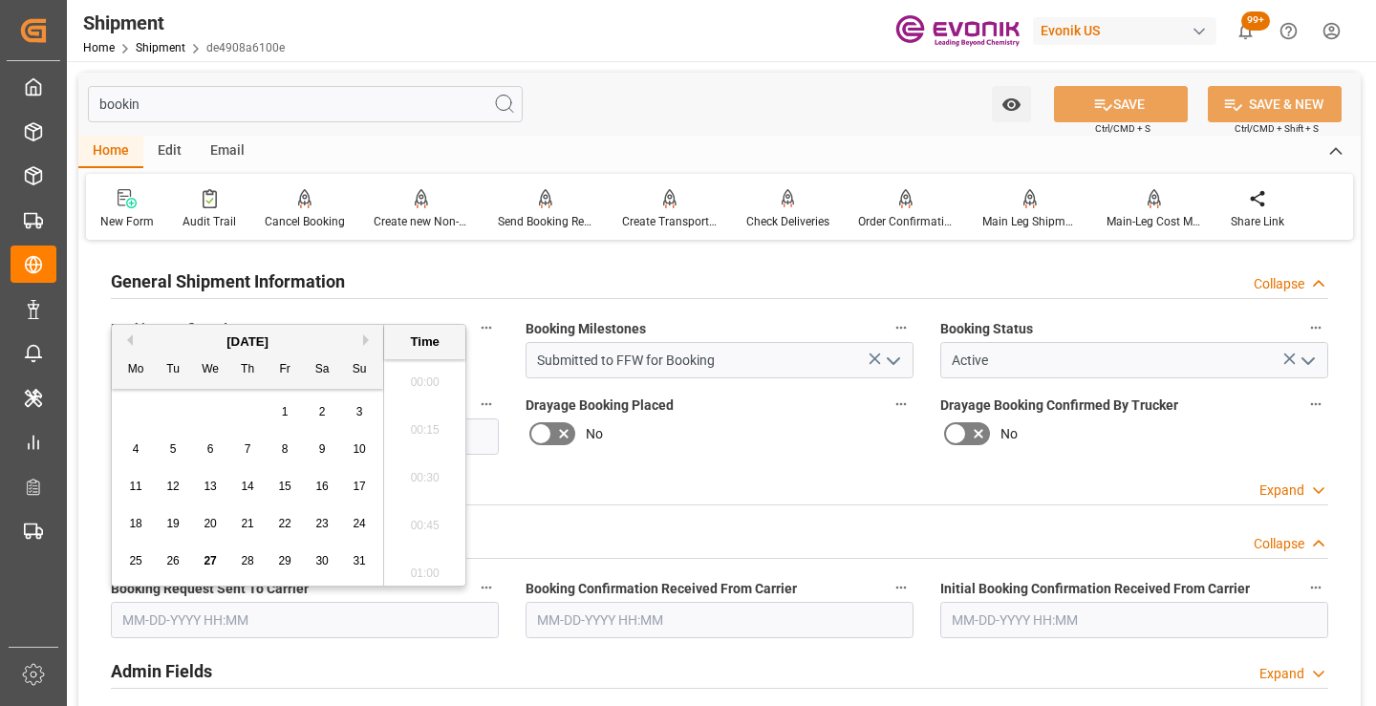
click at [256, 606] on input "text" at bounding box center [305, 620] width 388 height 36
click at [179, 557] on span "26" at bounding box center [172, 560] width 12 height 13
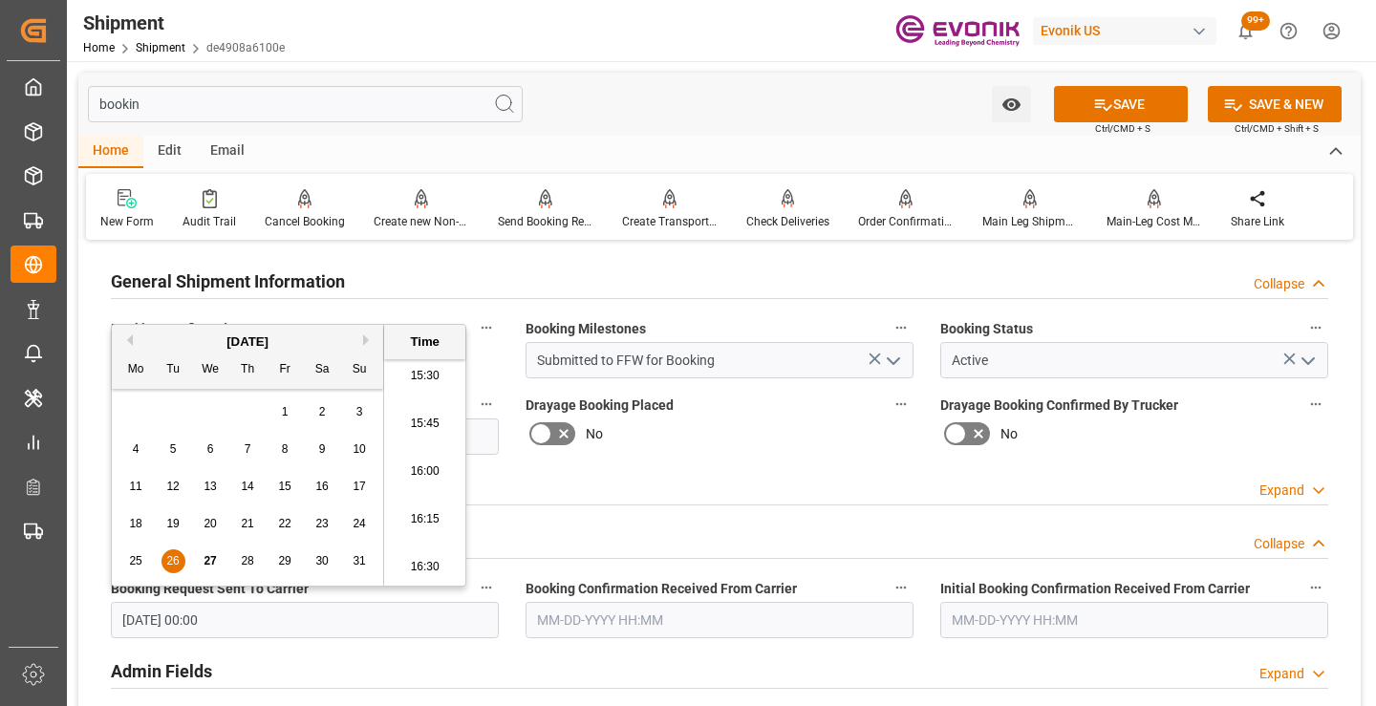
click at [217, 558] on div "27" at bounding box center [211, 562] width 24 height 23
type input "08-27-2025 00:00"
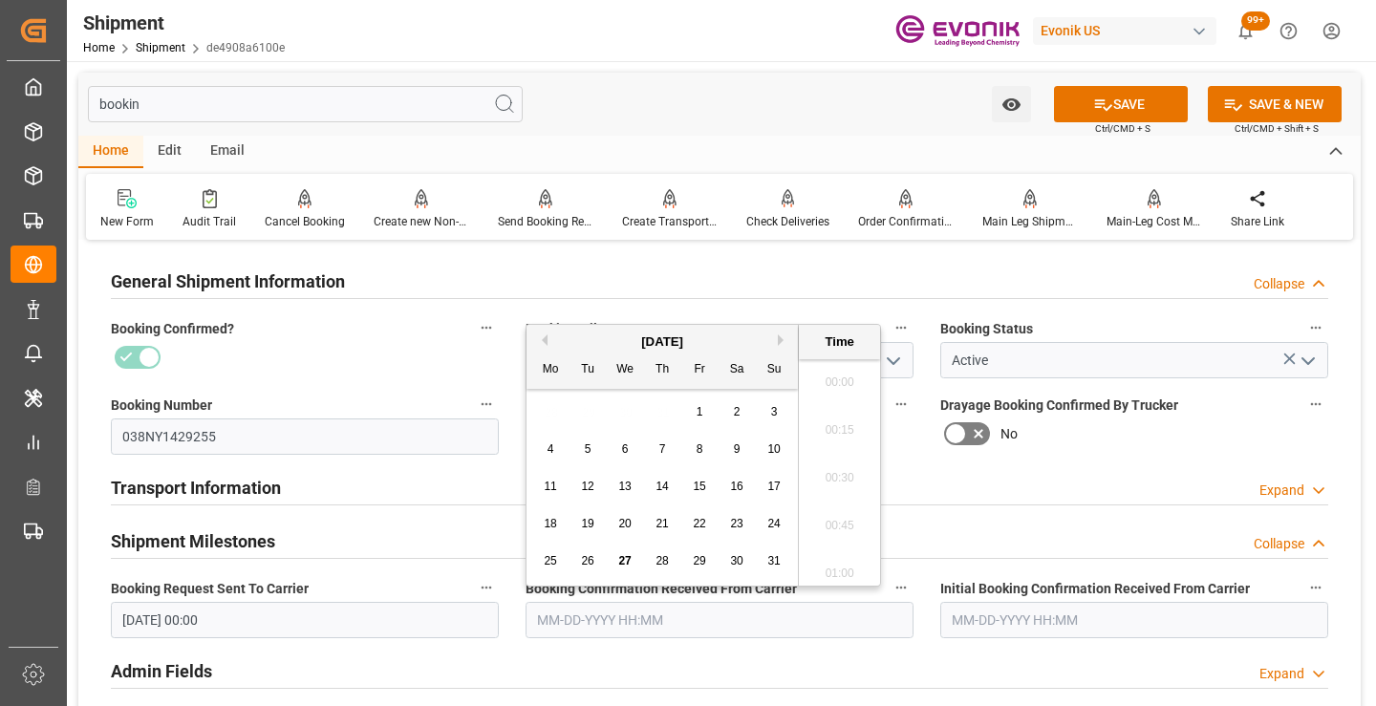
click at [622, 618] on input "text" at bounding box center [720, 620] width 388 height 36
click at [630, 565] on span "27" at bounding box center [624, 560] width 12 height 13
type input "08-27-2025 00:00"
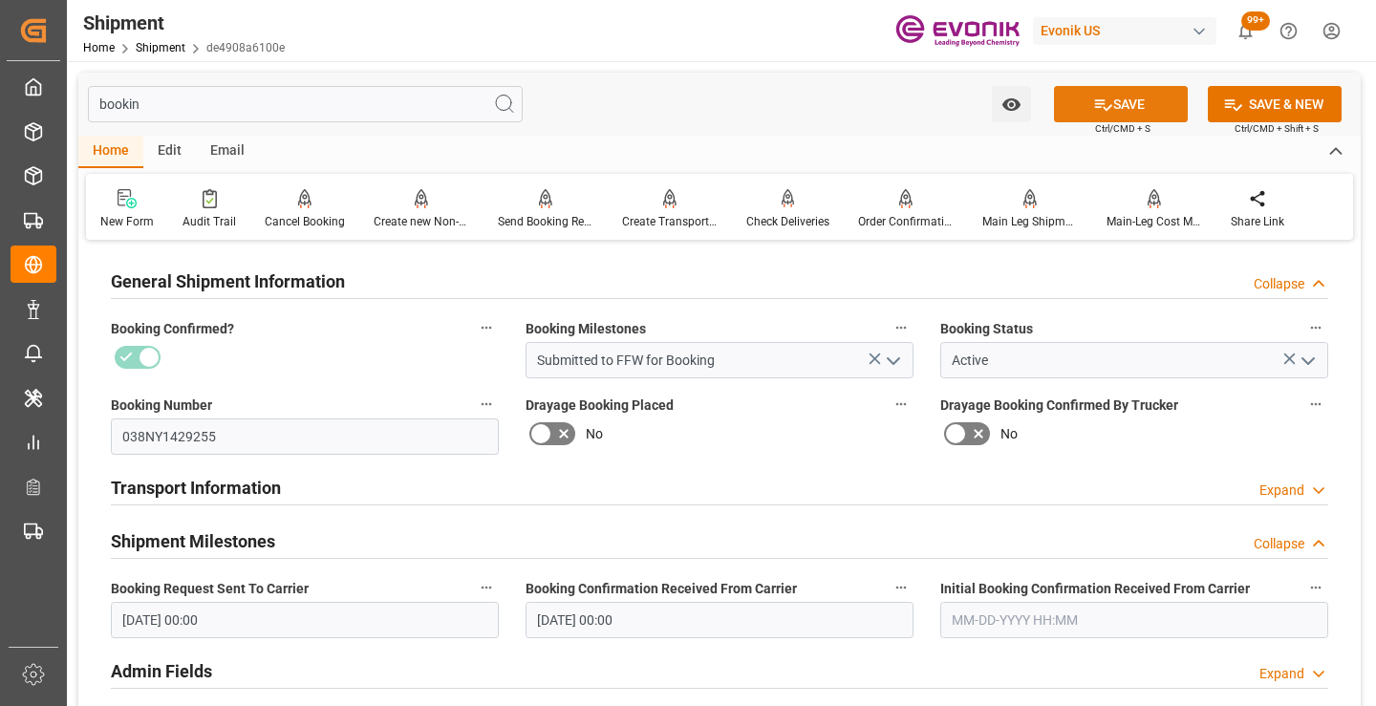
click at [1122, 109] on button "SAVE" at bounding box center [1121, 104] width 134 height 36
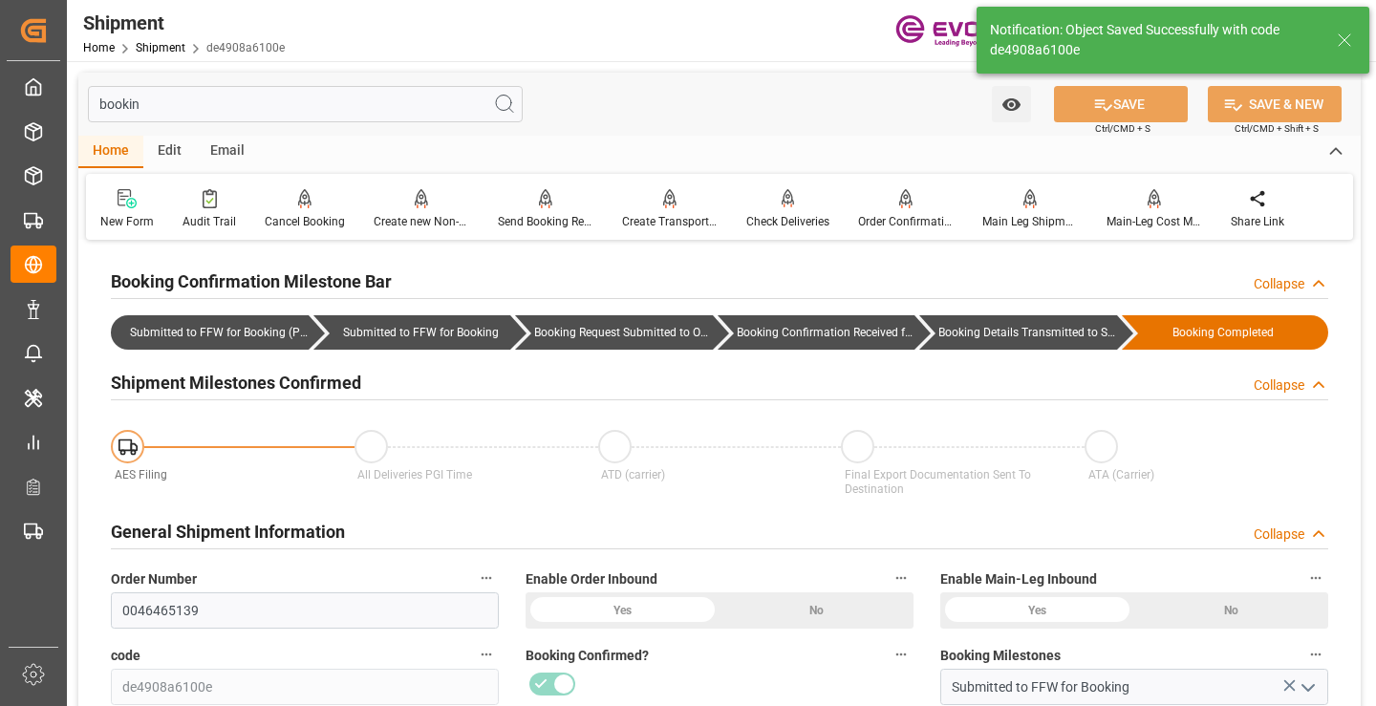
type input "Booking Details Transmitted to SAP"
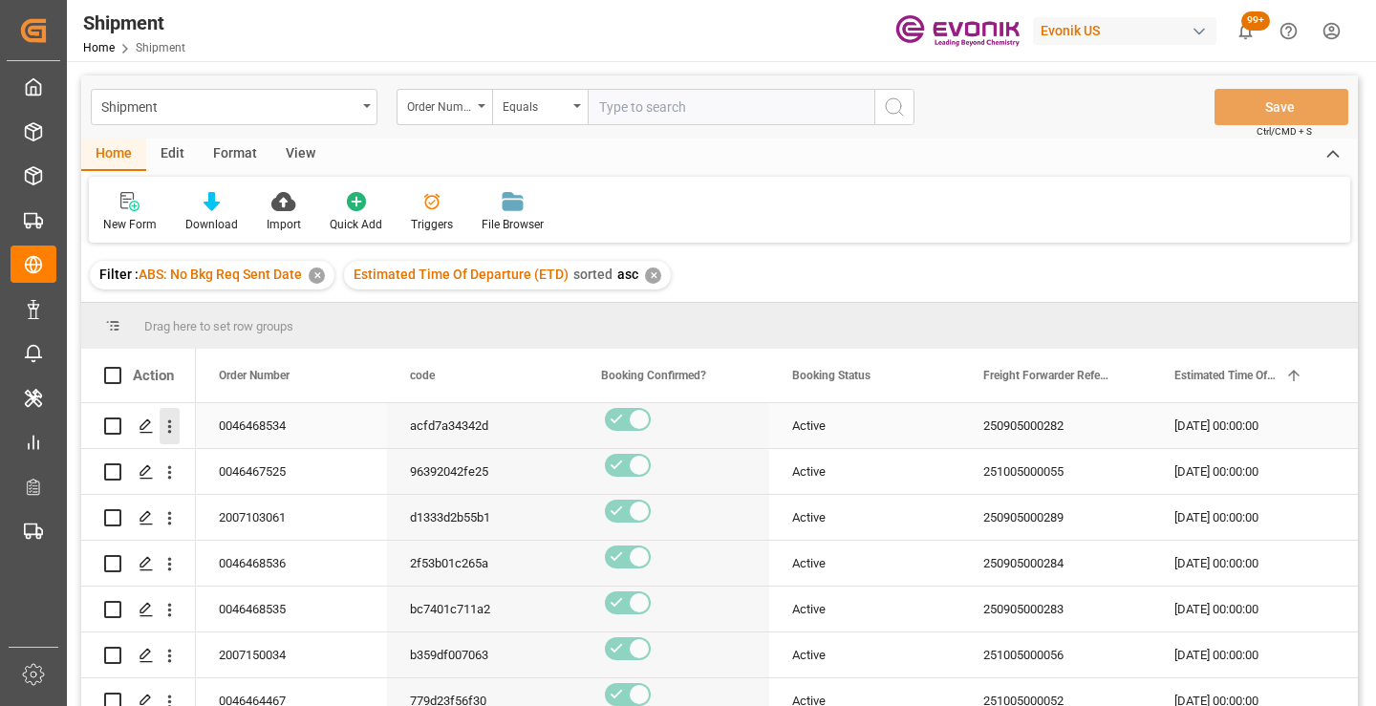
click at [166, 422] on icon "open menu" at bounding box center [170, 427] width 20 height 20
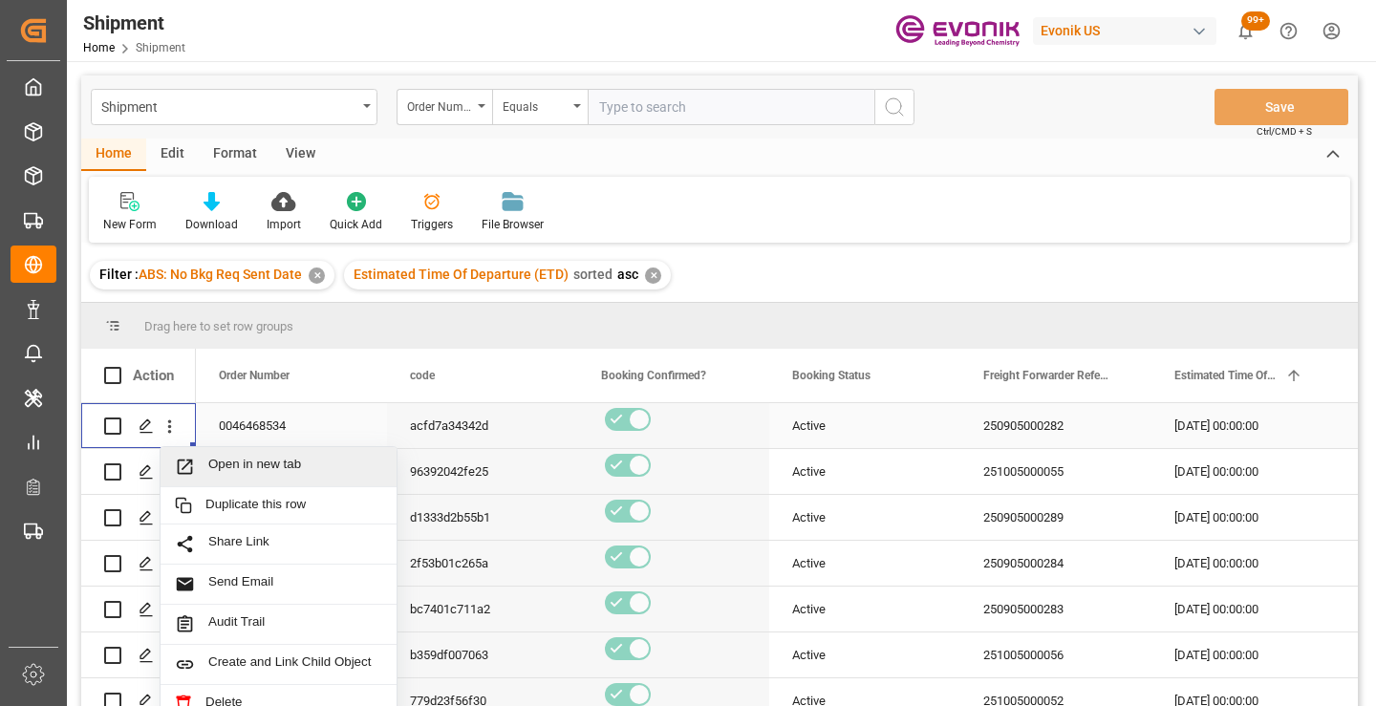
click at [234, 468] on span "Open in new tab" at bounding box center [295, 467] width 174 height 20
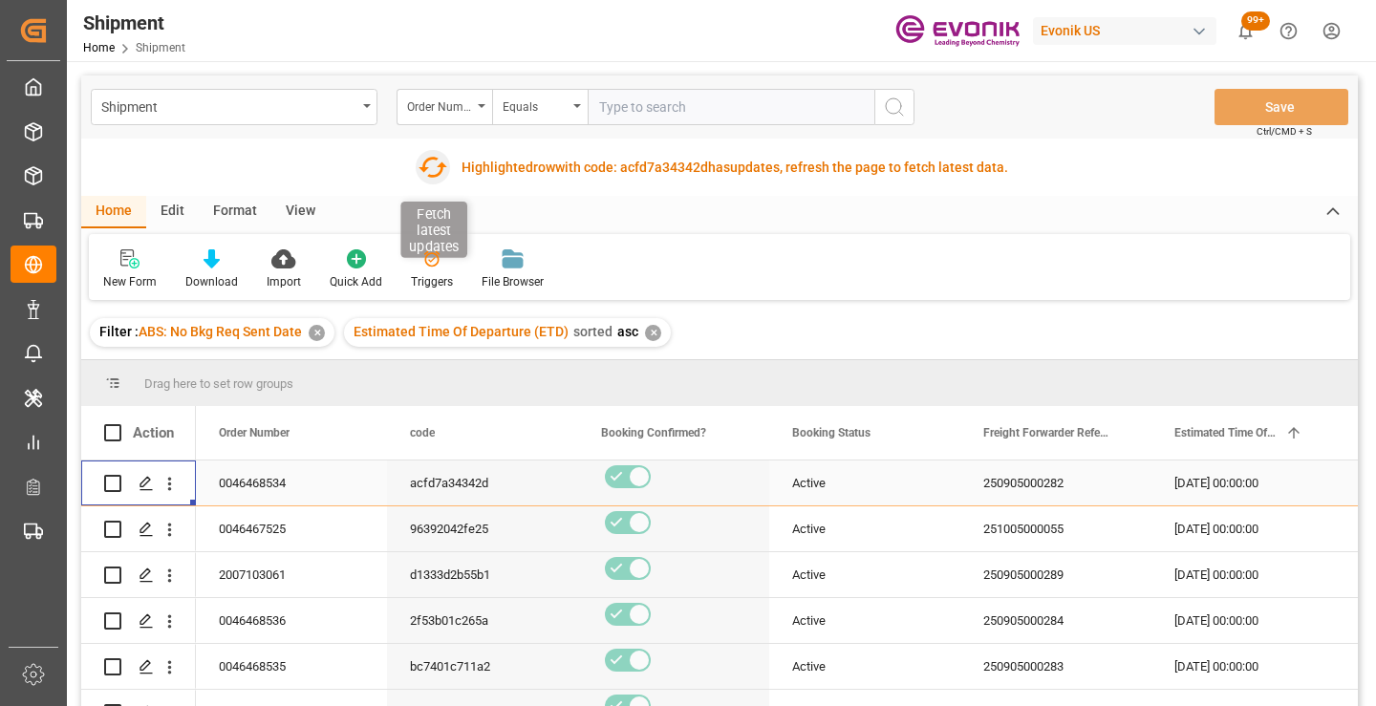
click at [429, 161] on icon "button" at bounding box center [433, 167] width 31 height 31
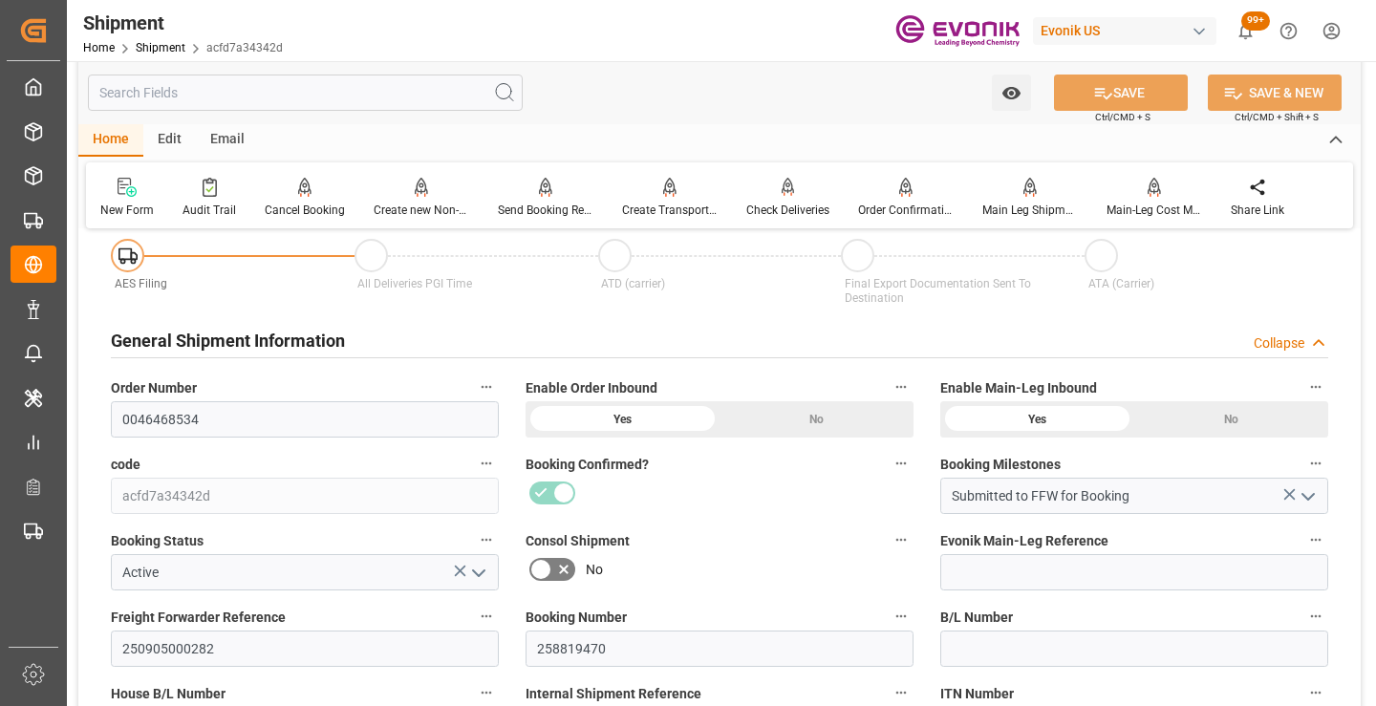
scroll to position [287, 0]
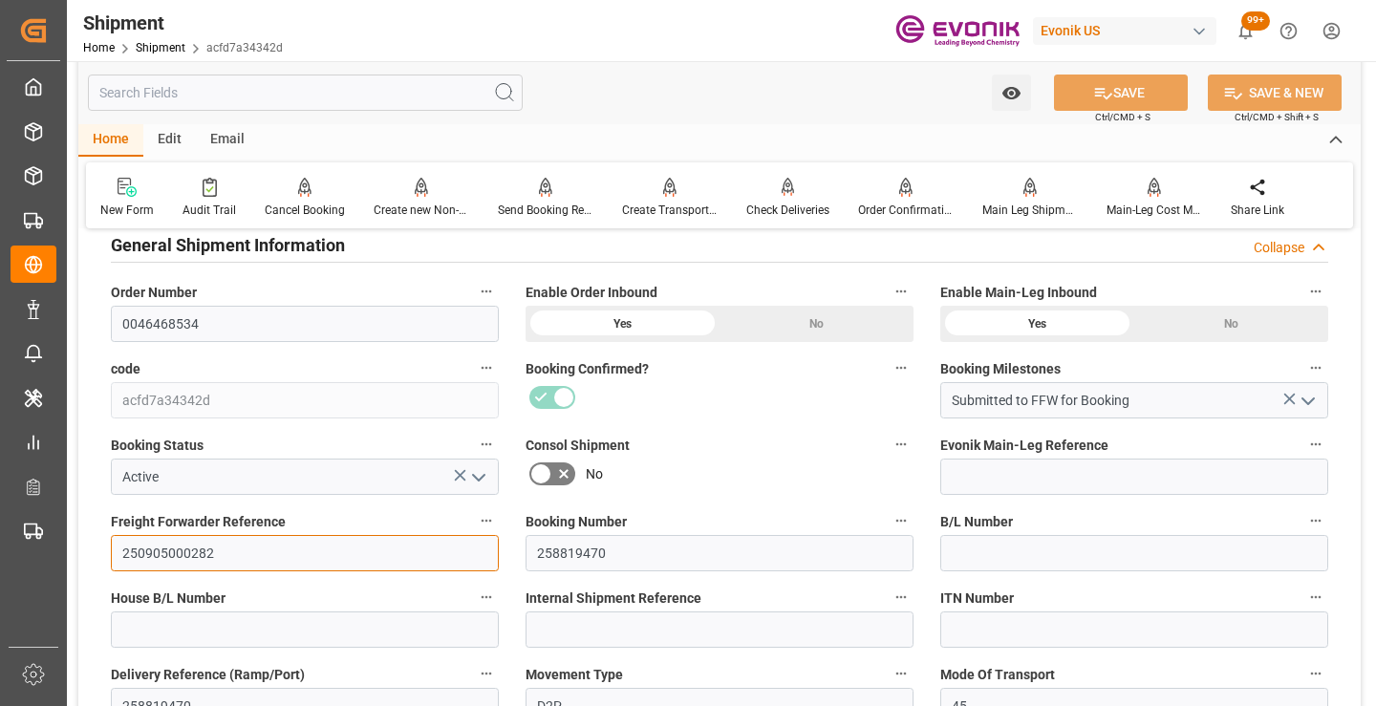
click at [195, 552] on input "250905000282" at bounding box center [305, 553] width 388 height 36
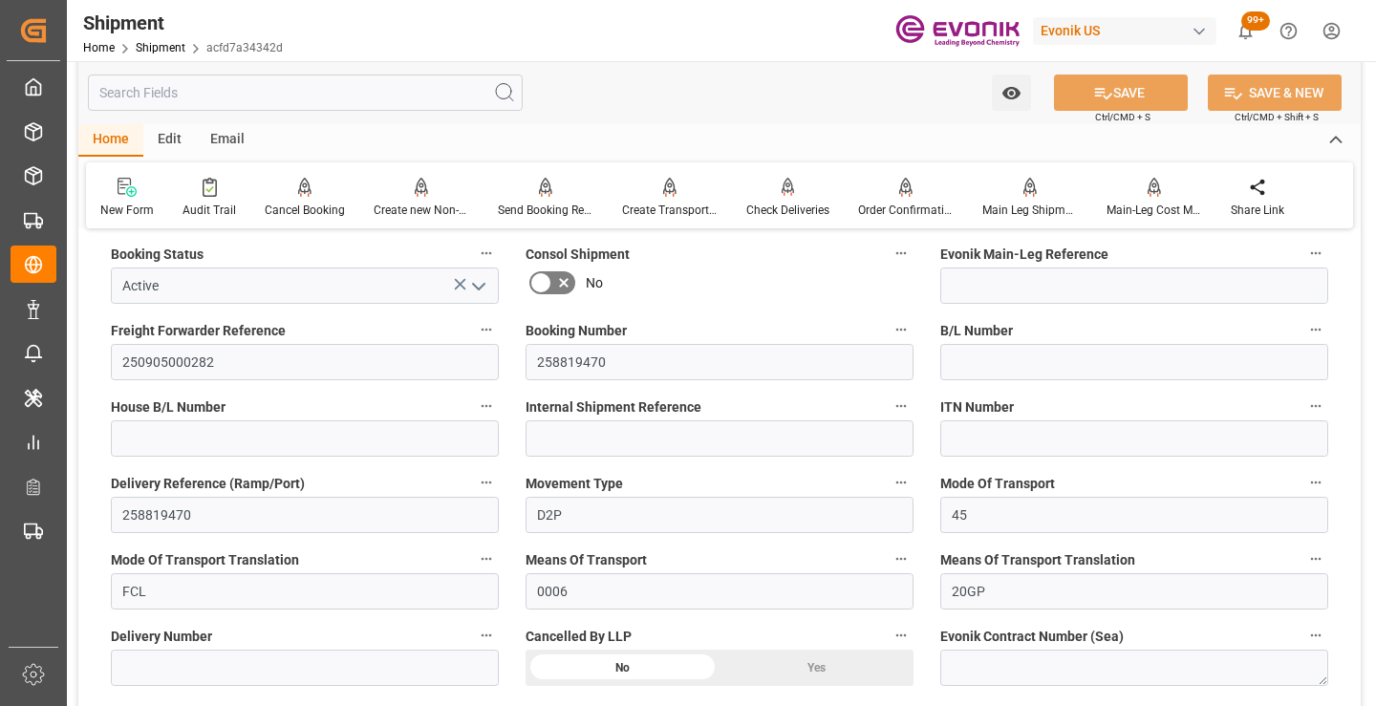
click at [371, 103] on input "text" at bounding box center [305, 93] width 435 height 36
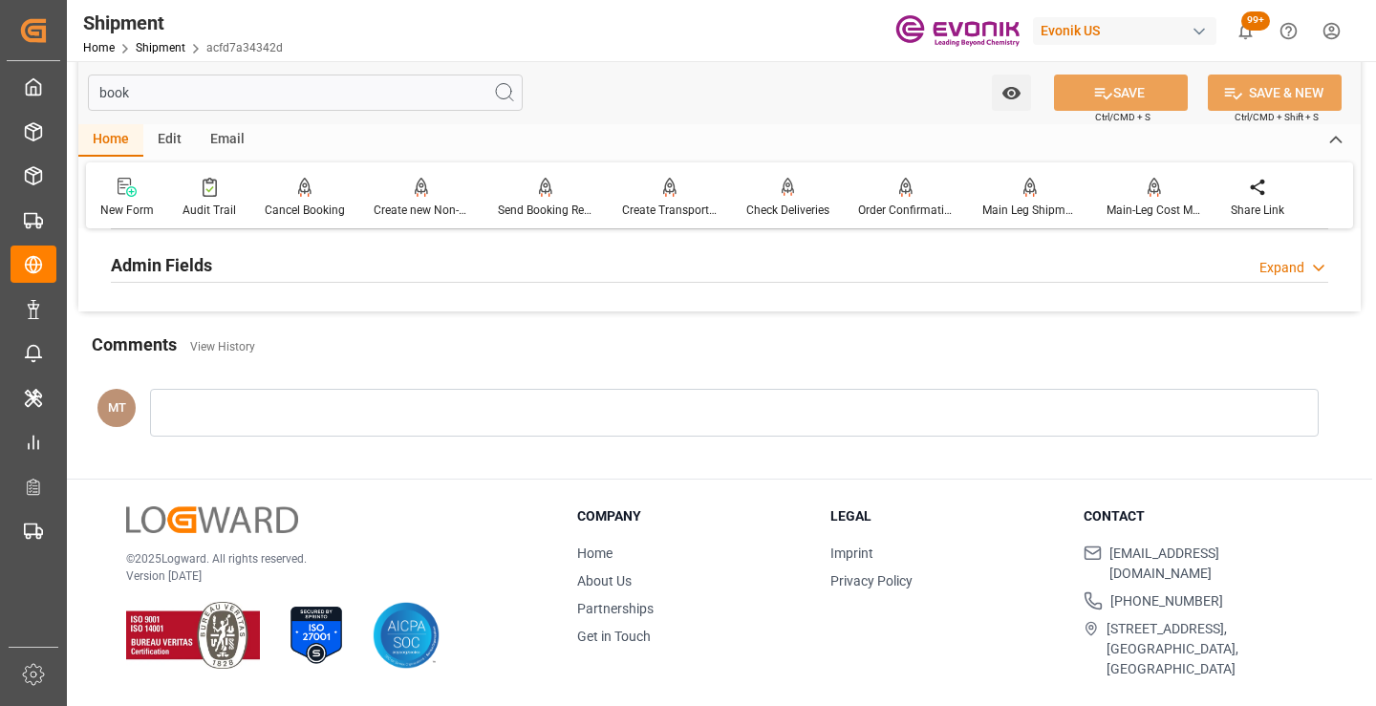
scroll to position [229, 0]
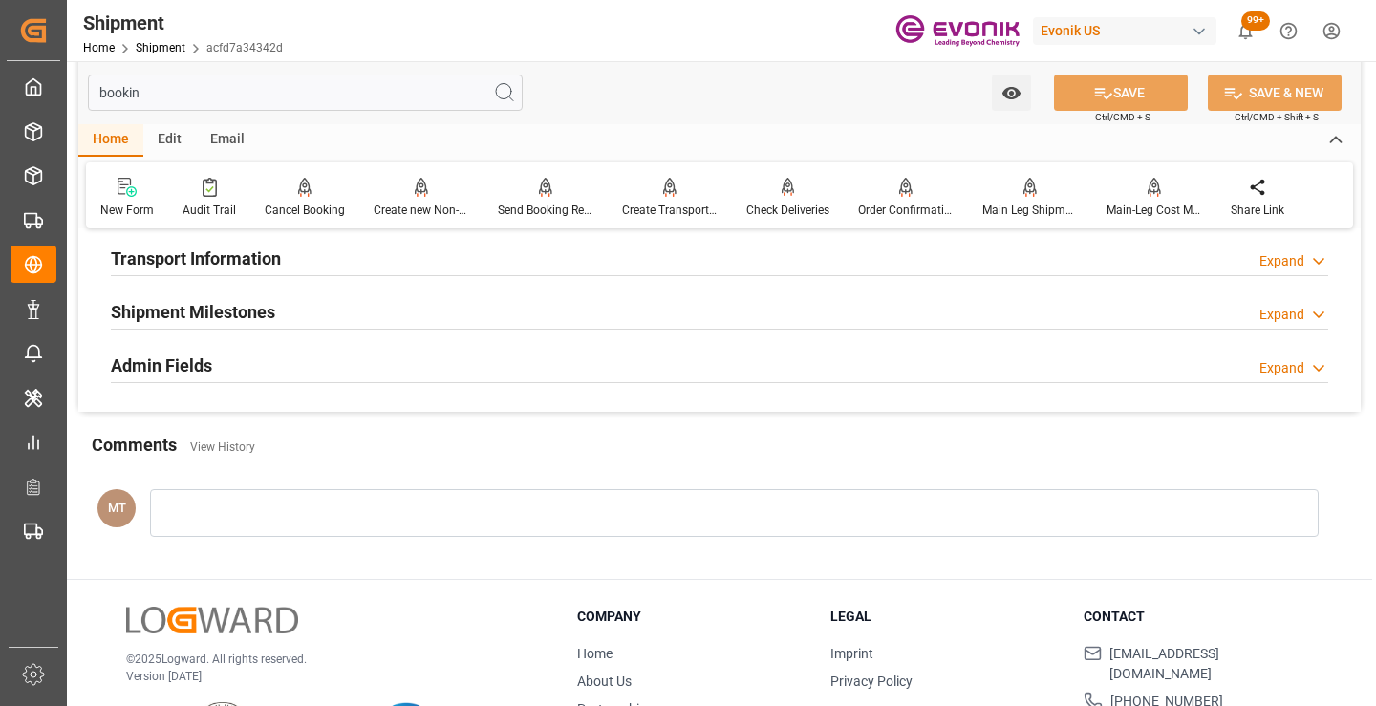
type input "bookin"
click at [245, 306] on h2 "Shipment Milestones" at bounding box center [193, 312] width 164 height 26
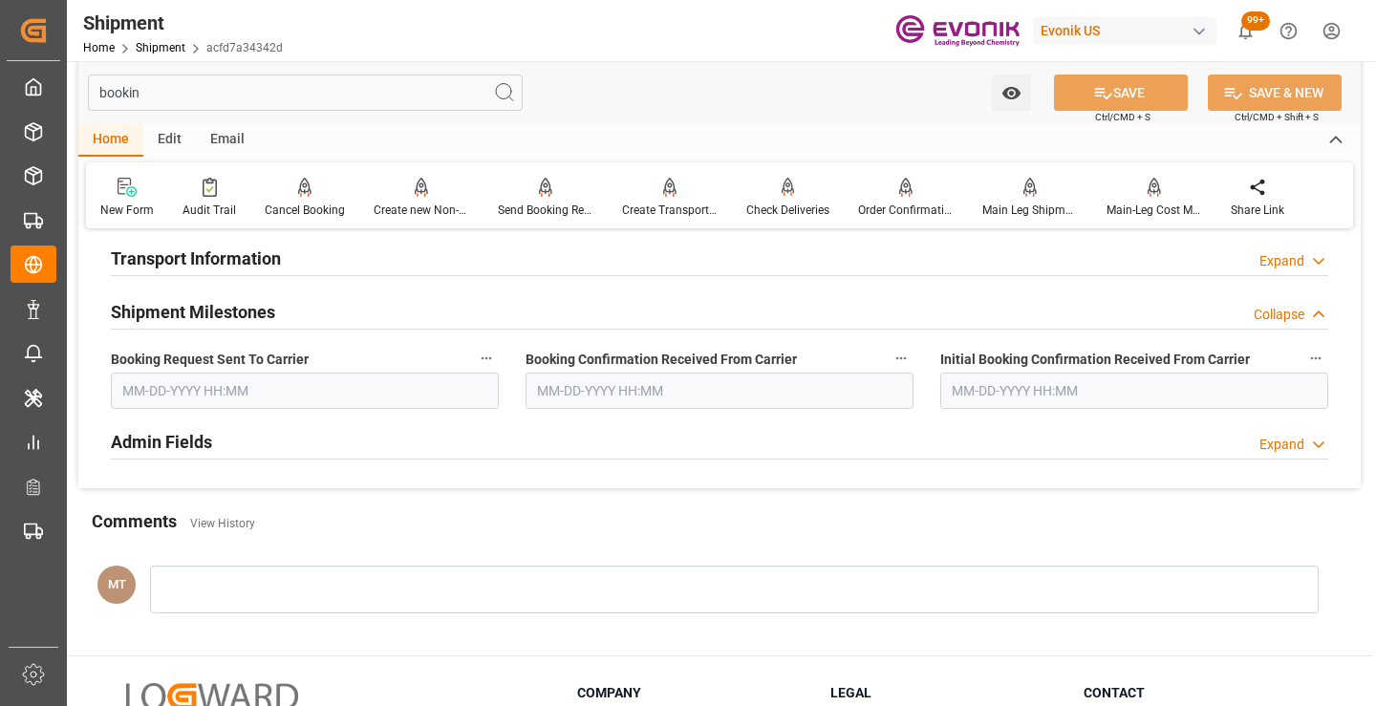
click at [217, 401] on input "text" at bounding box center [305, 391] width 388 height 36
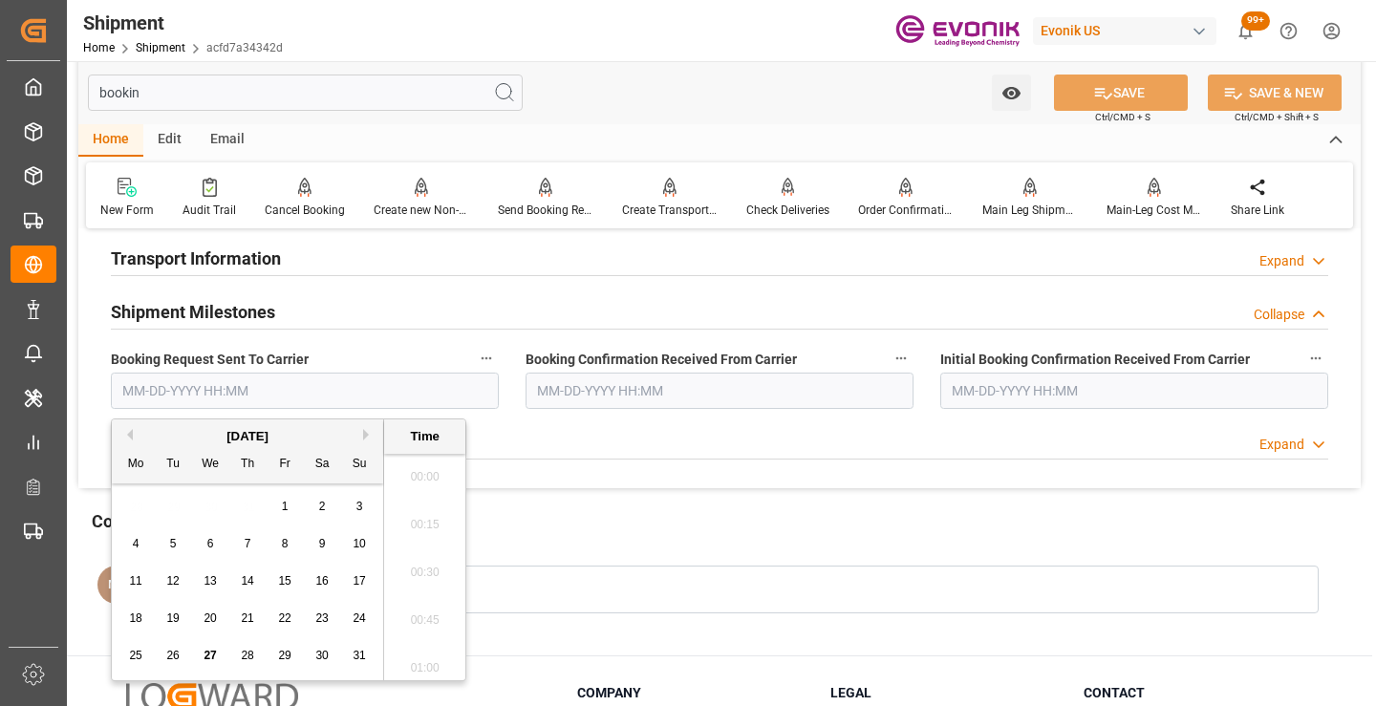
scroll to position [2970, 0]
click at [214, 657] on span "27" at bounding box center [210, 655] width 12 height 13
type input "[DATE] 00:00"
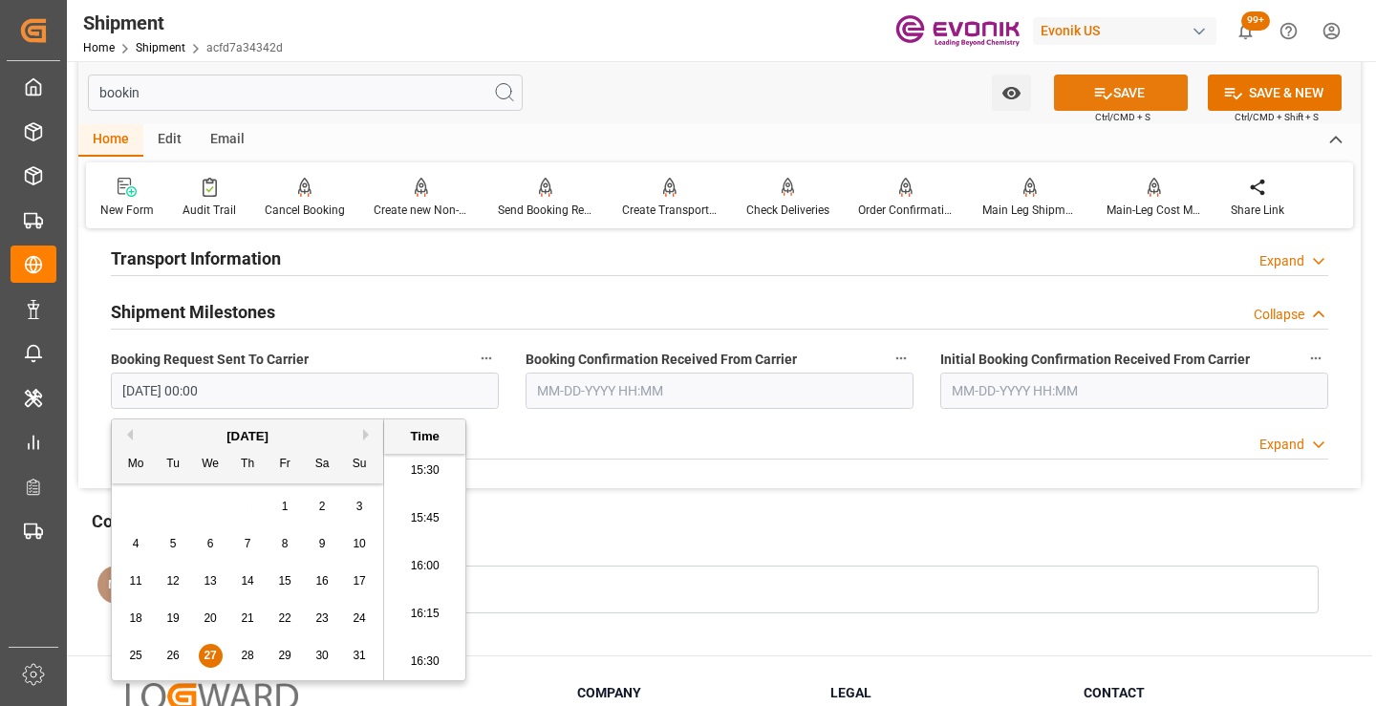
click at [1079, 95] on button "SAVE" at bounding box center [1121, 93] width 134 height 36
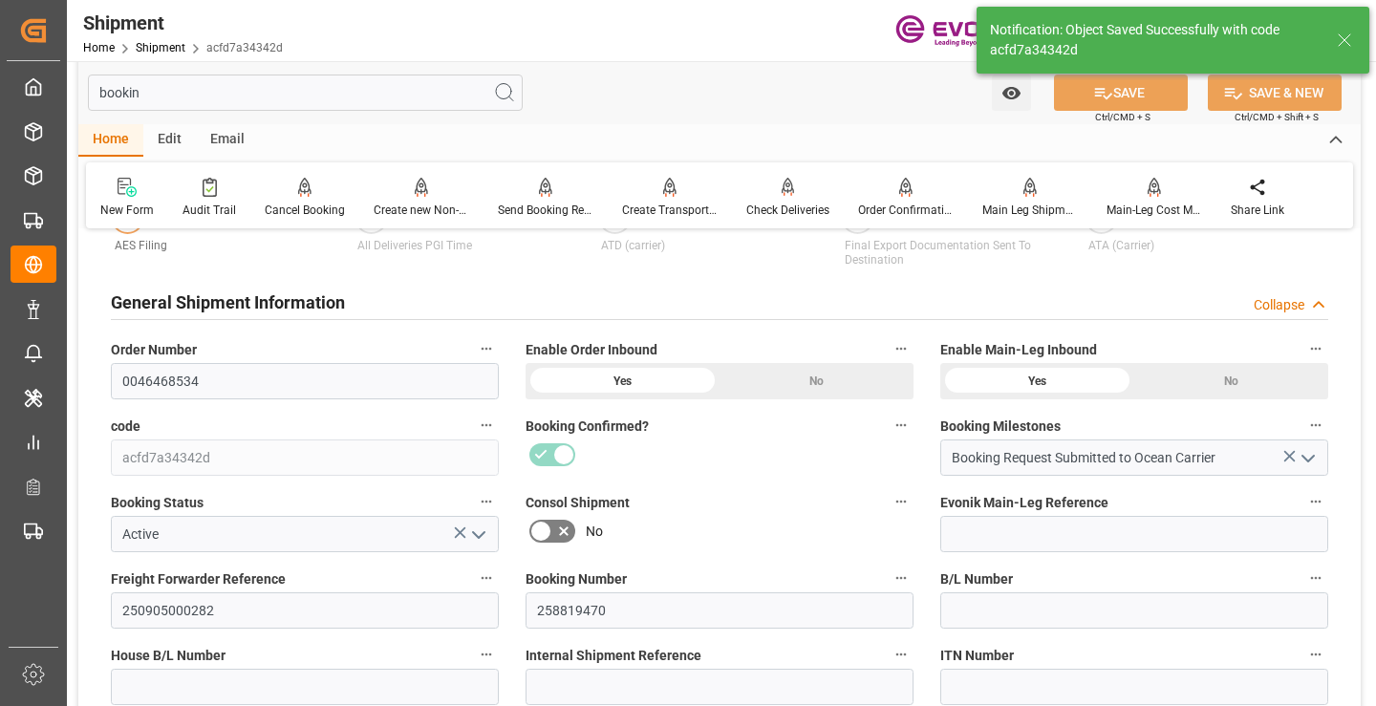
type input "Booking Request Submitted to Ocean Carrier"
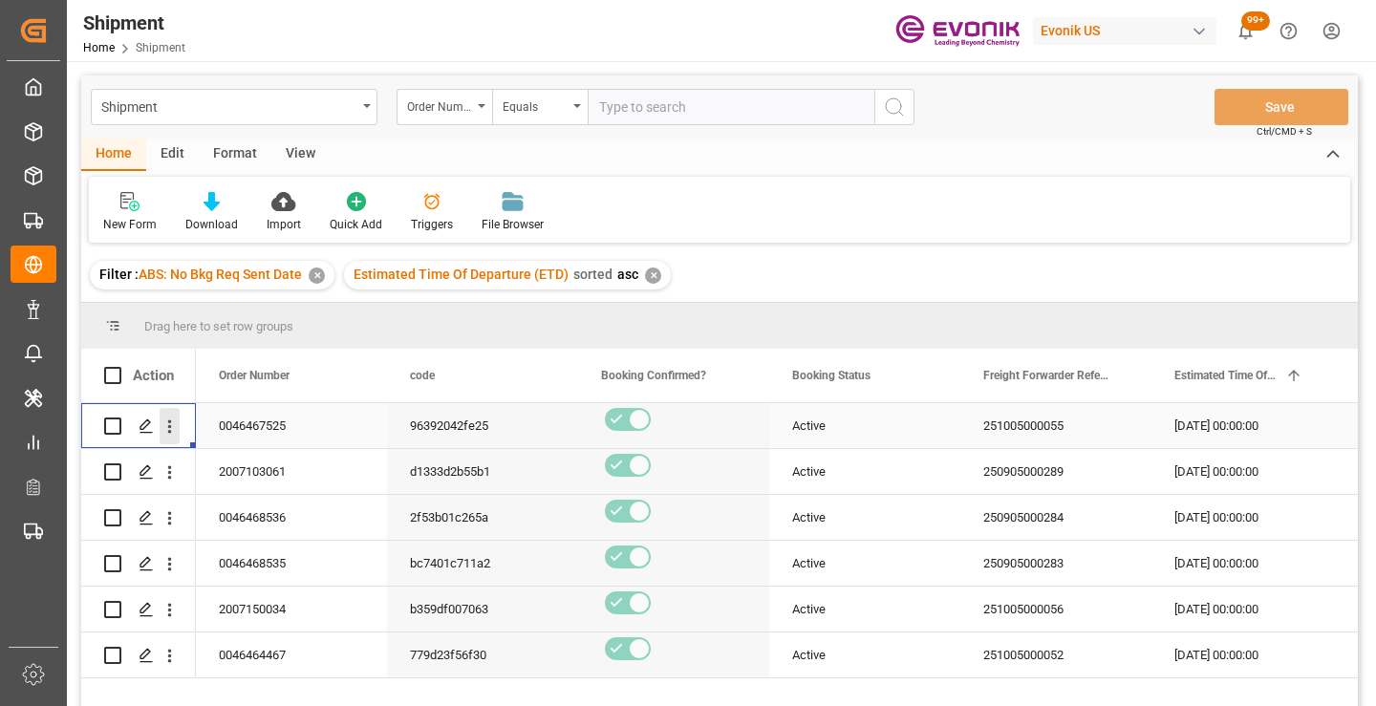
click at [169, 423] on icon "open menu" at bounding box center [170, 427] width 4 height 13
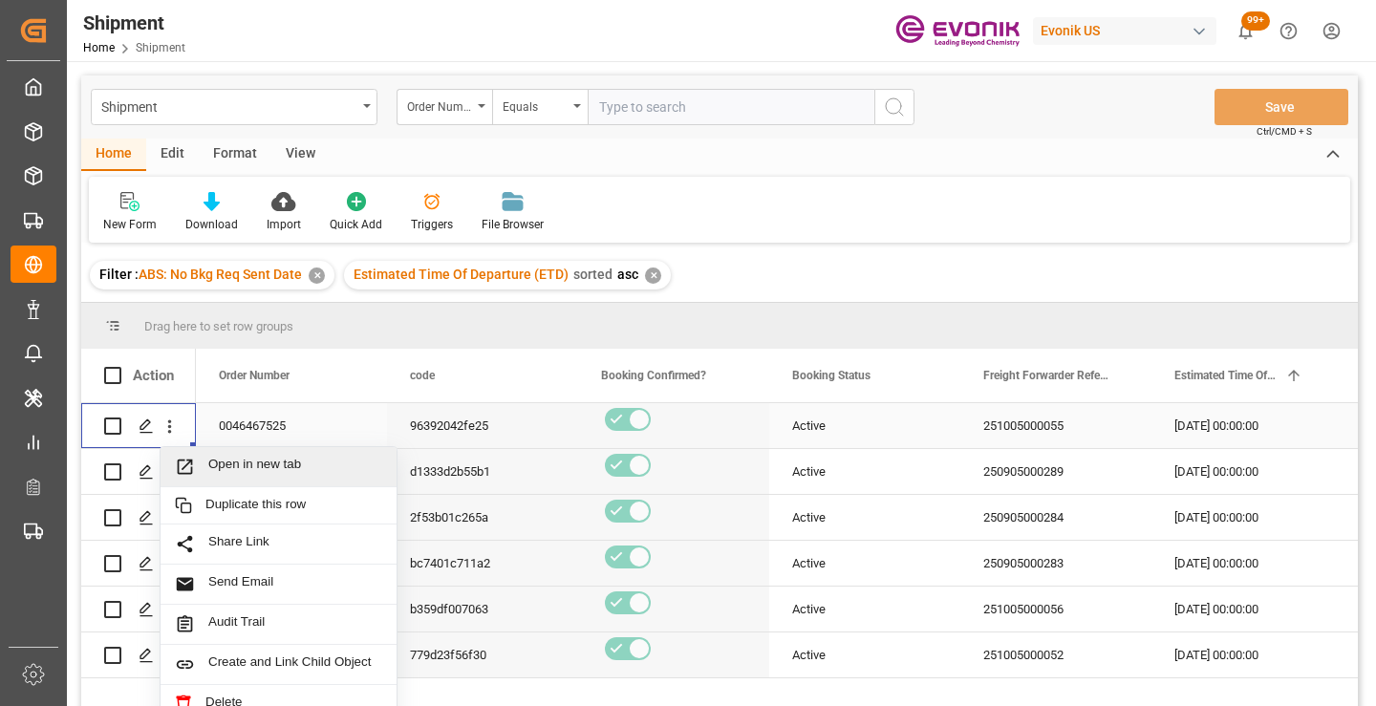
click at [239, 462] on span "Open in new tab" at bounding box center [295, 467] width 174 height 20
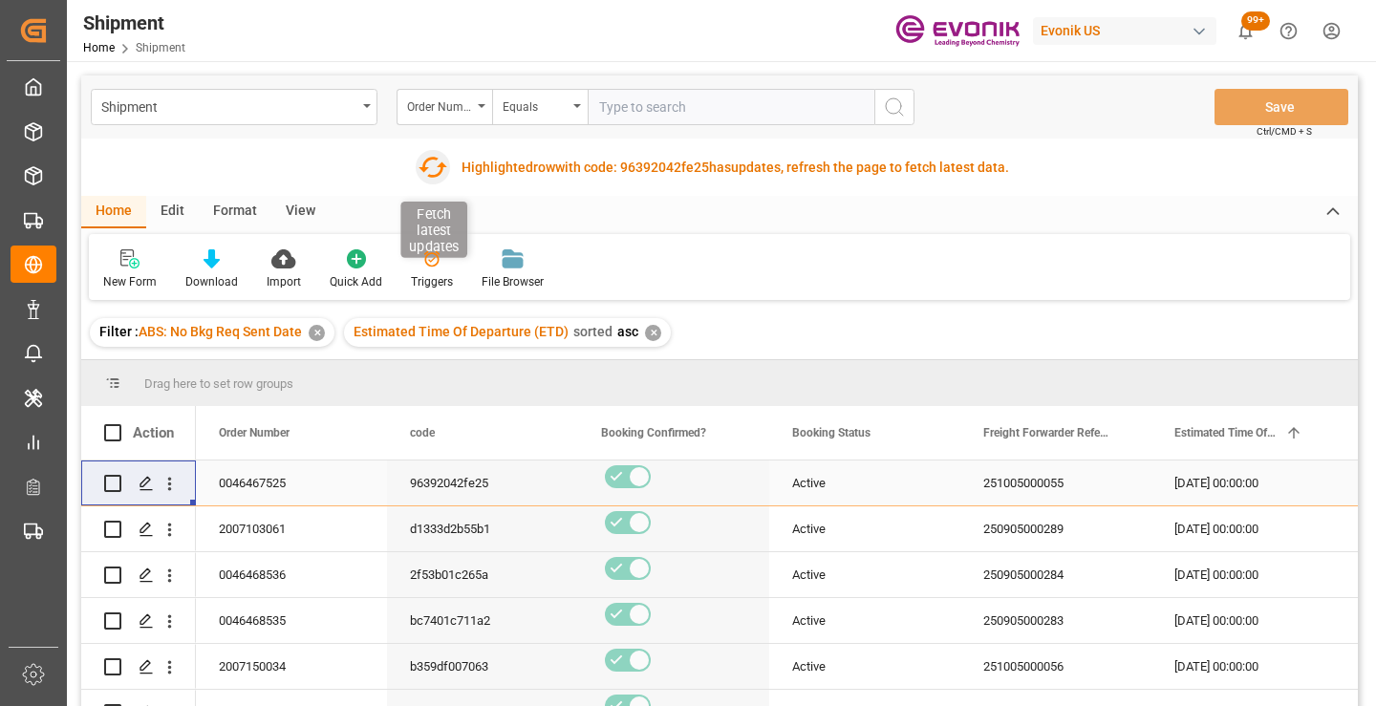
click at [427, 168] on icon "button" at bounding box center [432, 167] width 31 height 31
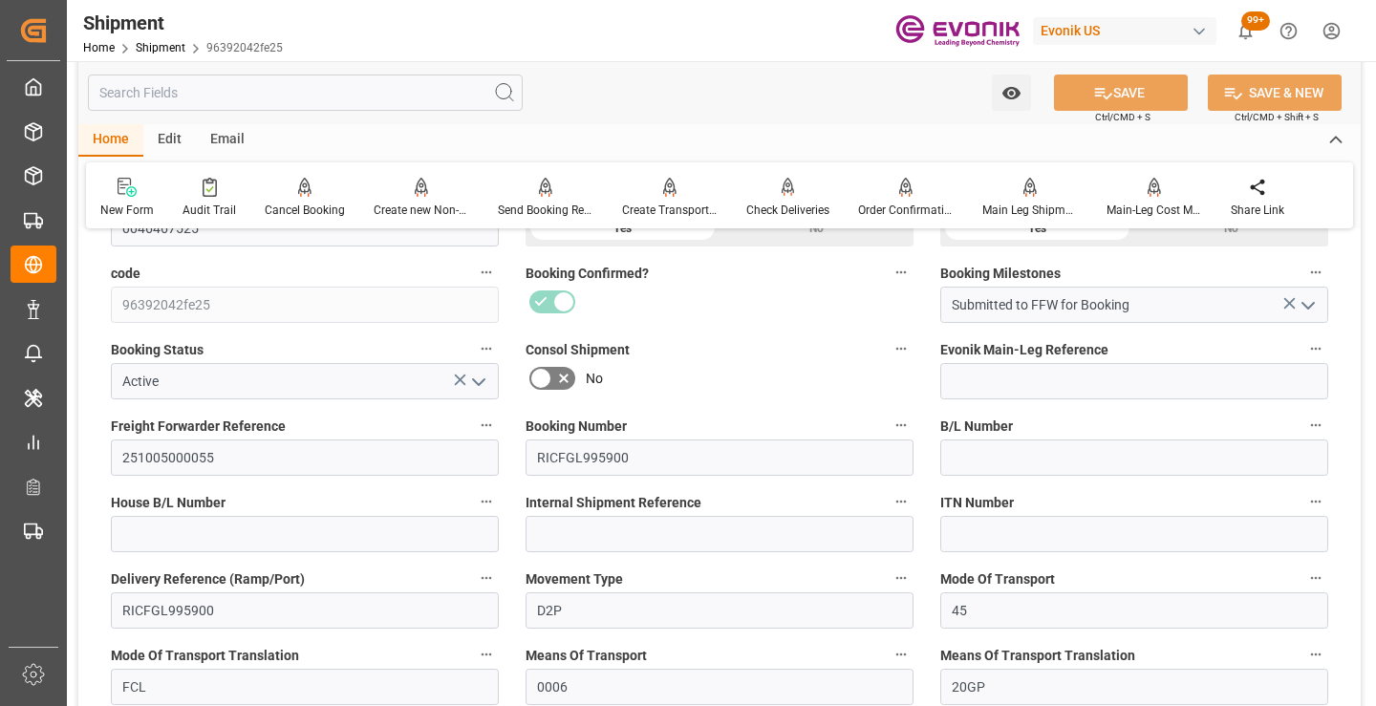
scroll to position [478, 0]
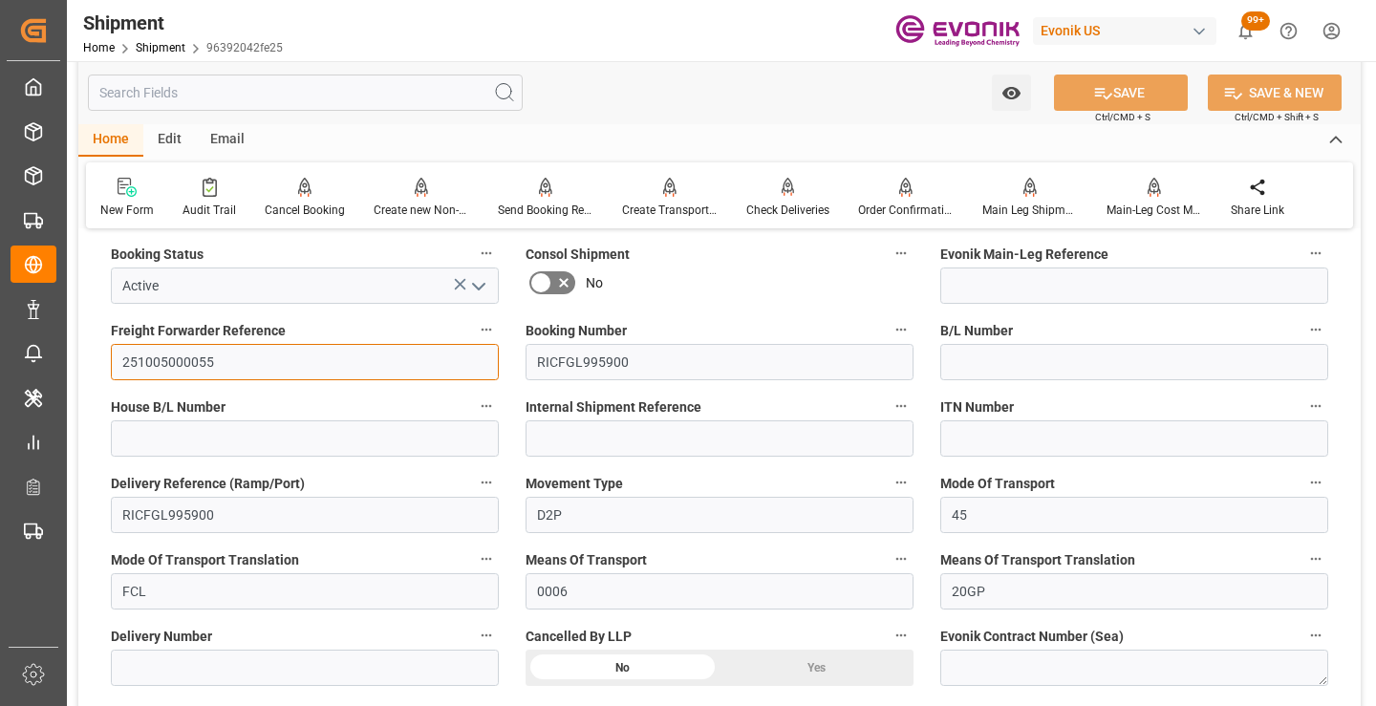
click at [178, 358] on input "251005000055" at bounding box center [305, 362] width 388 height 36
click at [412, 98] on input "text" at bounding box center [305, 93] width 435 height 36
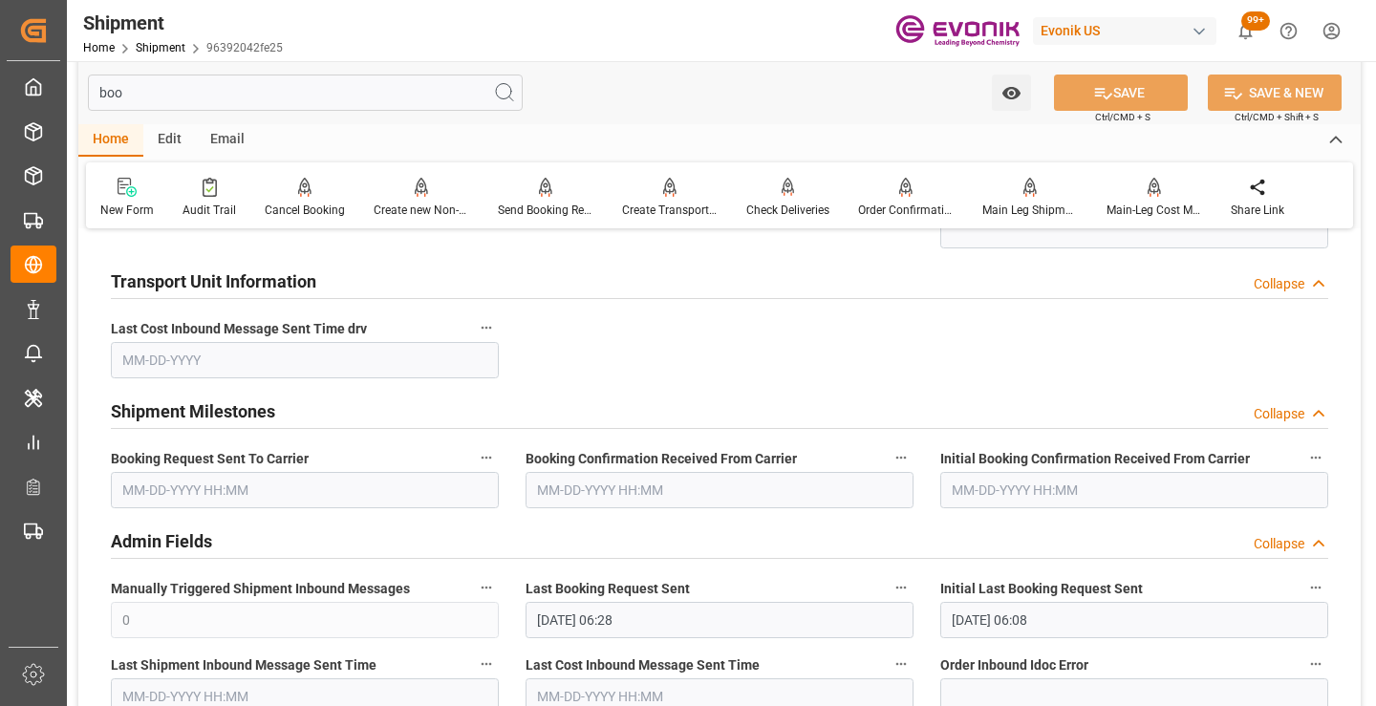
scroll to position [229, 0]
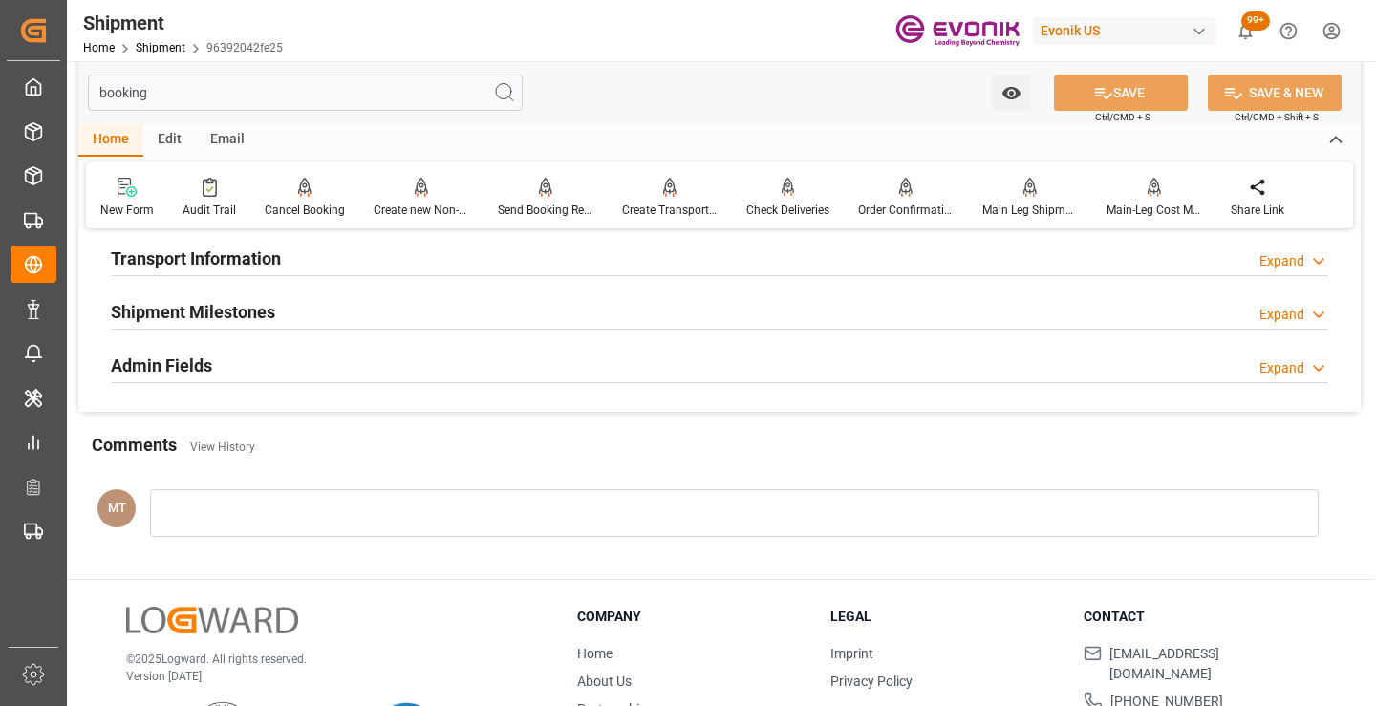
type input "booking"
click at [273, 315] on h2 "Shipment Milestones" at bounding box center [193, 312] width 164 height 26
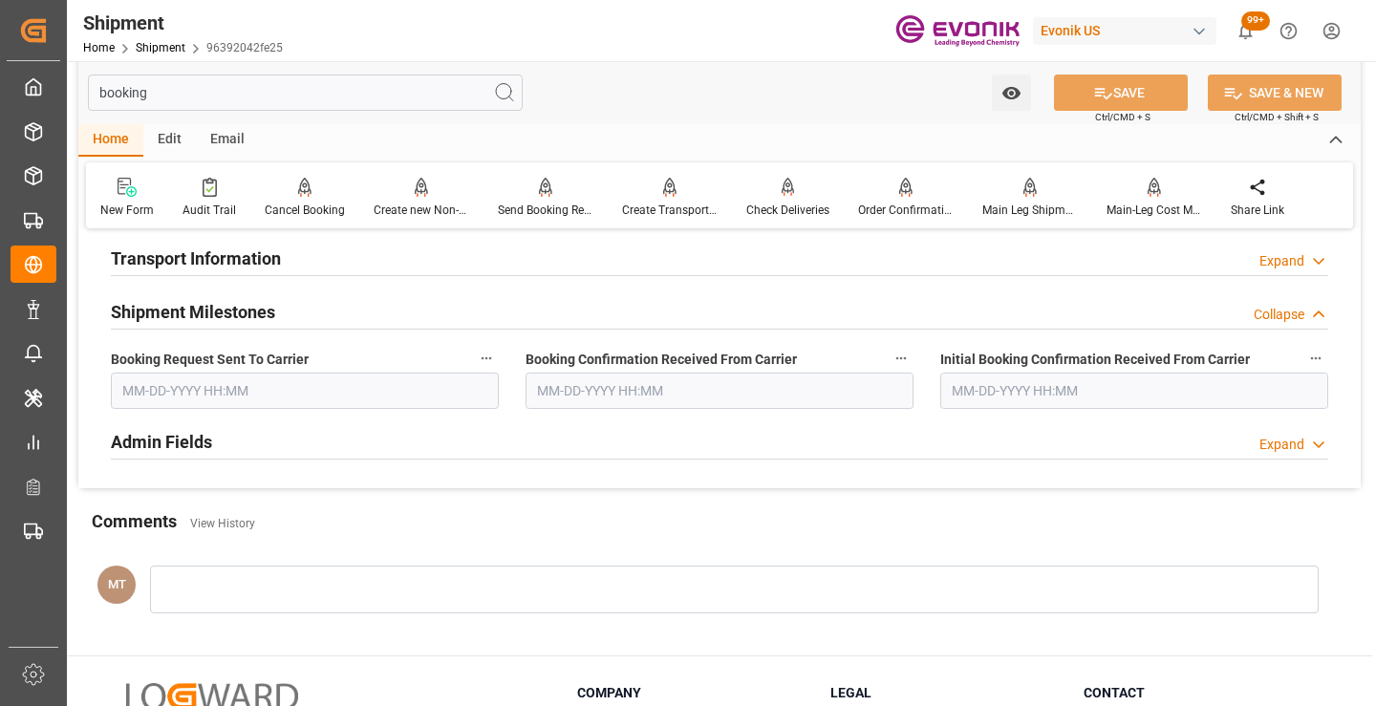
click at [224, 404] on input "text" at bounding box center [305, 391] width 388 height 36
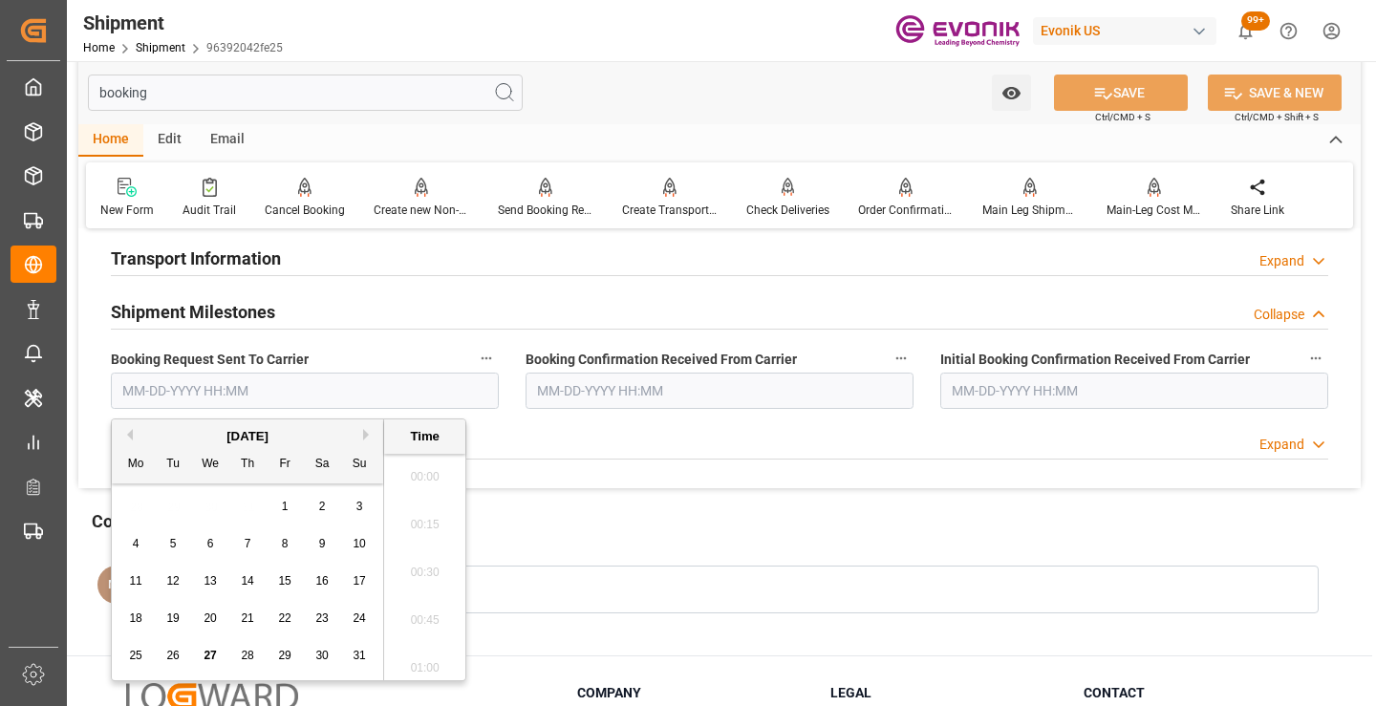
scroll to position [2970, 0]
click at [211, 655] on span "27" at bounding box center [210, 655] width 12 height 13
type input "08-27-2025 00:00"
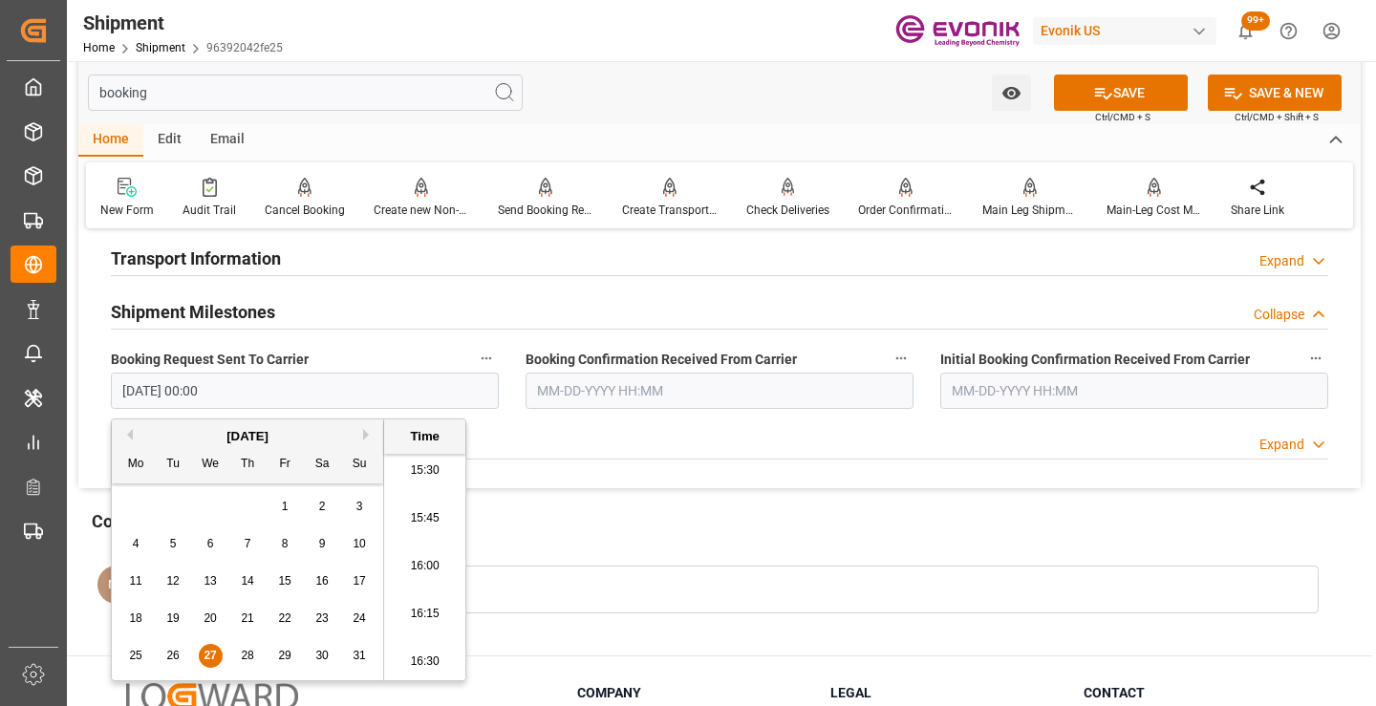
click at [662, 381] on input "text" at bounding box center [720, 391] width 388 height 36
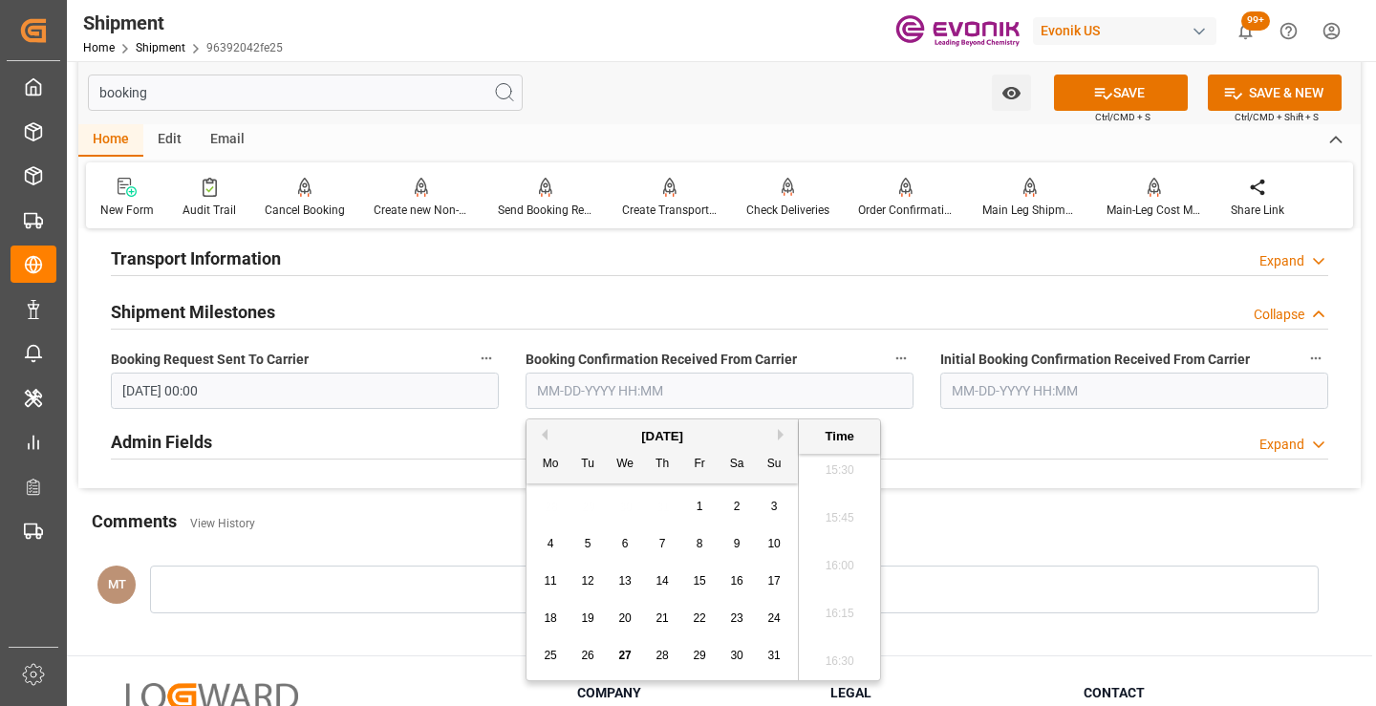
click at [628, 650] on span "27" at bounding box center [624, 655] width 12 height 13
type input "[DATE] 00:00"
click at [1141, 96] on button "SAVE" at bounding box center [1121, 93] width 134 height 36
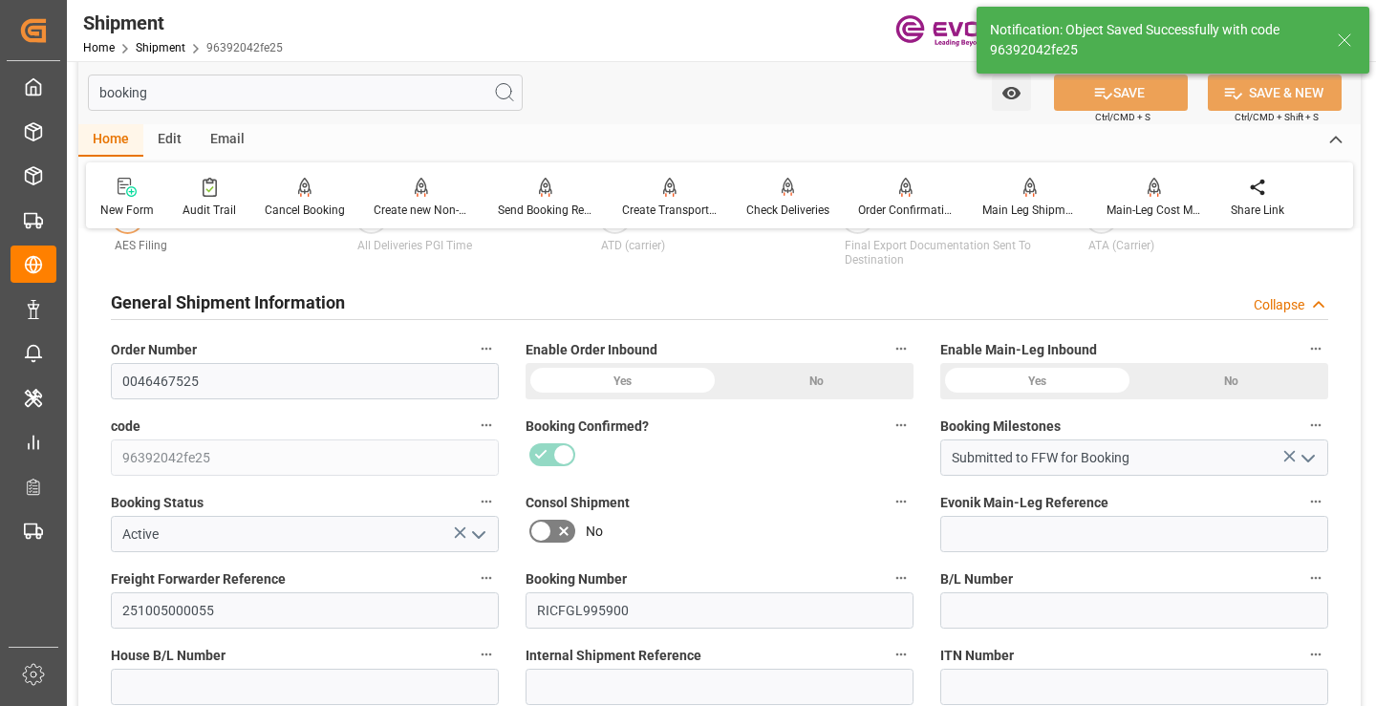
scroll to position [478, 0]
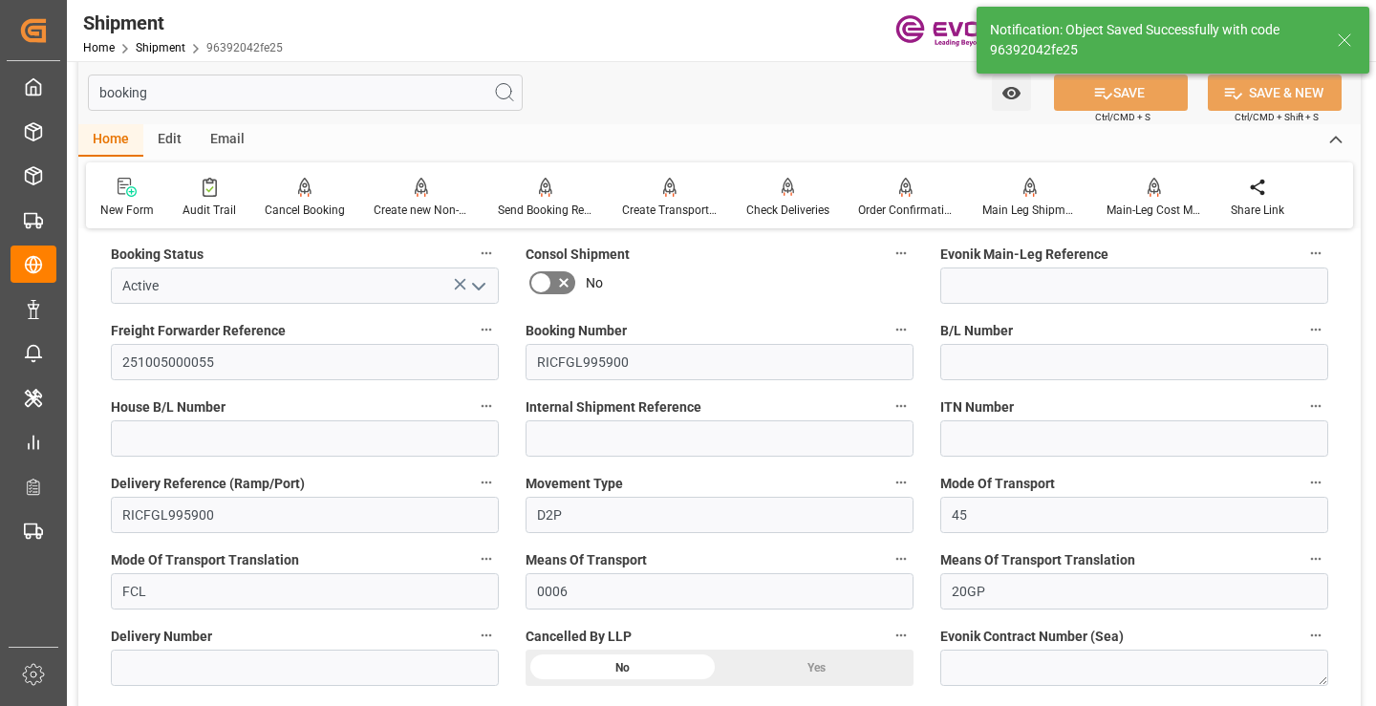
type input "Booking Details Transmitted to SAP"
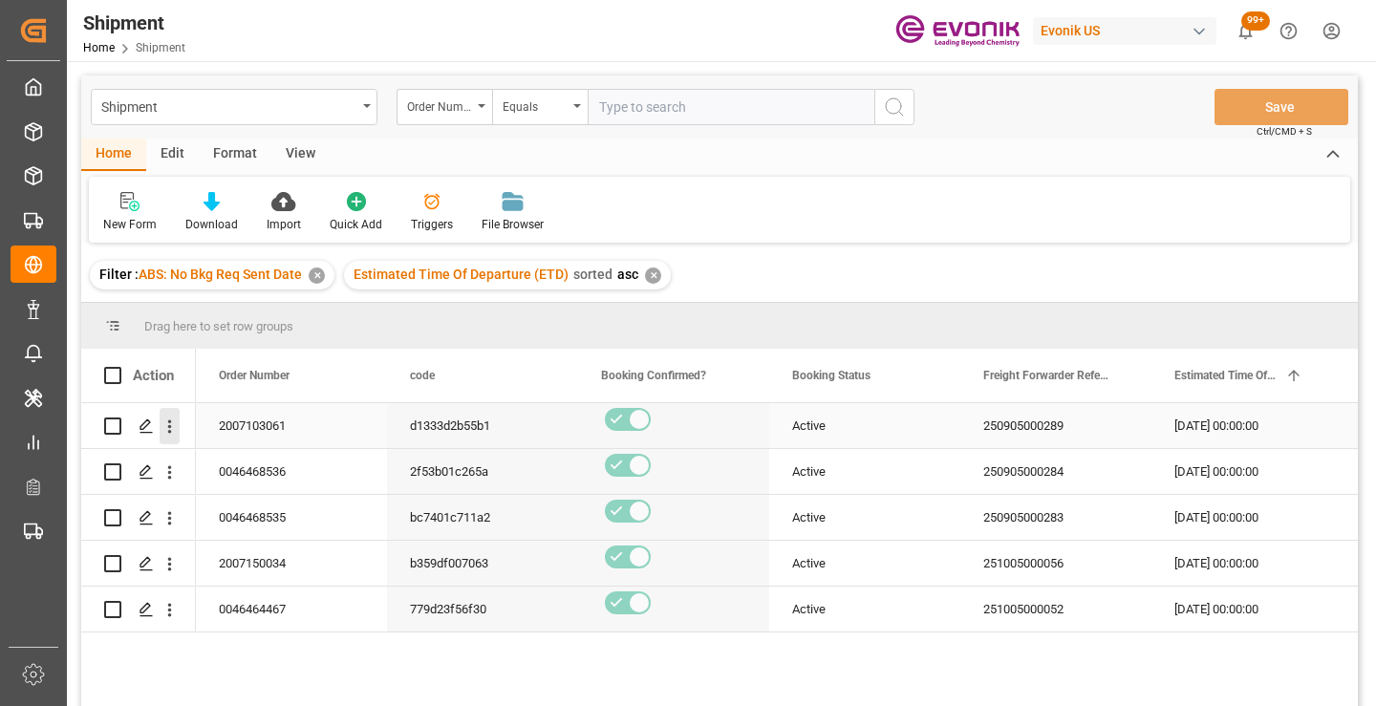
click at [171, 423] on icon "open menu" at bounding box center [170, 427] width 4 height 13
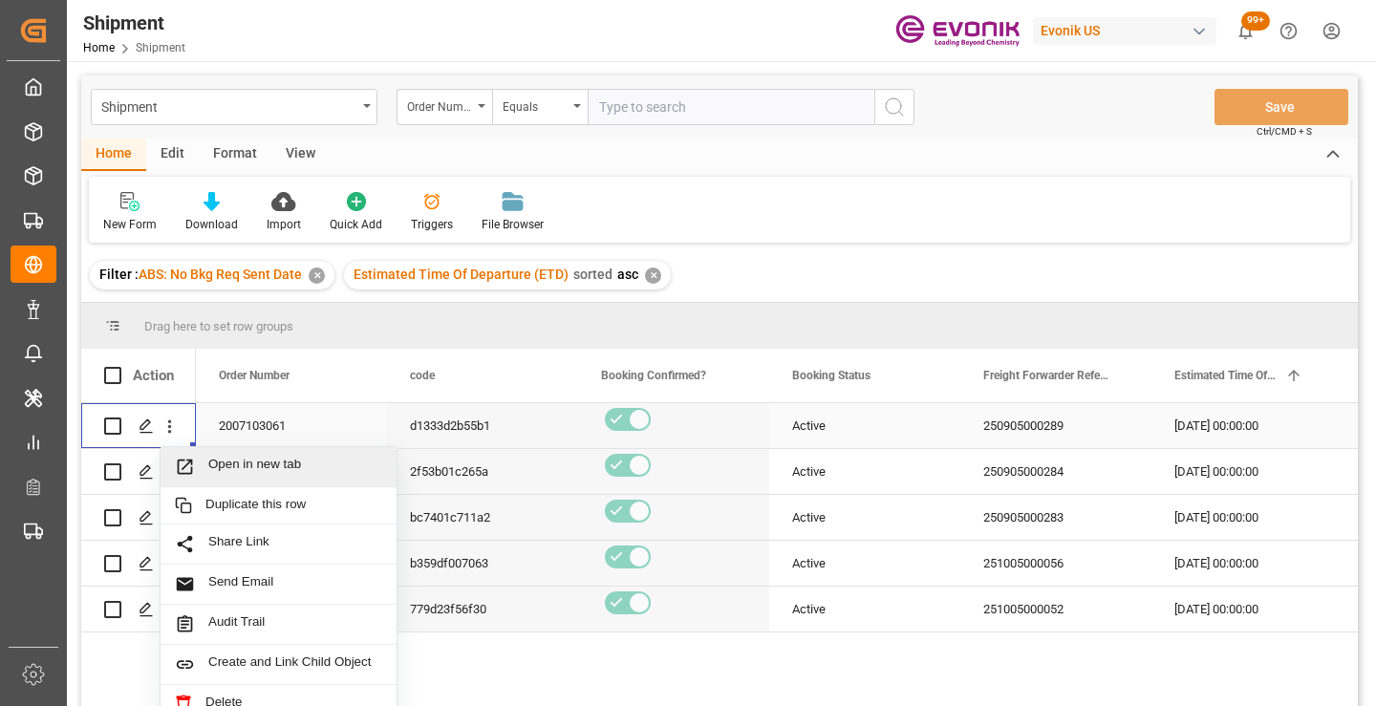
click at [222, 463] on span "Open in new tab" at bounding box center [295, 467] width 174 height 20
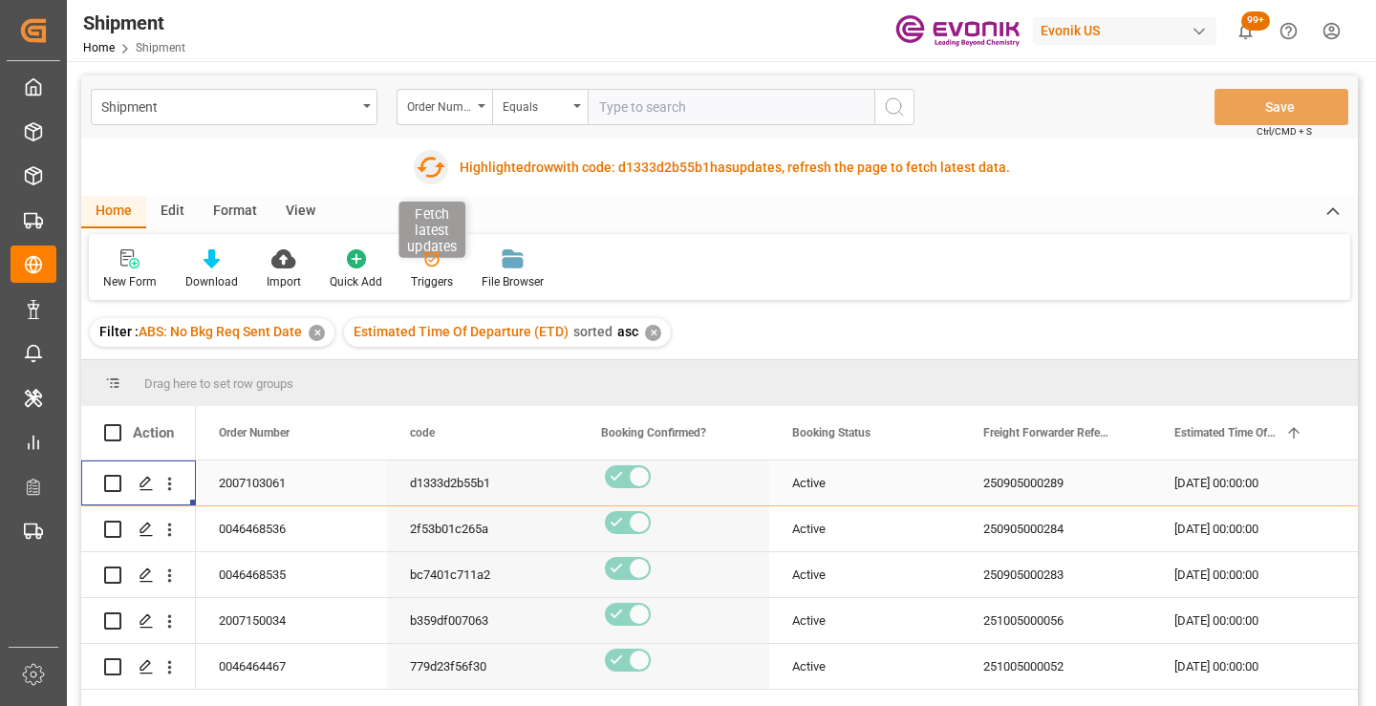
click at [427, 165] on icon "button" at bounding box center [431, 167] width 31 height 31
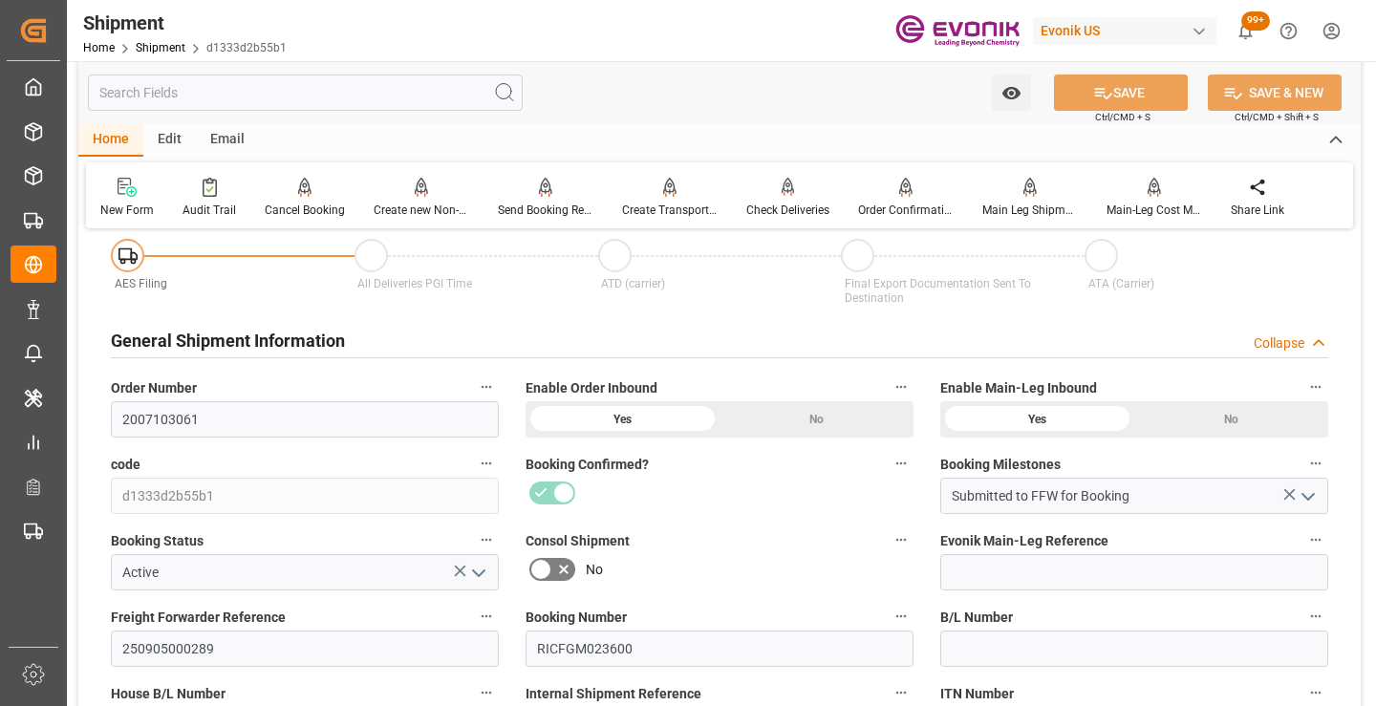
scroll to position [478, 0]
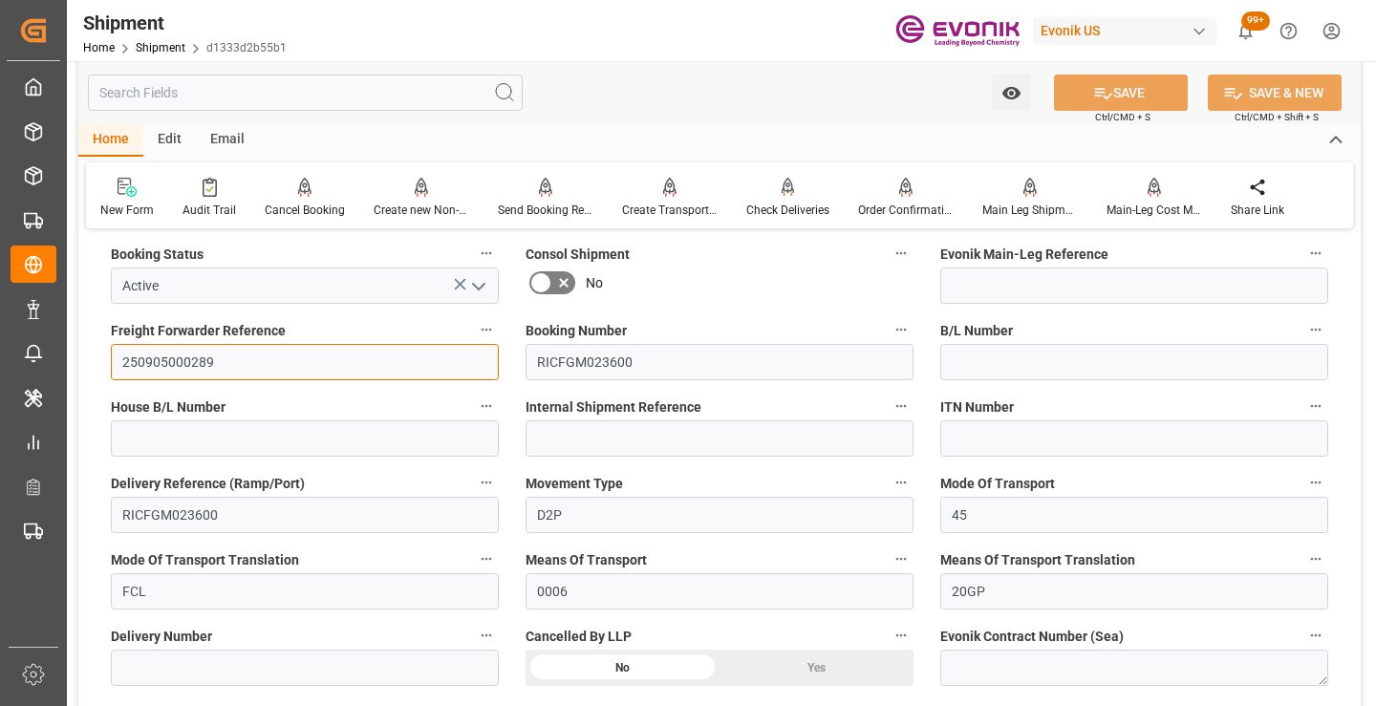
click at [197, 362] on input "250905000289" at bounding box center [305, 362] width 388 height 36
click at [328, 98] on input "text" at bounding box center [305, 93] width 435 height 36
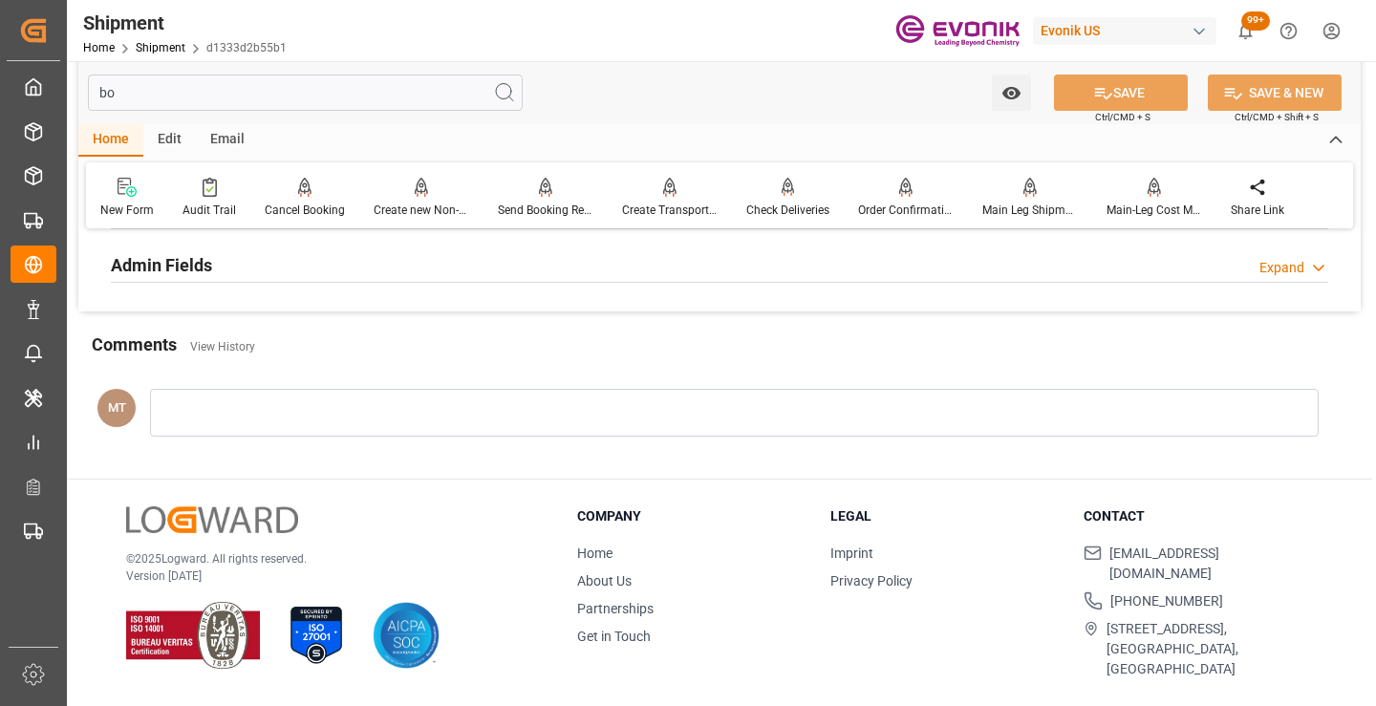
scroll to position [229, 0]
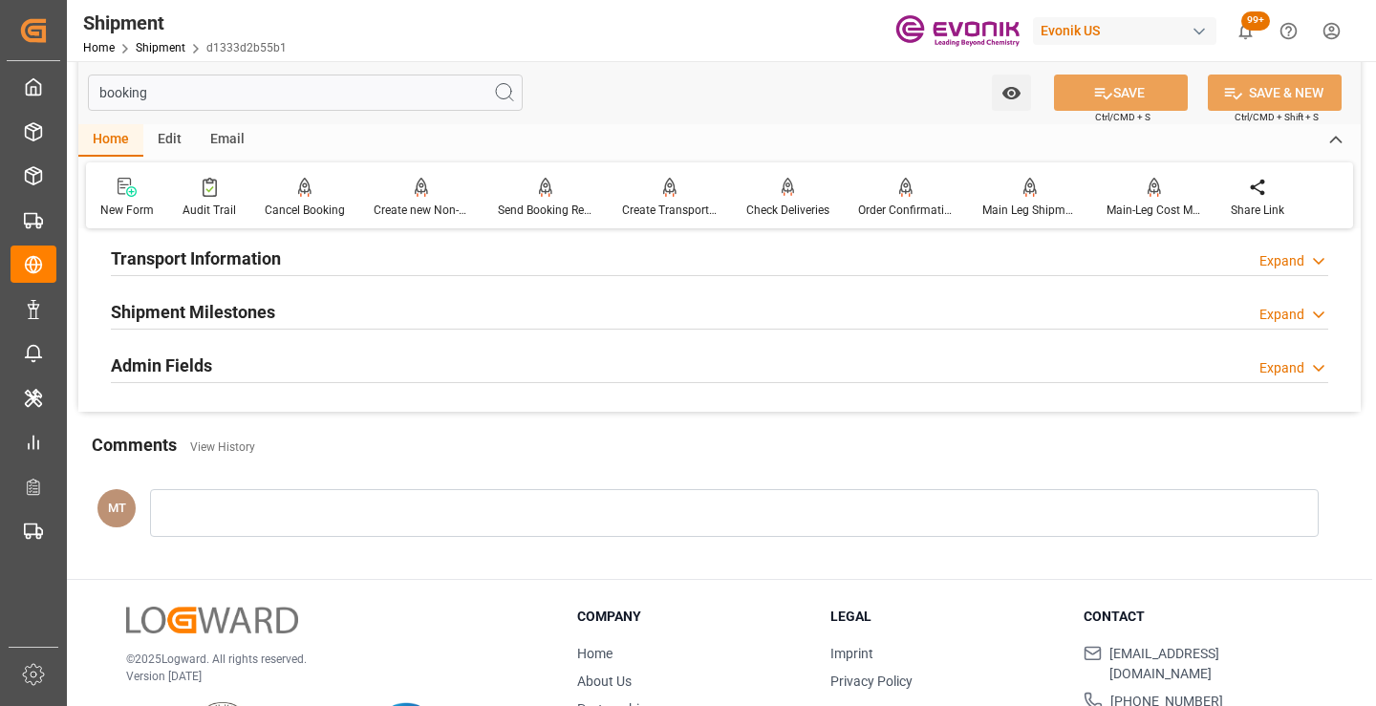
type input "booking"
click at [249, 312] on h2 "Shipment Milestones" at bounding box center [193, 312] width 164 height 26
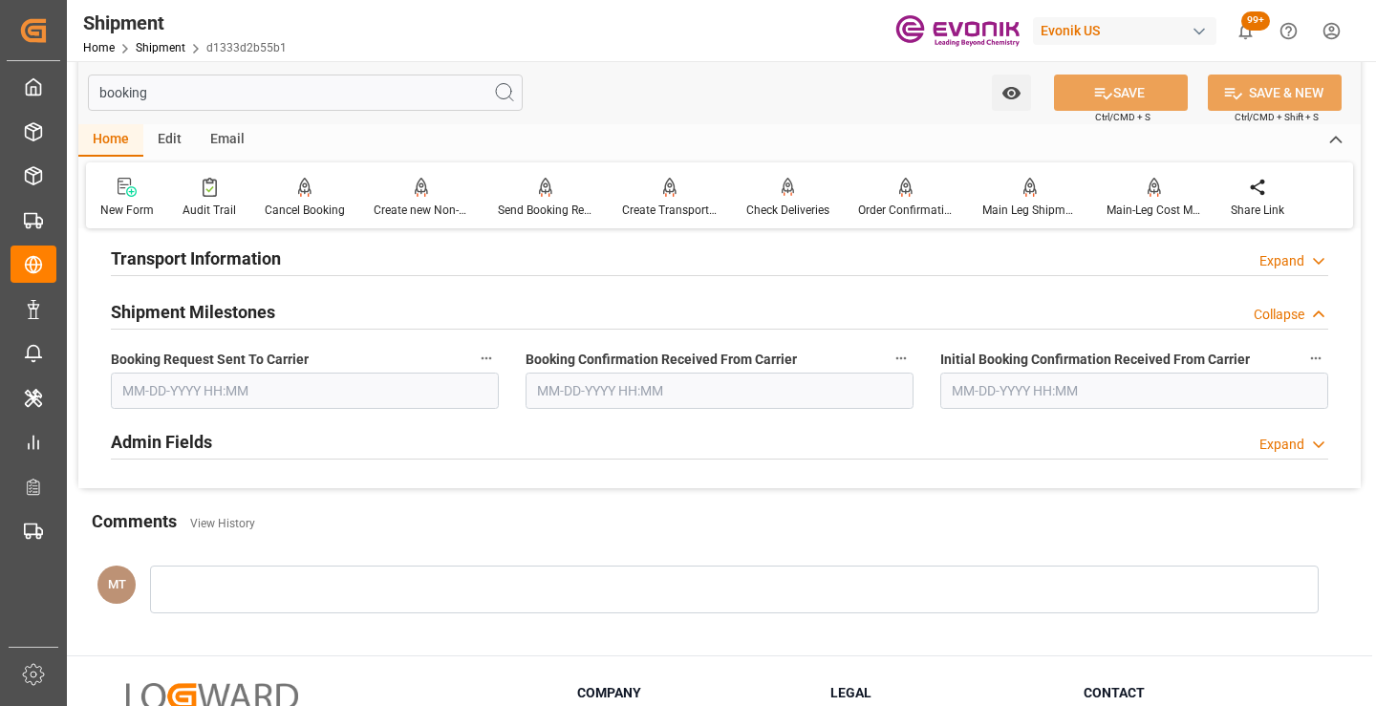
click at [233, 401] on input "text" at bounding box center [305, 391] width 388 height 36
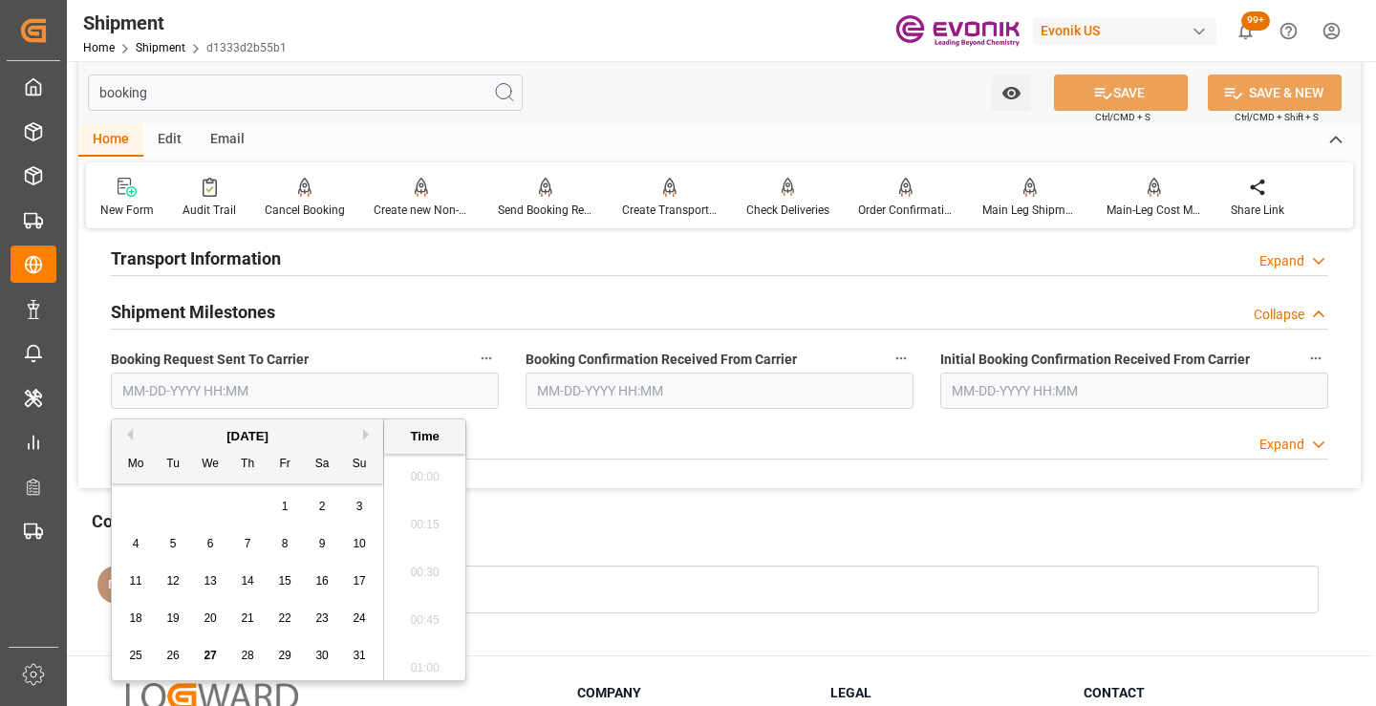
scroll to position [2970, 0]
click at [210, 655] on span "27" at bounding box center [210, 655] width 12 height 13
type input "[DATE] 00:00"
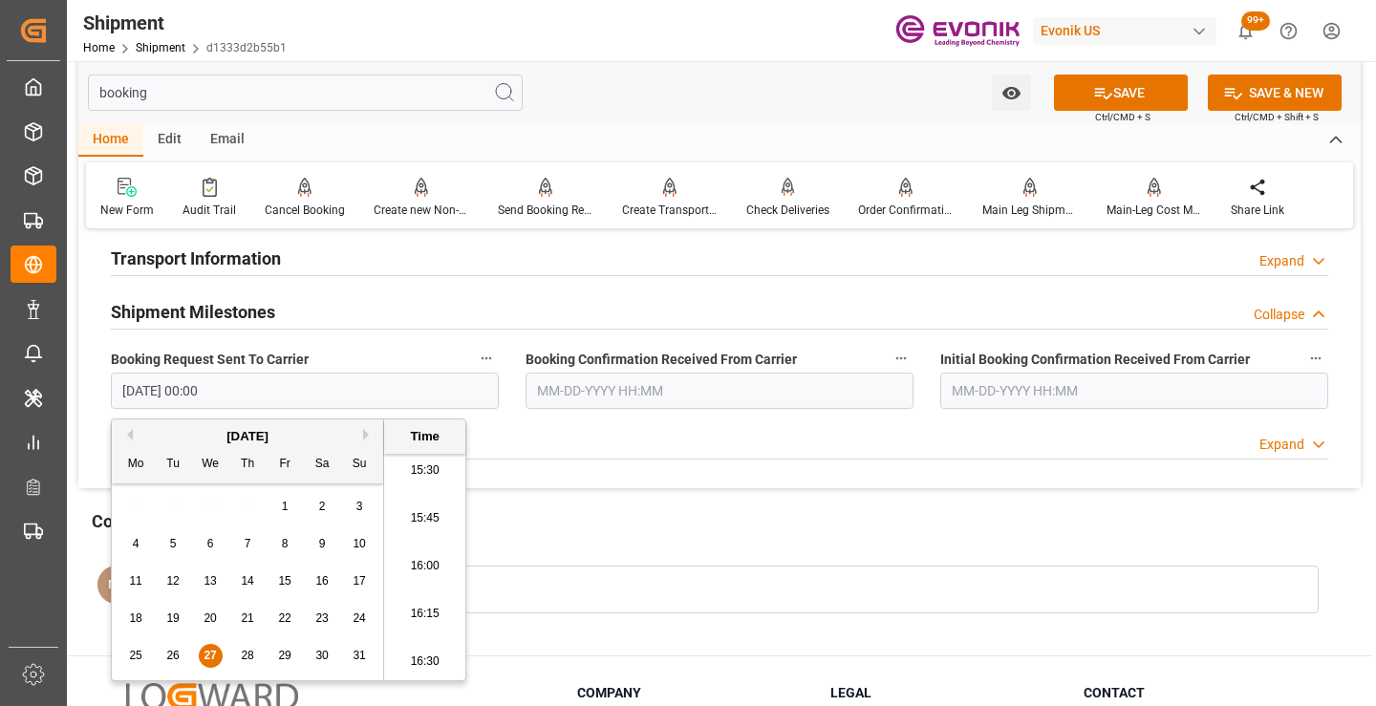
click at [636, 389] on input "text" at bounding box center [720, 391] width 388 height 36
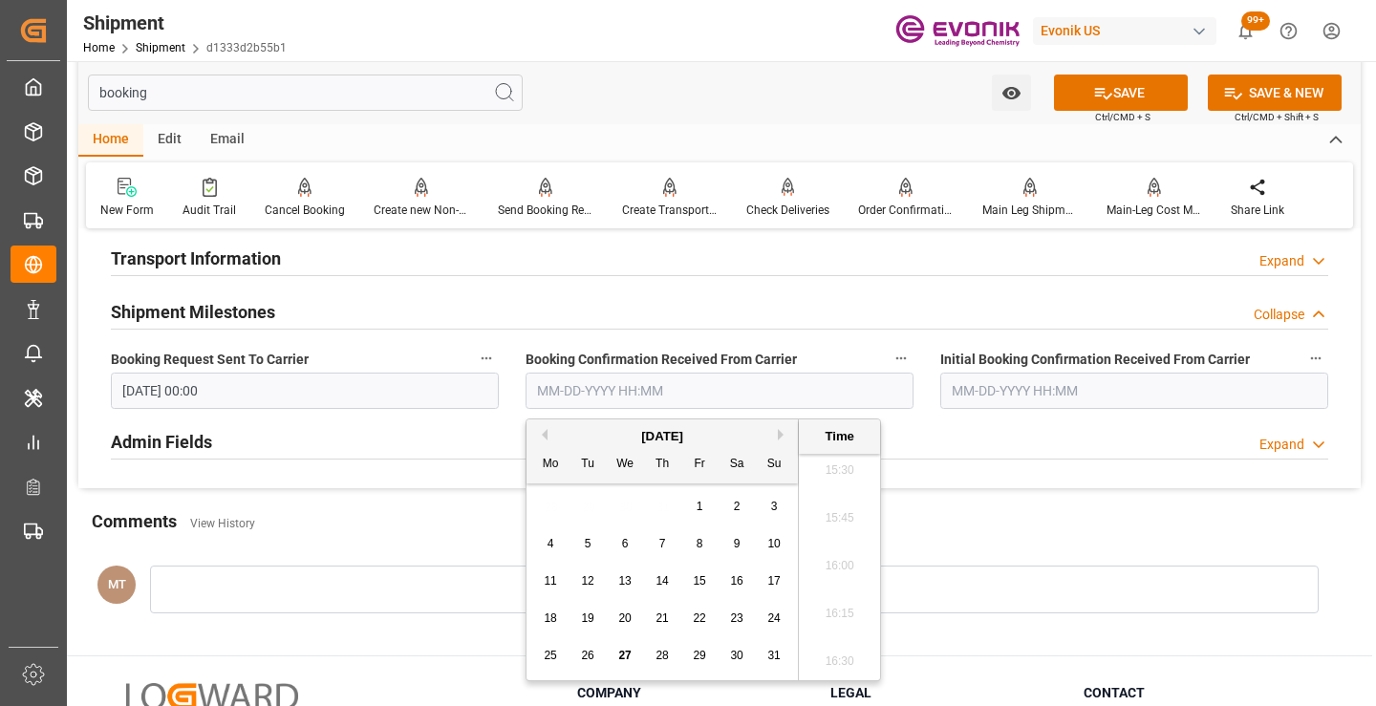
click at [628, 646] on div "27" at bounding box center [626, 656] width 24 height 23
type input "08-27-2025 00:00"
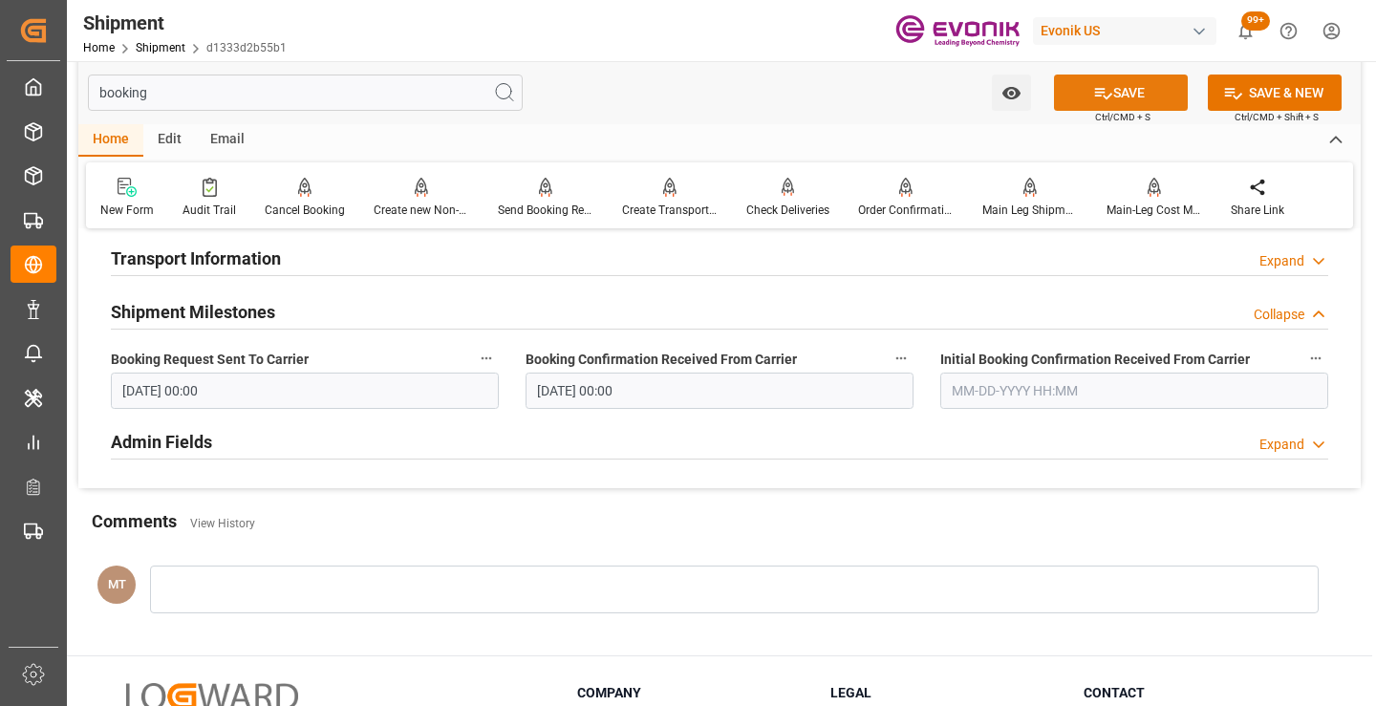
click at [1114, 95] on button "SAVE" at bounding box center [1121, 93] width 134 height 36
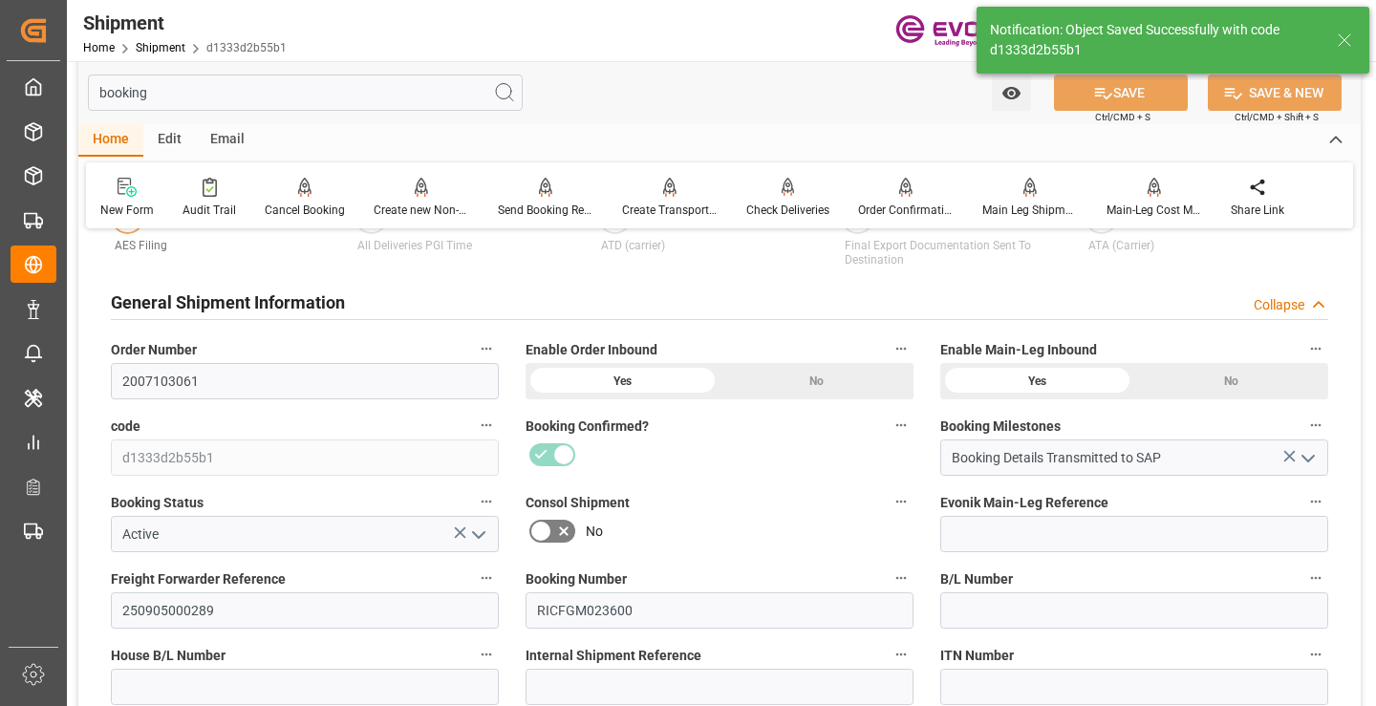
type input "Booking Details Transmitted to SAP"
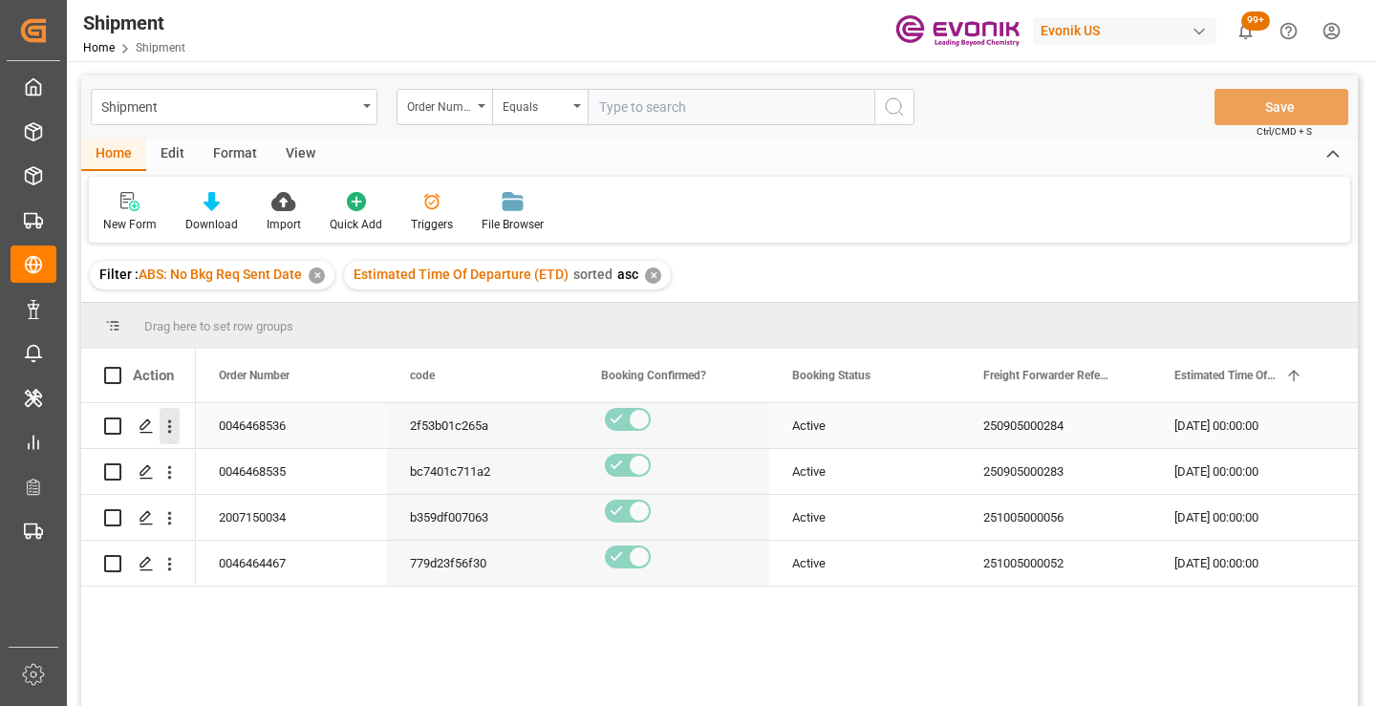
click at [168, 421] on icon "open menu" at bounding box center [170, 427] width 20 height 20
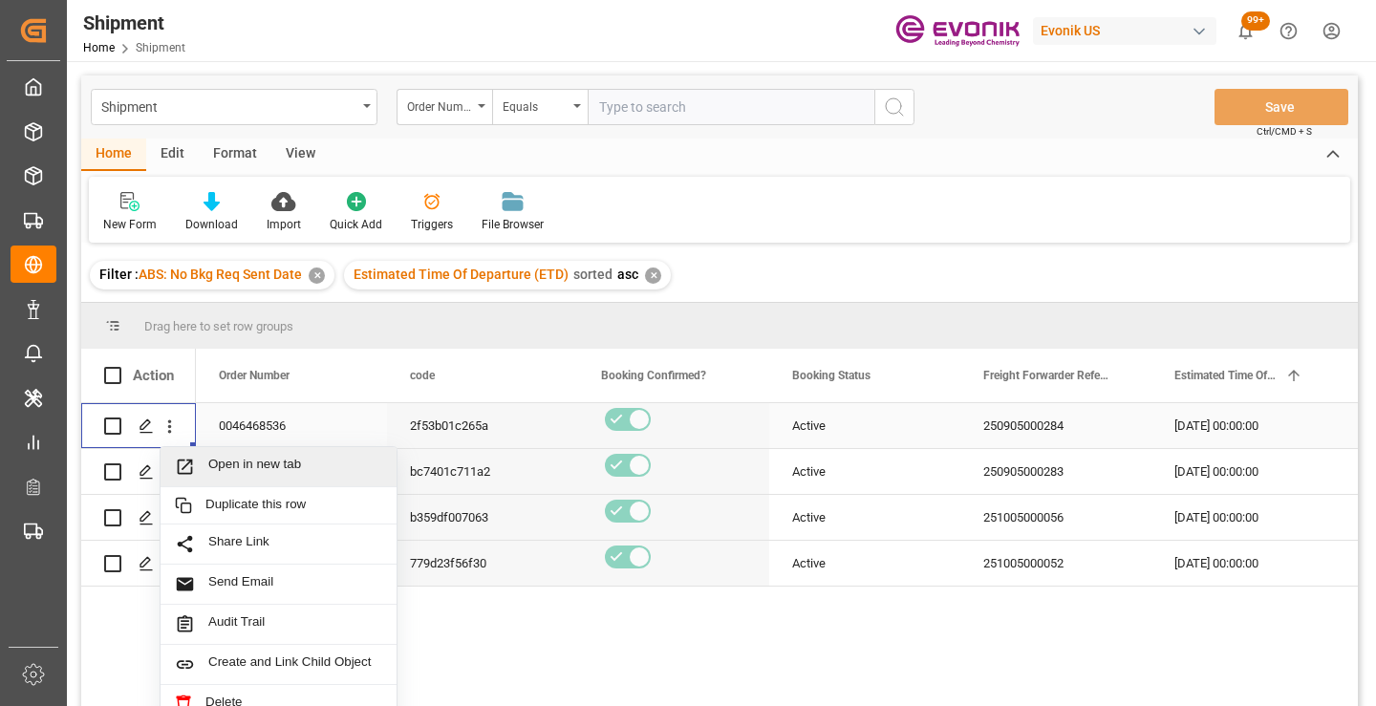
click at [277, 469] on span "Open in new tab" at bounding box center [295, 467] width 174 height 20
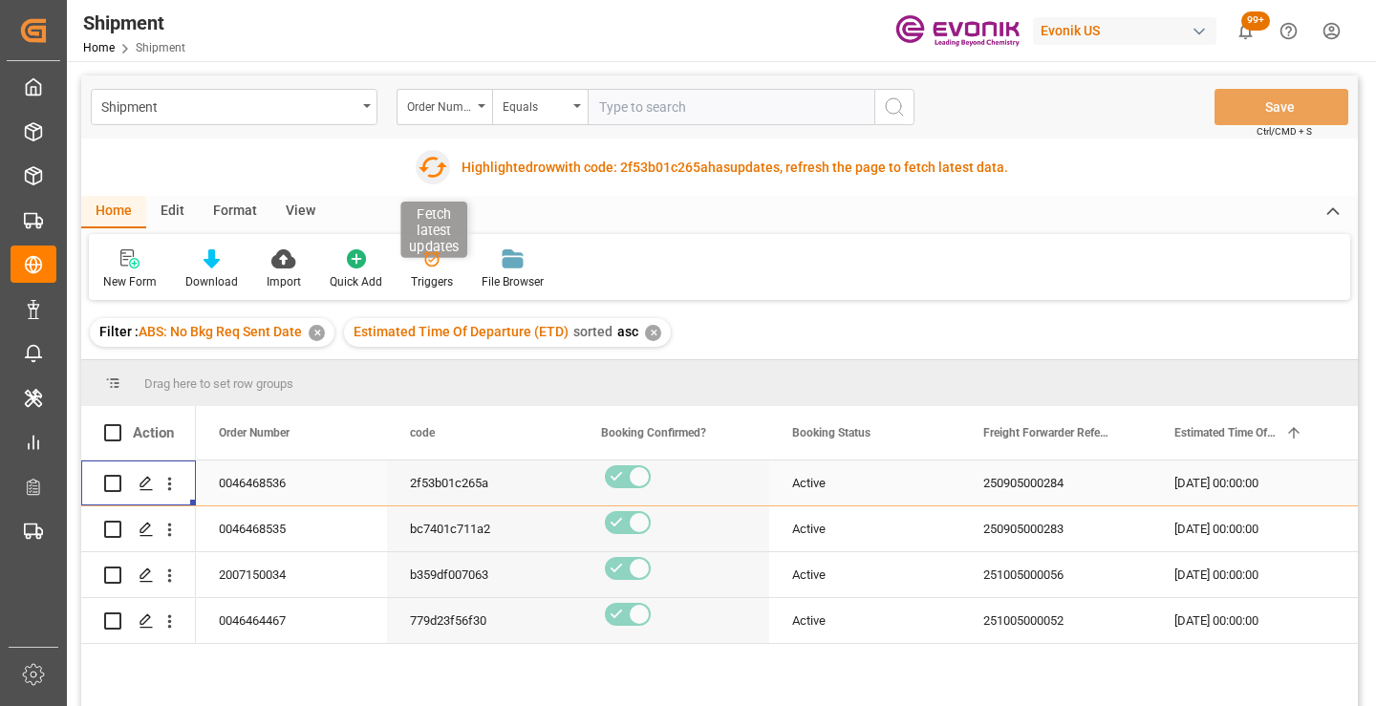
click at [424, 172] on icon "button" at bounding box center [433, 167] width 31 height 31
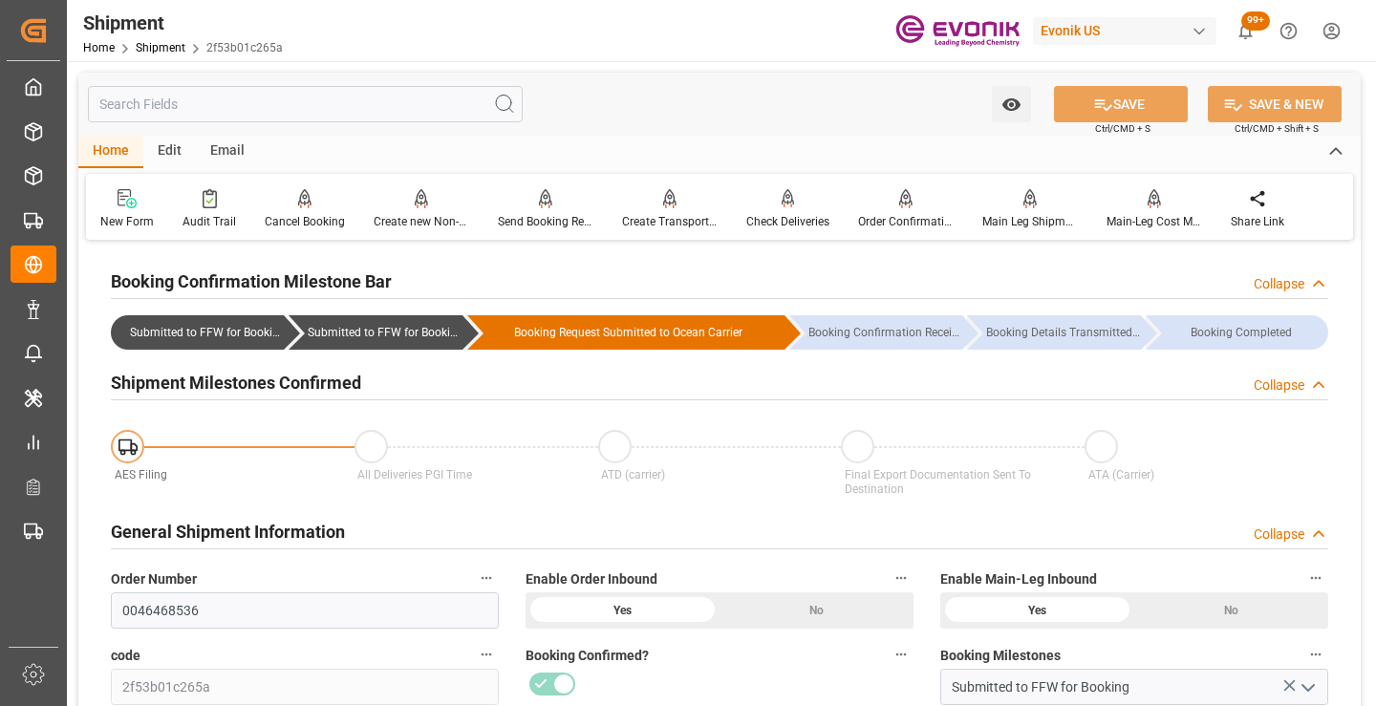
scroll to position [287, 0]
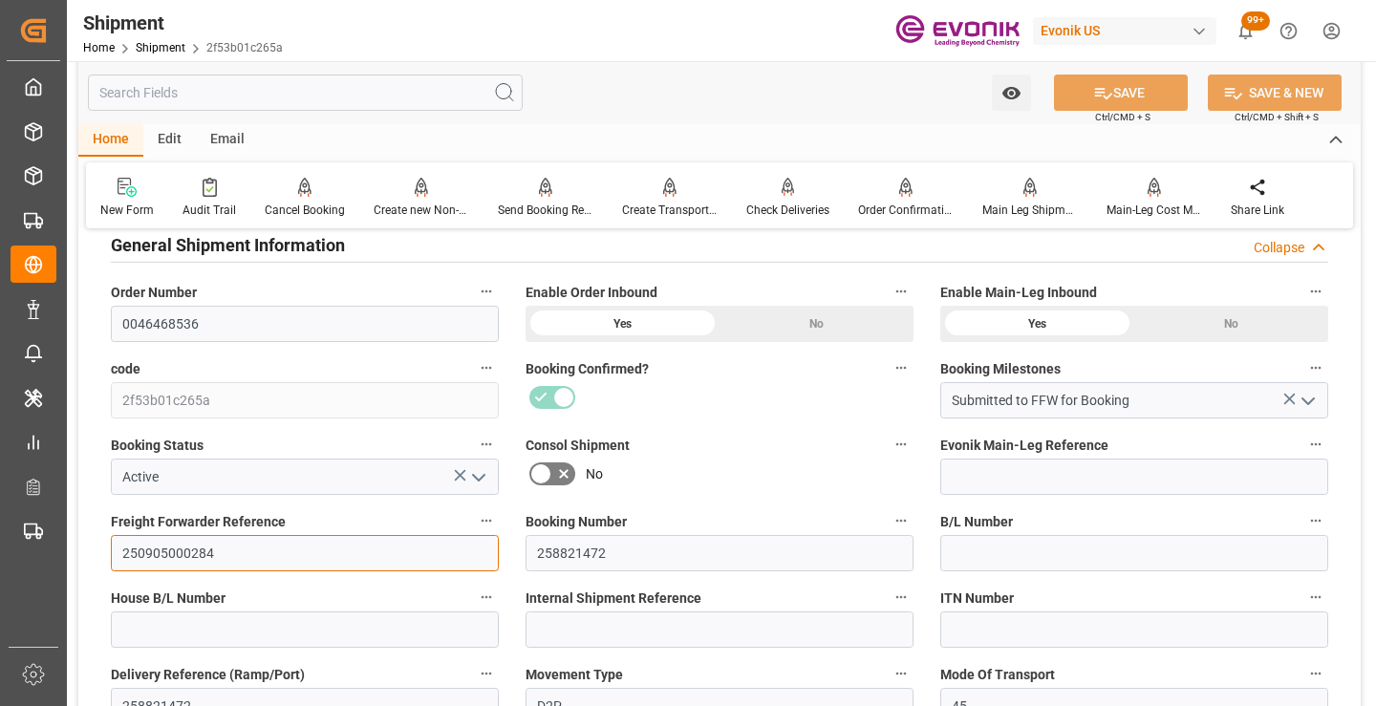
click at [187, 554] on input "250905000284" at bounding box center [305, 553] width 388 height 36
click at [371, 92] on input "text" at bounding box center [305, 93] width 435 height 36
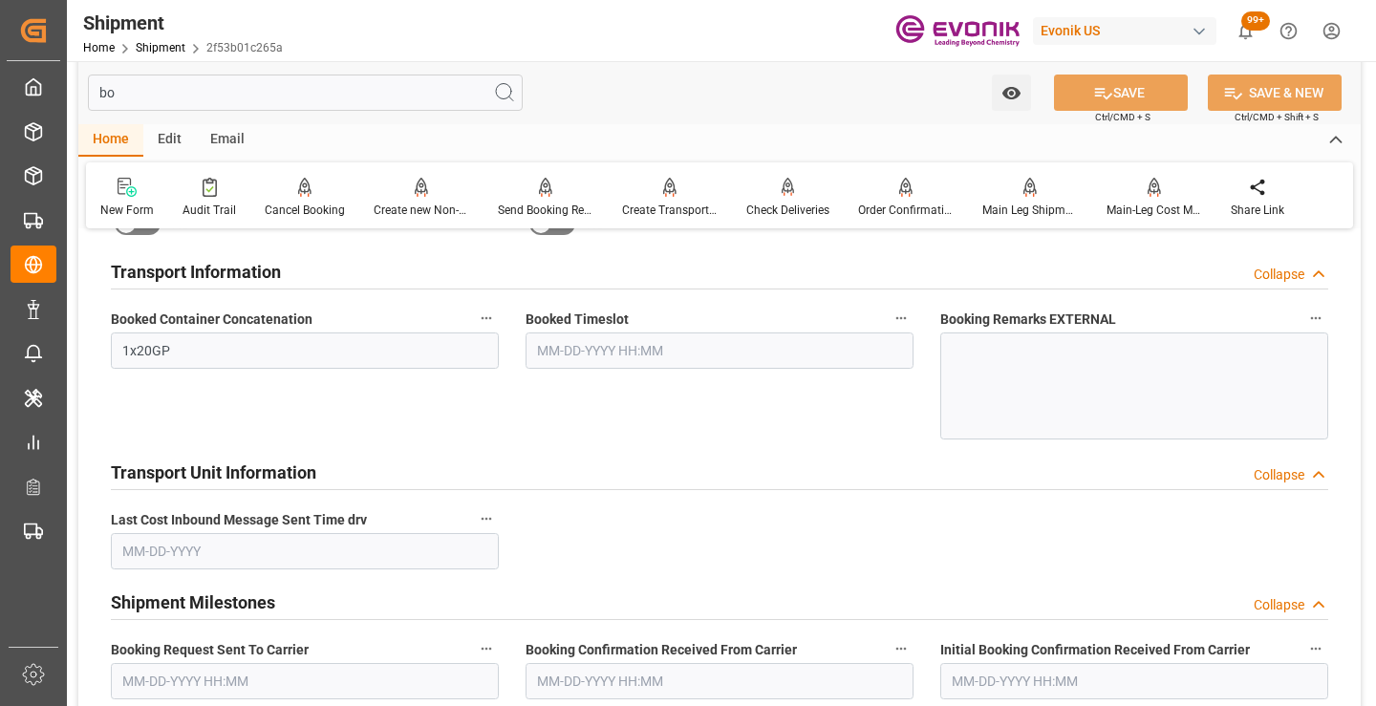
scroll to position [38, 0]
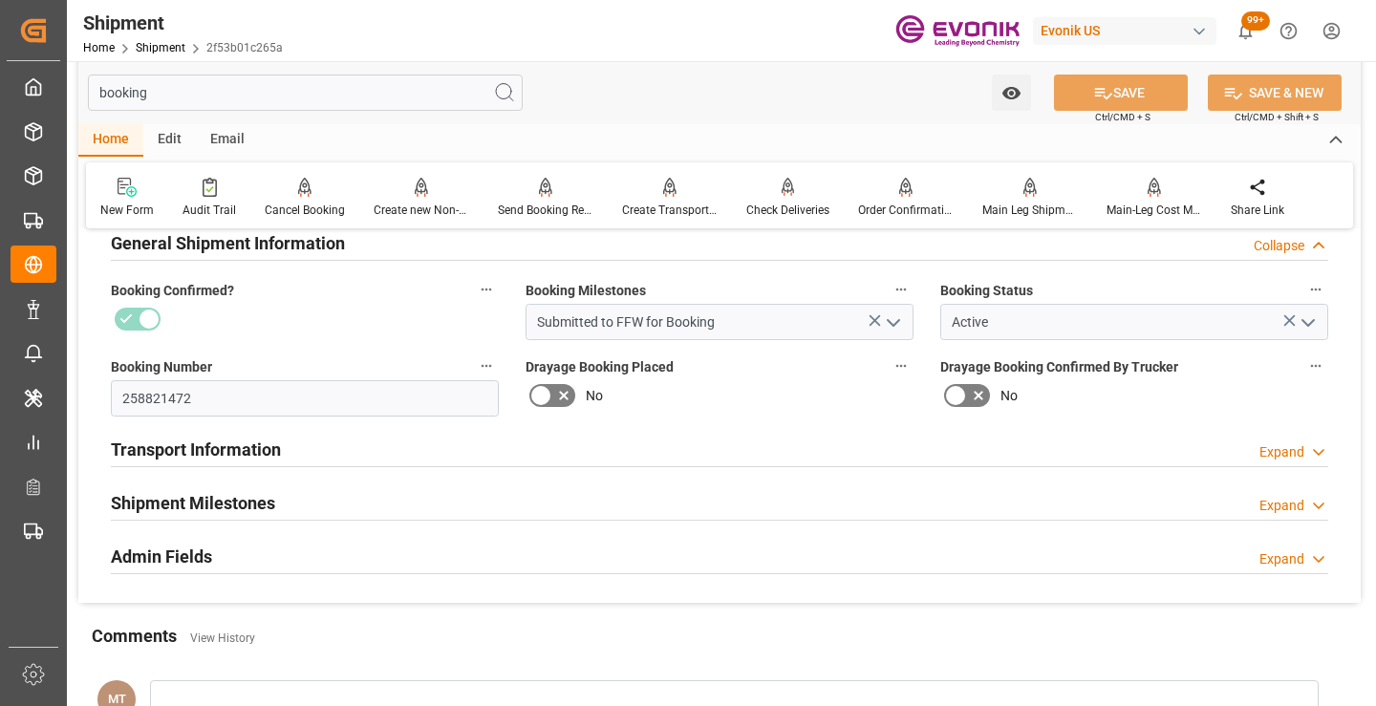
type input "booking"
click at [260, 501] on h2 "Shipment Milestones" at bounding box center [193, 503] width 164 height 26
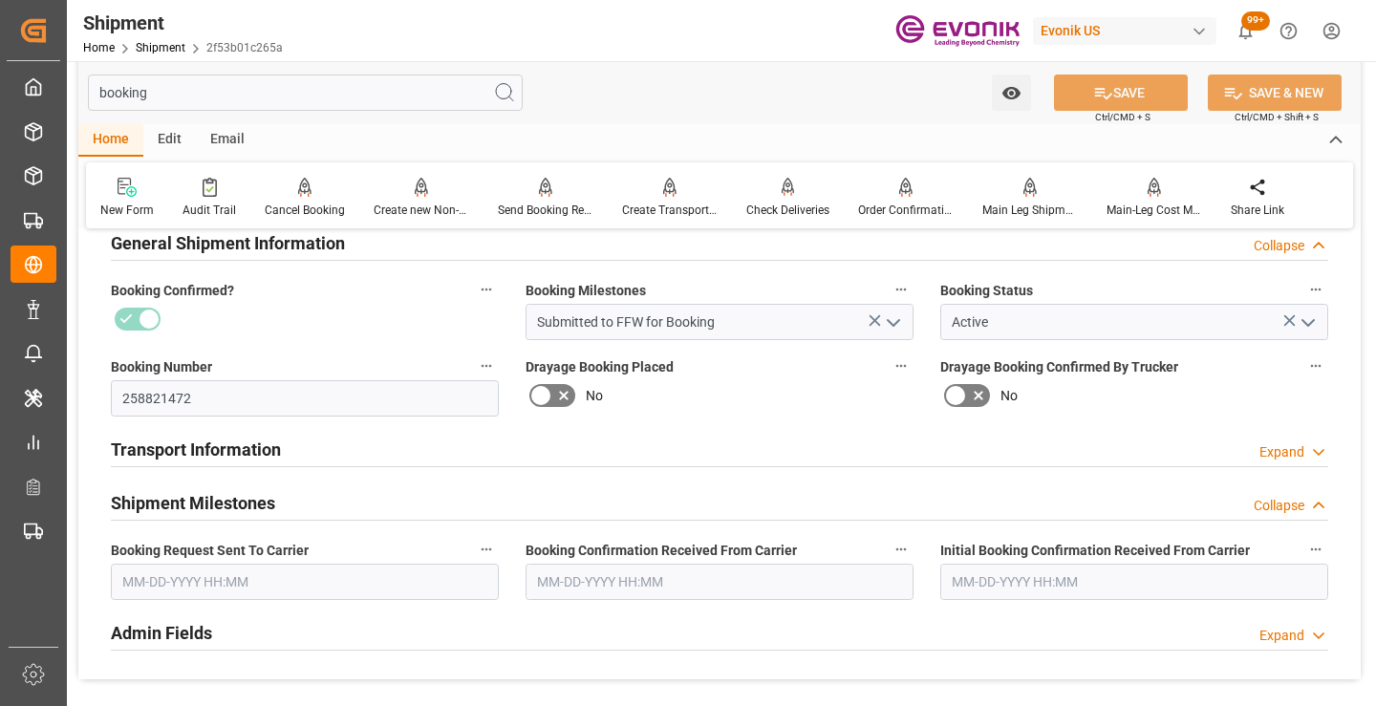
click at [269, 581] on input "text" at bounding box center [305, 582] width 388 height 36
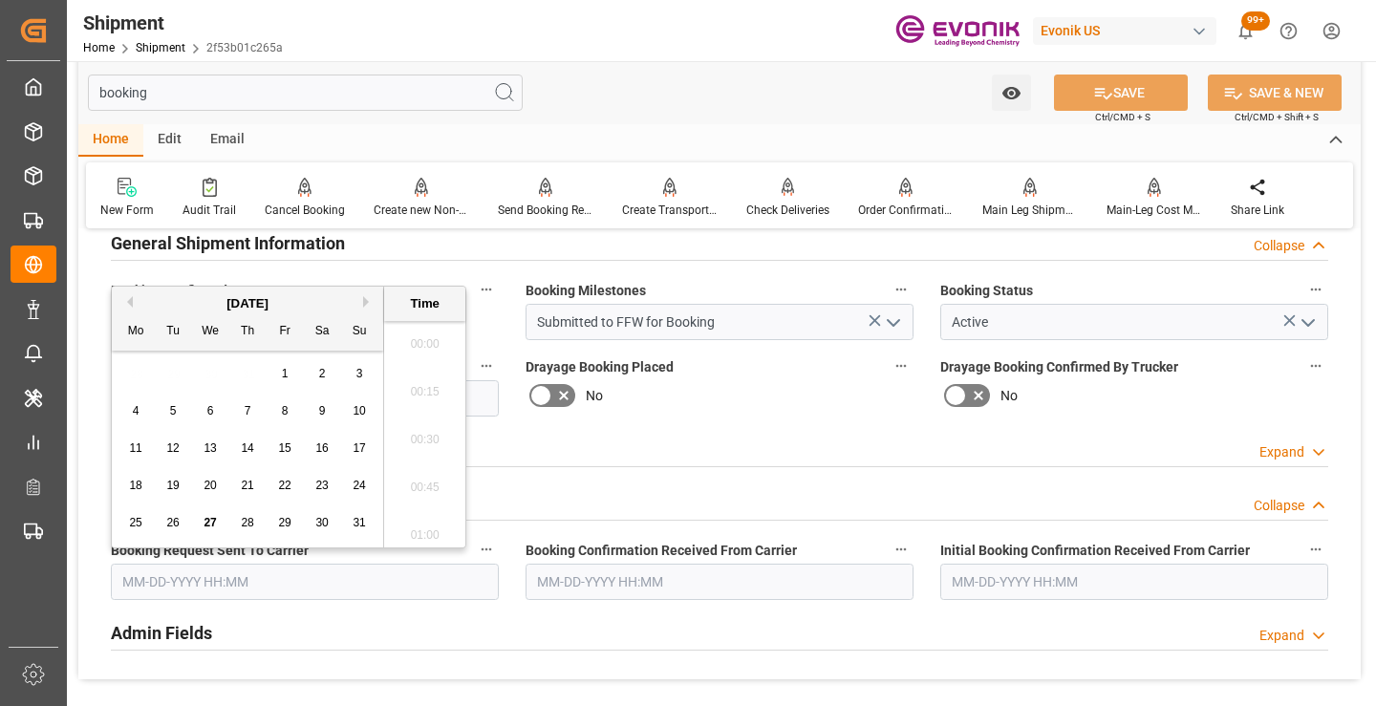
scroll to position [2970, 0]
click at [210, 528] on span "27" at bounding box center [210, 522] width 12 height 13
type input "08-27-2025 00:00"
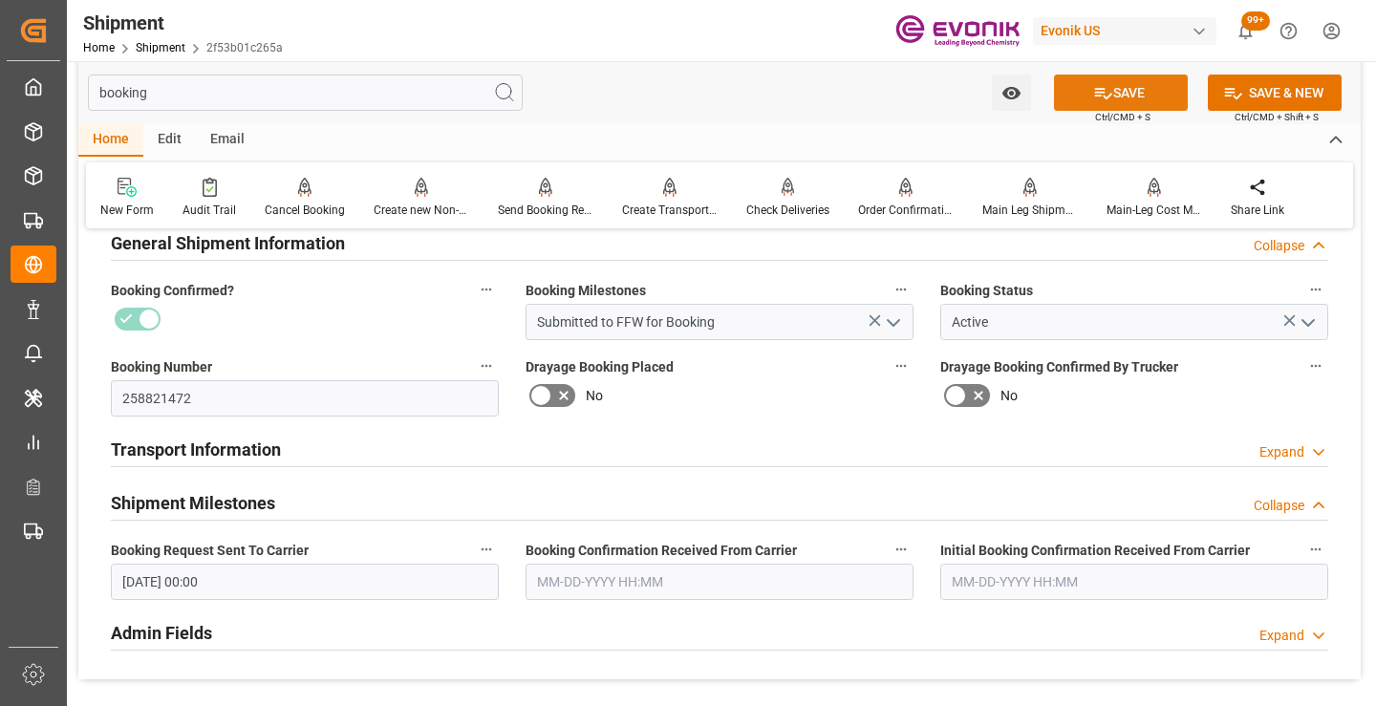
click at [1114, 96] on button "SAVE" at bounding box center [1121, 93] width 134 height 36
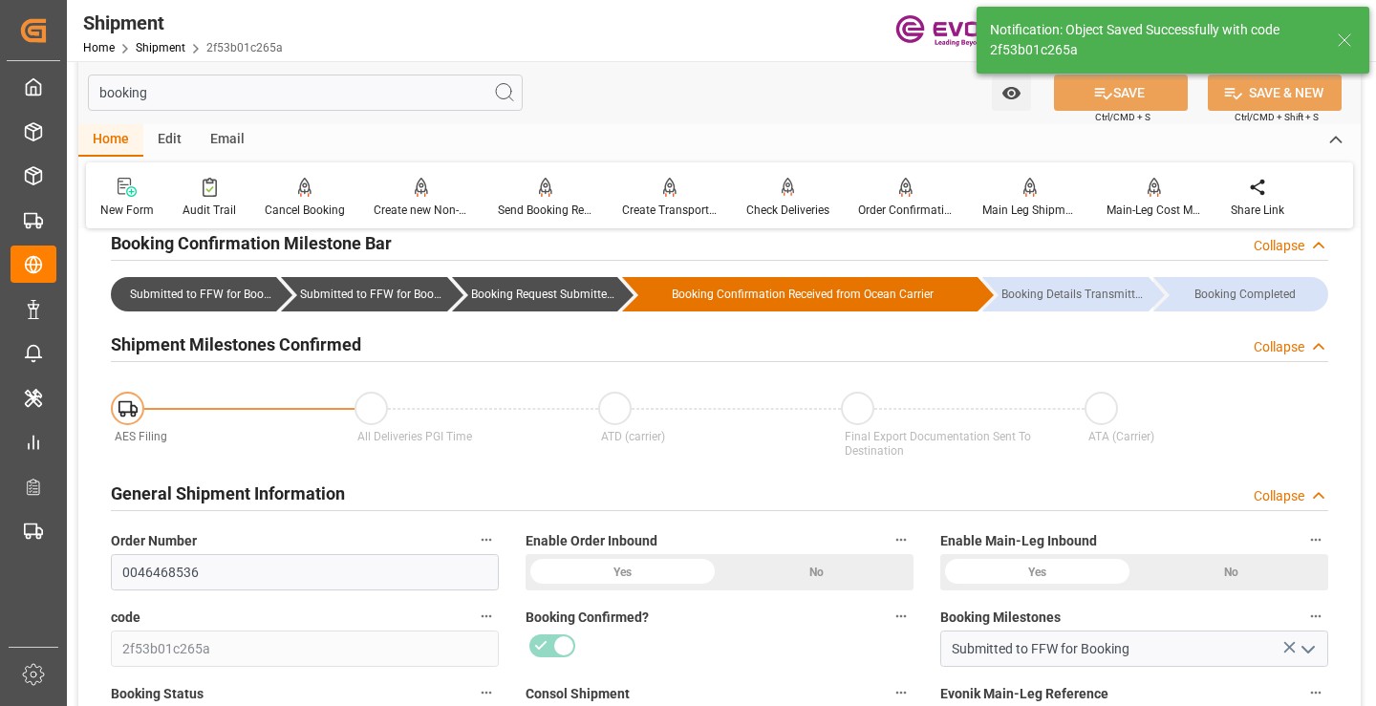
type input "Booking Request Submitted to Ocean Carrier"
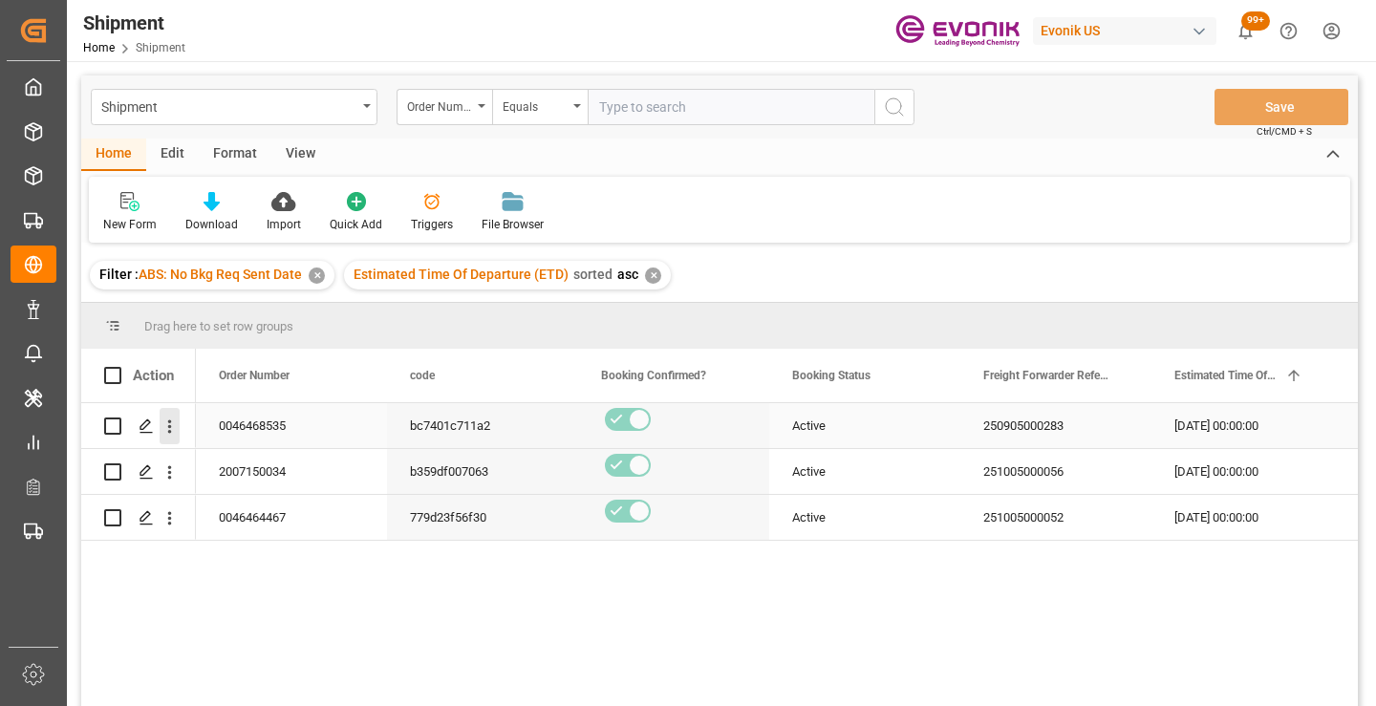
click at [172, 424] on icon "open menu" at bounding box center [170, 427] width 20 height 20
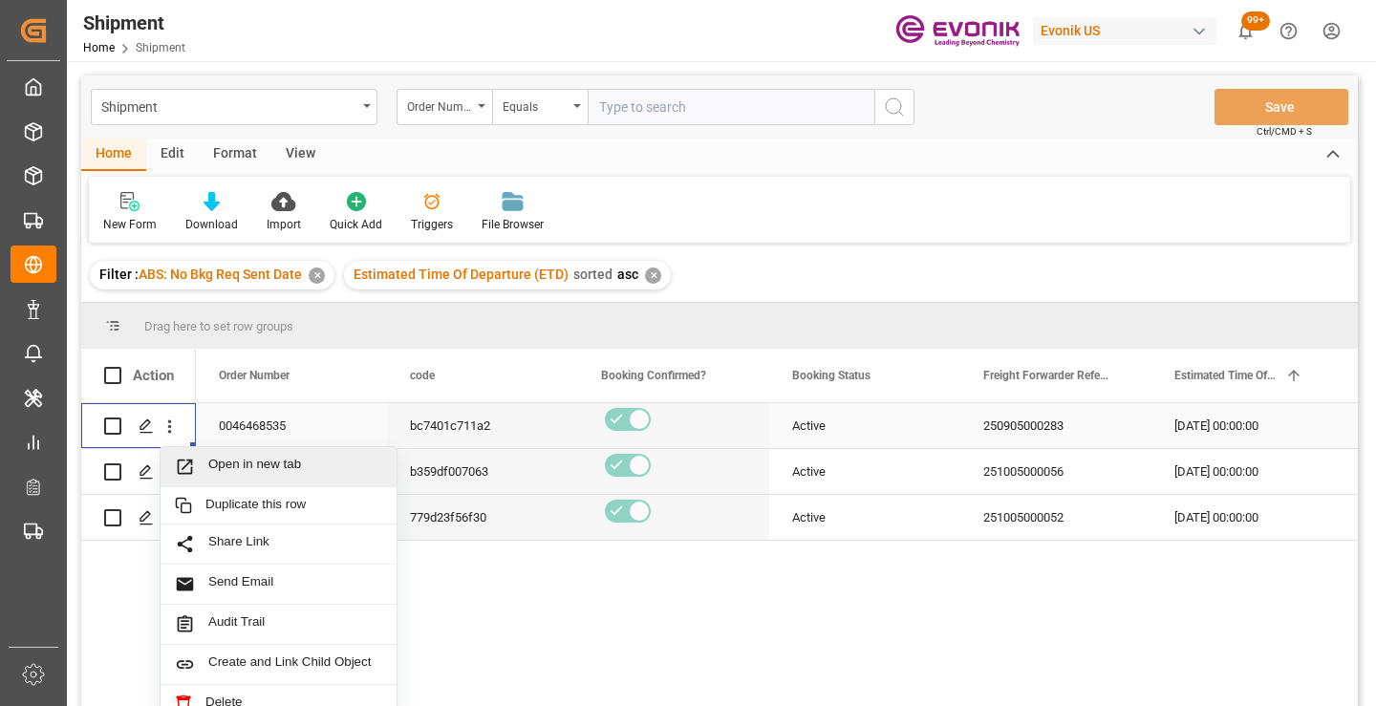
click at [260, 469] on span "Open in new tab" at bounding box center [295, 467] width 174 height 20
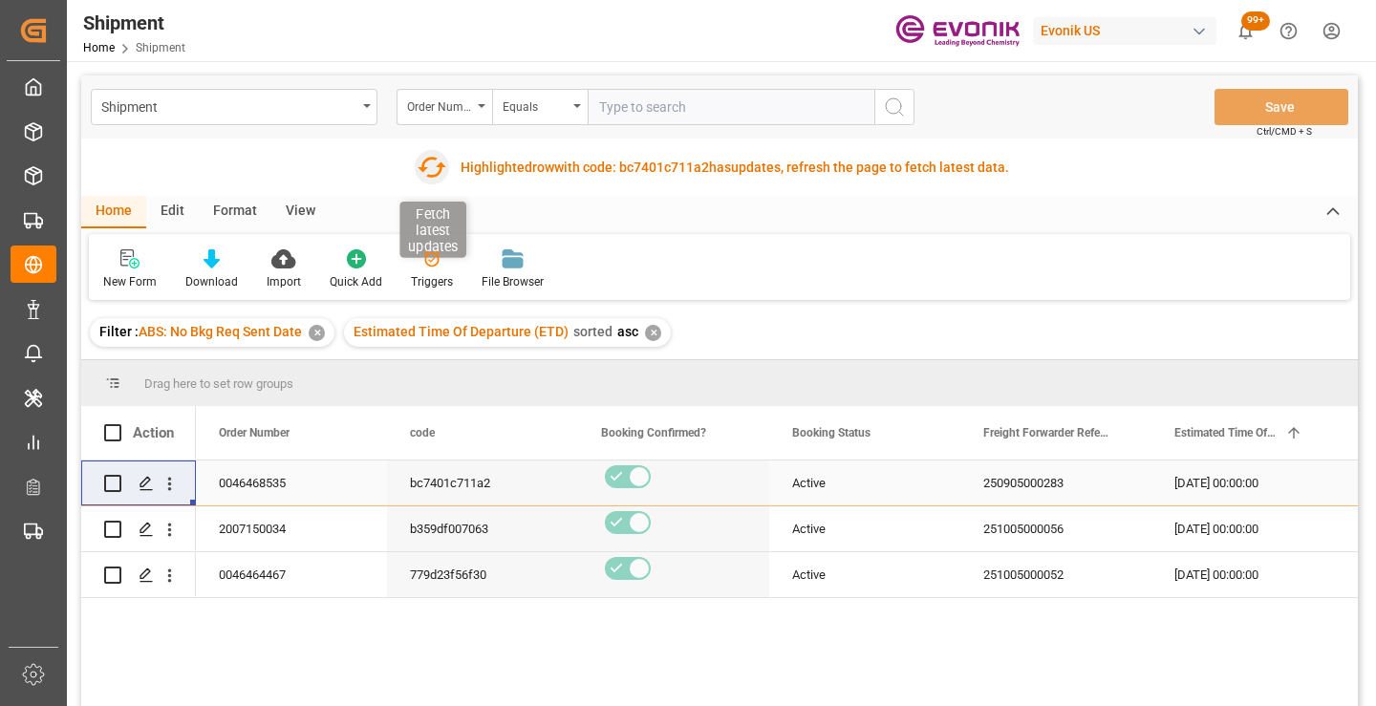
click at [430, 175] on icon "button" at bounding box center [432, 167] width 31 height 31
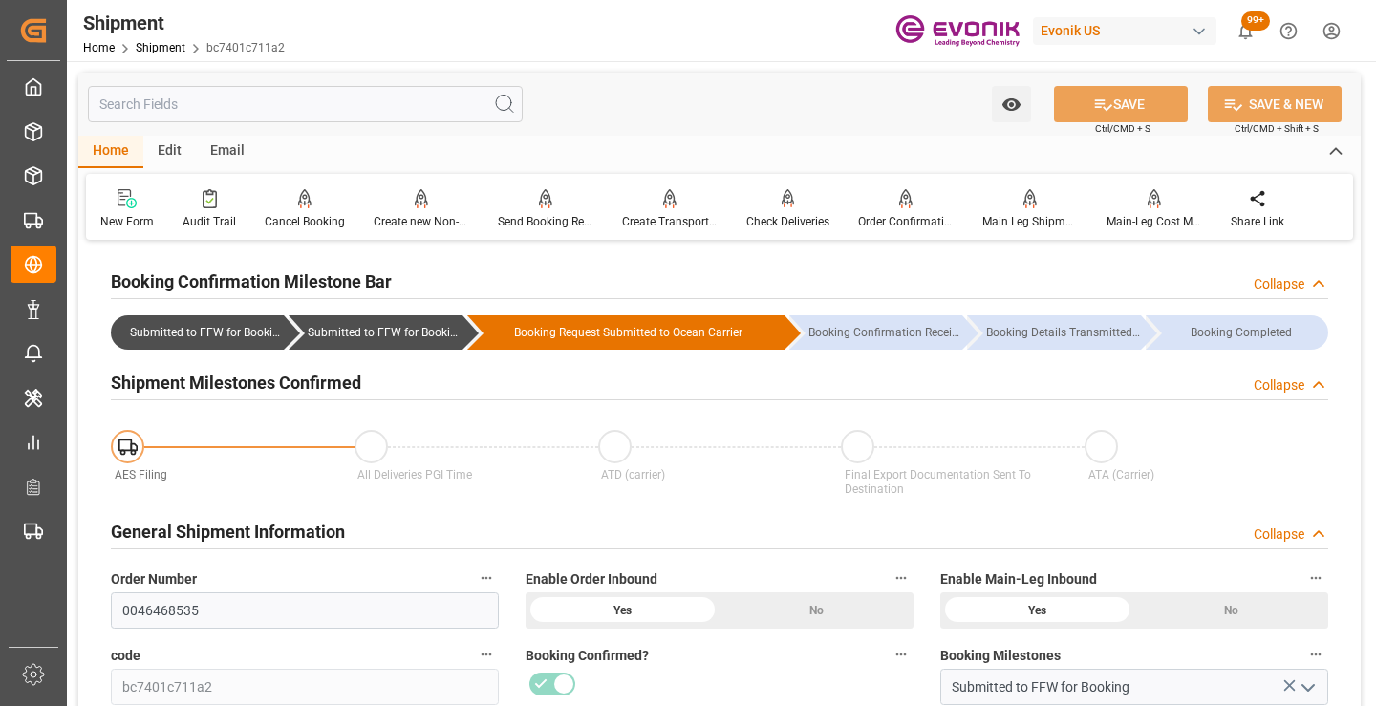
scroll to position [287, 0]
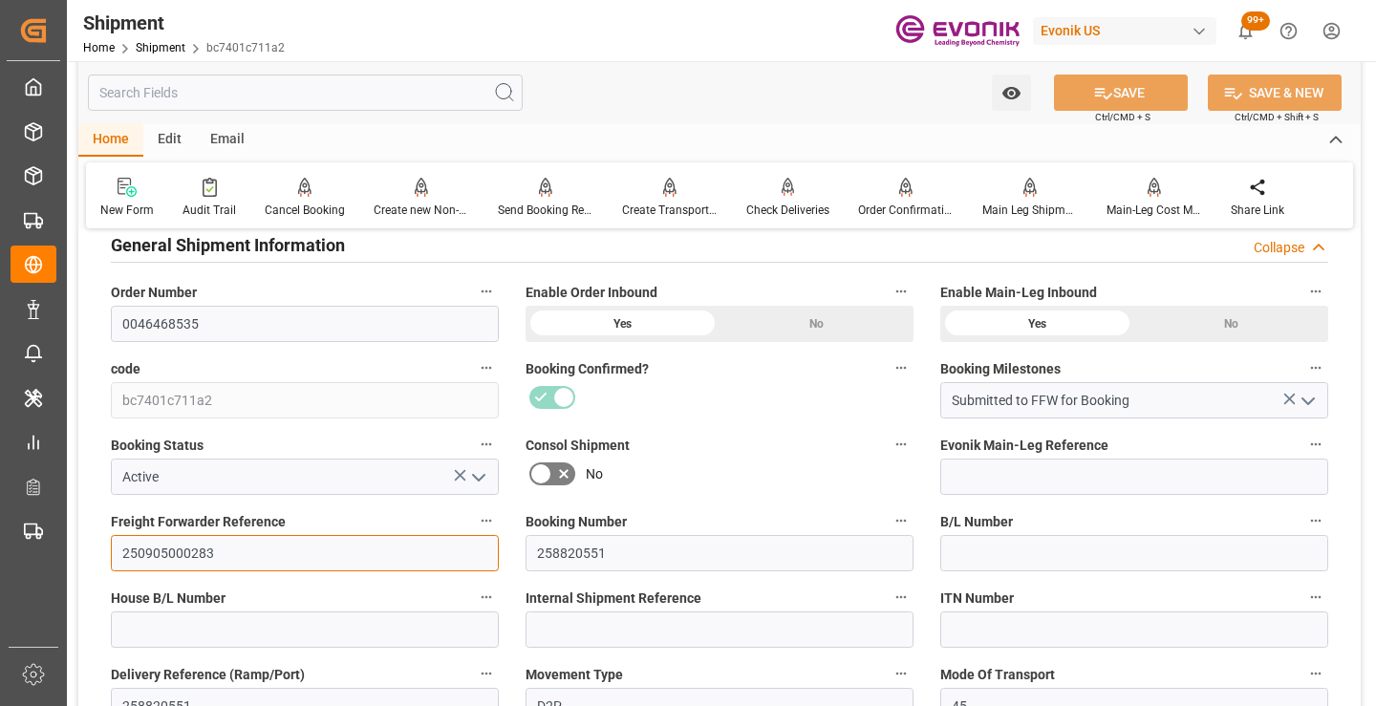
click at [171, 556] on input "250905000283" at bounding box center [305, 553] width 388 height 36
click at [356, 95] on input "text" at bounding box center [305, 93] width 435 height 36
type input "o"
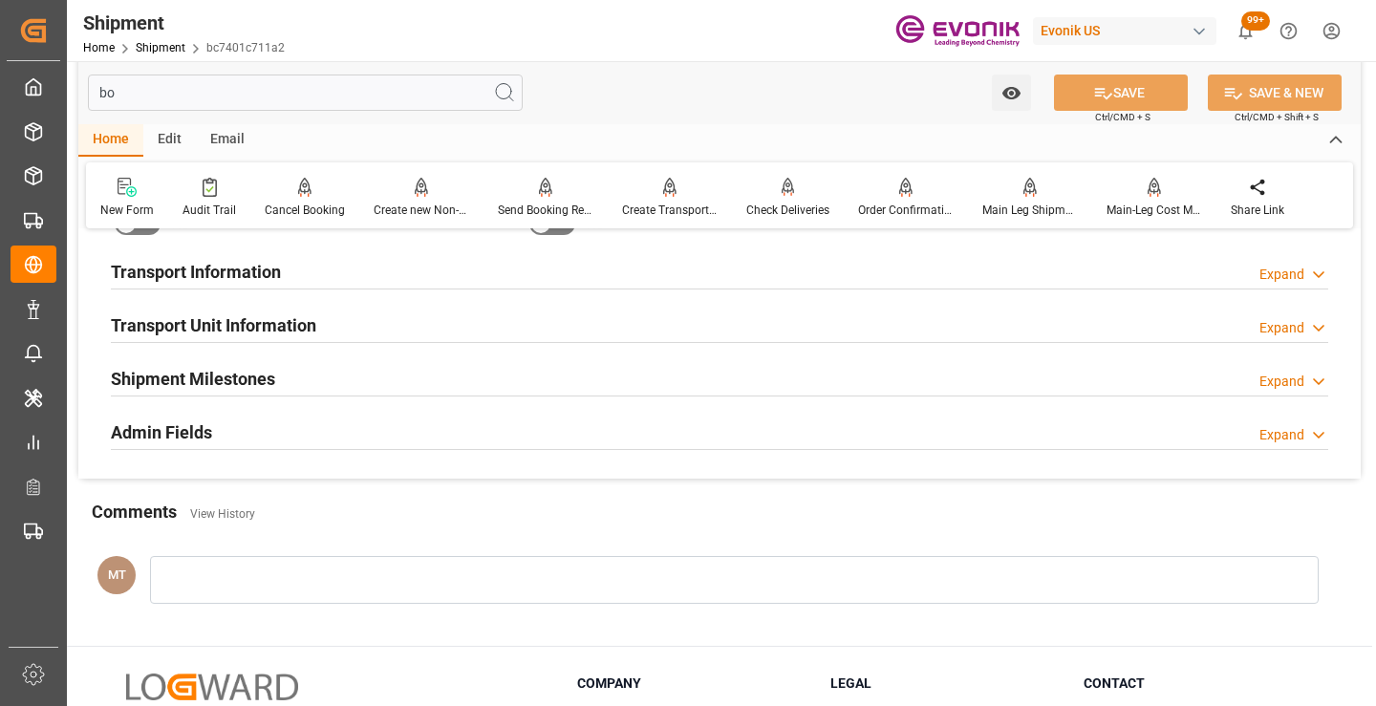
scroll to position [38, 0]
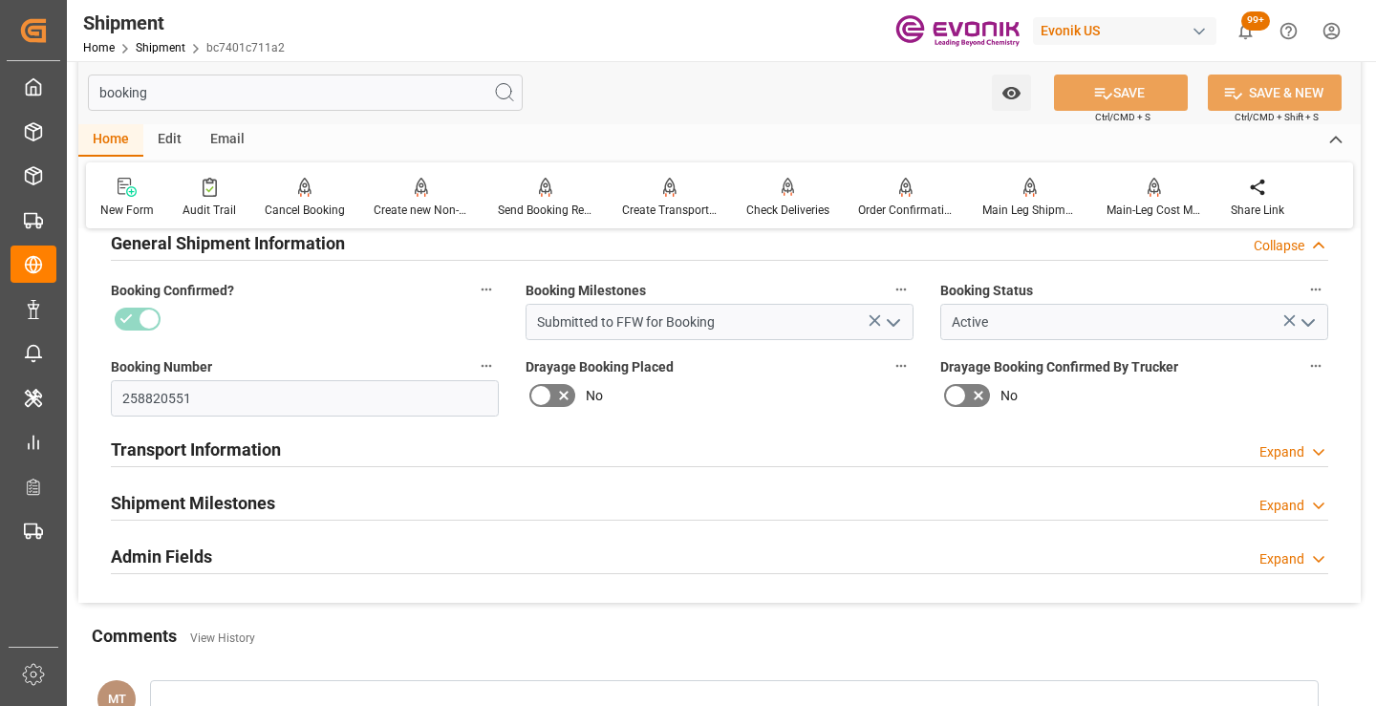
type input "booking"
click at [240, 512] on h2 "Shipment Milestones" at bounding box center [193, 503] width 164 height 26
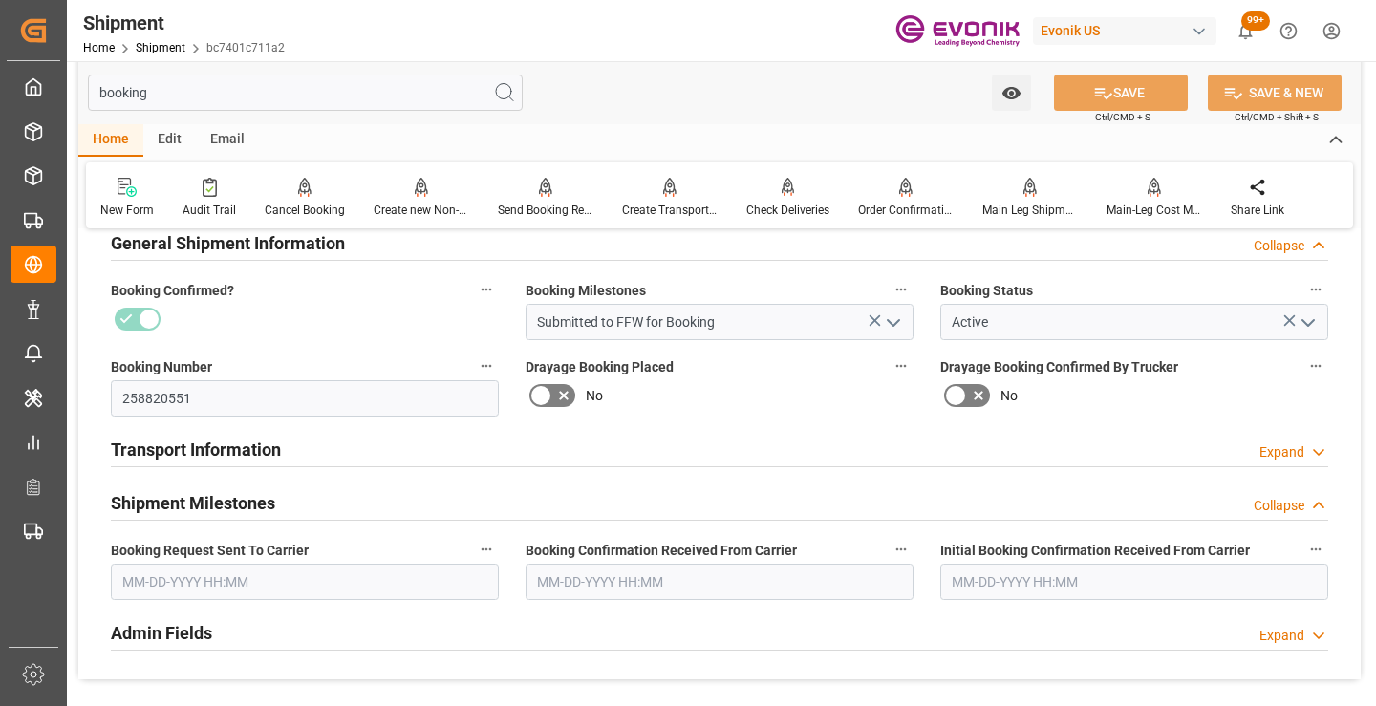
click at [254, 585] on input "text" at bounding box center [305, 582] width 388 height 36
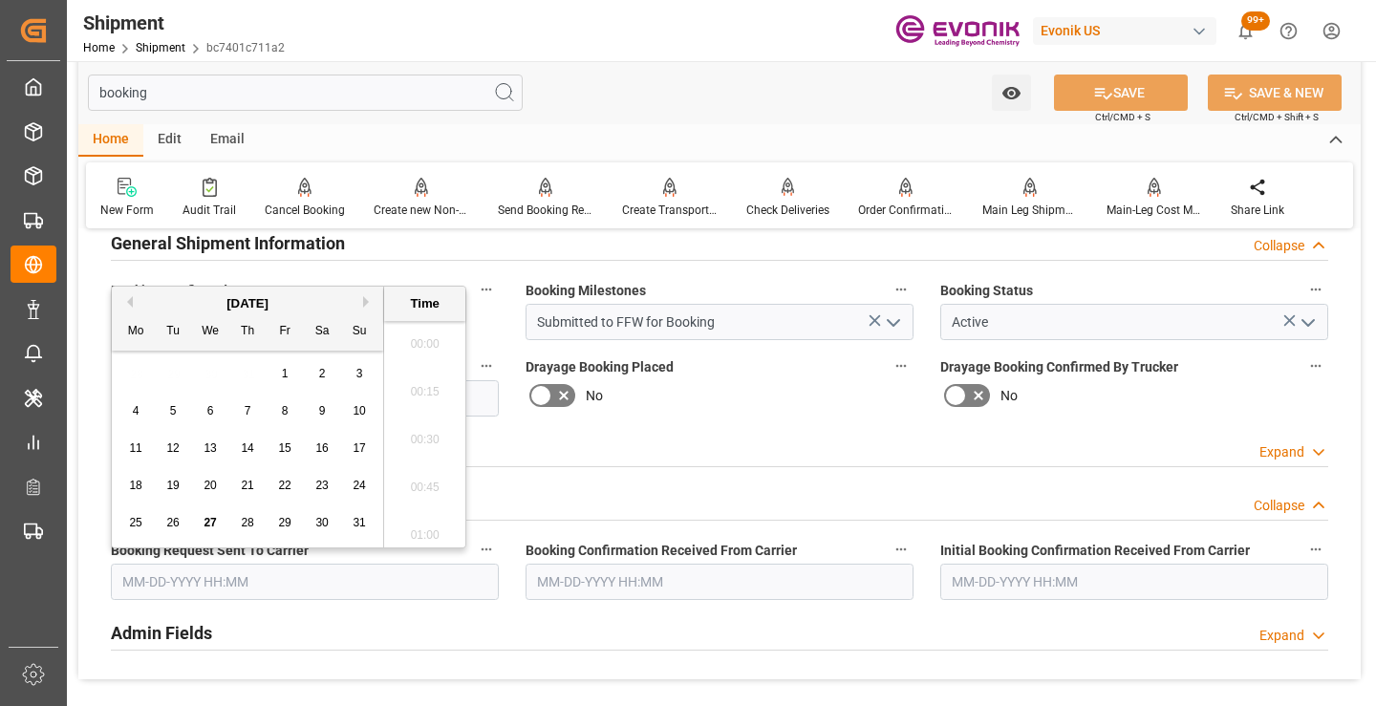
scroll to position [3018, 0]
click at [207, 523] on span "27" at bounding box center [210, 522] width 12 height 13
type input "[DATE] 00:00"
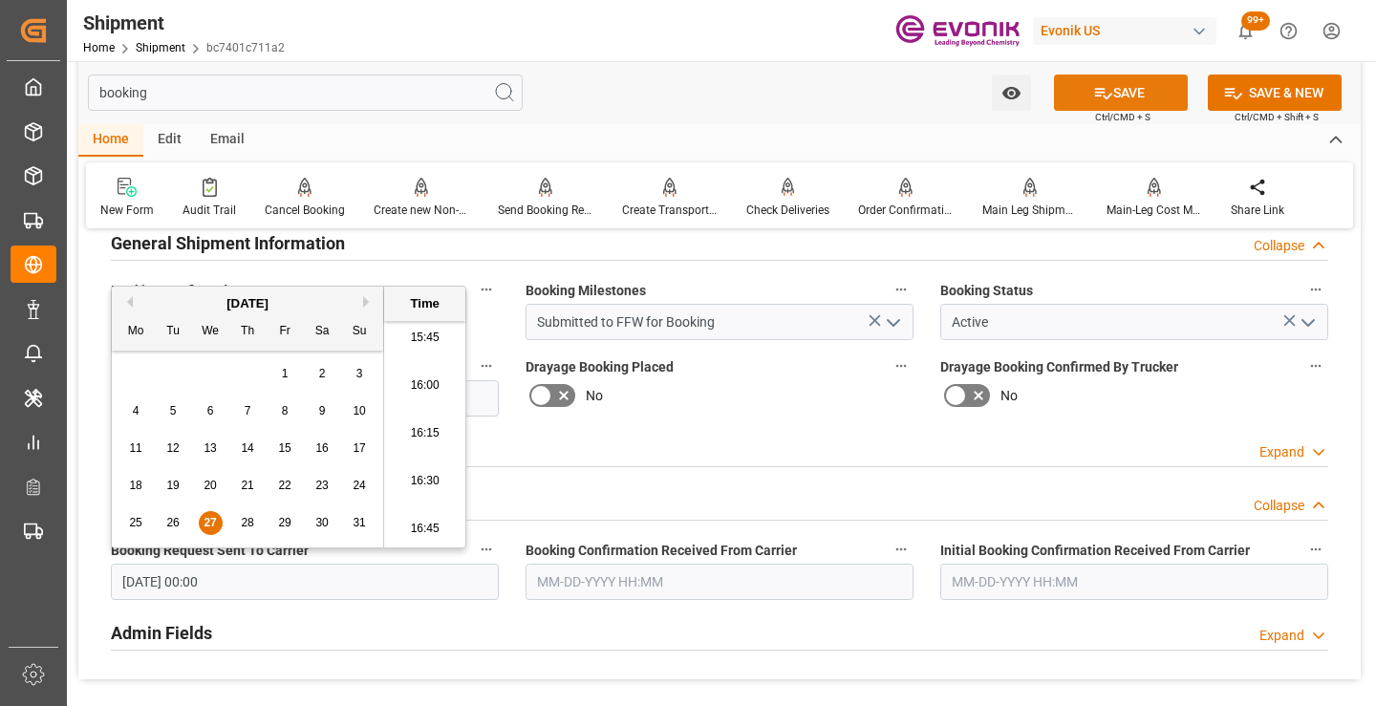
click at [1079, 96] on button "SAVE" at bounding box center [1121, 93] width 134 height 36
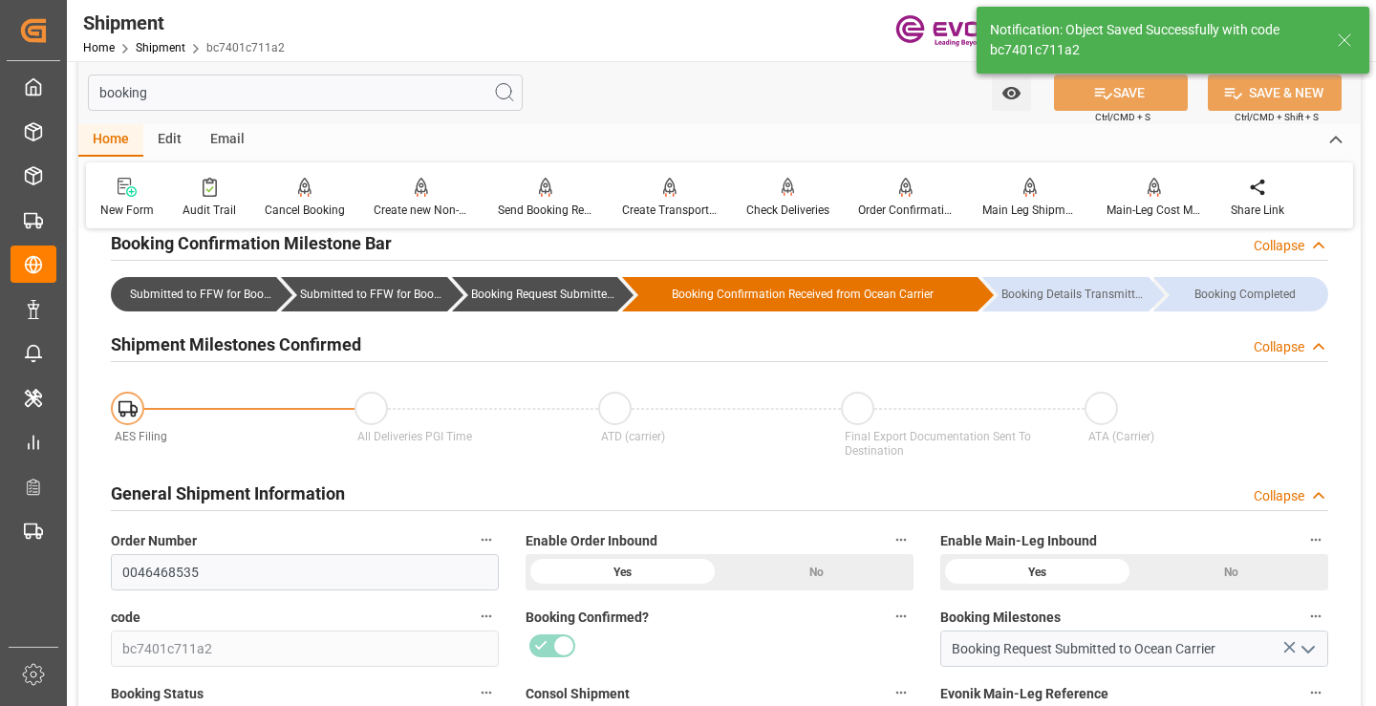
type input "Booking Request Submitted to Ocean Carrier"
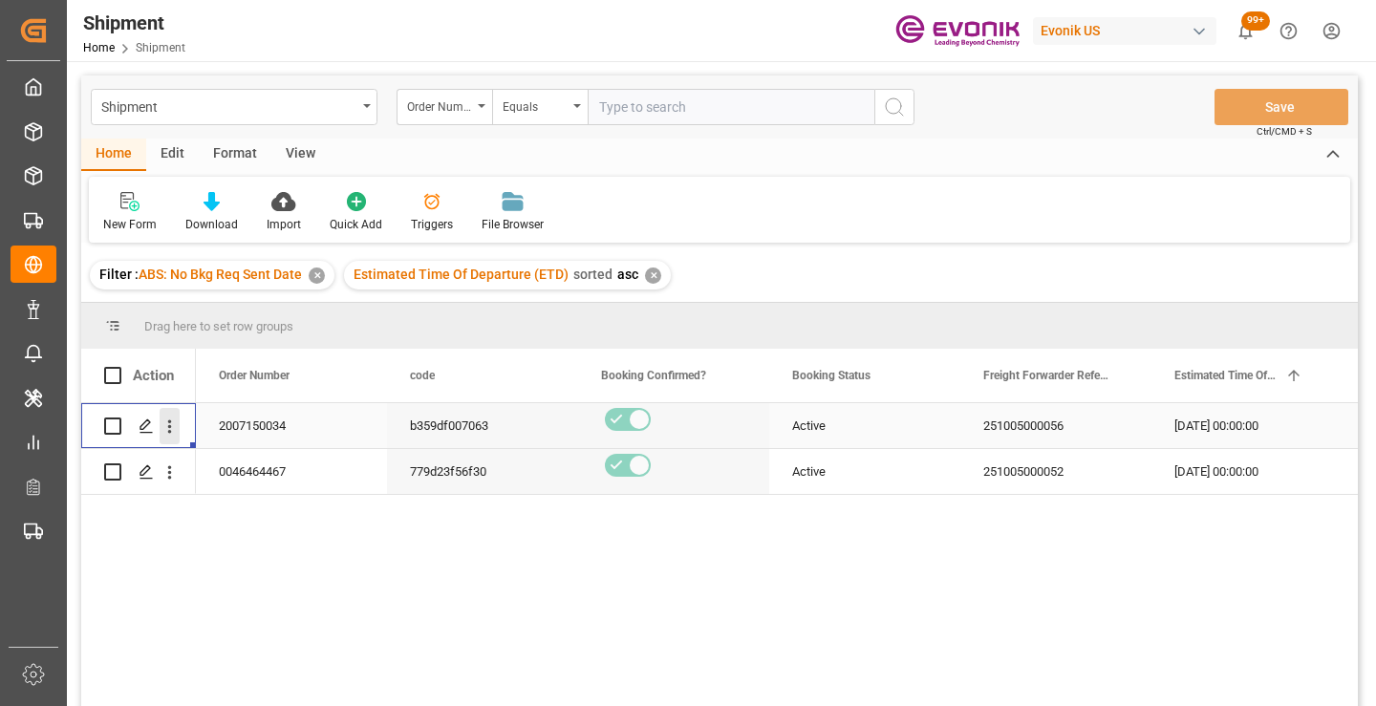
click at [168, 431] on icon "open menu" at bounding box center [170, 427] width 20 height 20
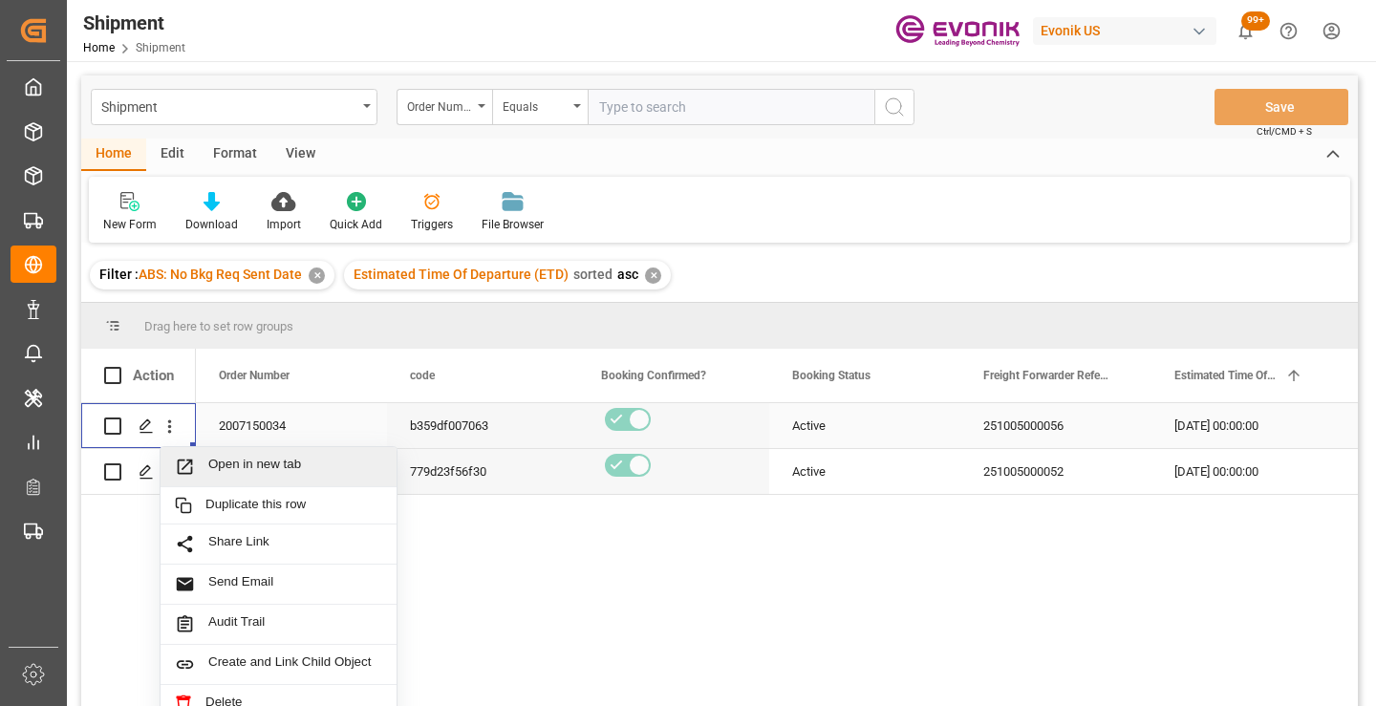
click at [262, 455] on div "Open in new tab" at bounding box center [279, 467] width 236 height 40
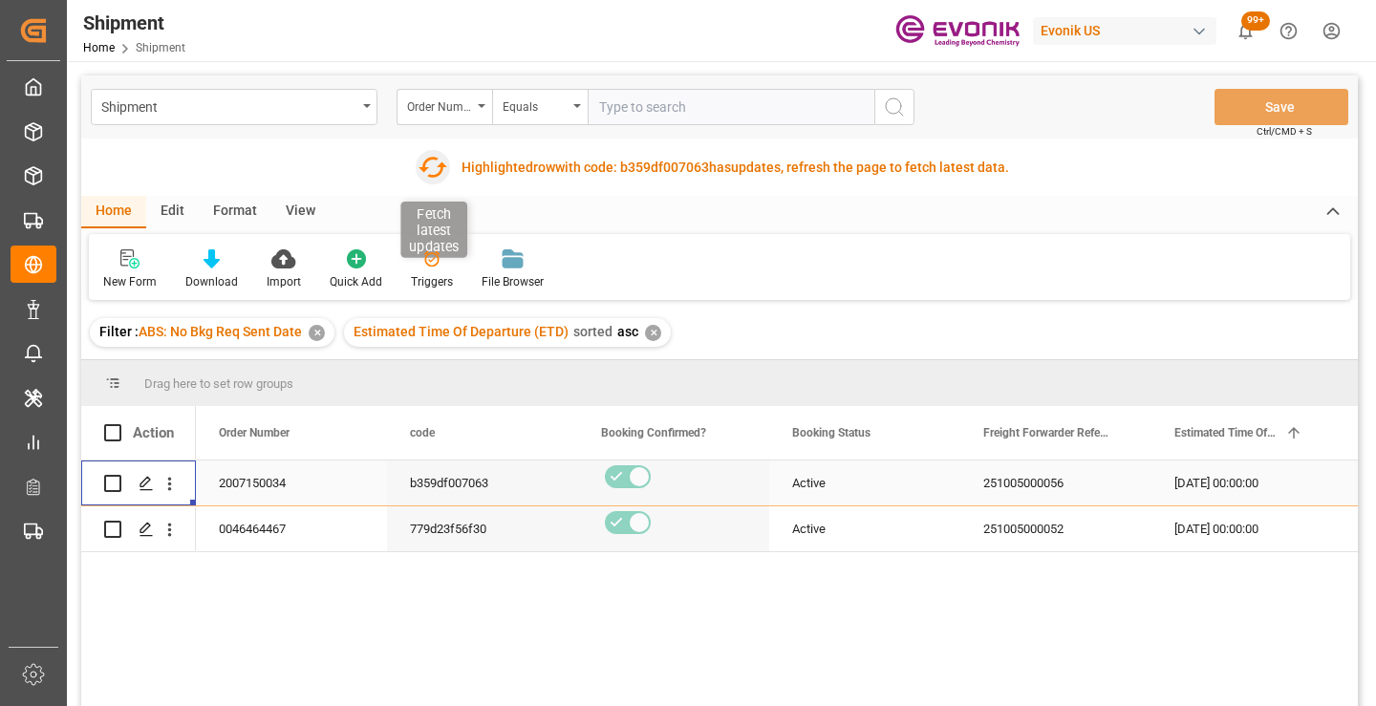
click at [438, 175] on icon "button" at bounding box center [433, 167] width 29 height 21
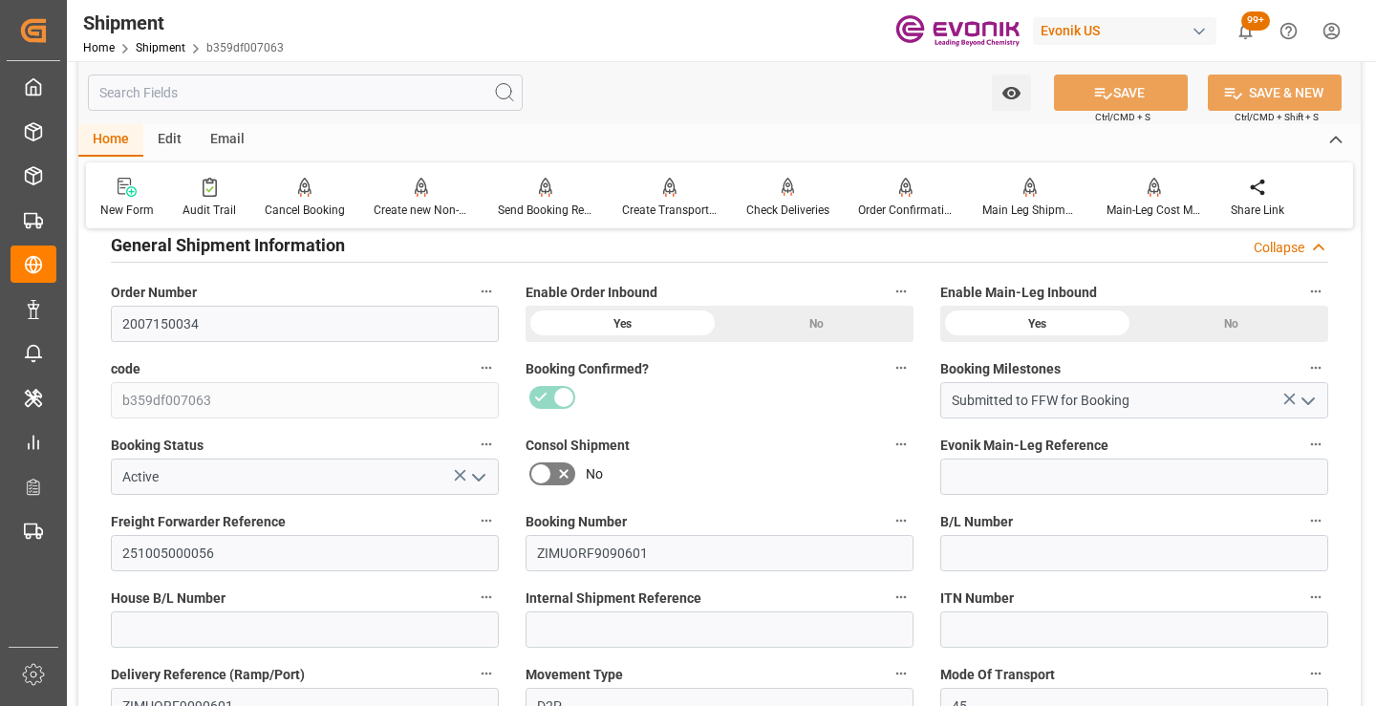
scroll to position [478, 0]
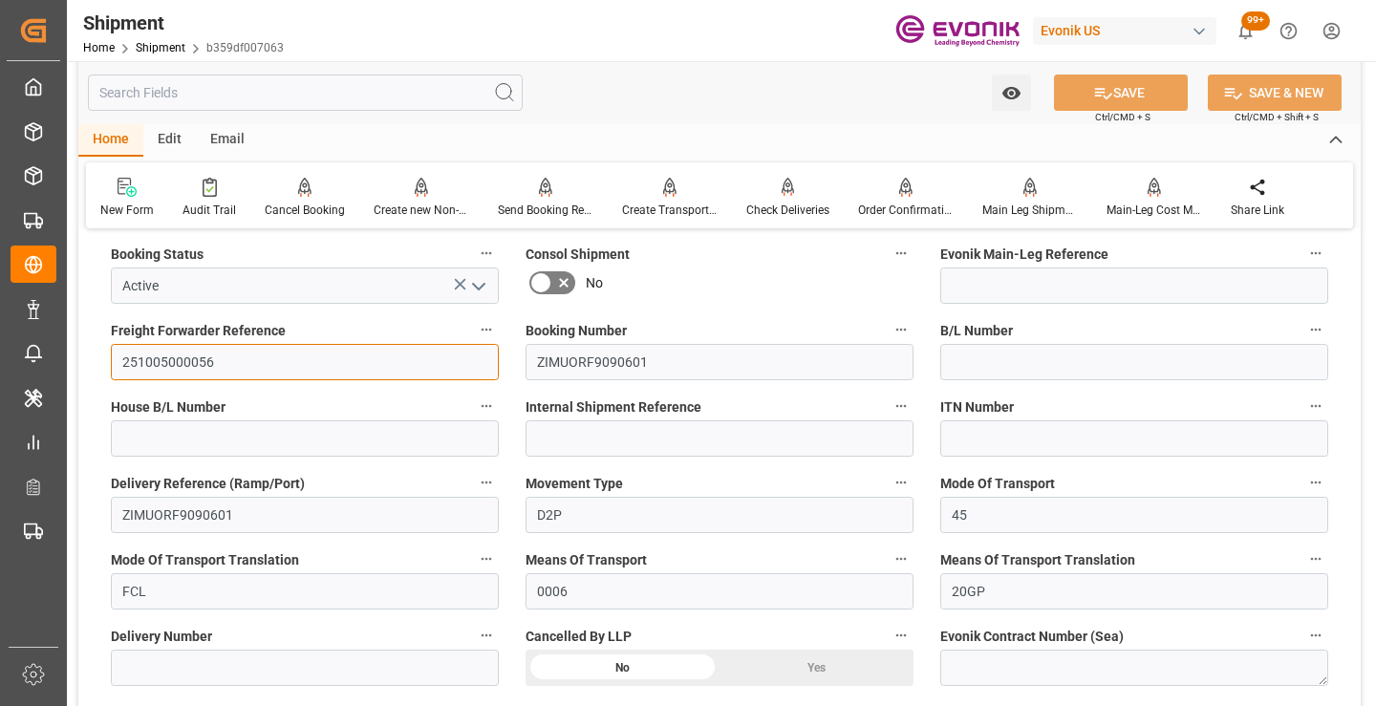
click at [172, 363] on input "251005000056" at bounding box center [305, 362] width 388 height 36
click at [358, 93] on input "text" at bounding box center [305, 93] width 435 height 36
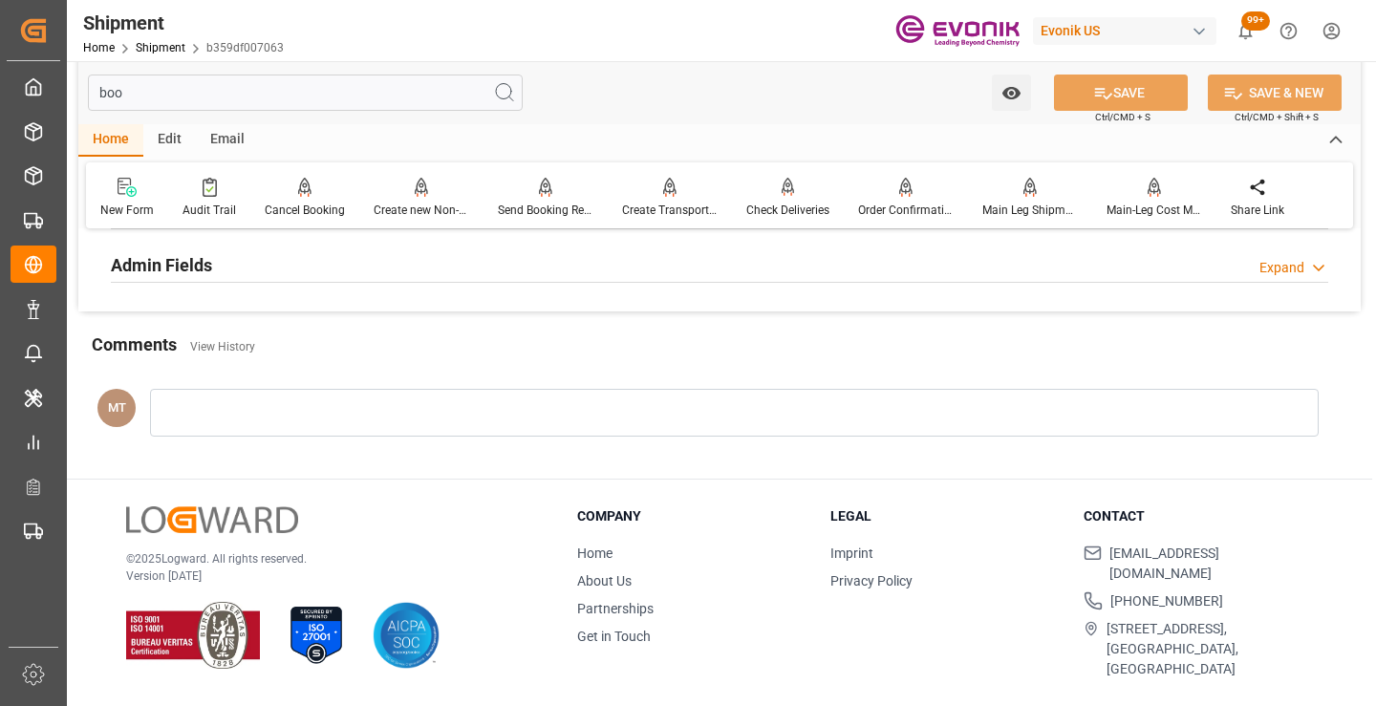
scroll to position [229, 0]
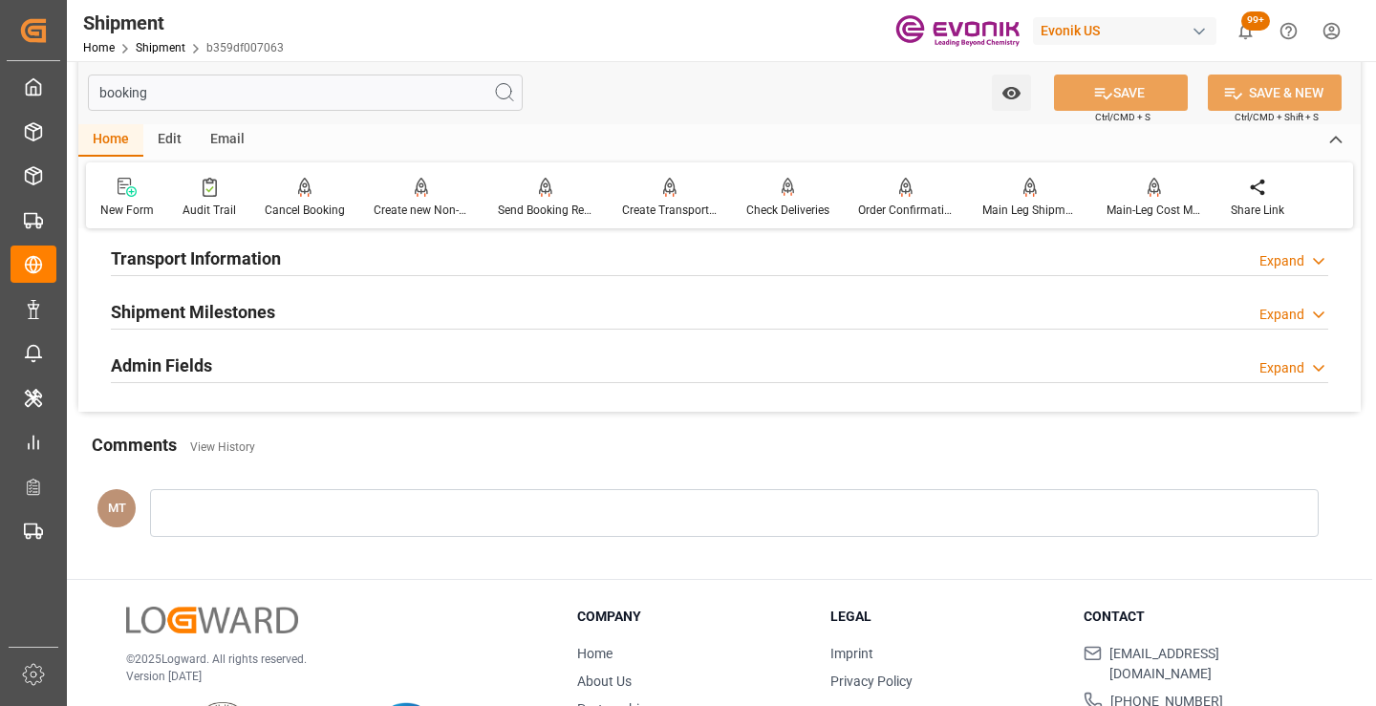
type input "booking"
click at [268, 304] on h2 "Shipment Milestones" at bounding box center [193, 312] width 164 height 26
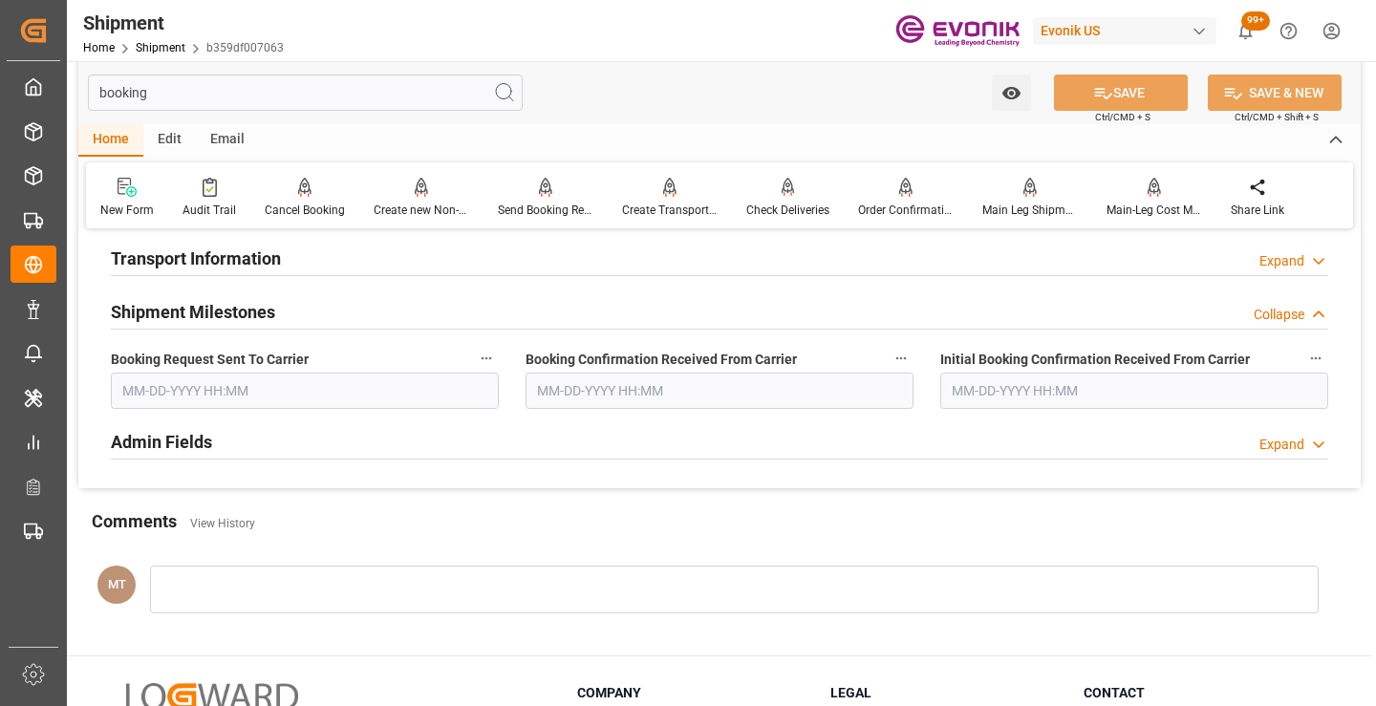
click at [234, 398] on input "text" at bounding box center [305, 391] width 388 height 36
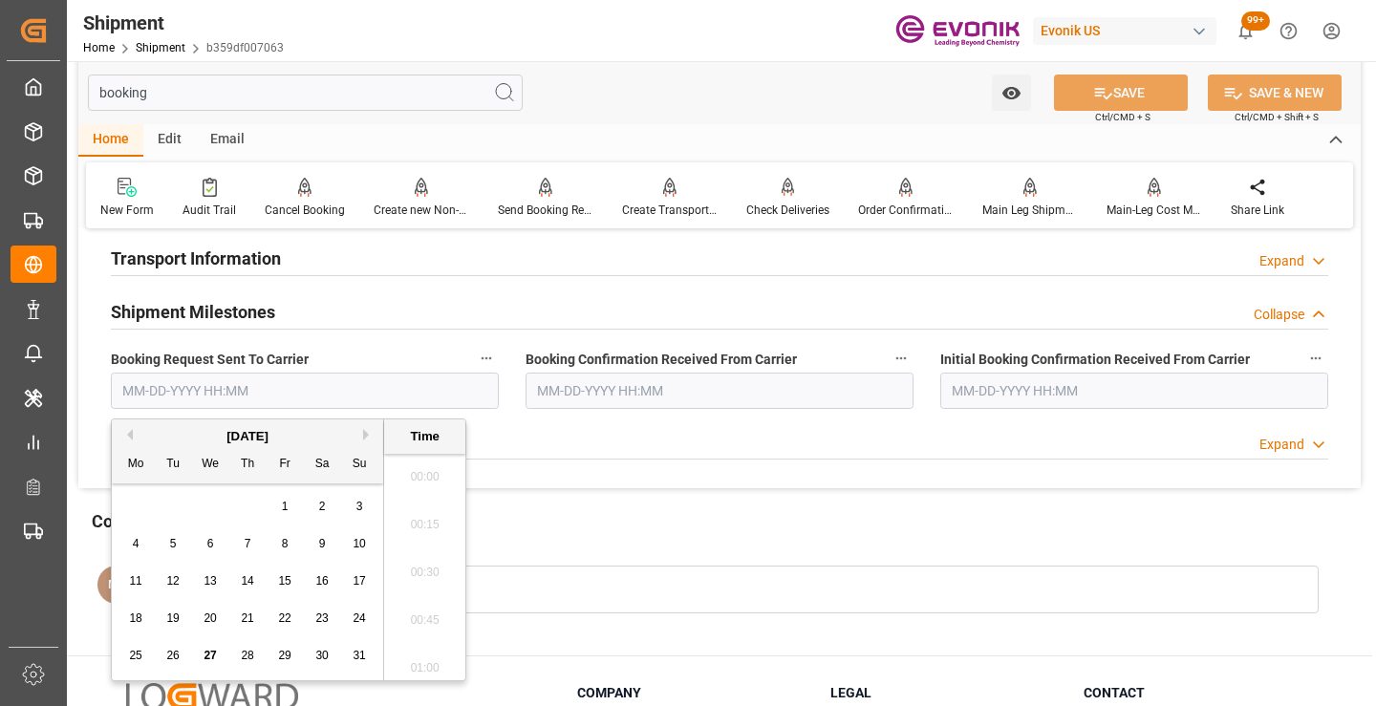
scroll to position [3018, 0]
click at [214, 659] on span "27" at bounding box center [210, 655] width 12 height 13
type input "08-27-2025 00:00"
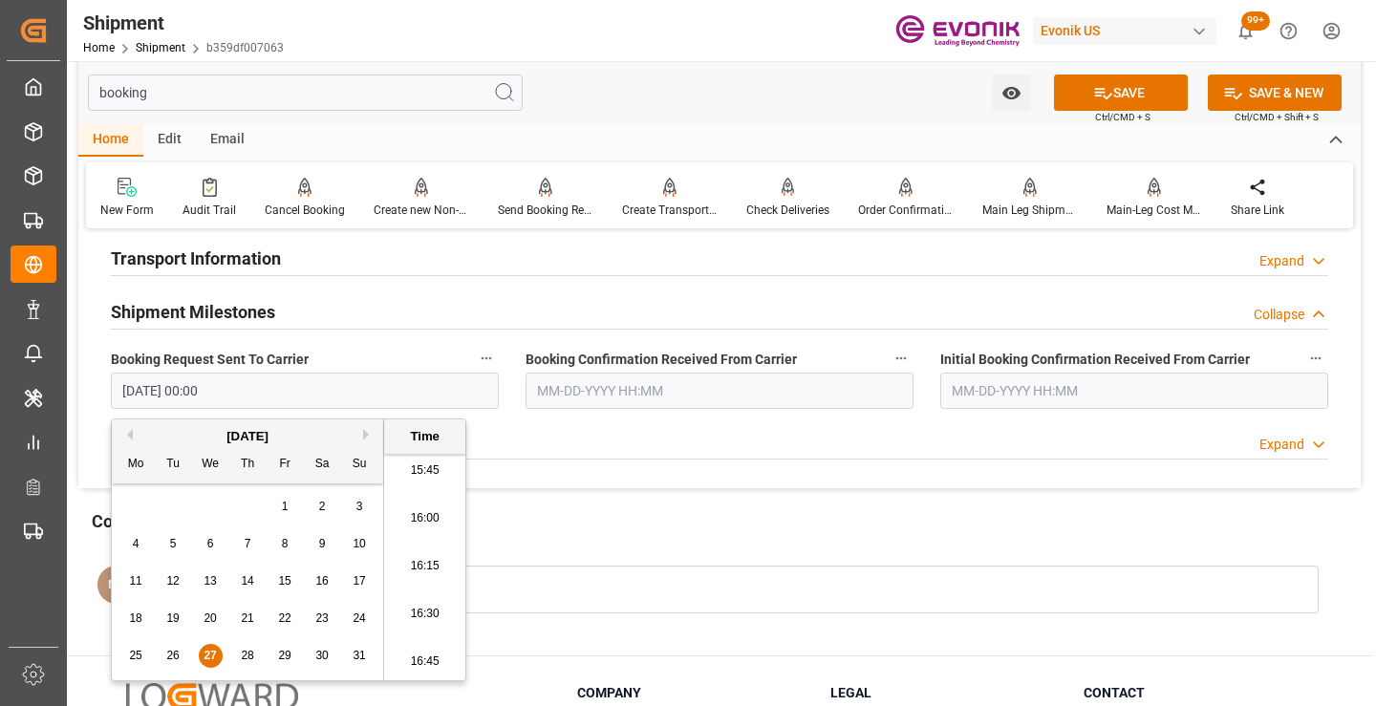
click at [676, 393] on input "text" at bounding box center [720, 391] width 388 height 36
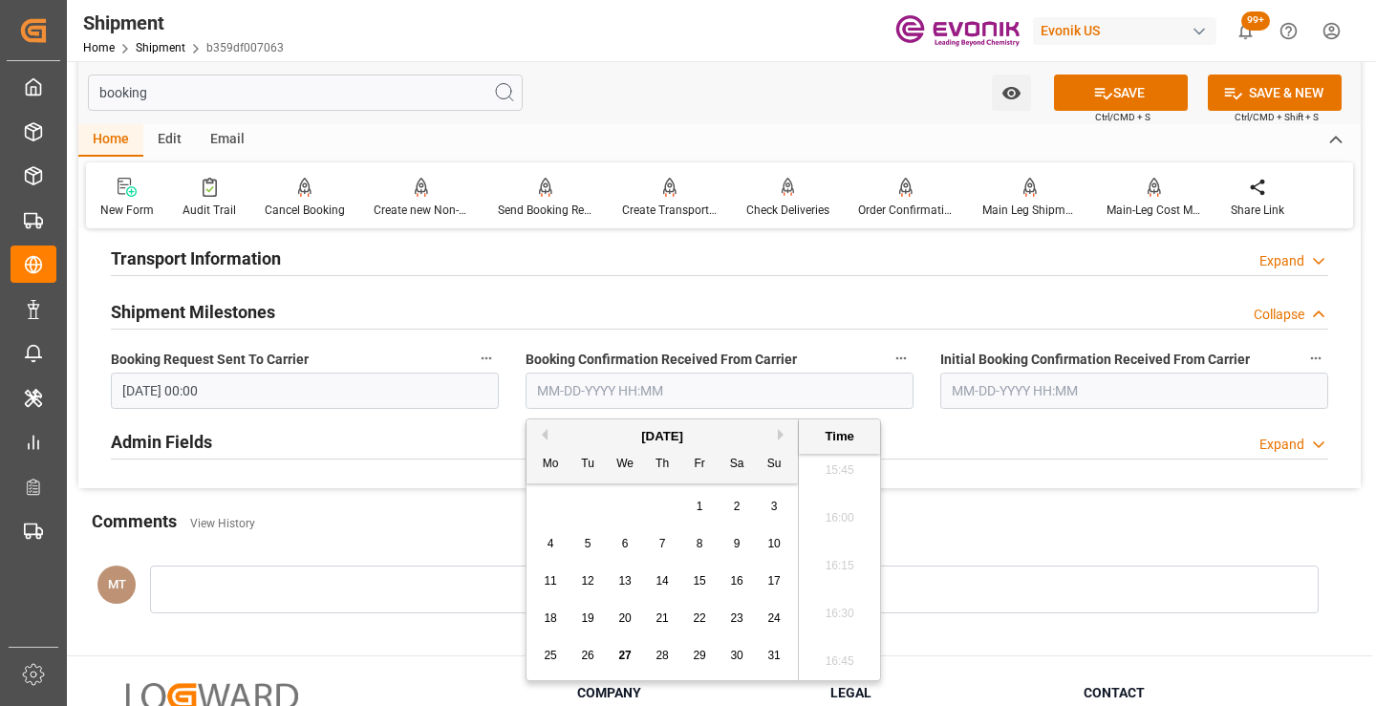
click at [626, 647] on div "27" at bounding box center [626, 656] width 24 height 23
type input "08-27-2025 00:00"
click at [1100, 87] on icon at bounding box center [1104, 93] width 20 height 20
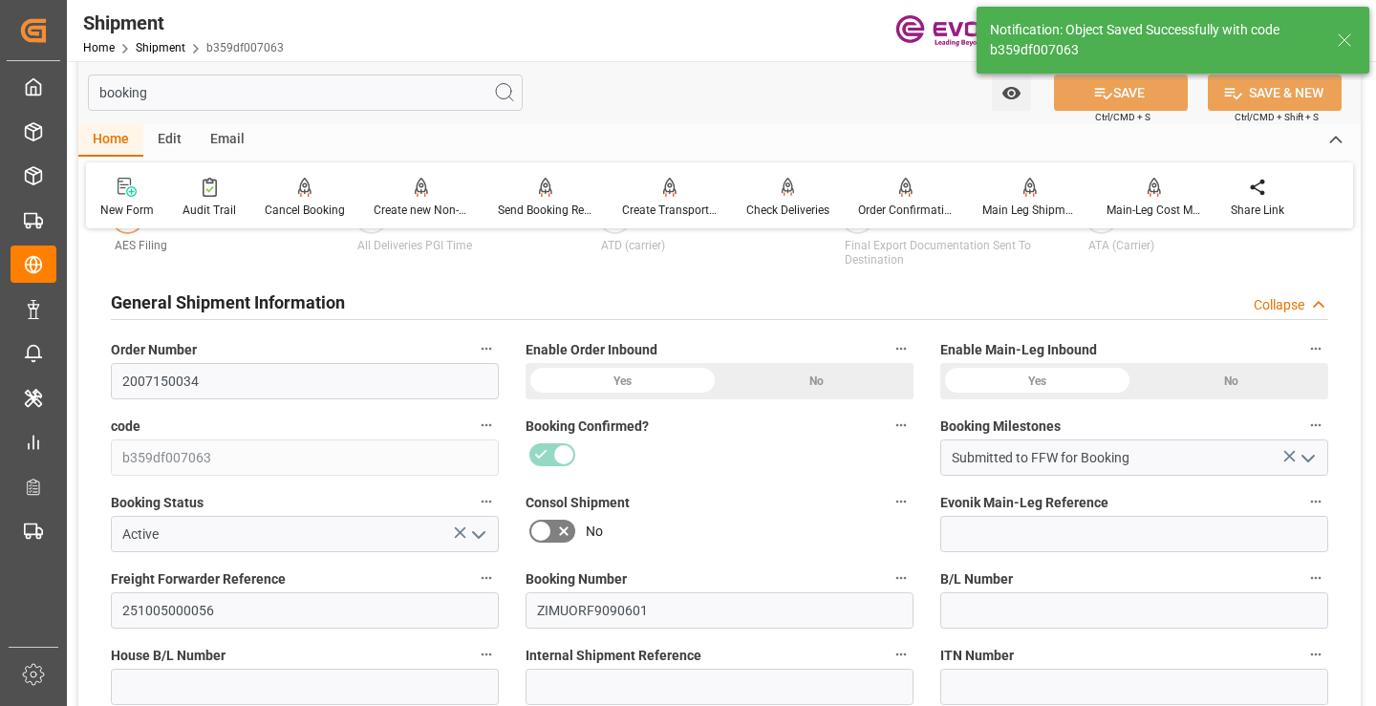
type input "Booking Details Transmitted to SAP"
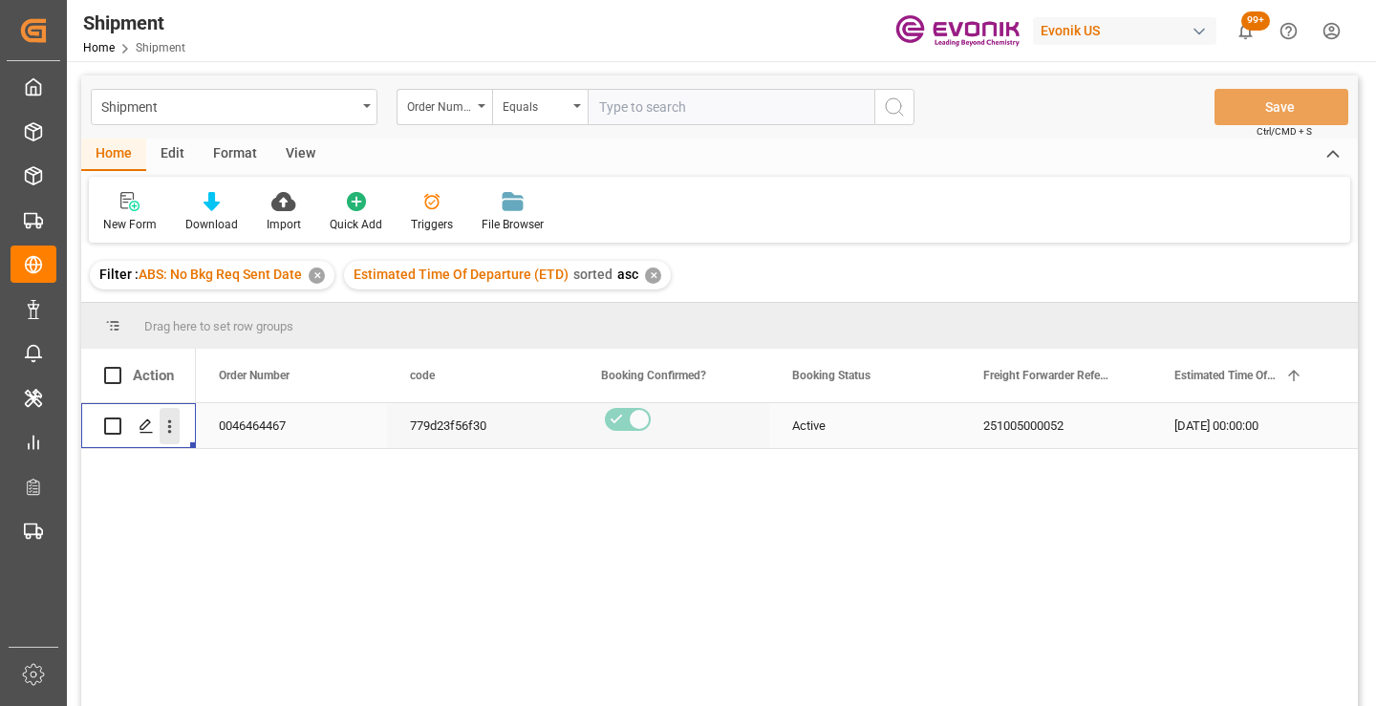
click at [171, 427] on icon "open menu" at bounding box center [170, 427] width 4 height 13
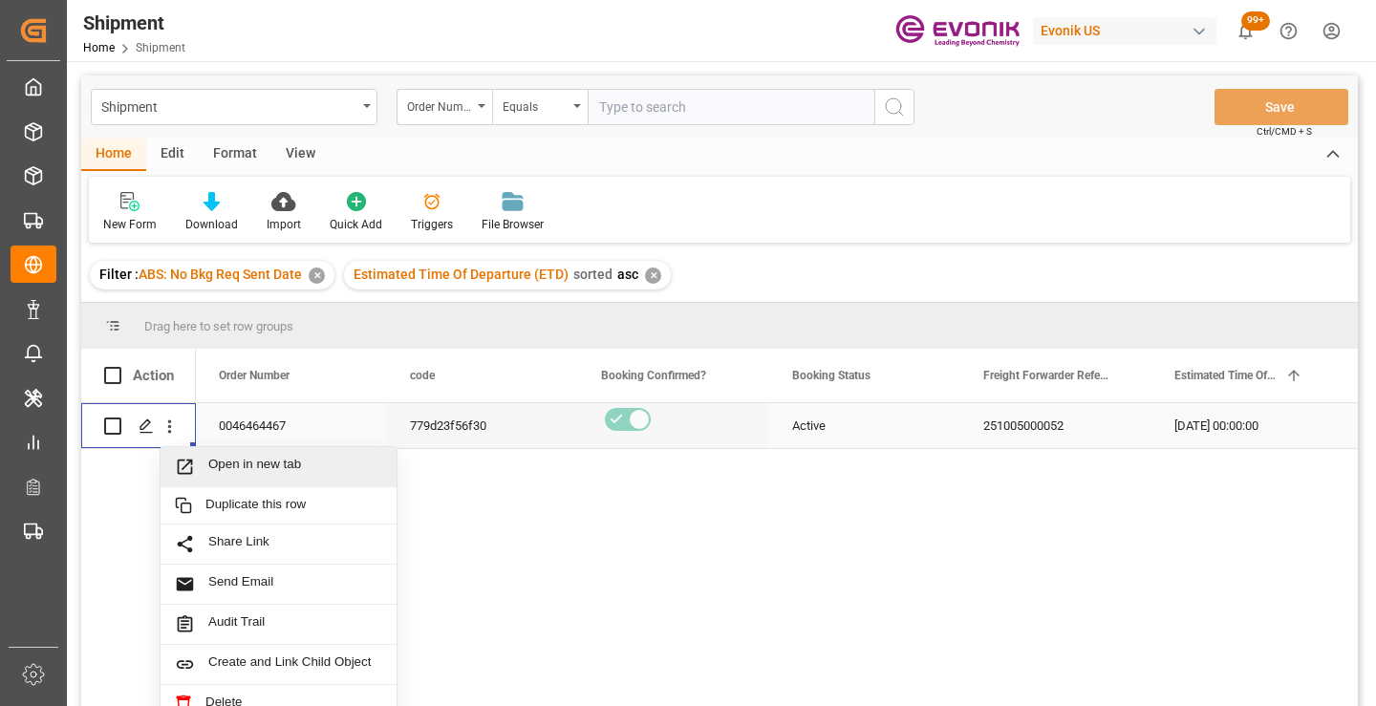
click at [243, 467] on span "Open in new tab" at bounding box center [295, 467] width 174 height 20
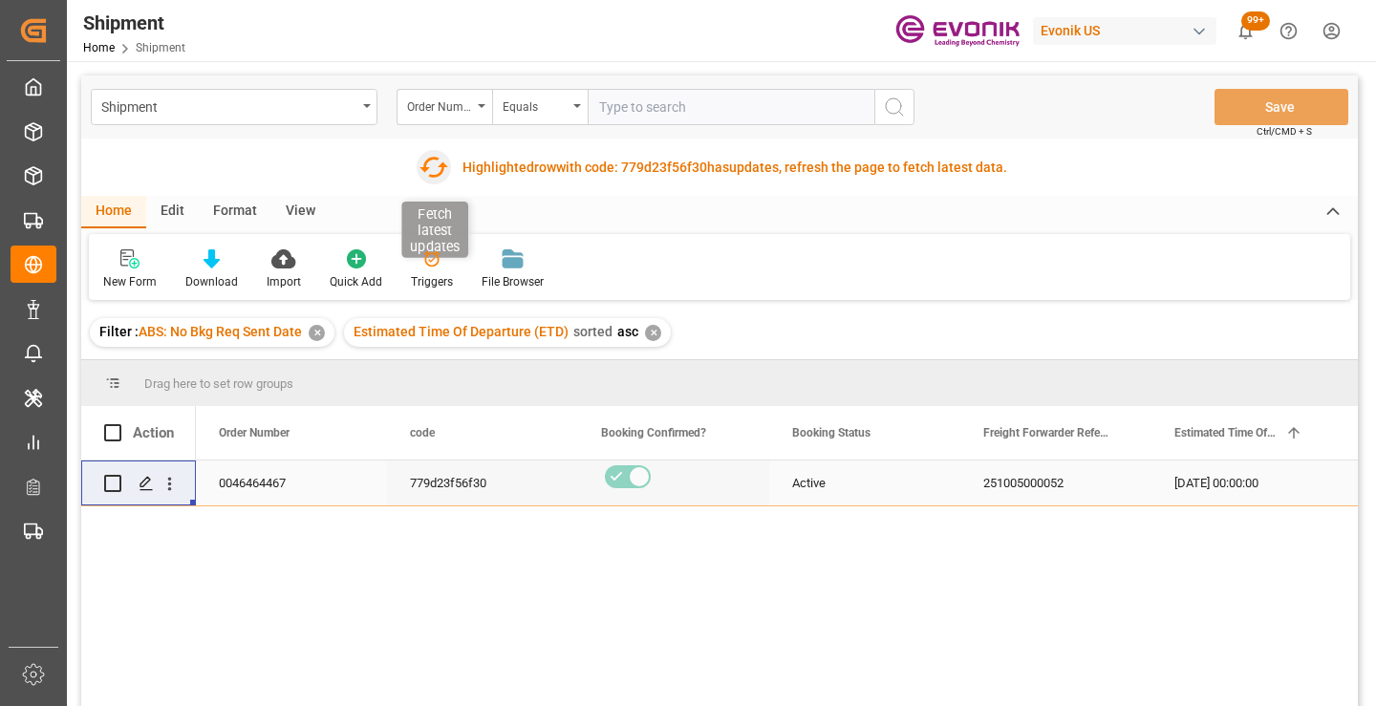
click at [438, 170] on icon "button" at bounding box center [434, 167] width 31 height 31
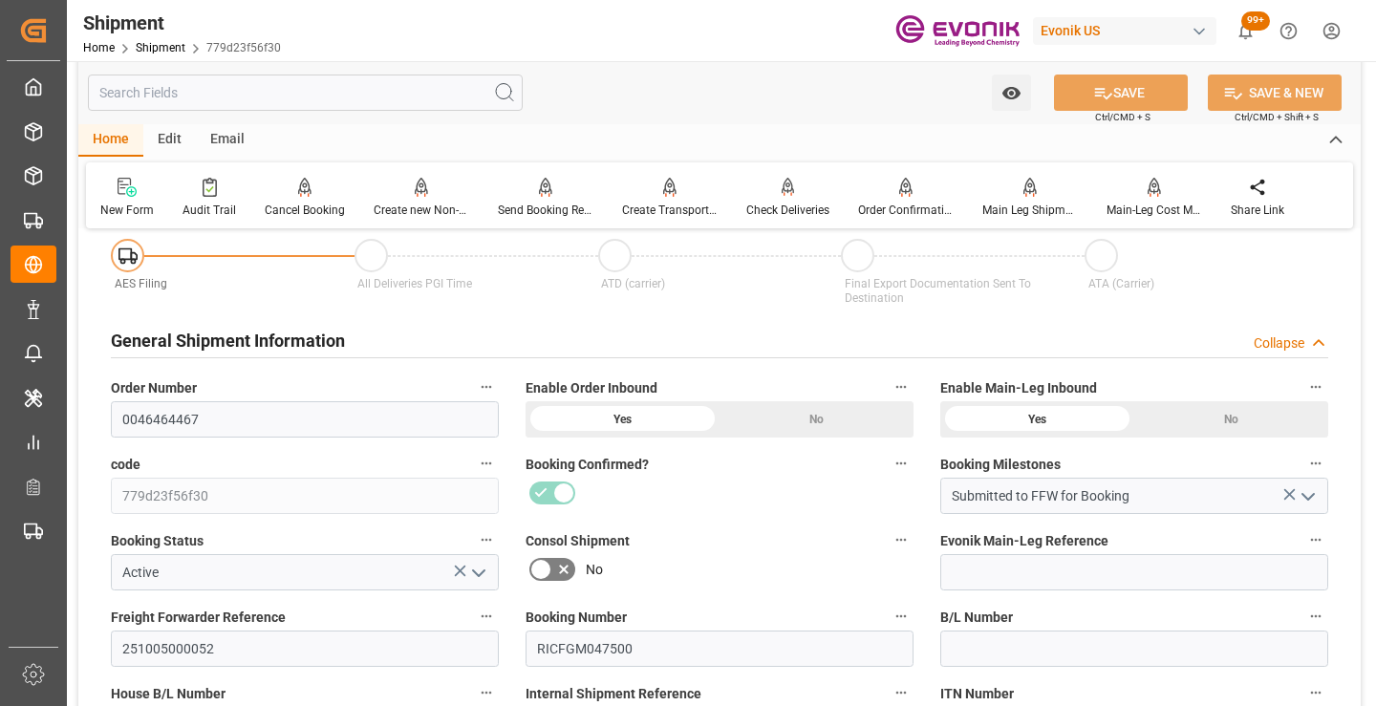
scroll to position [287, 0]
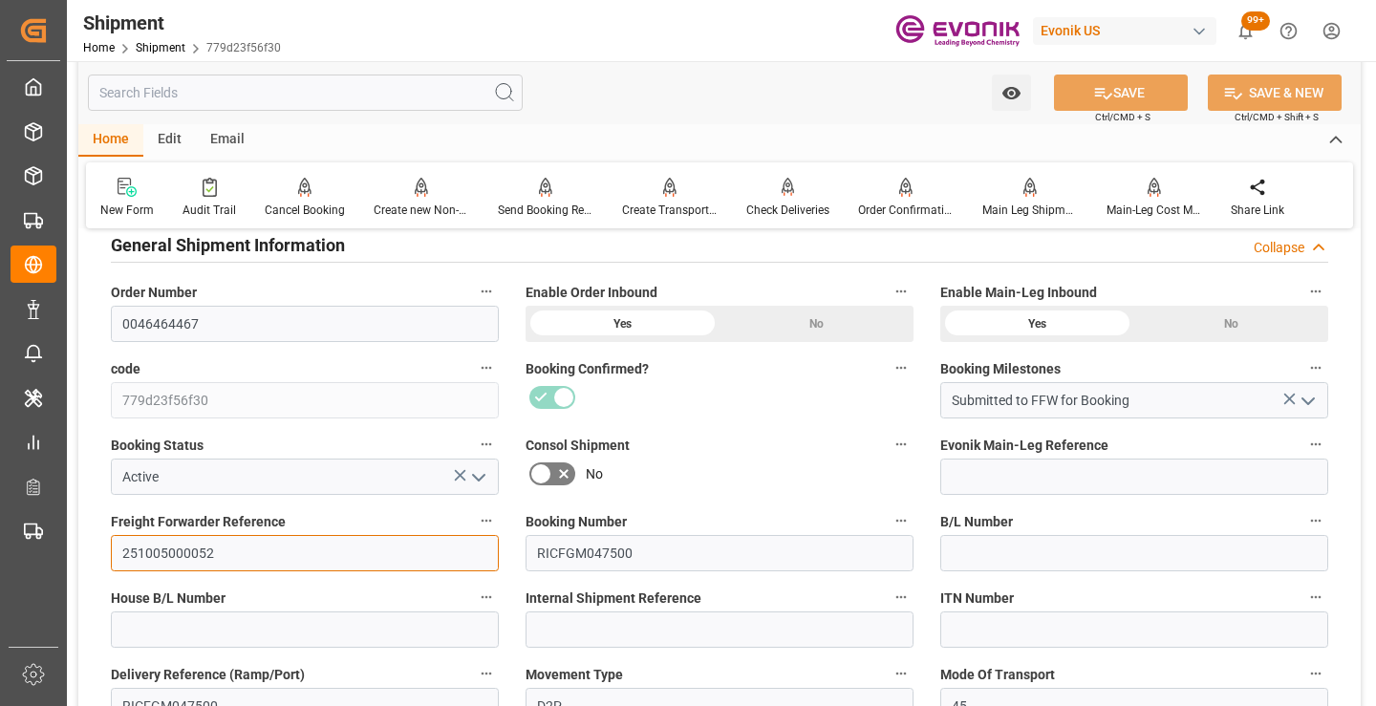
click at [187, 546] on input "251005000052" at bounding box center [305, 553] width 388 height 36
click at [379, 98] on input "text" at bounding box center [305, 93] width 435 height 36
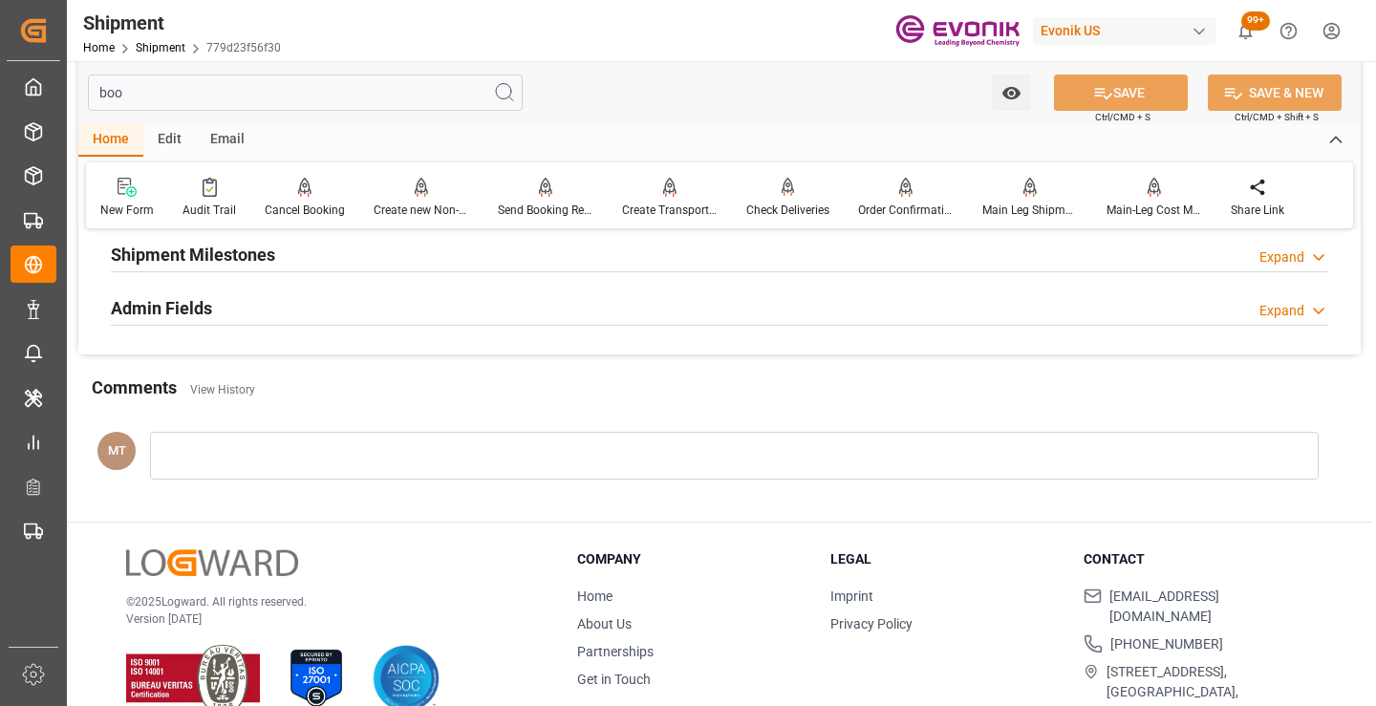
scroll to position [38, 0]
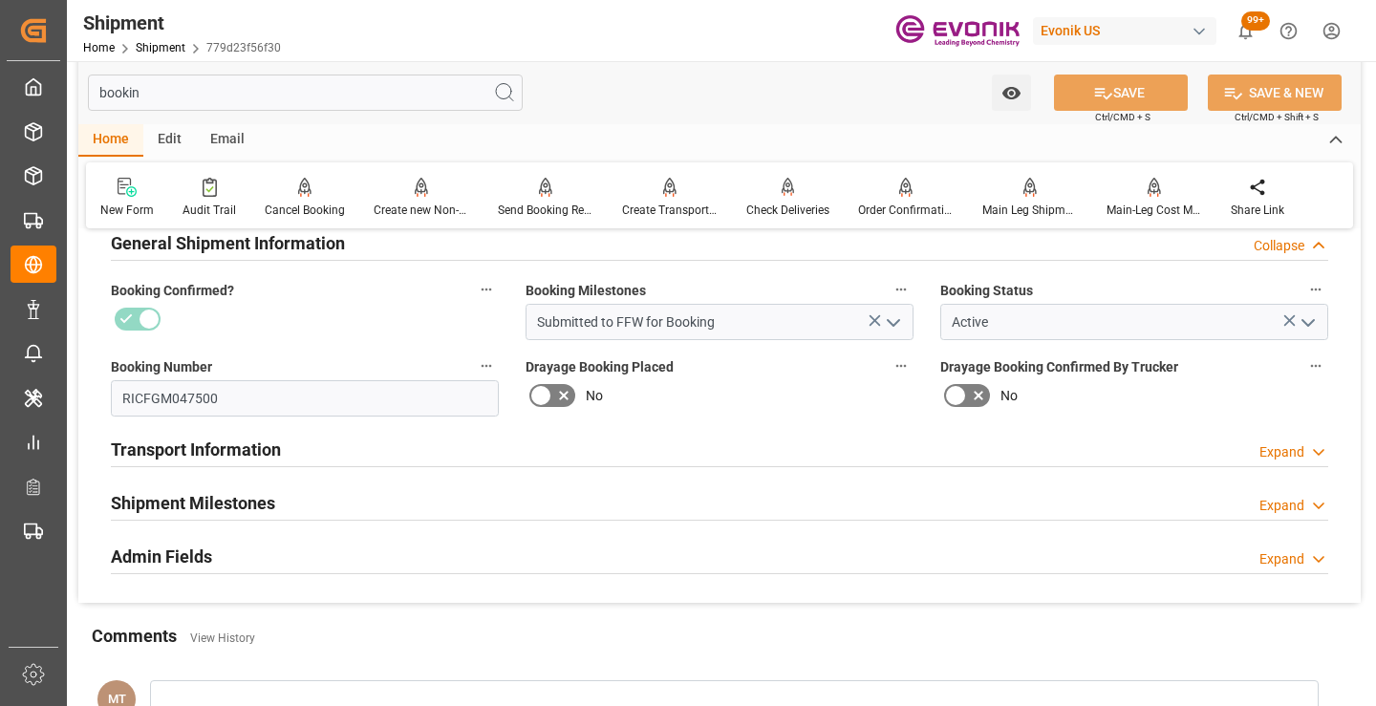
type input "bookin"
click at [268, 493] on h2 "Shipment Milestones" at bounding box center [193, 503] width 164 height 26
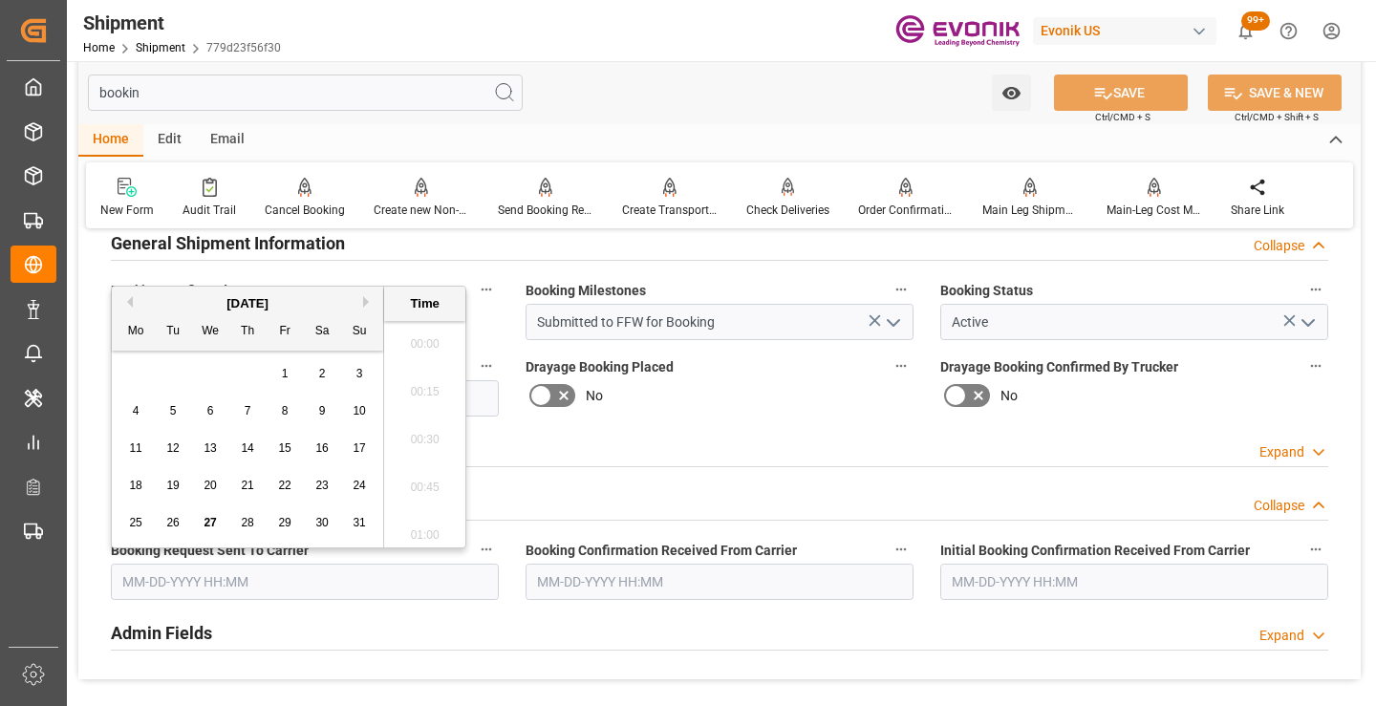
click at [218, 584] on input "text" at bounding box center [305, 582] width 388 height 36
click at [203, 525] on div "27" at bounding box center [211, 523] width 24 height 23
type input "08-27-2025 00:00"
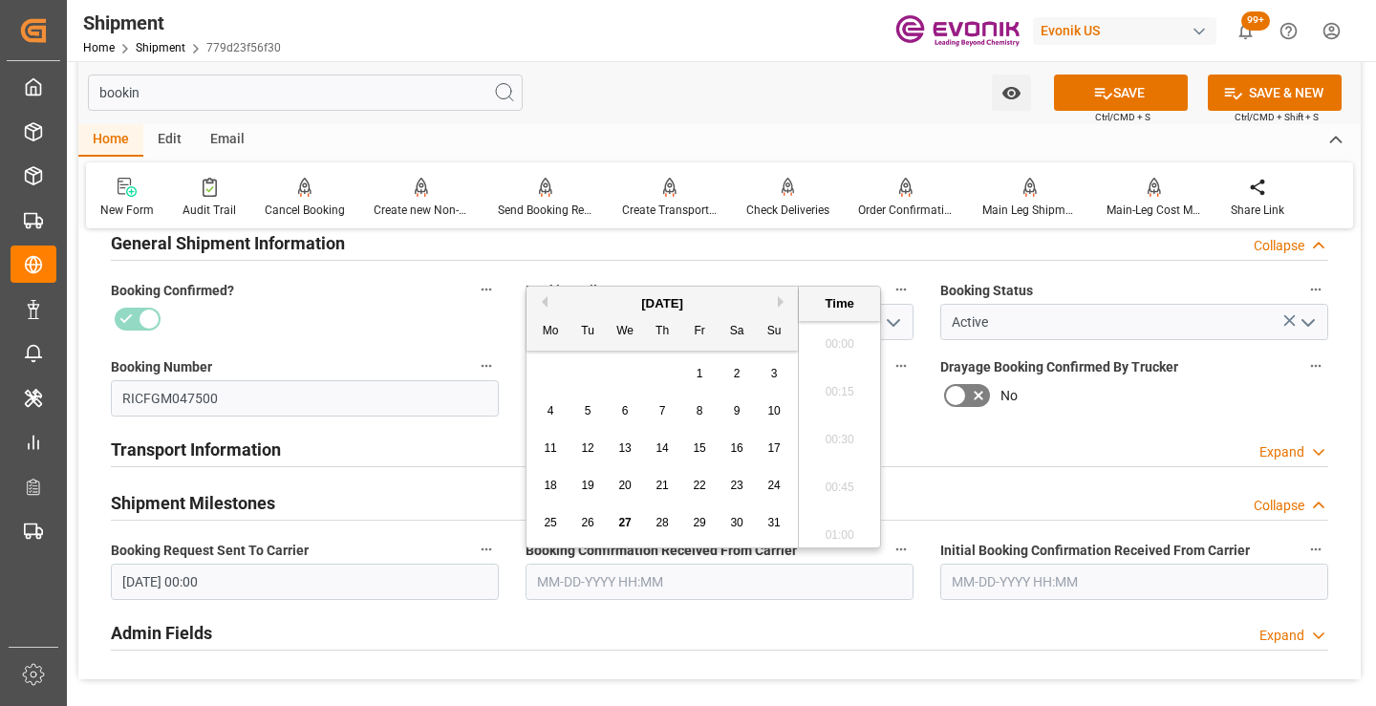
click at [660, 573] on input "text" at bounding box center [720, 582] width 388 height 36
click at [623, 523] on span "27" at bounding box center [624, 522] width 12 height 13
type input "08-27-2025 00:00"
click at [1162, 87] on button "SAVE" at bounding box center [1121, 93] width 134 height 36
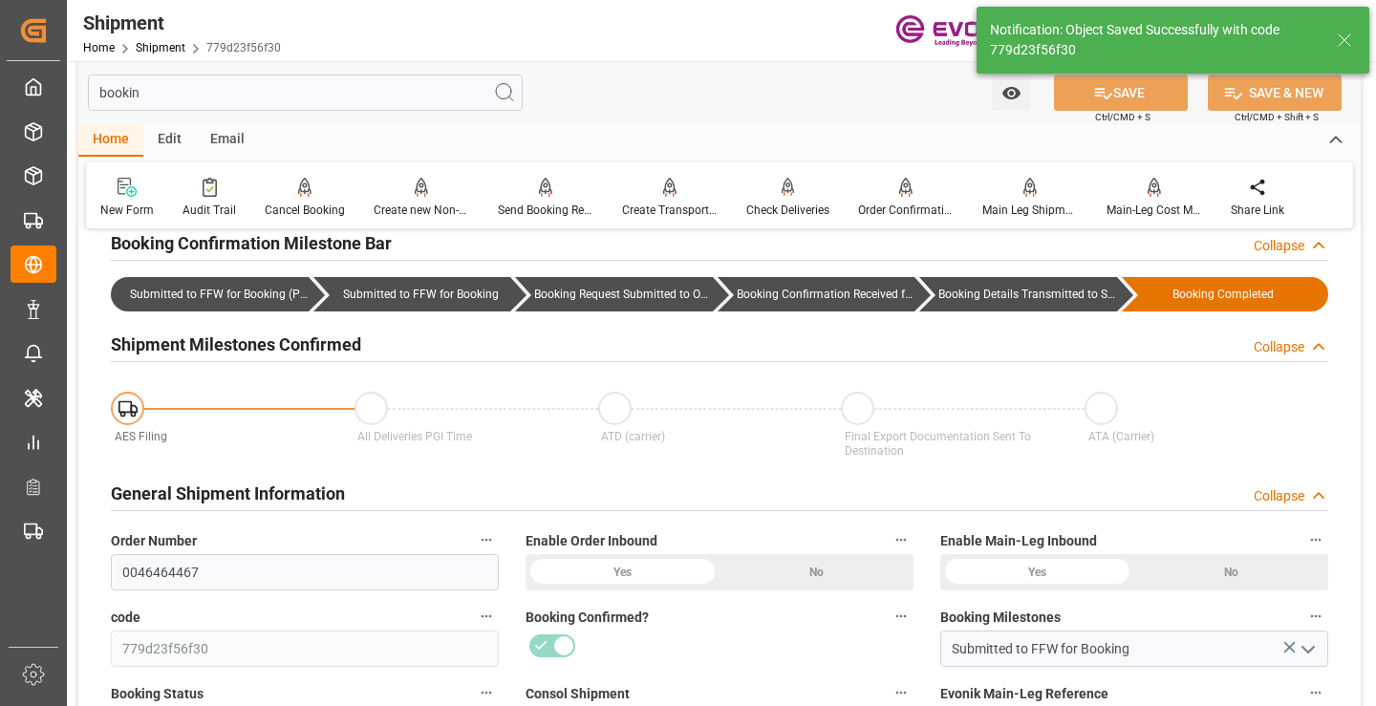
type input "Booking Details Transmitted to SAP"
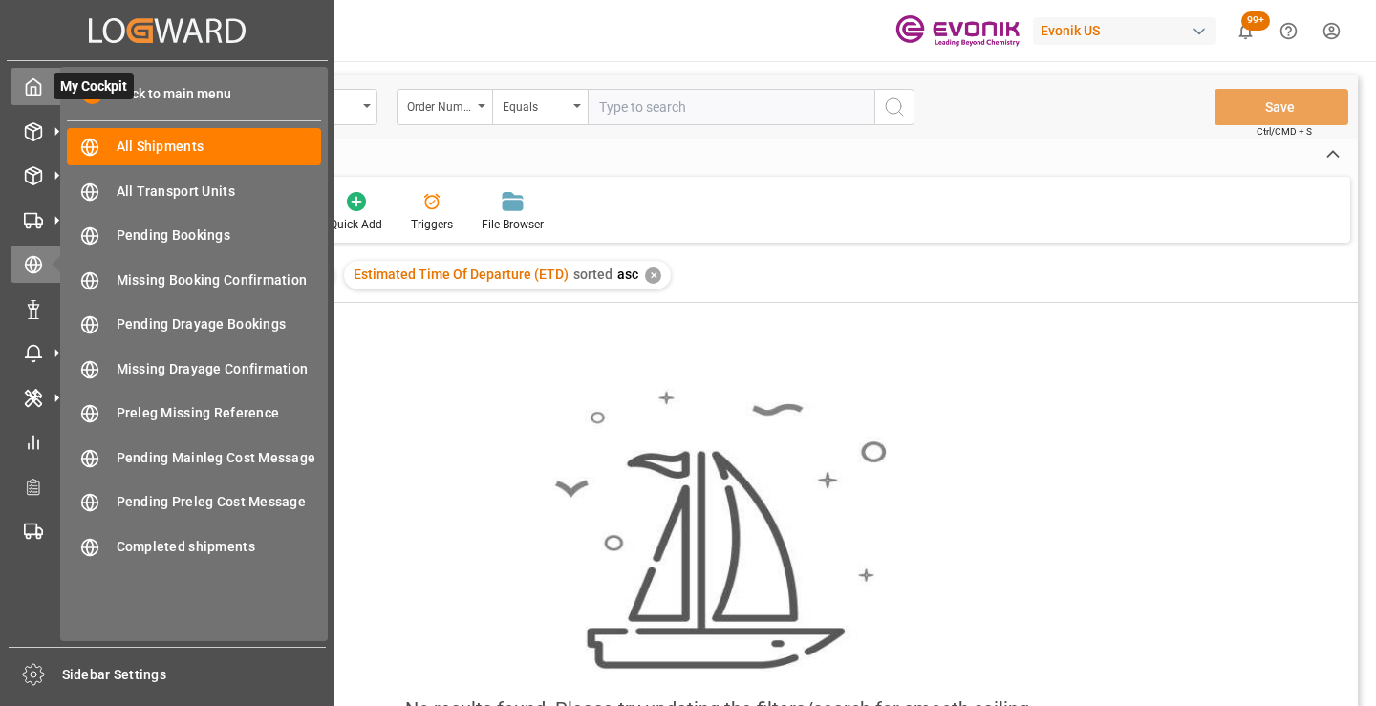
click at [24, 95] on icon at bounding box center [33, 86] width 19 height 19
